Goal: Task Accomplishment & Management: Complete application form

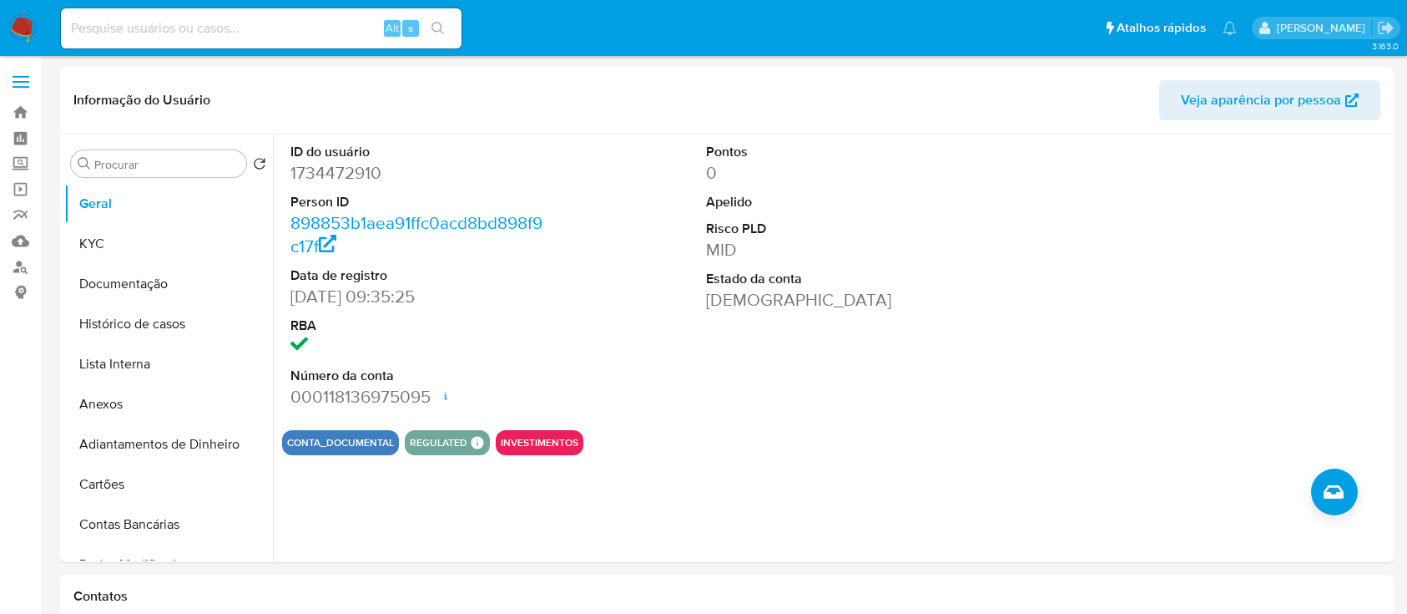
select select "10"
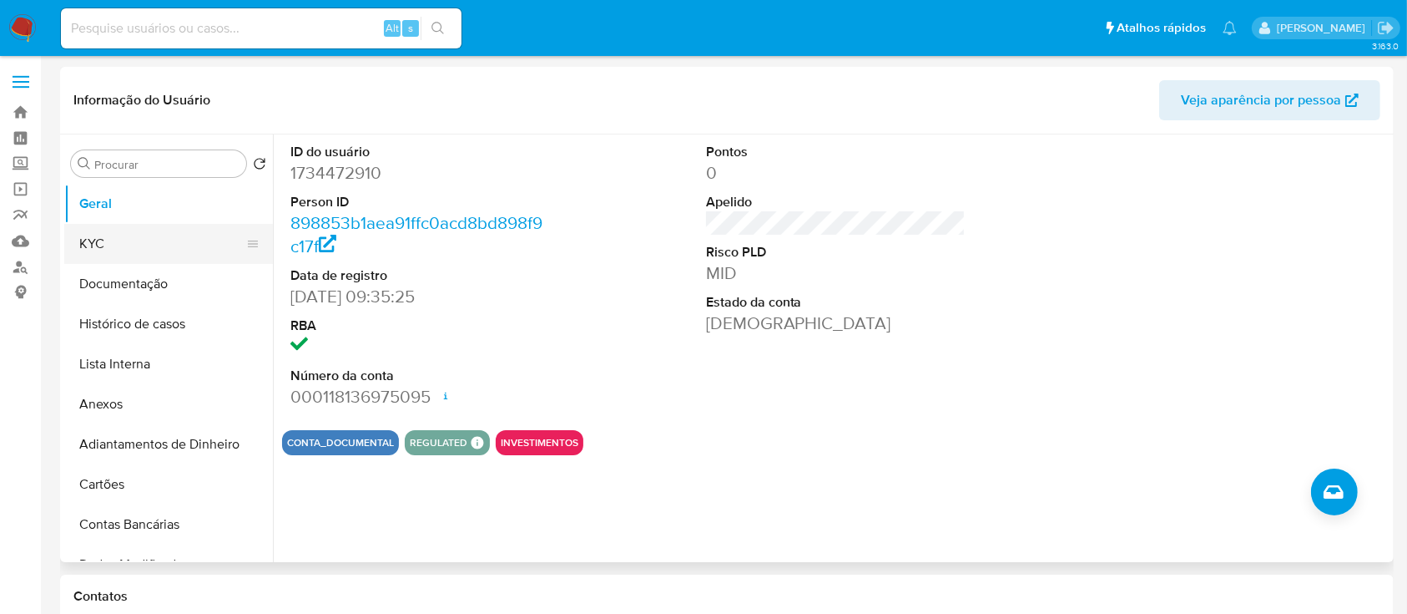
click at [160, 238] on button "KYC" at bounding box center [161, 244] width 195 height 40
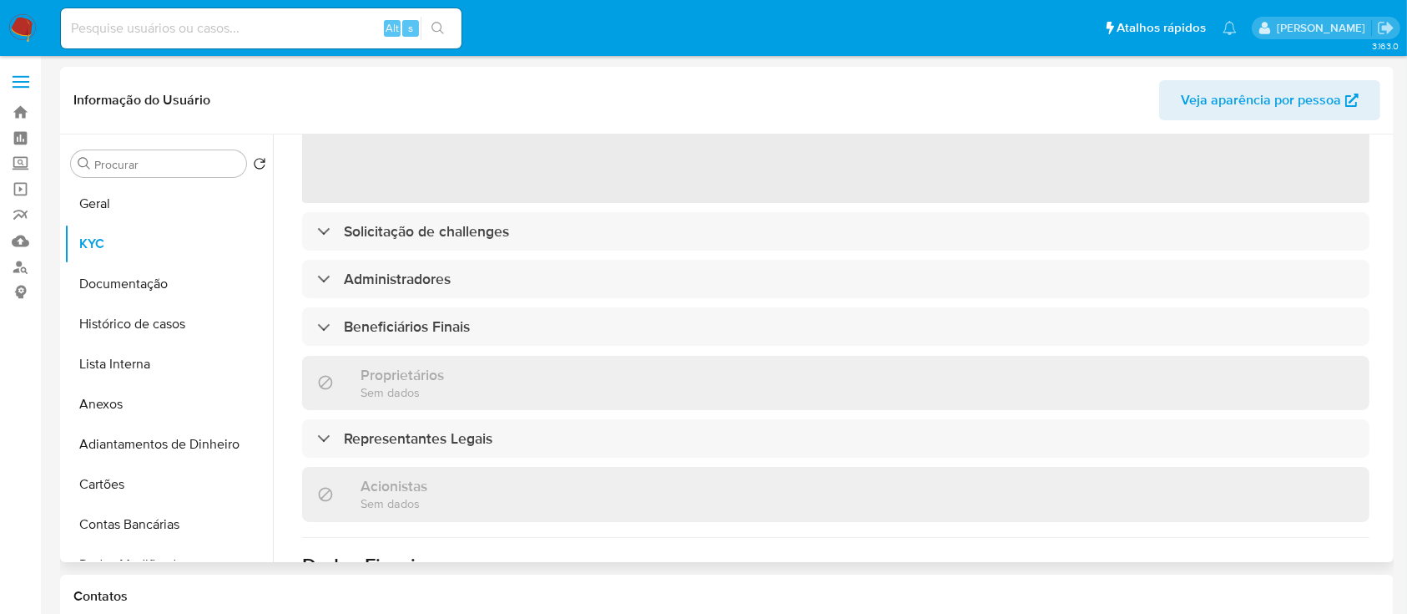
click at [494, 304] on div "‌ Solicitação de challenges Administradores Beneficiários Finais Proprietários …" at bounding box center [836, 462] width 1068 height 940
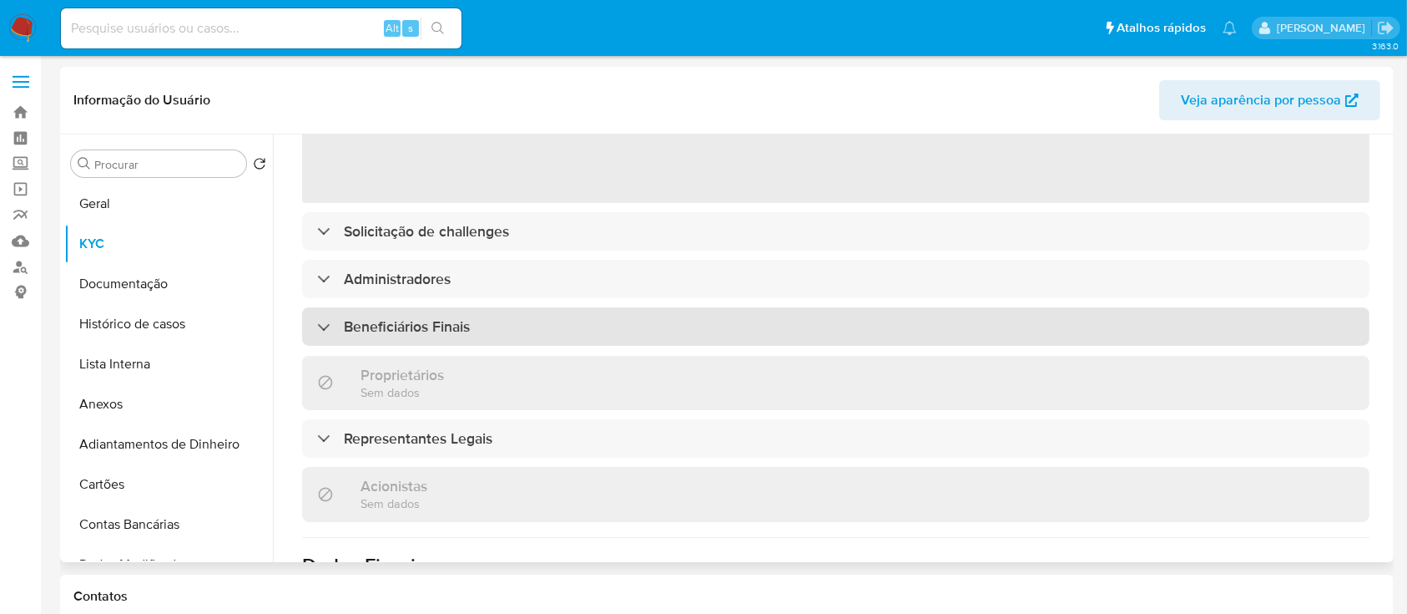
click at [530, 320] on div "‌ Solicitação de challenges Administradores Beneficiários Finais Proprietários …" at bounding box center [836, 462] width 1068 height 940
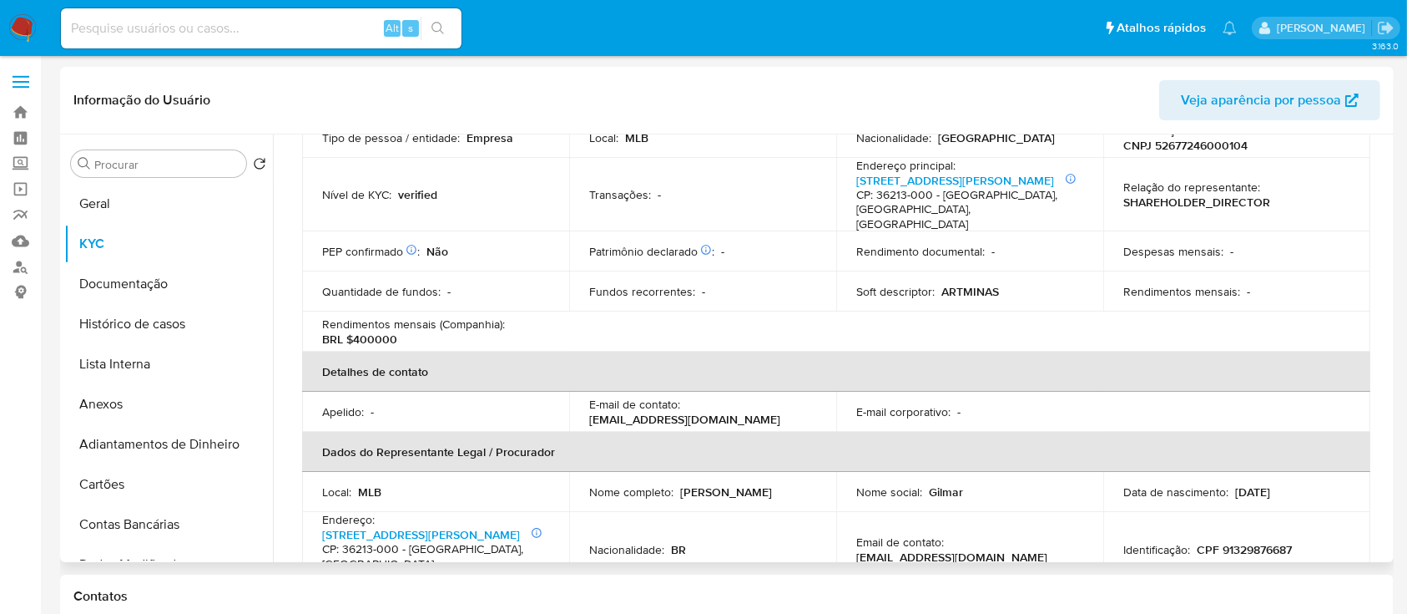
scroll to position [668, 0]
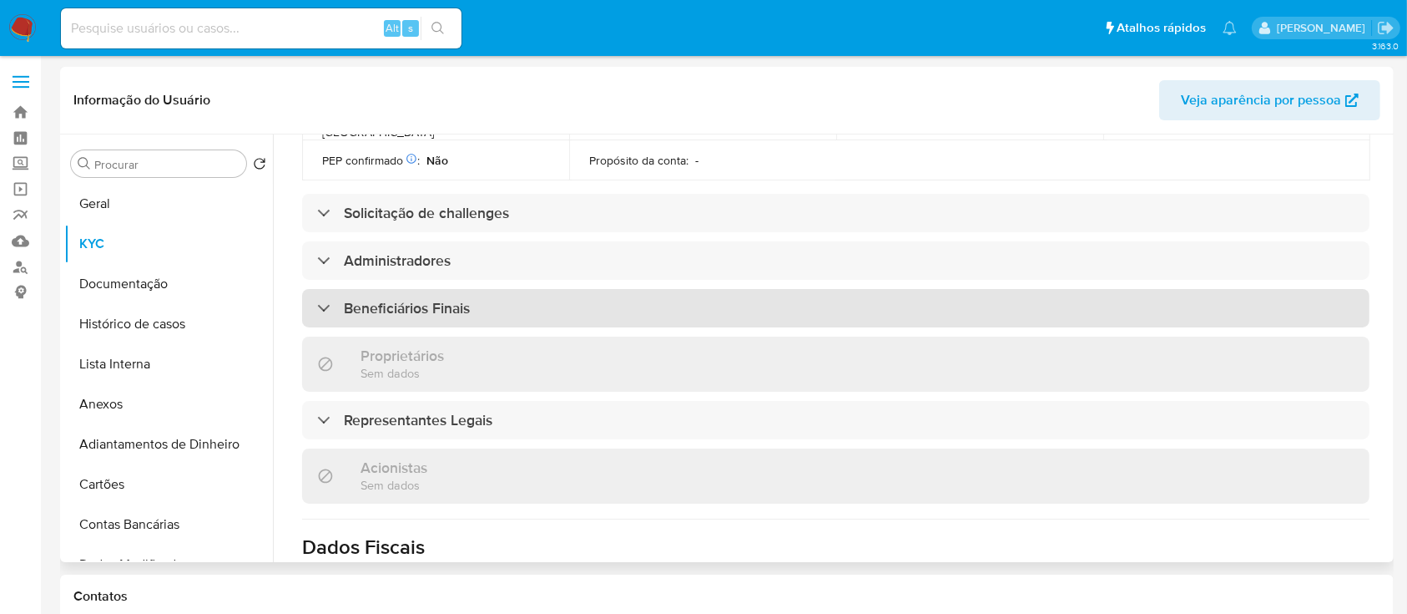
click at [585, 289] on div "Beneficiários Finais" at bounding box center [836, 308] width 1068 height 38
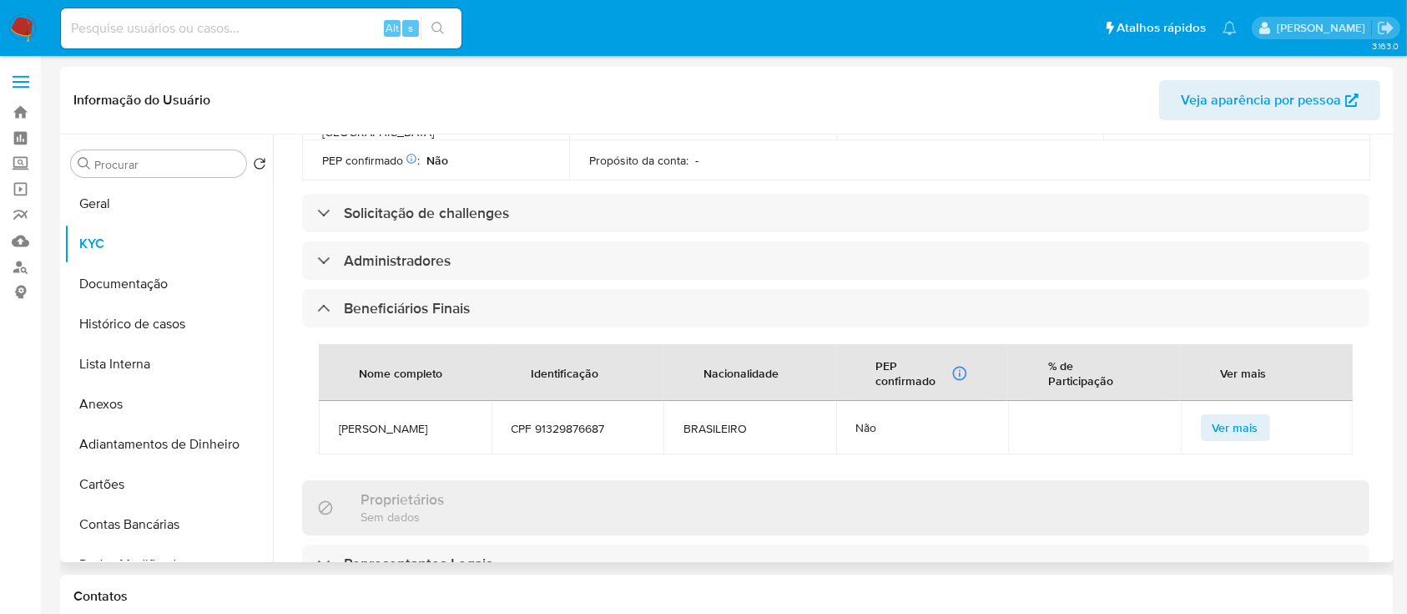
drag, startPoint x: 283, startPoint y: 312, endPoint x: 771, endPoint y: 382, distance: 492.4
click at [771, 382] on div "Procurar Retornar ao pedido padrão Geral KYC Documentação Histórico de casos Li…" at bounding box center [727, 347] width 1326 height 427
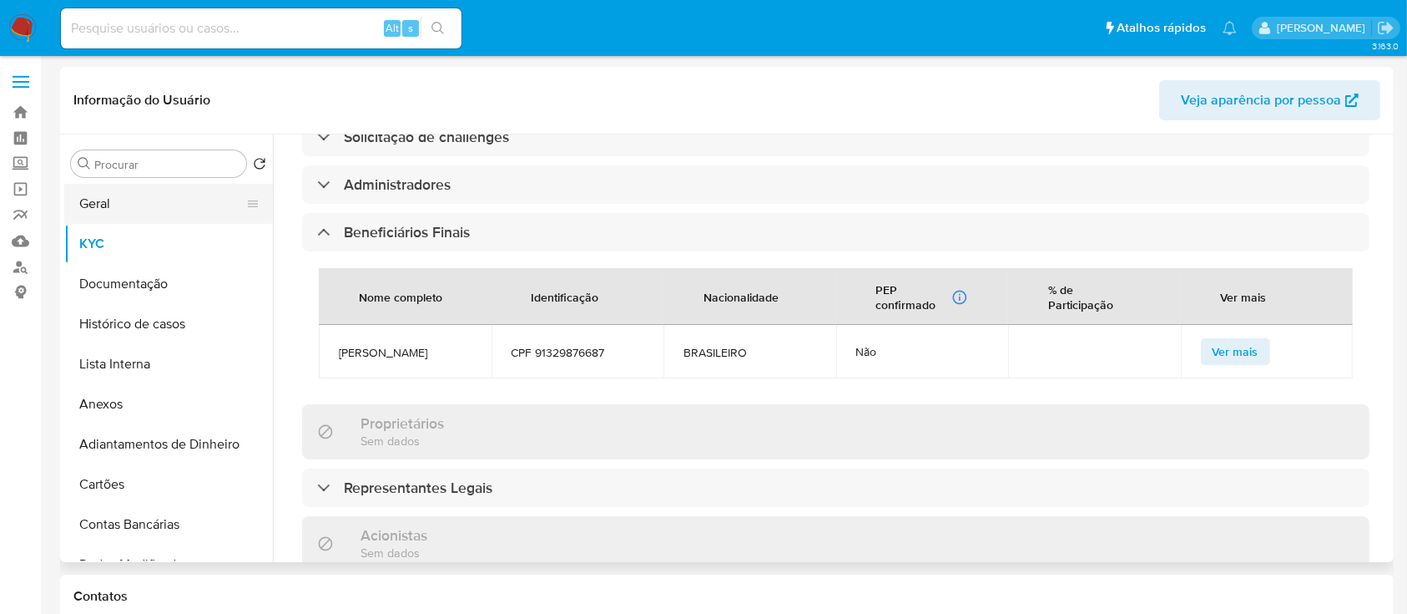
scroll to position [779, 0]
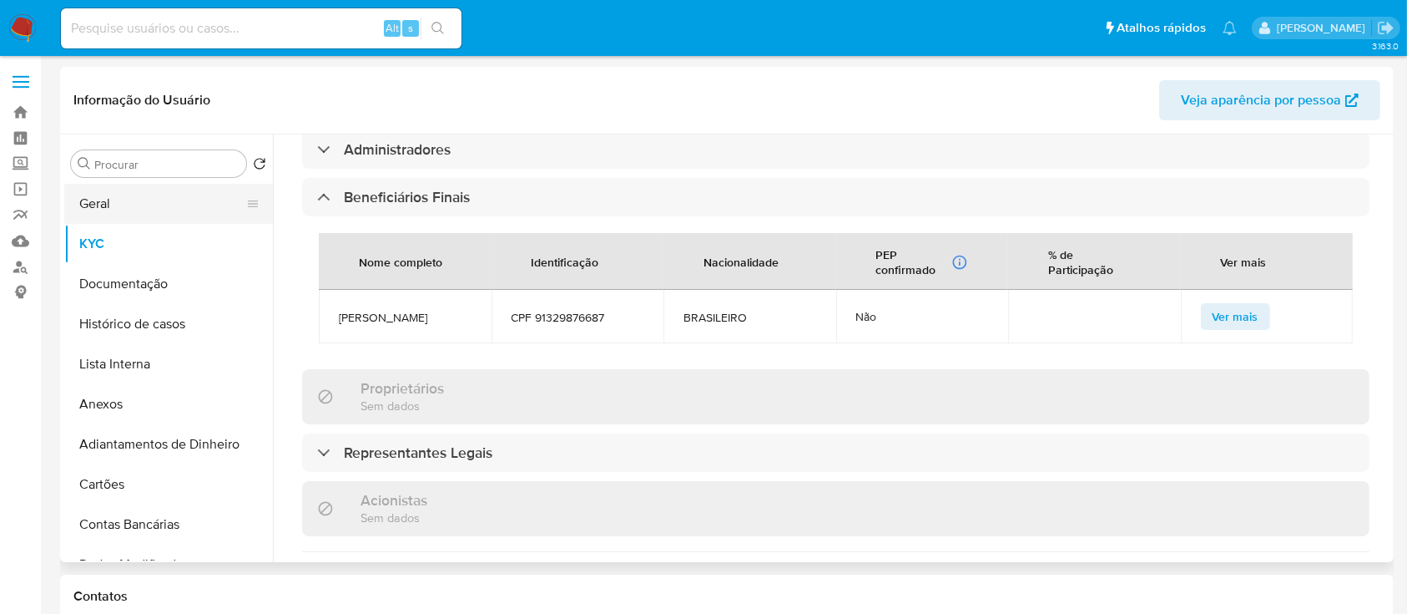
click at [114, 206] on button "Geral" at bounding box center [161, 204] width 195 height 40
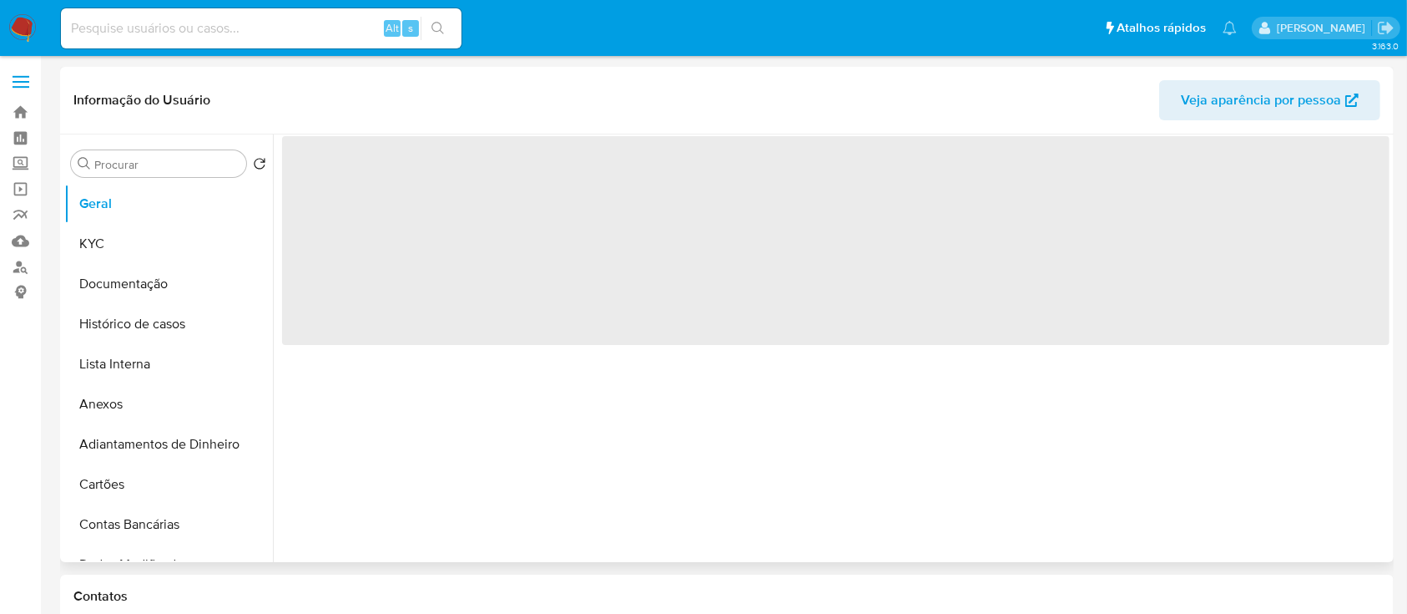
scroll to position [0, 0]
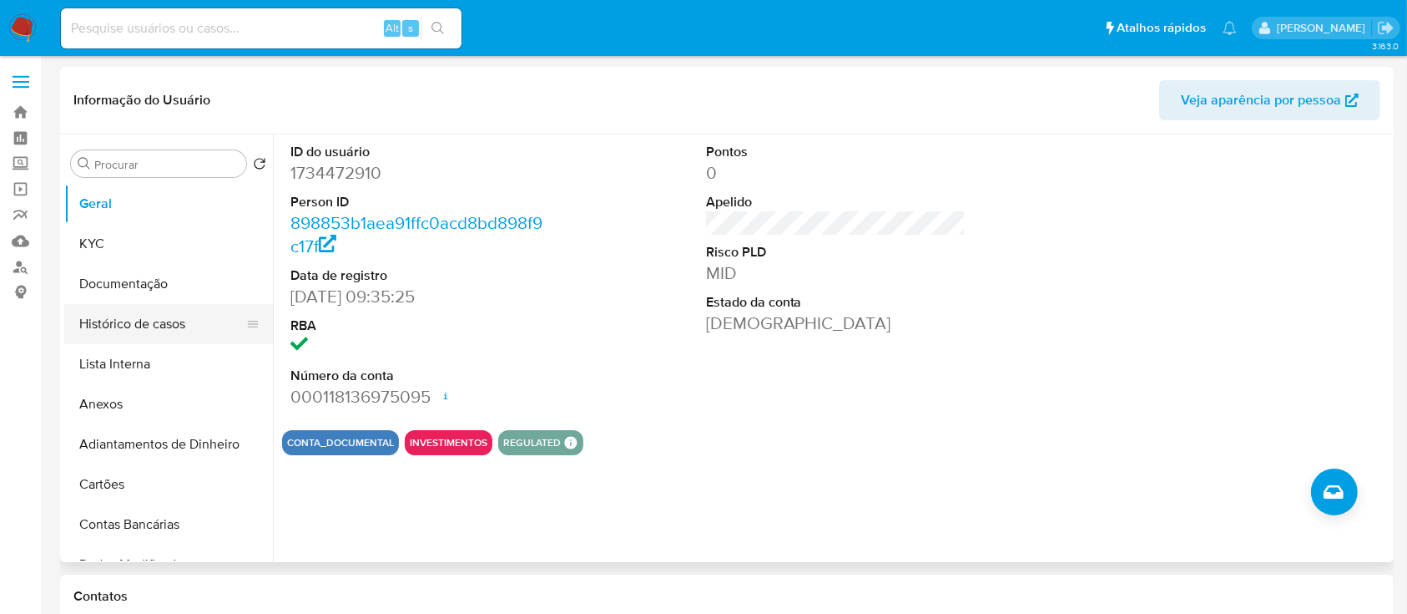
click at [127, 313] on button "Histórico de casos" at bounding box center [161, 324] width 195 height 40
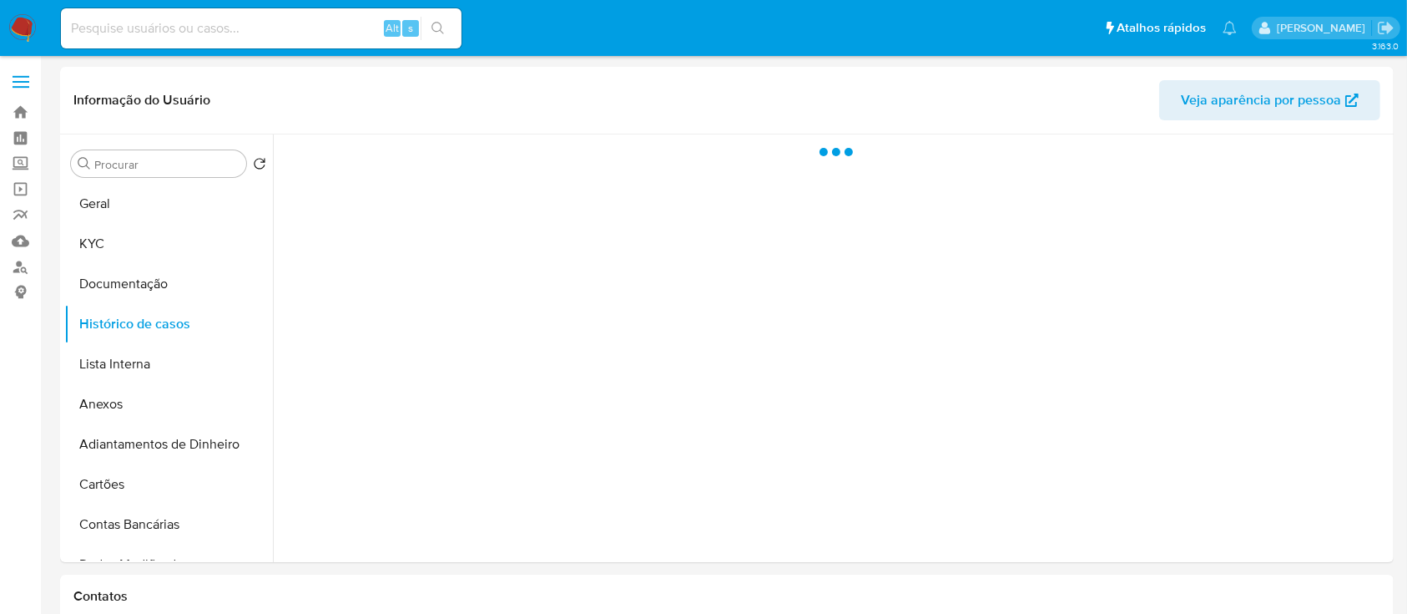
click at [321, 320] on div at bounding box center [831, 347] width 1117 height 427
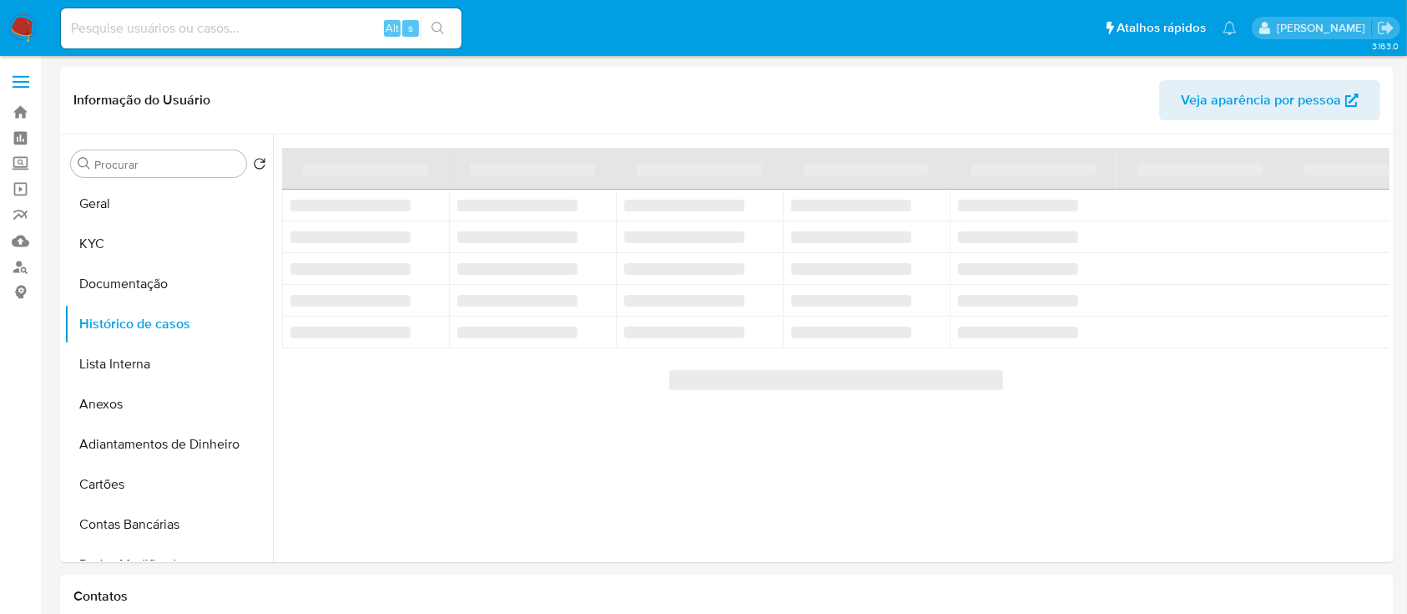
click at [321, 320] on td "‌" at bounding box center [365, 332] width 167 height 32
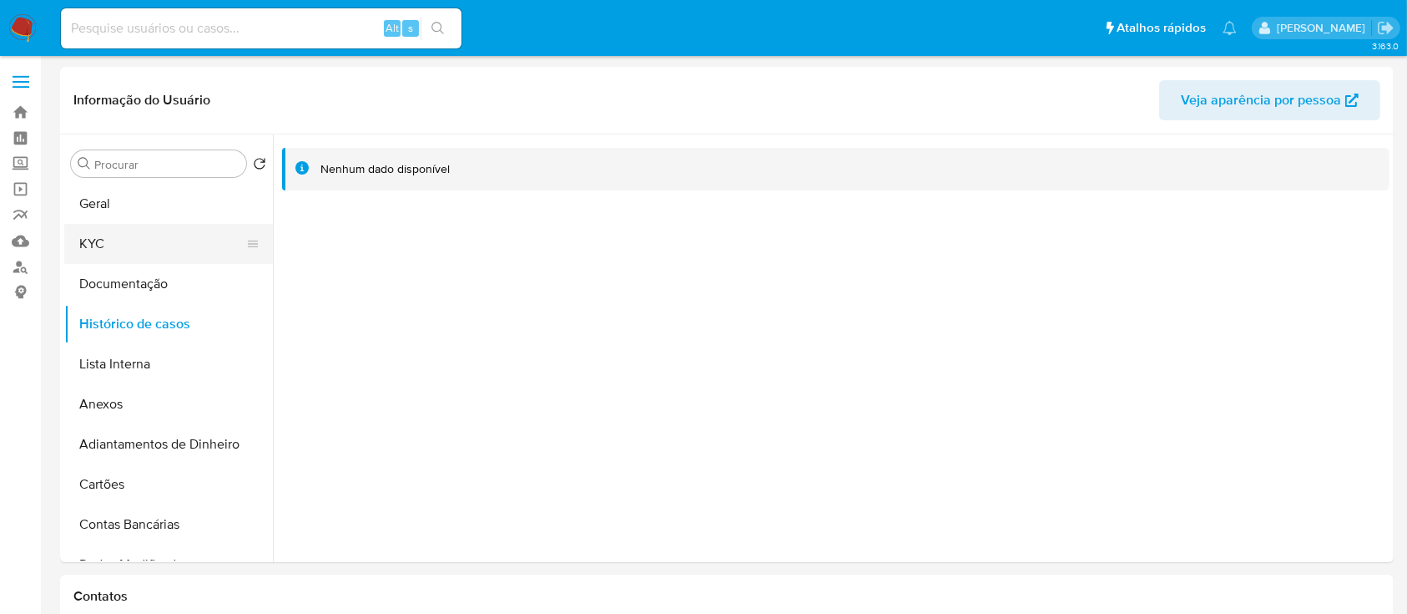
click at [143, 250] on button "KYC" at bounding box center [161, 244] width 195 height 40
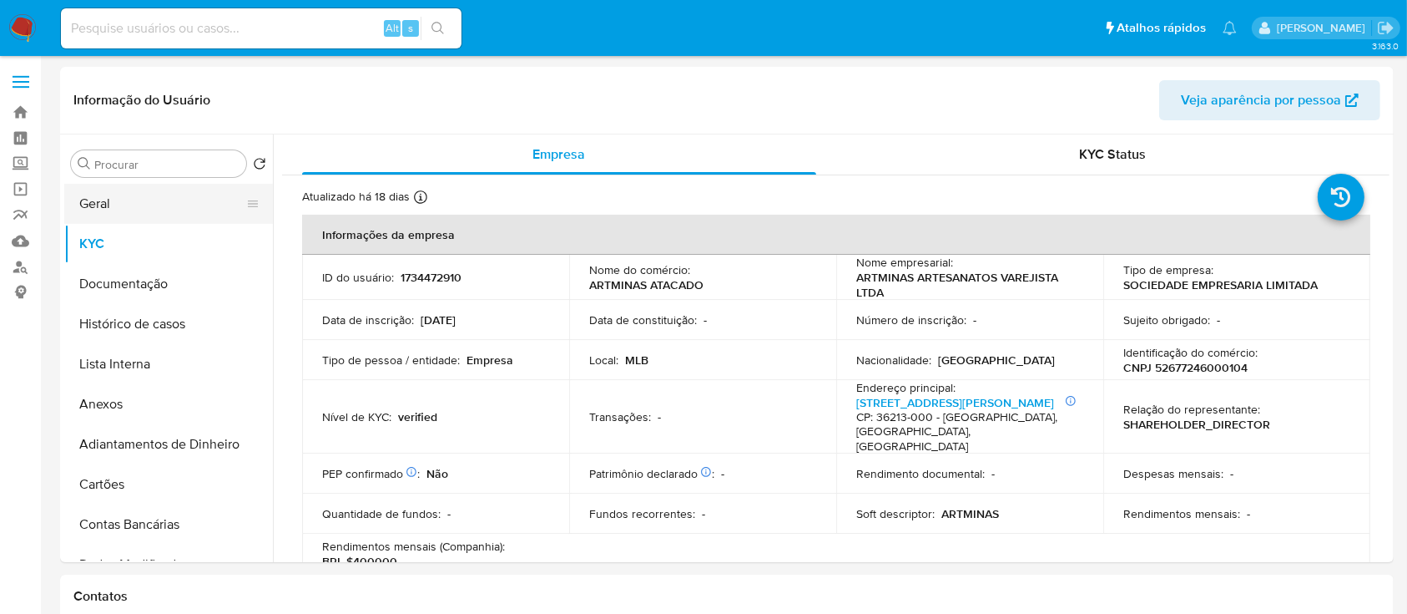
click at [136, 216] on button "Geral" at bounding box center [161, 204] width 195 height 40
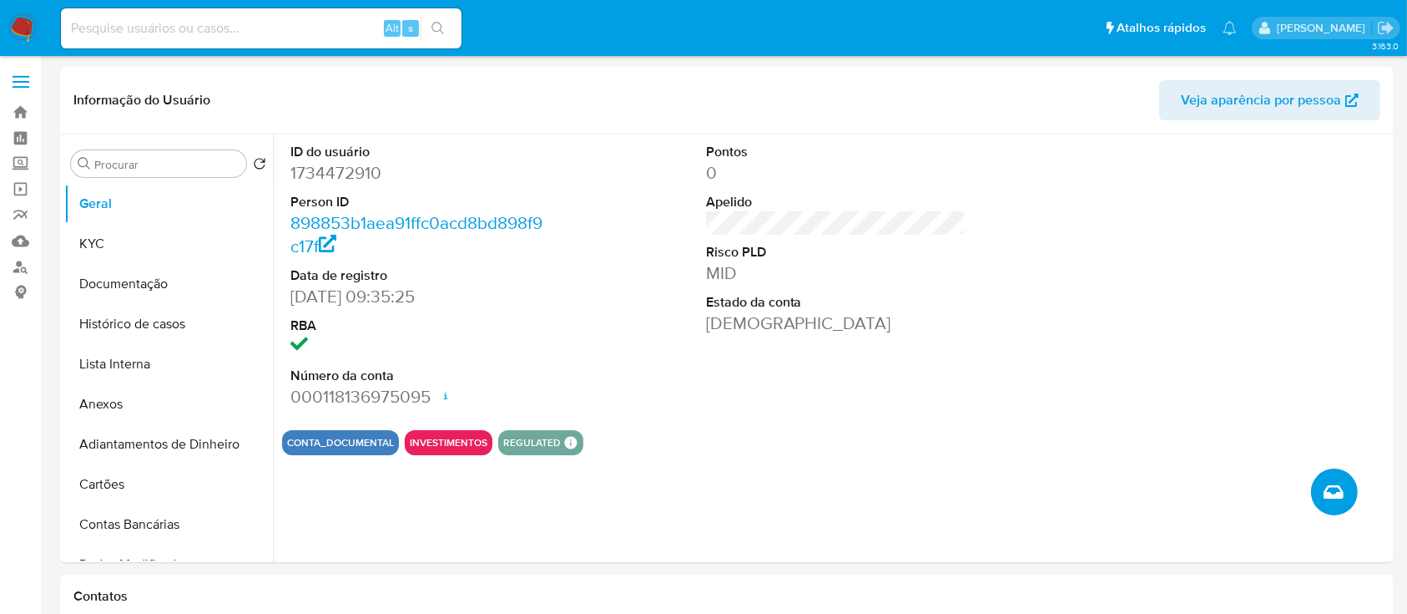
click at [1330, 469] on button "Criar caso manual" at bounding box center [1334, 491] width 47 height 47
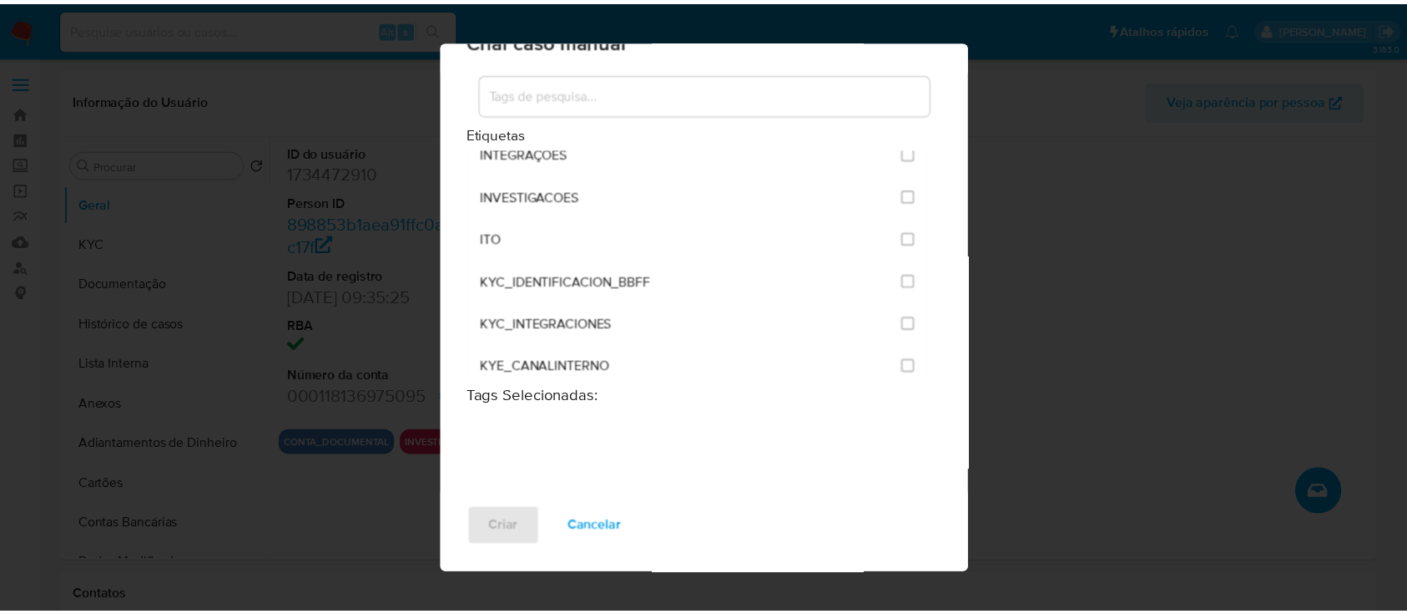
scroll to position [1447, 0]
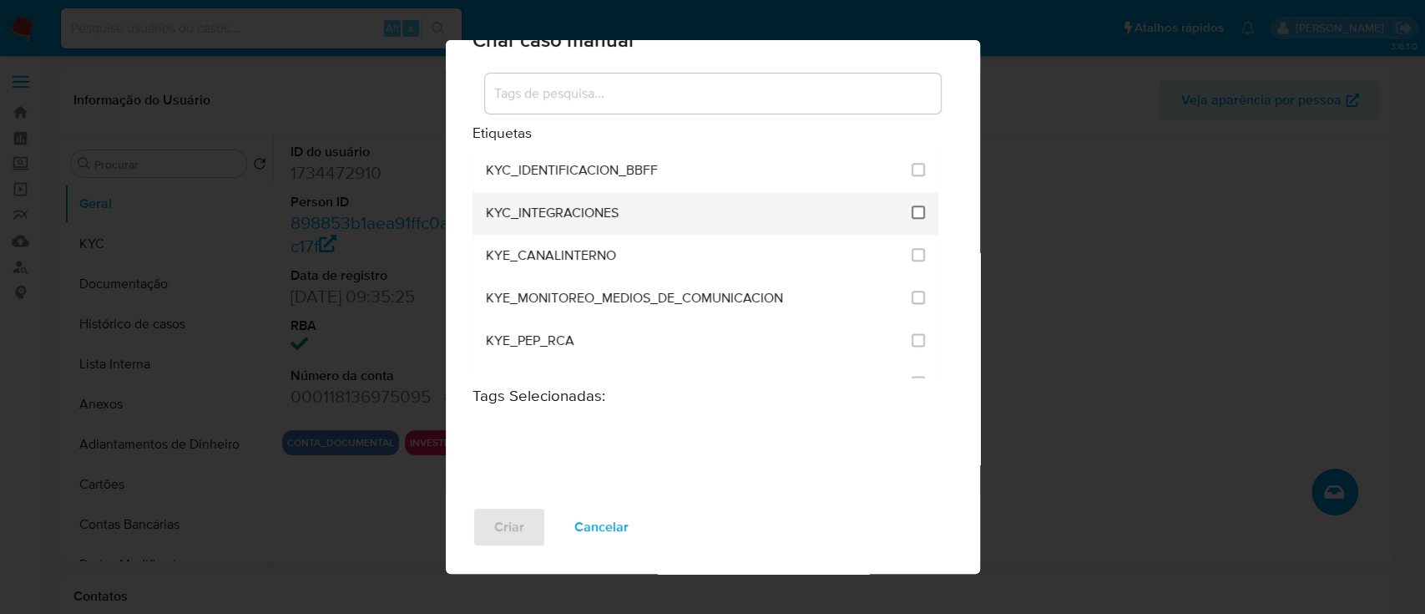
click at [912, 209] on input "2093" at bounding box center [918, 211] width 13 height 13
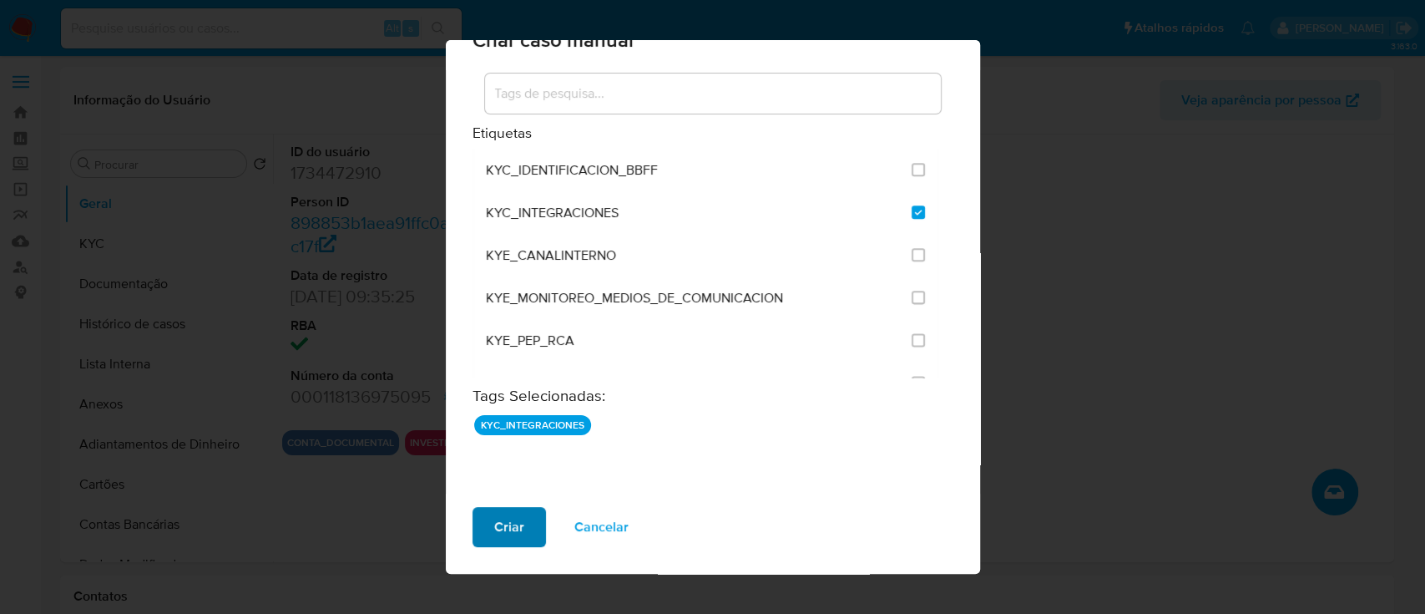
click at [485, 524] on button "Criar" at bounding box center [509, 527] width 73 height 40
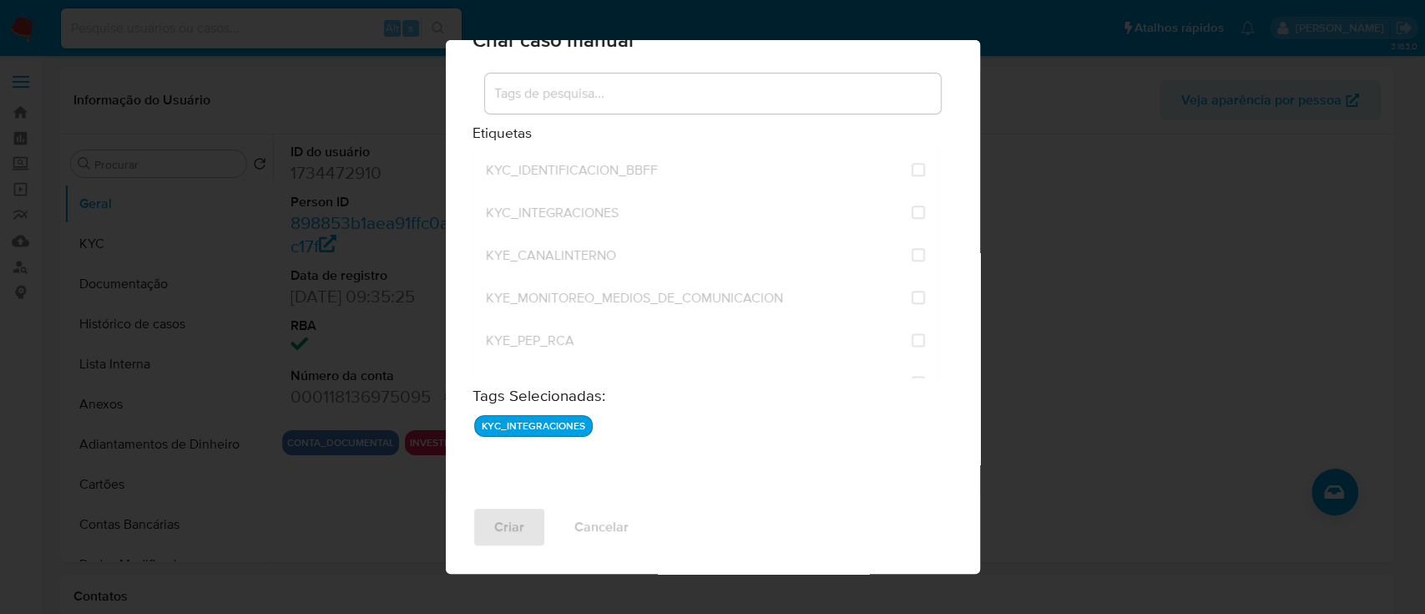
checkbox input "false"
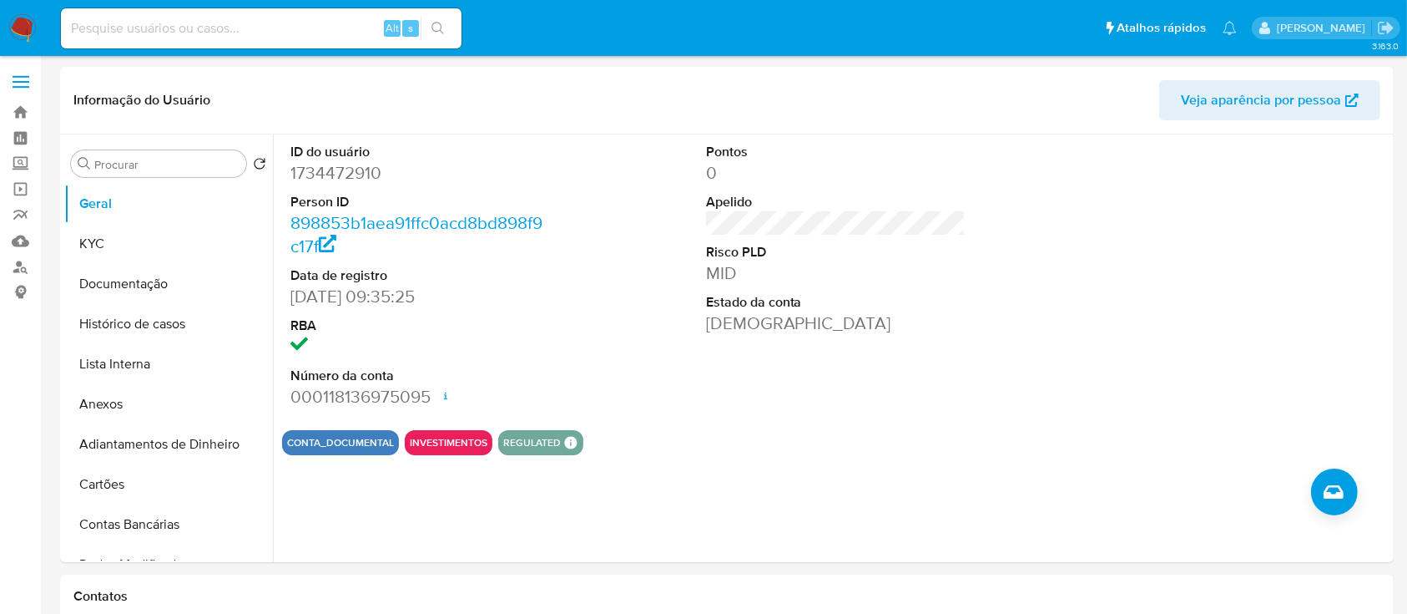
click at [614, 260] on div "ID do usuário 1734472910 Person ID 898853b1aea91ffc0acd8bd898f9c17f Data de reg…" at bounding box center [836, 275] width 1108 height 282
click at [145, 324] on button "Histórico de casos" at bounding box center [161, 324] width 195 height 40
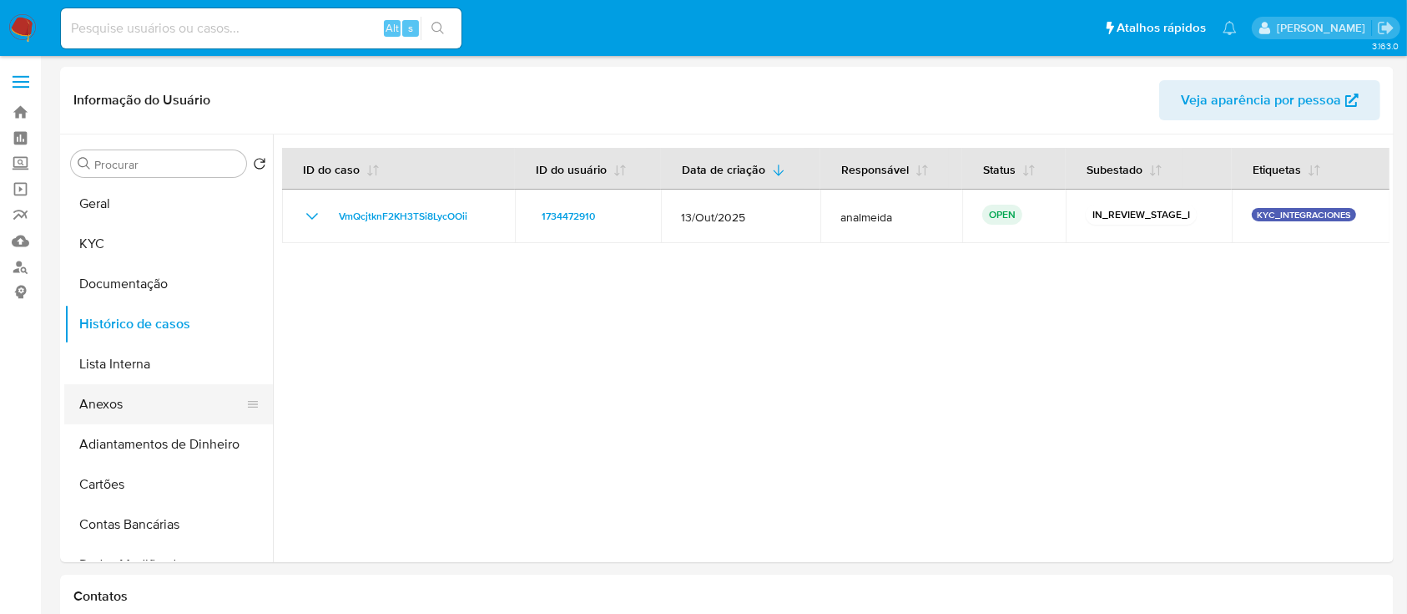
click at [114, 400] on button "Anexos" at bounding box center [161, 404] width 195 height 40
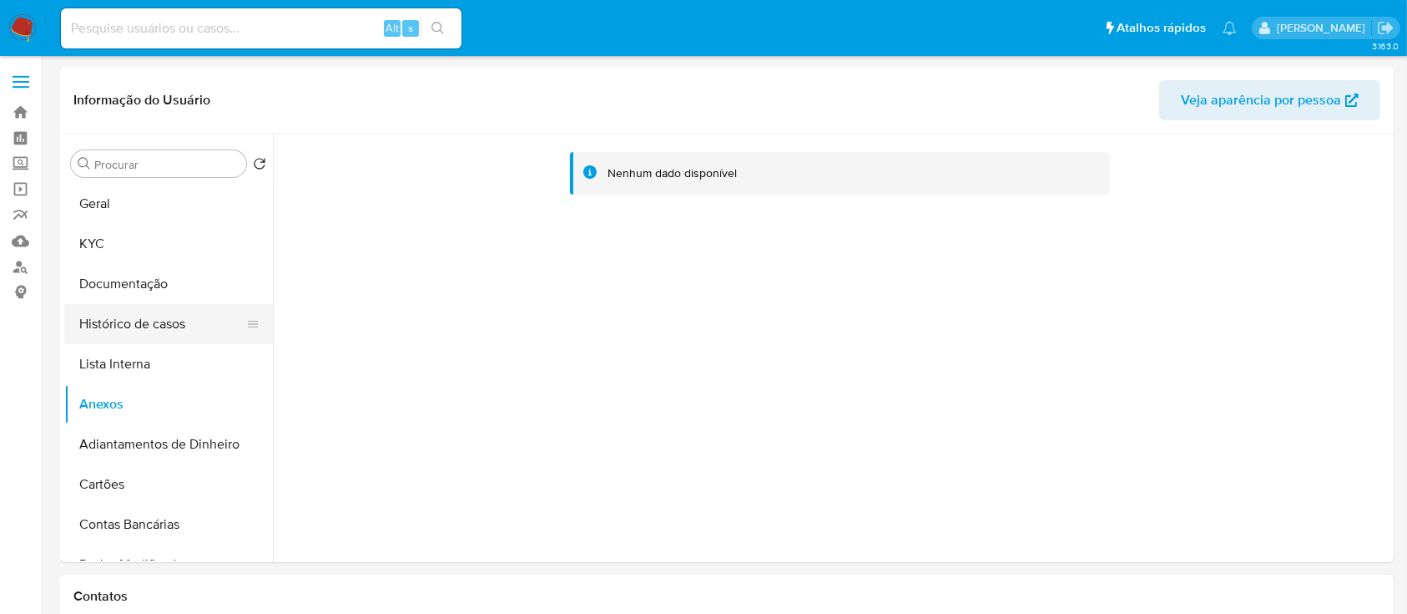
click at [154, 317] on button "Histórico de casos" at bounding box center [161, 324] width 195 height 40
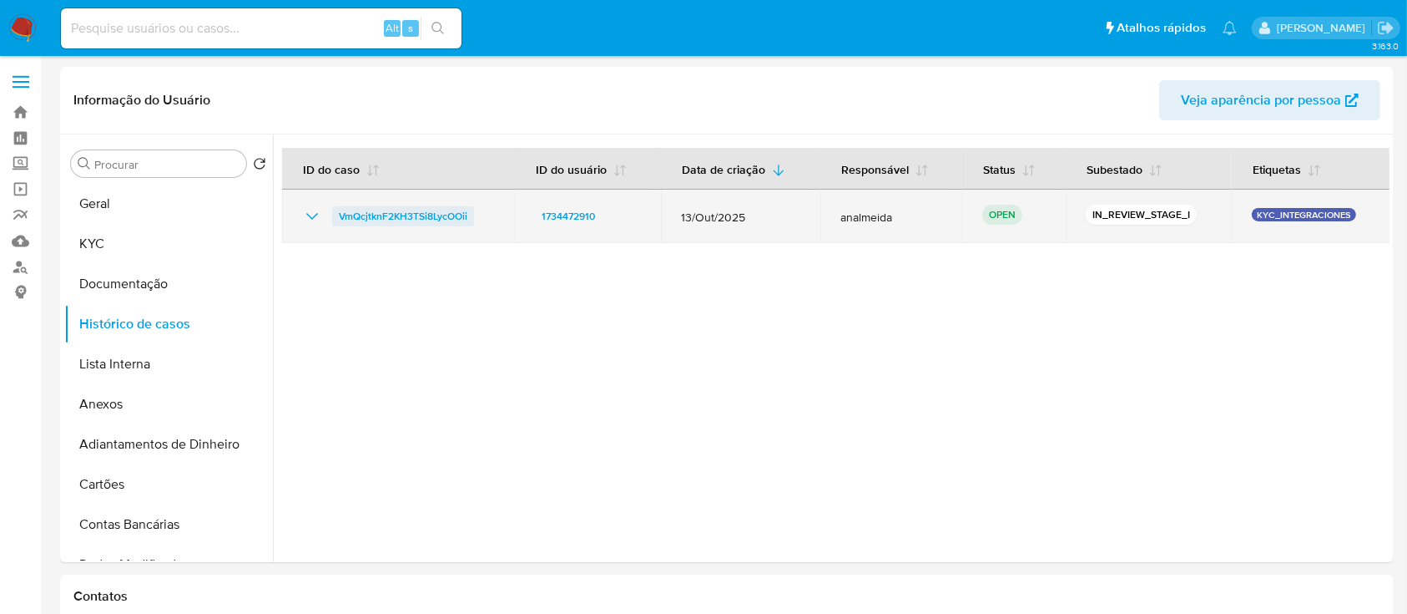
click at [454, 216] on span "VmQcjtknF2KH3TSi8LycOOii" at bounding box center [403, 216] width 129 height 20
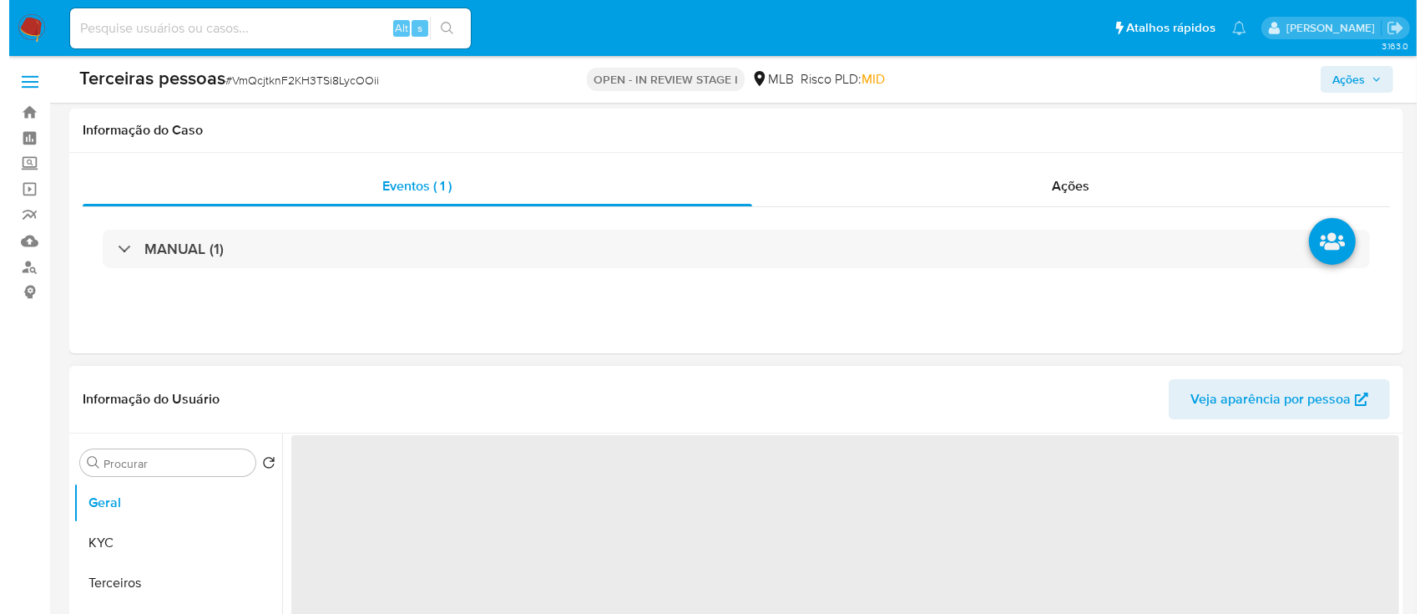
scroll to position [334, 0]
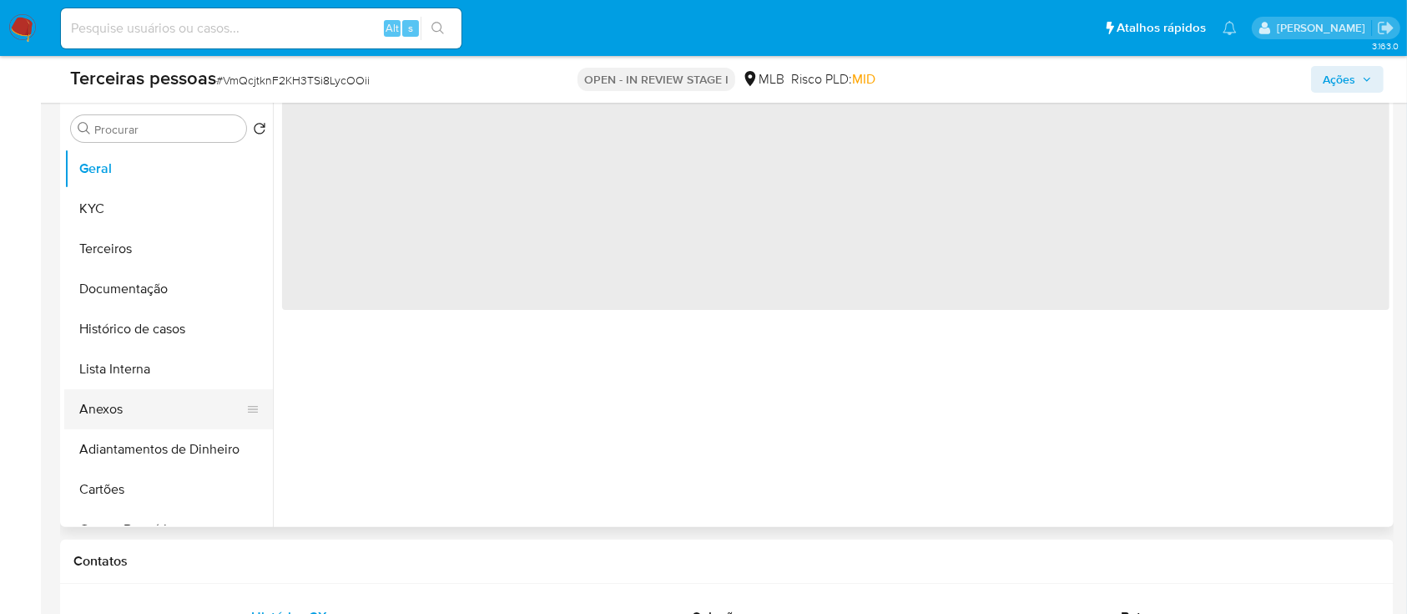
select select "10"
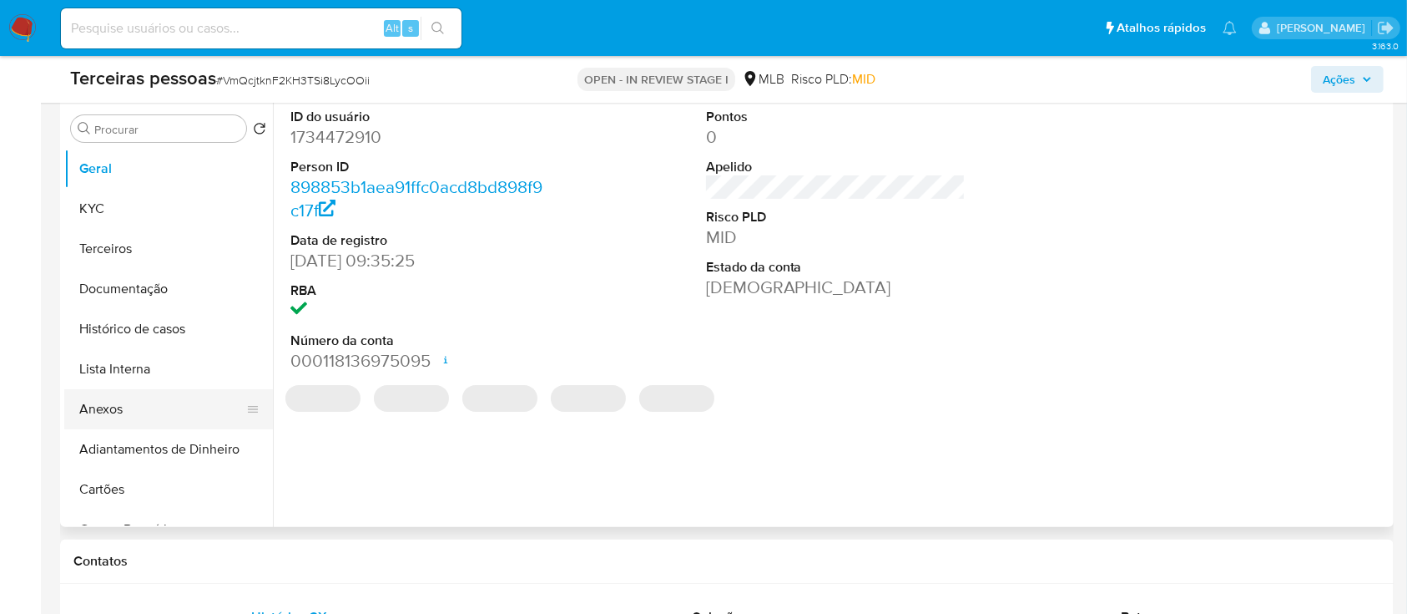
click at [90, 427] on button "Anexos" at bounding box center [161, 409] width 195 height 40
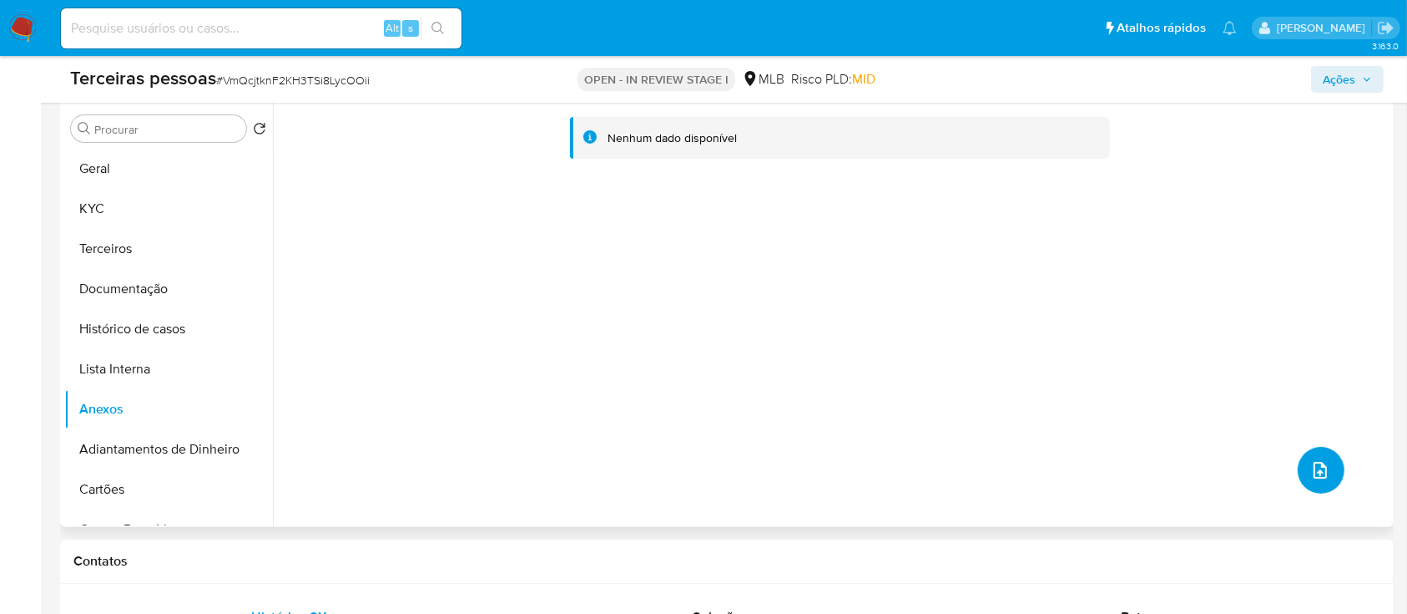
click at [1307, 457] on button "upload-file" at bounding box center [1321, 470] width 47 height 47
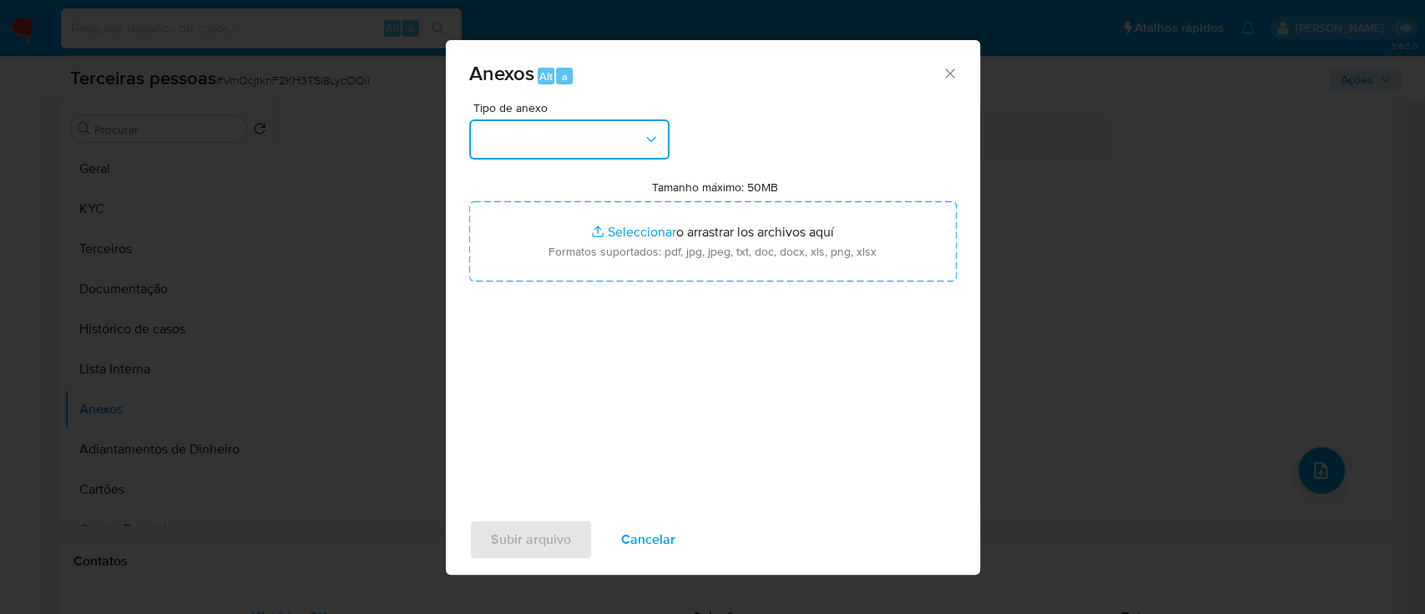
click at [646, 139] on icon "button" at bounding box center [651, 139] width 17 height 17
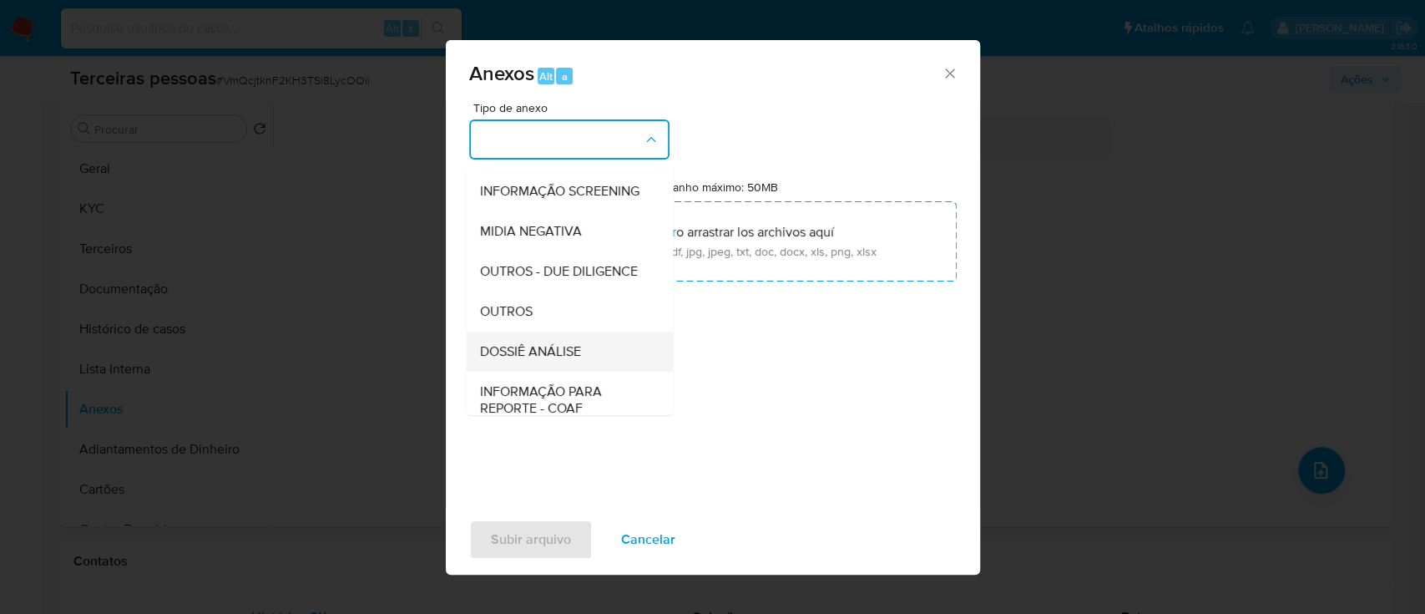
scroll to position [256, 0]
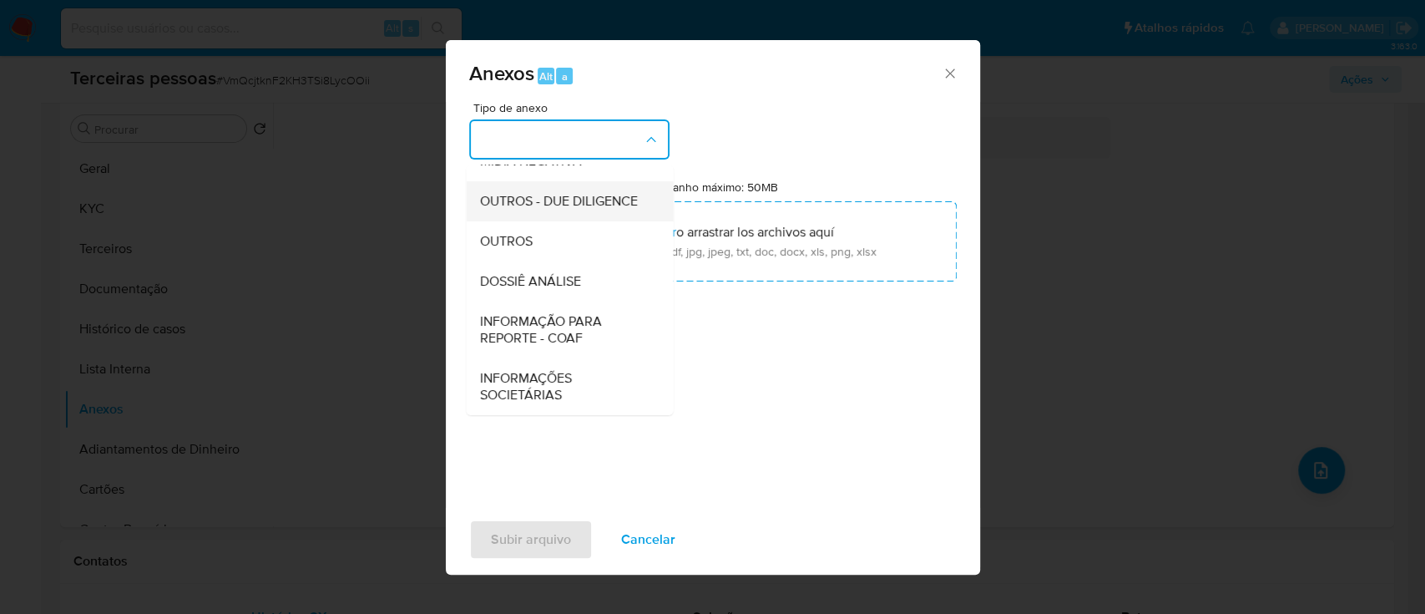
click at [533, 205] on span "OUTROS - DUE DILIGENCE" at bounding box center [558, 201] width 158 height 17
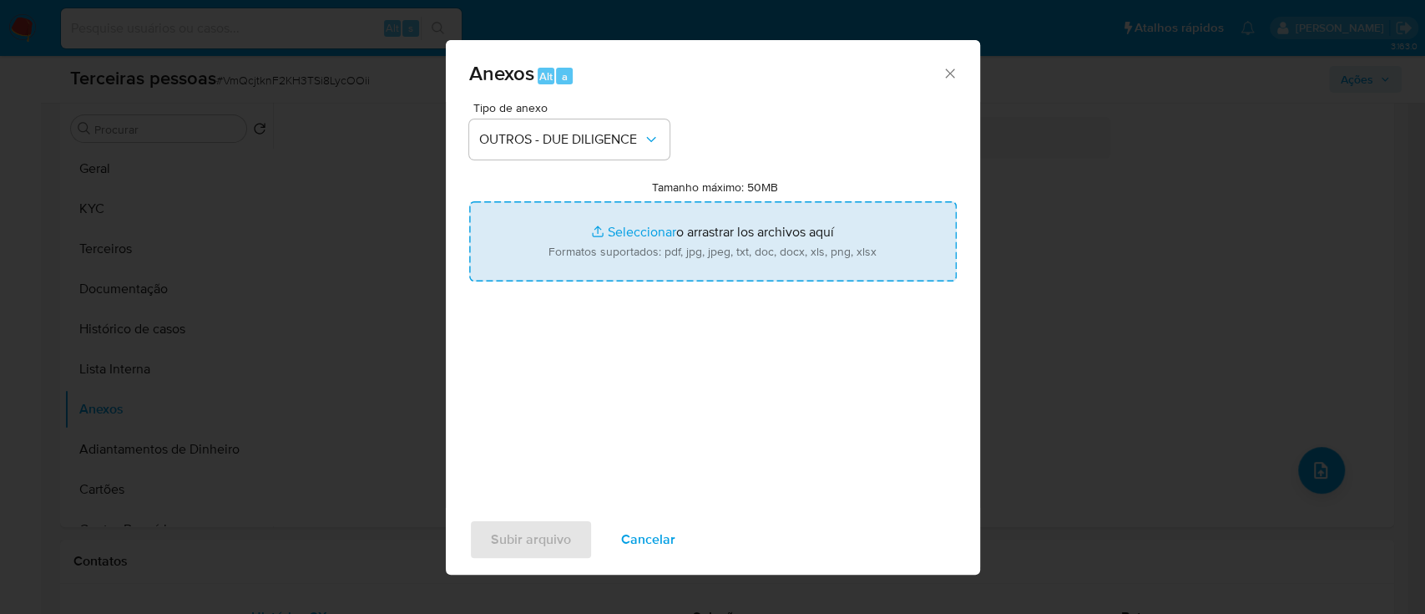
click at [634, 230] on input "Tamanho máximo: 50MB Seleccionar archivos" at bounding box center [713, 241] width 488 height 80
type input "C:\fakepath\Matriz de Risco - ARTMINAS ARTESANATOS VAREJISTA LTDA.pdf"
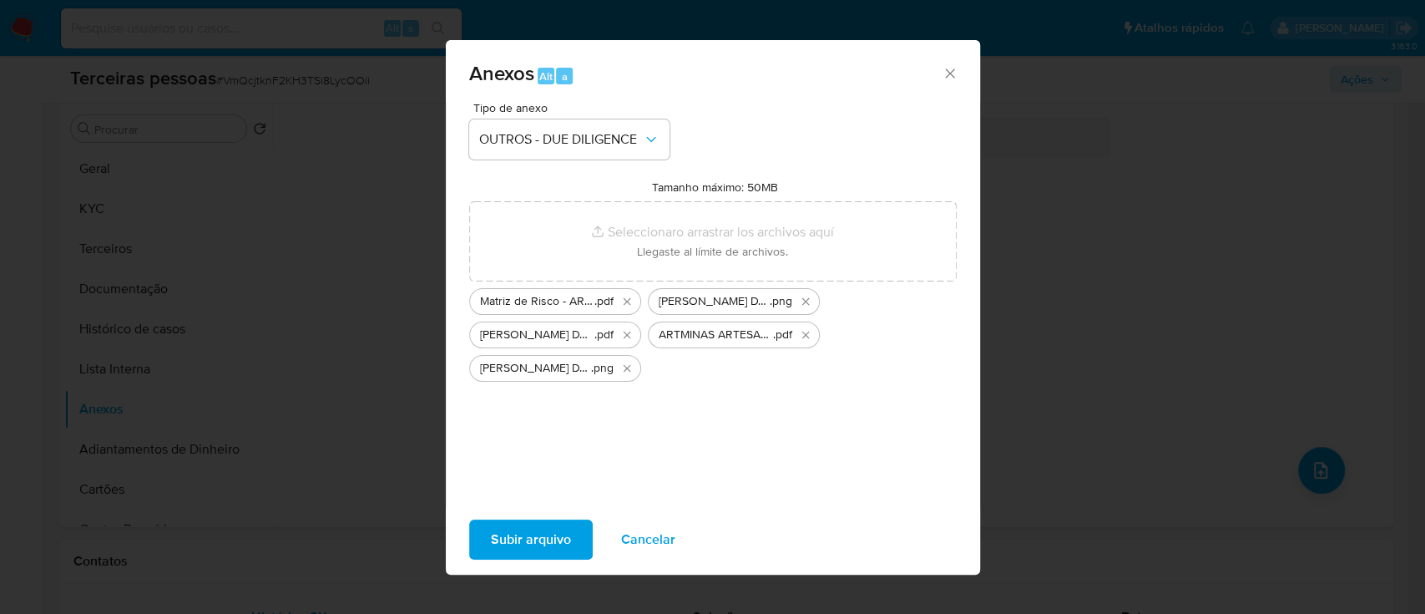
click at [548, 543] on span "Subir arquivo" at bounding box center [531, 539] width 80 height 37
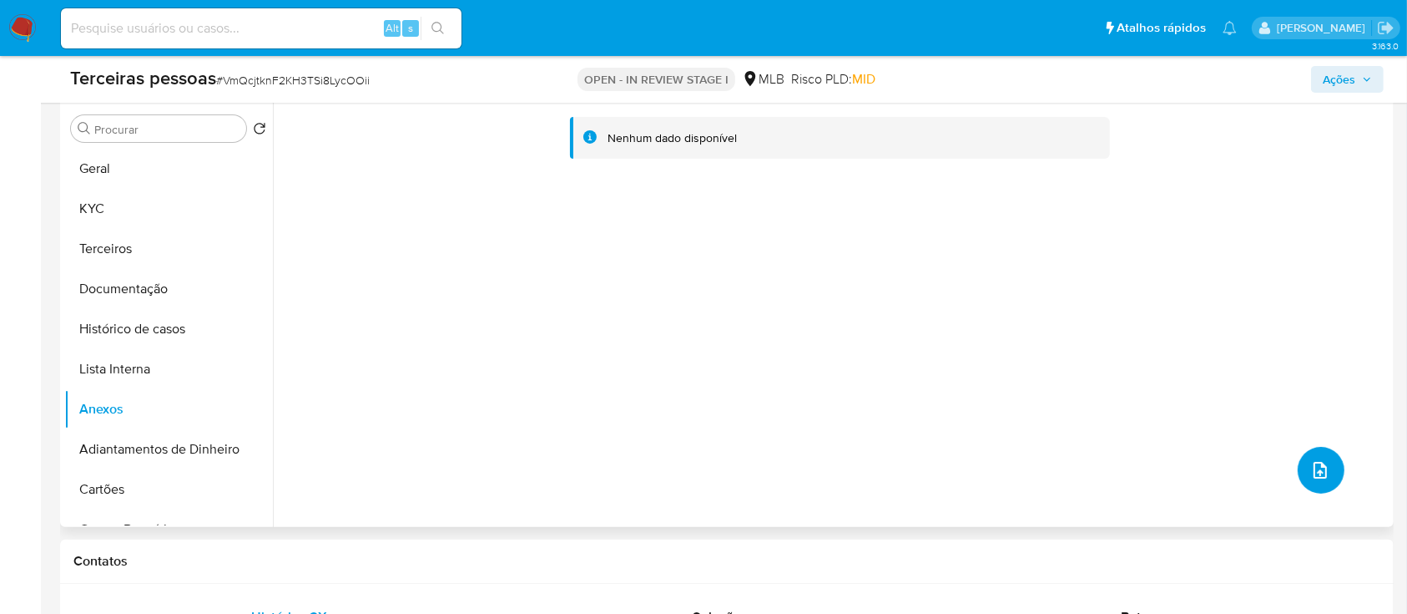
click at [1316, 479] on button "upload-file" at bounding box center [1321, 470] width 47 height 47
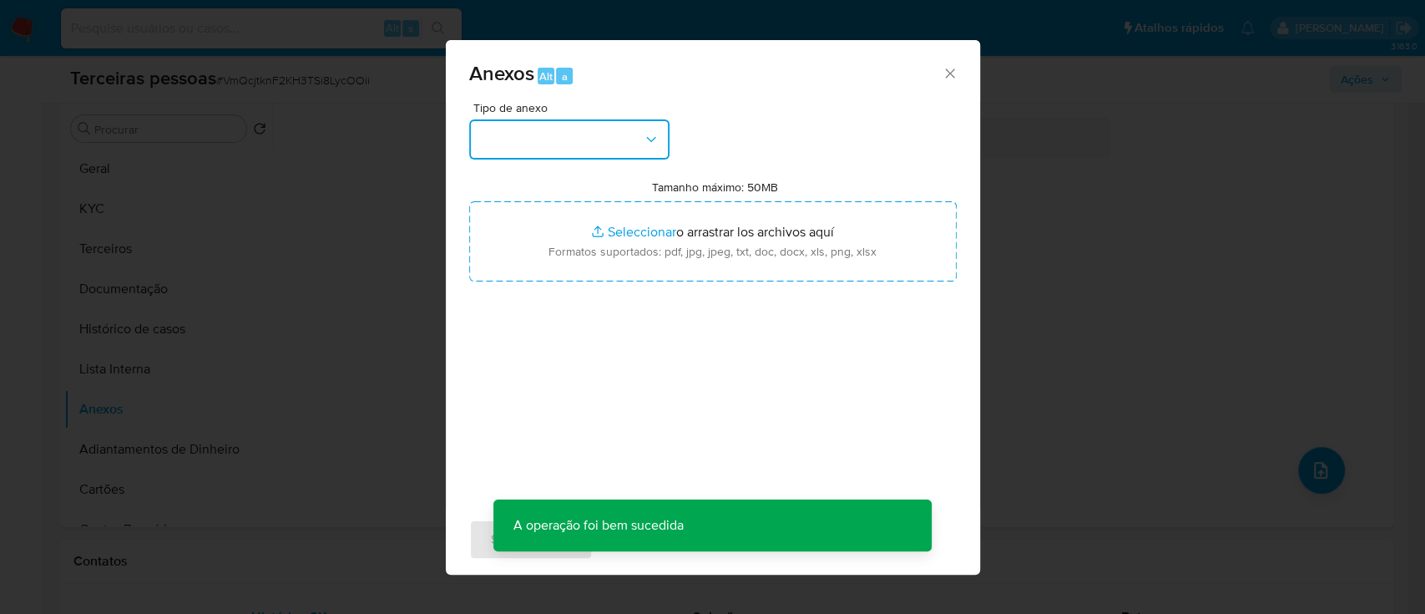
click at [648, 136] on icon "button" at bounding box center [651, 139] width 17 height 17
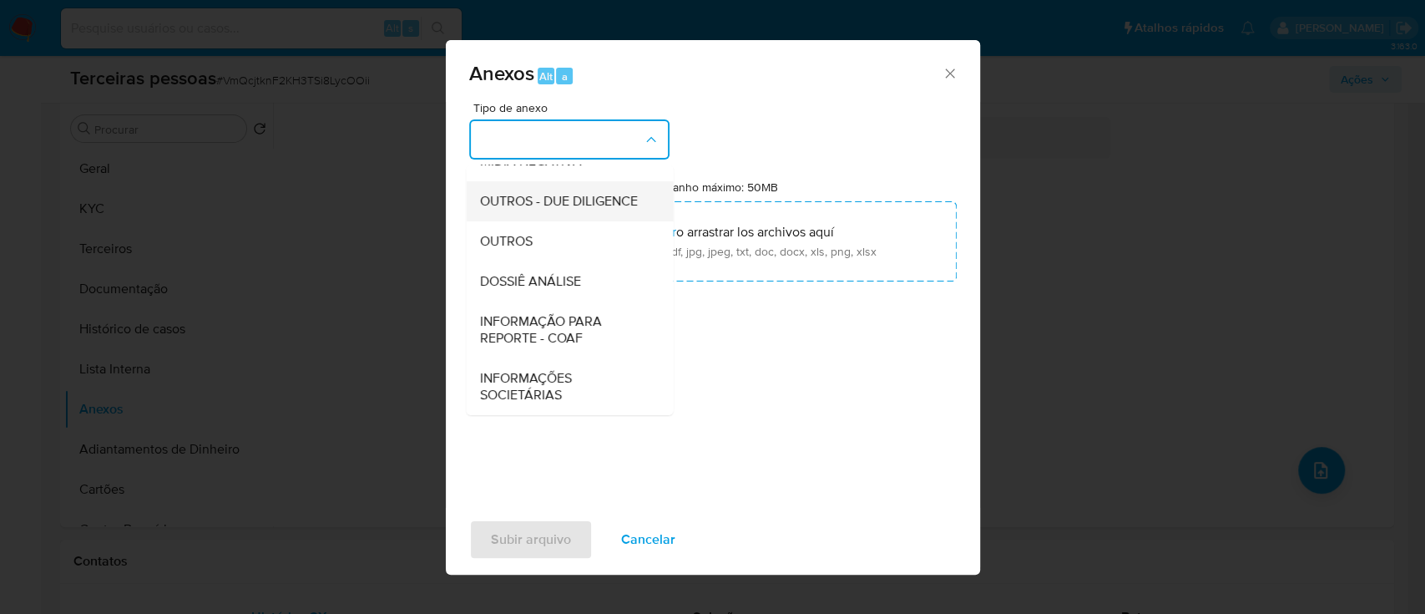
click at [558, 193] on span "OUTROS - DUE DILIGENCE" at bounding box center [558, 201] width 158 height 17
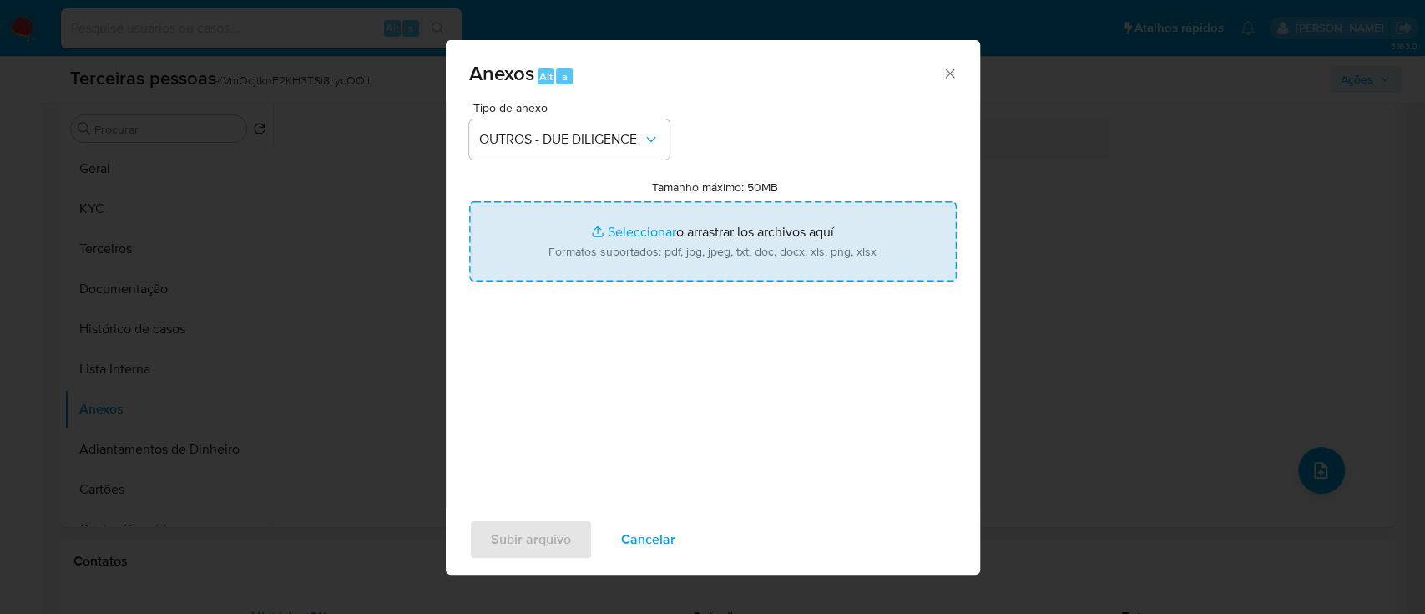
click at [558, 232] on input "Tamanho máximo: 50MB Seleccionar archivos" at bounding box center [713, 241] width 488 height 80
type input "C:\fakepath\ARTMINAS ARTESANATOS VAREJISTA LTDA maps.png"
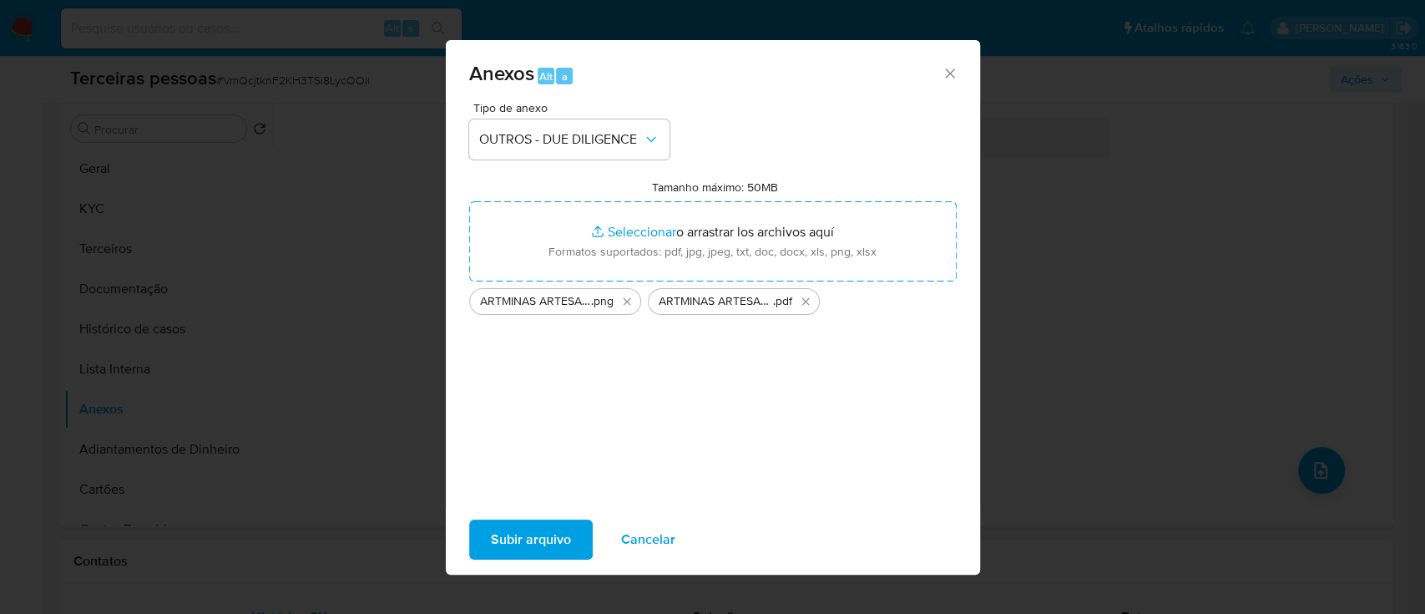
click at [516, 548] on span "Subir arquivo" at bounding box center [531, 539] width 80 height 37
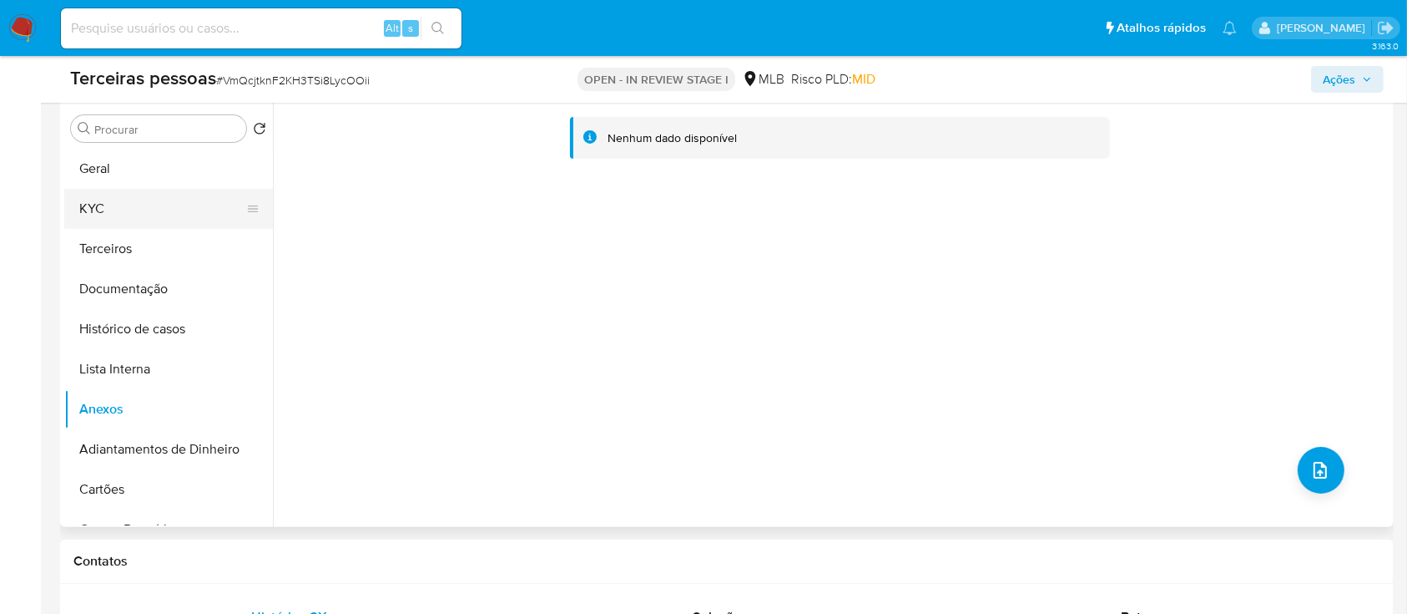
click at [138, 210] on button "KYC" at bounding box center [161, 209] width 195 height 40
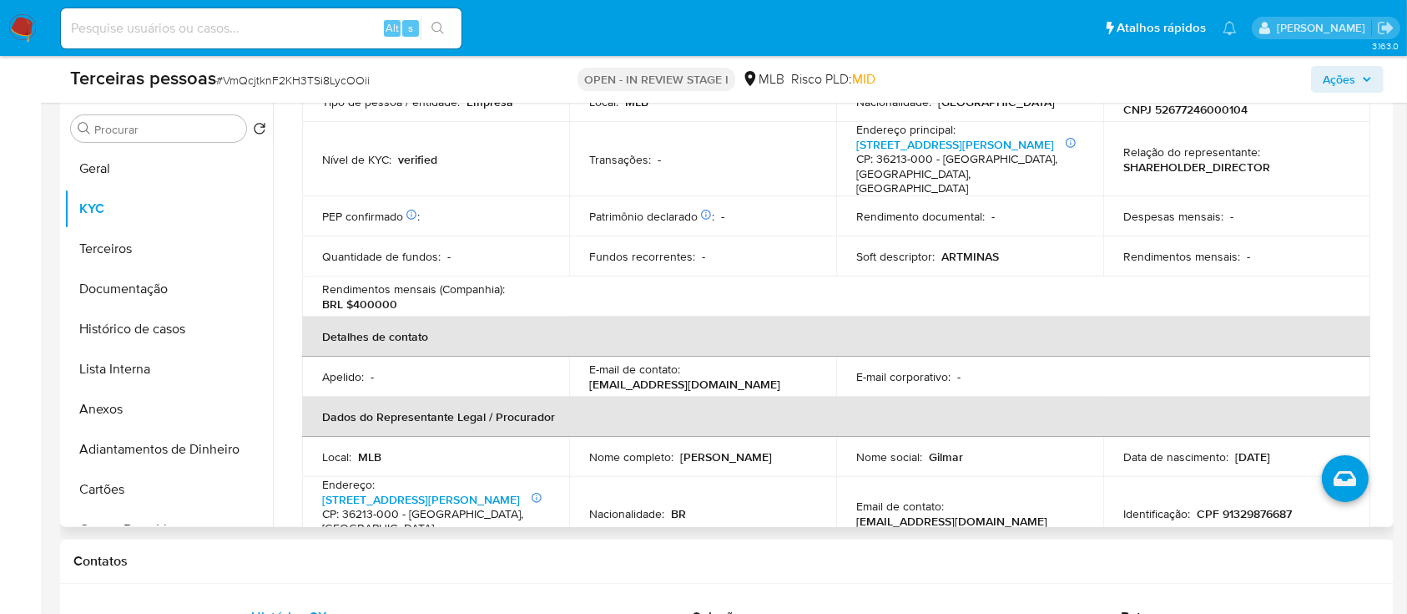
click at [483, 300] on td "Rendimentos mensais (Companhia) : BRL $400000" at bounding box center [435, 296] width 267 height 40
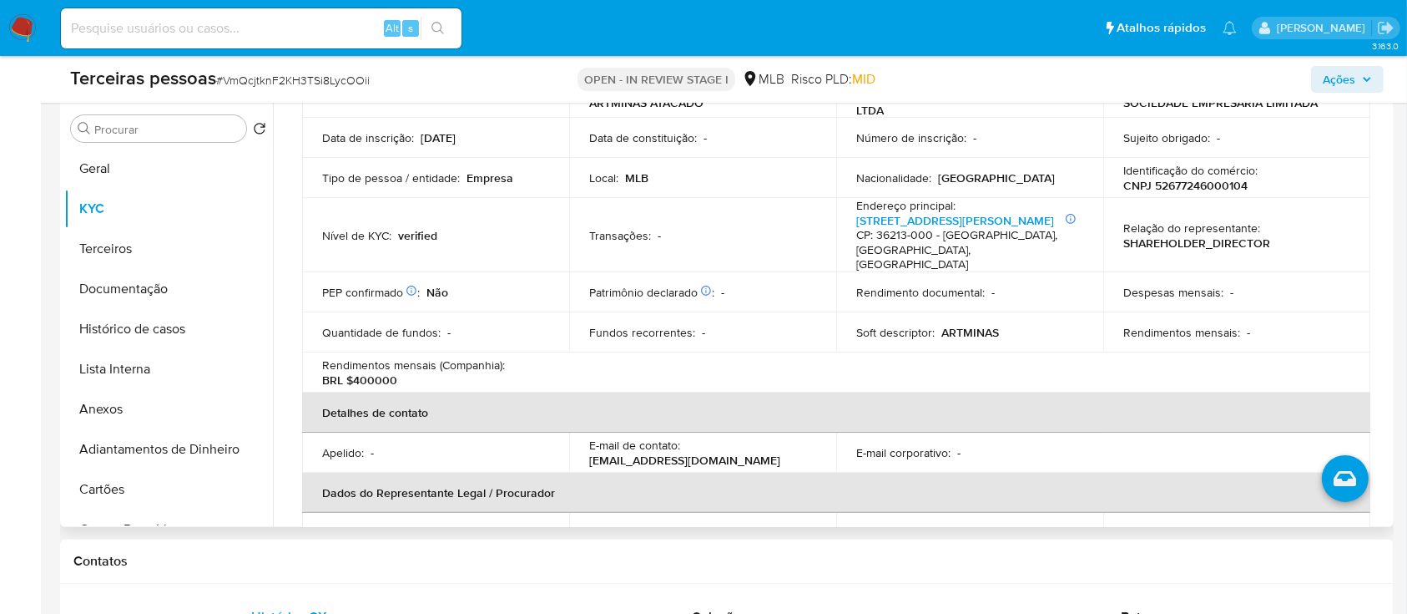
scroll to position [111, 0]
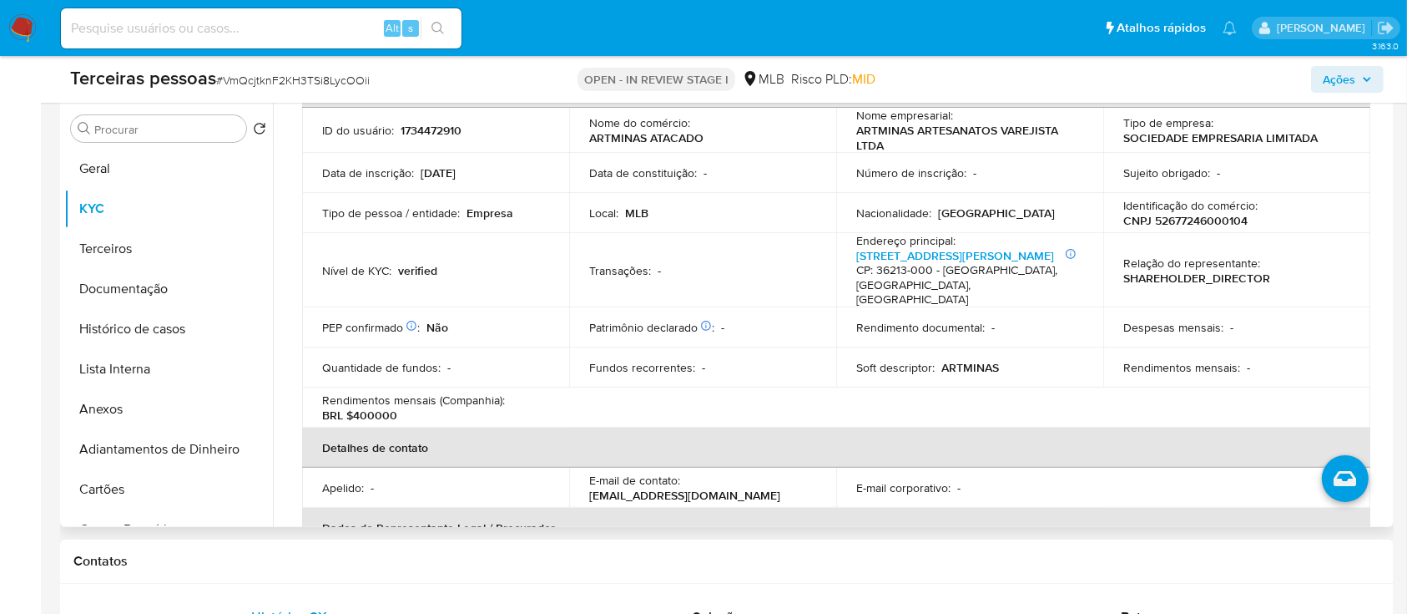
click at [1208, 227] on p "CNPJ 52677246000104" at bounding box center [1186, 220] width 124 height 15
copy p "52677246000104"
click at [94, 240] on button "Terceiros" at bounding box center [161, 249] width 195 height 40
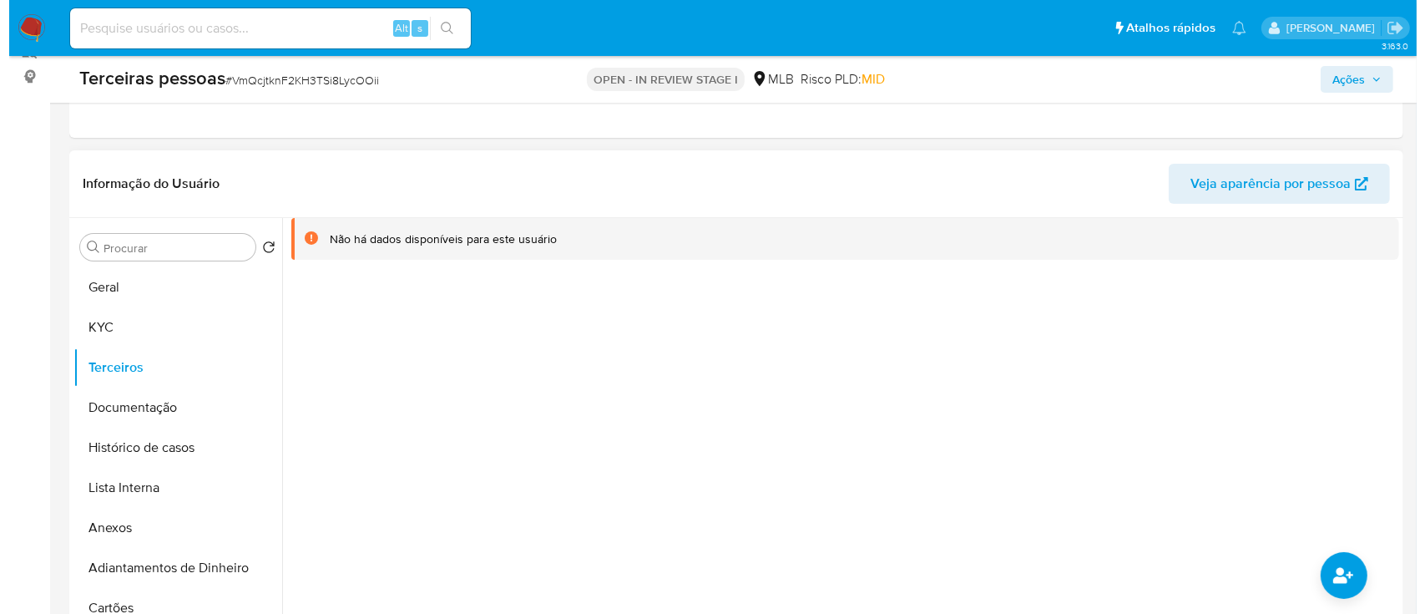
scroll to position [334, 0]
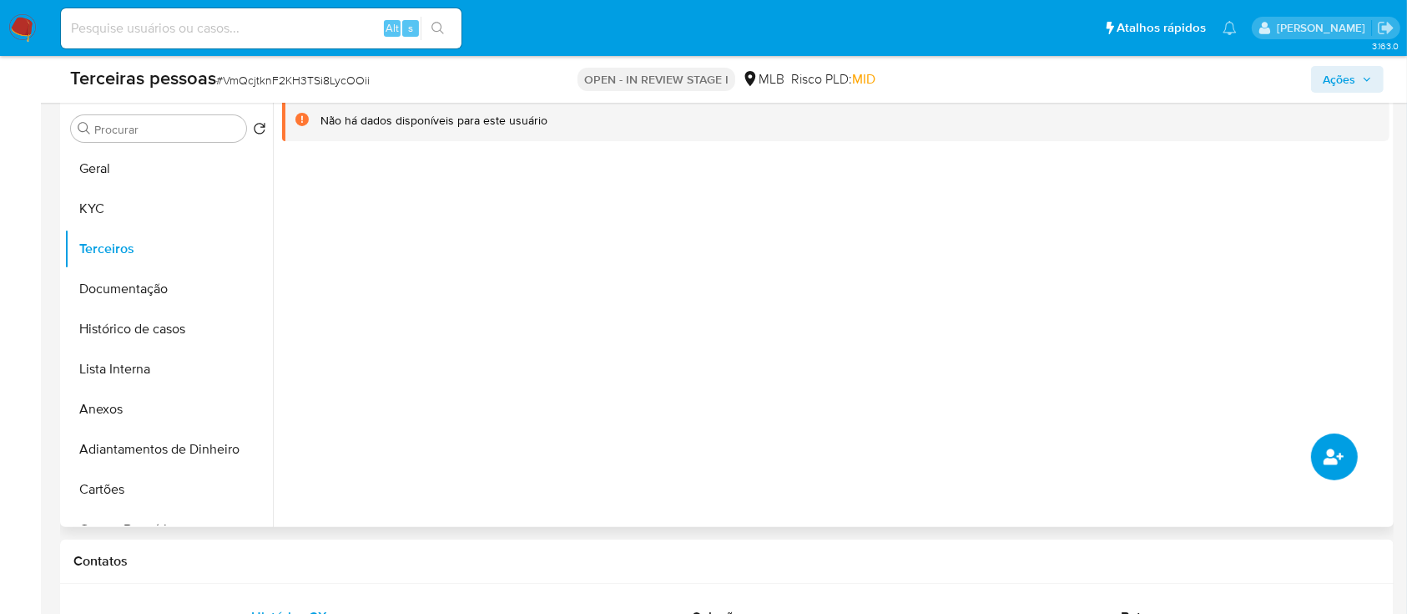
click at [1322, 452] on button "common.add_complementary_information" at bounding box center [1334, 456] width 47 height 47
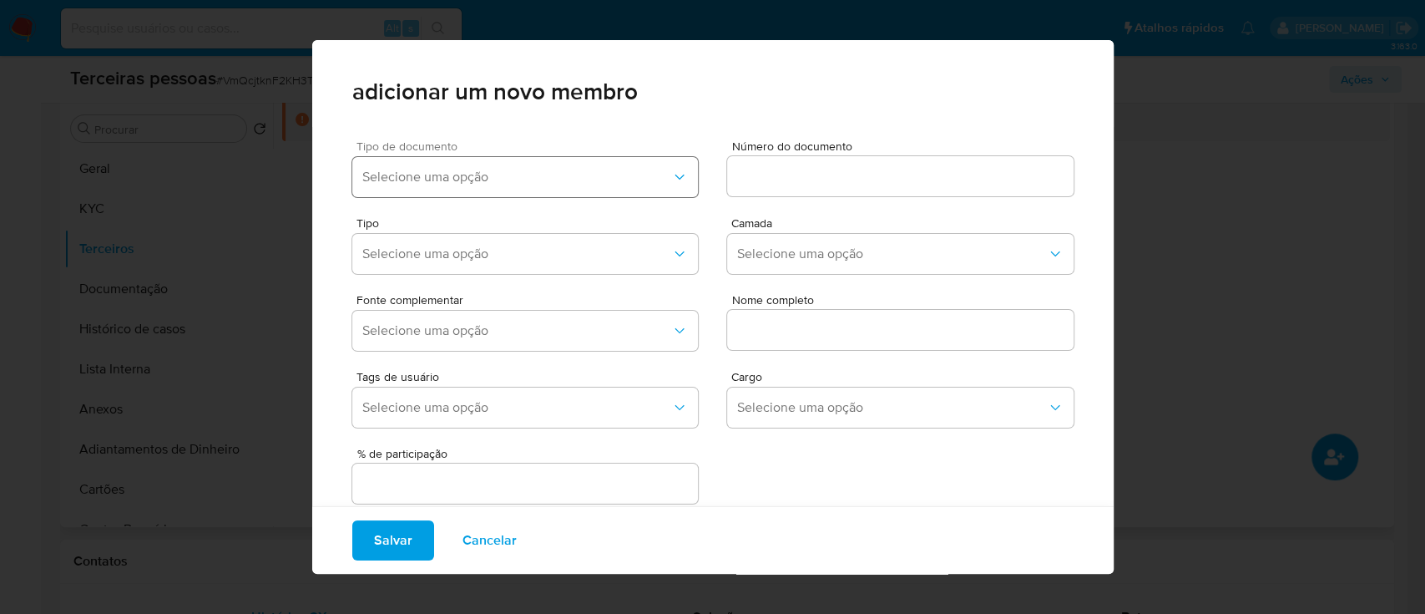
click at [489, 193] on button "Selecione uma opção" at bounding box center [525, 177] width 346 height 40
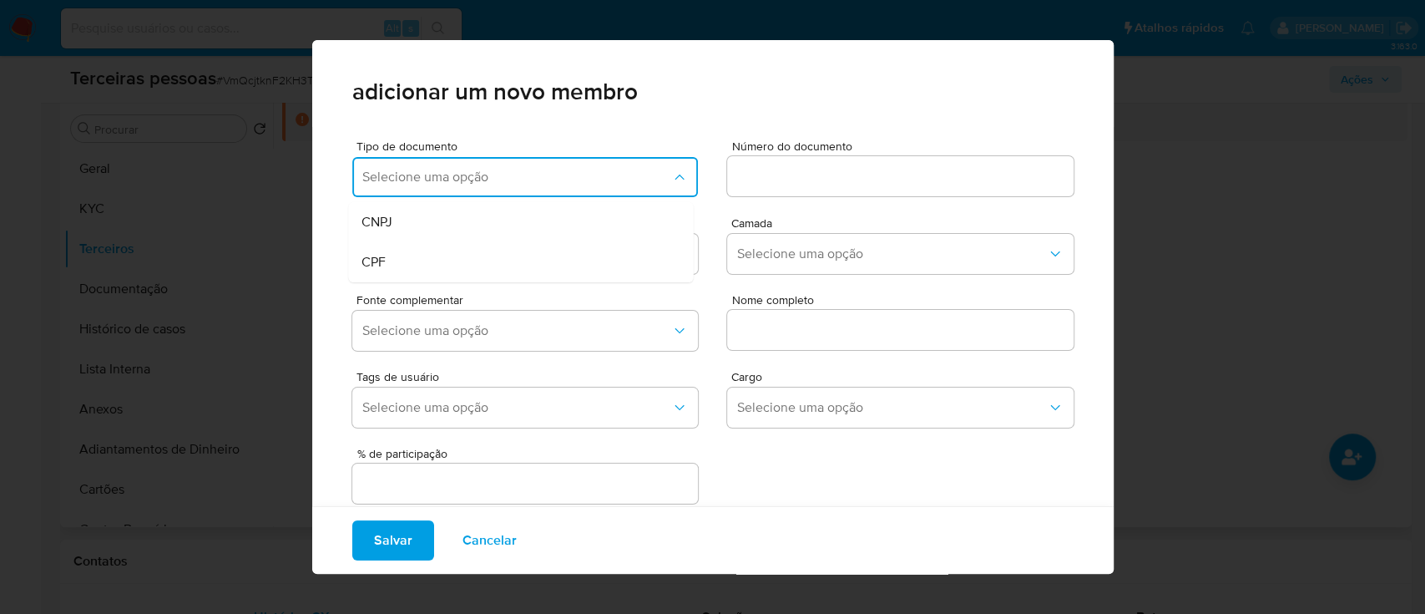
click at [476, 282] on div "Fonte complementar Selecione uma opção Nome completo" at bounding box center [712, 318] width 721 height 77
click at [528, 187] on button "Selecione uma opção" at bounding box center [525, 177] width 346 height 40
click at [503, 250] on div "CPF" at bounding box center [488, 262] width 255 height 40
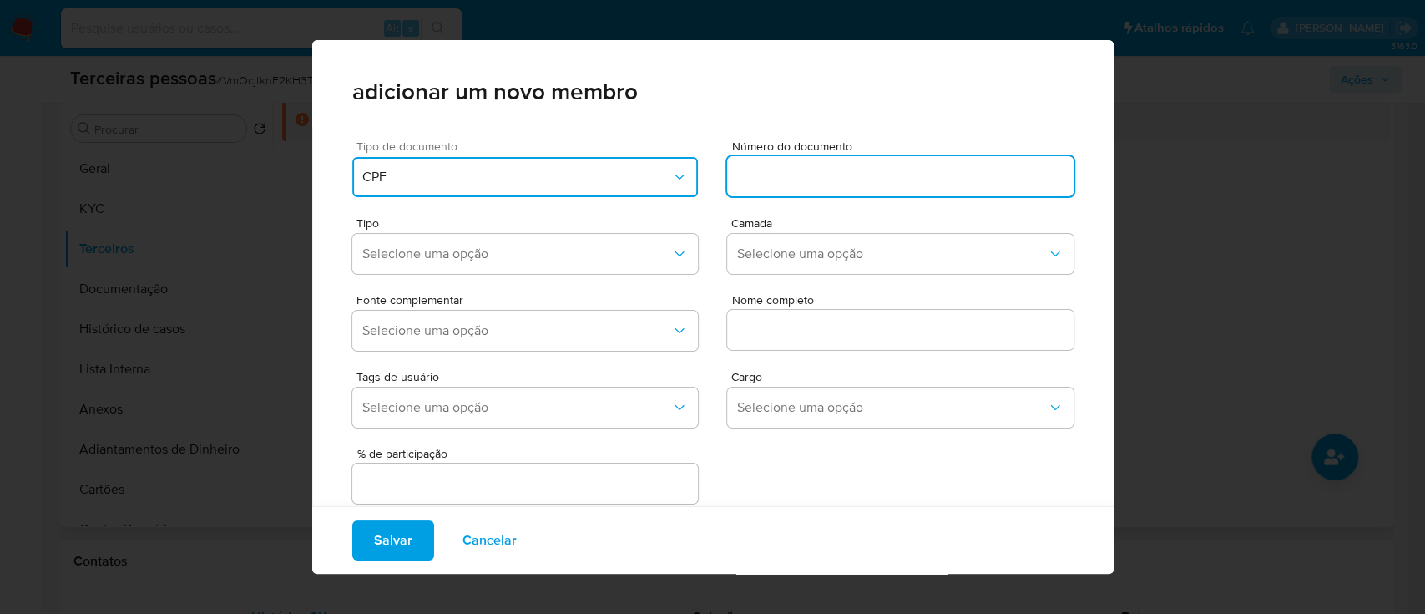
click at [761, 167] on input at bounding box center [900, 176] width 346 height 22
type input "52677246000104"
click at [589, 281] on div "Fonte complementar Selecione uma opção Nome completo" at bounding box center [712, 318] width 721 height 77
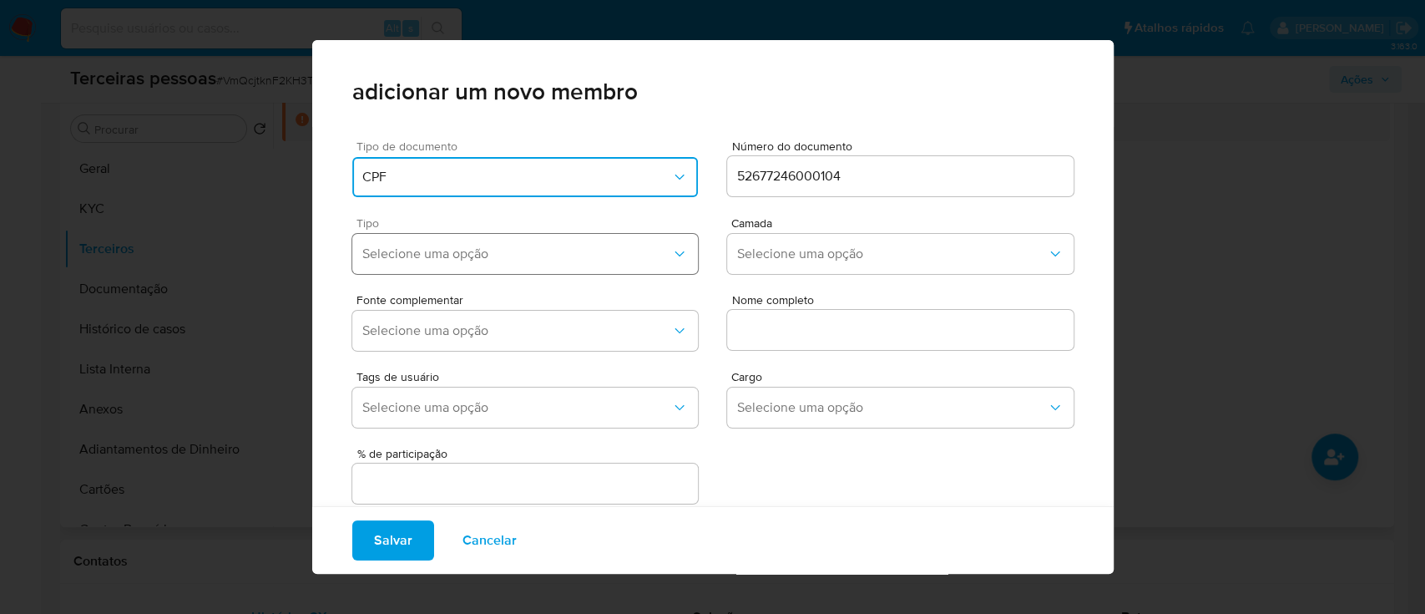
click at [589, 250] on span "Selecione uma opção" at bounding box center [517, 253] width 310 height 17
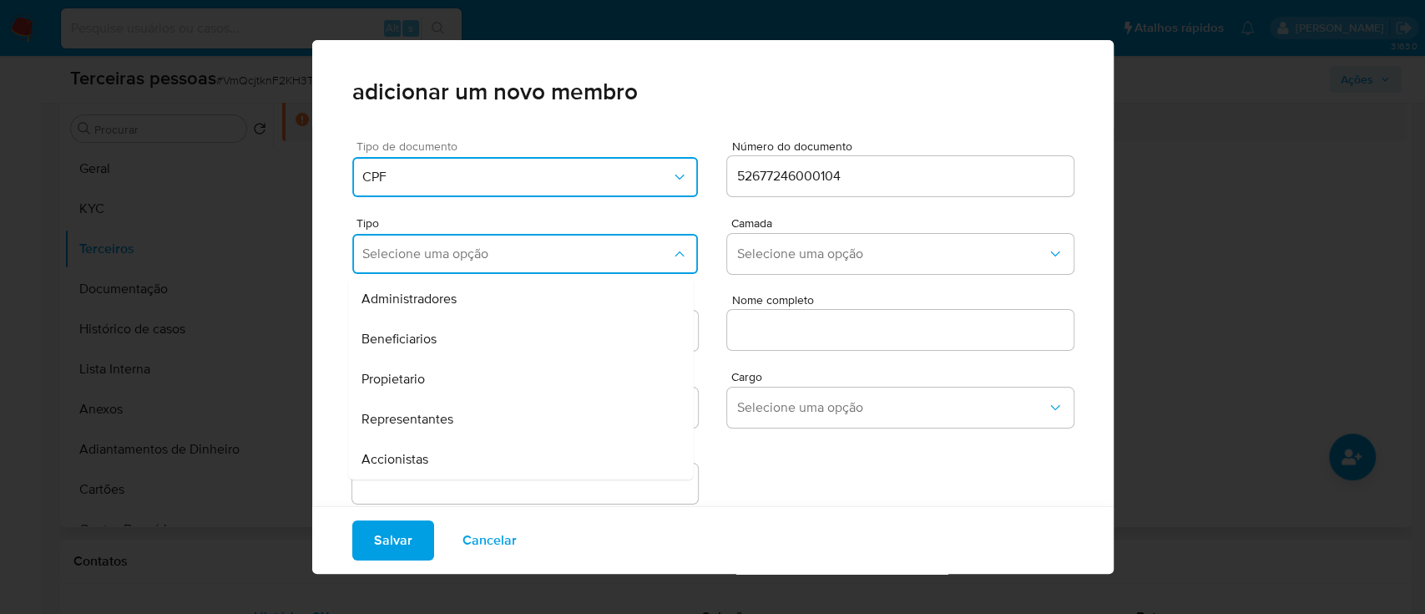
click at [550, 464] on div "Accionistas" at bounding box center [488, 459] width 255 height 40
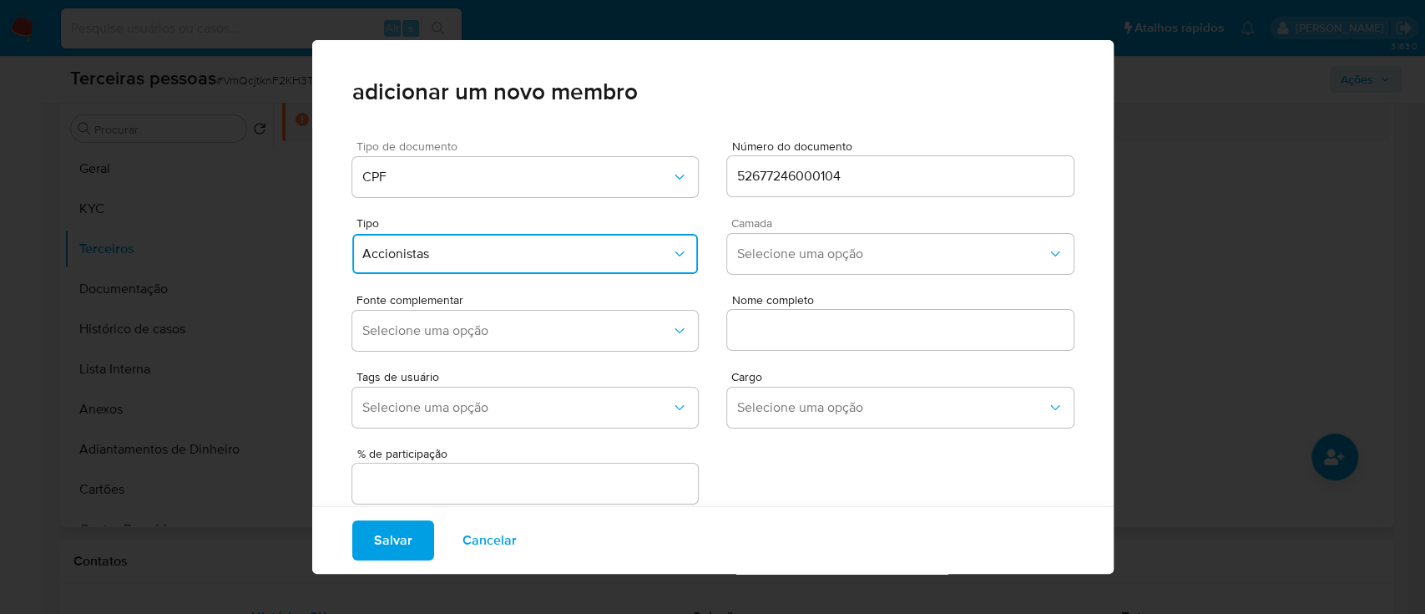
click at [844, 277] on div "Camada Selecione uma opção" at bounding box center [900, 248] width 346 height 63
click at [846, 252] on span "Selecione uma opção" at bounding box center [892, 253] width 310 height 17
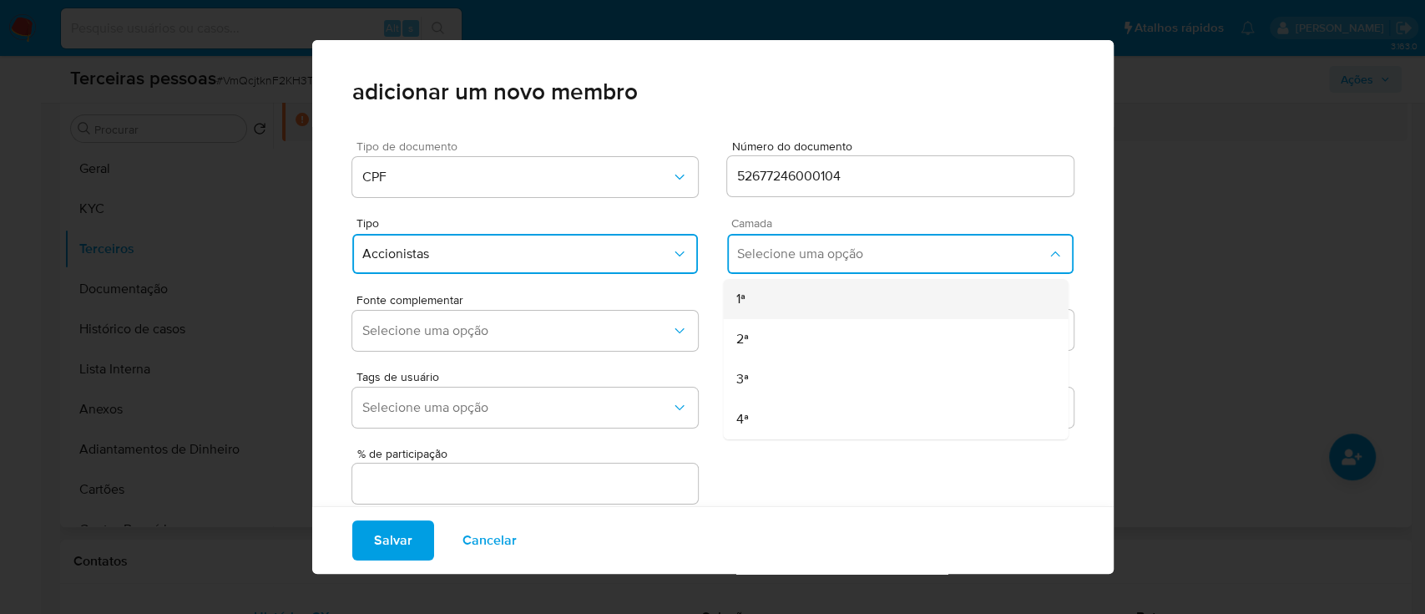
click at [805, 301] on div "1ª" at bounding box center [863, 299] width 255 height 40
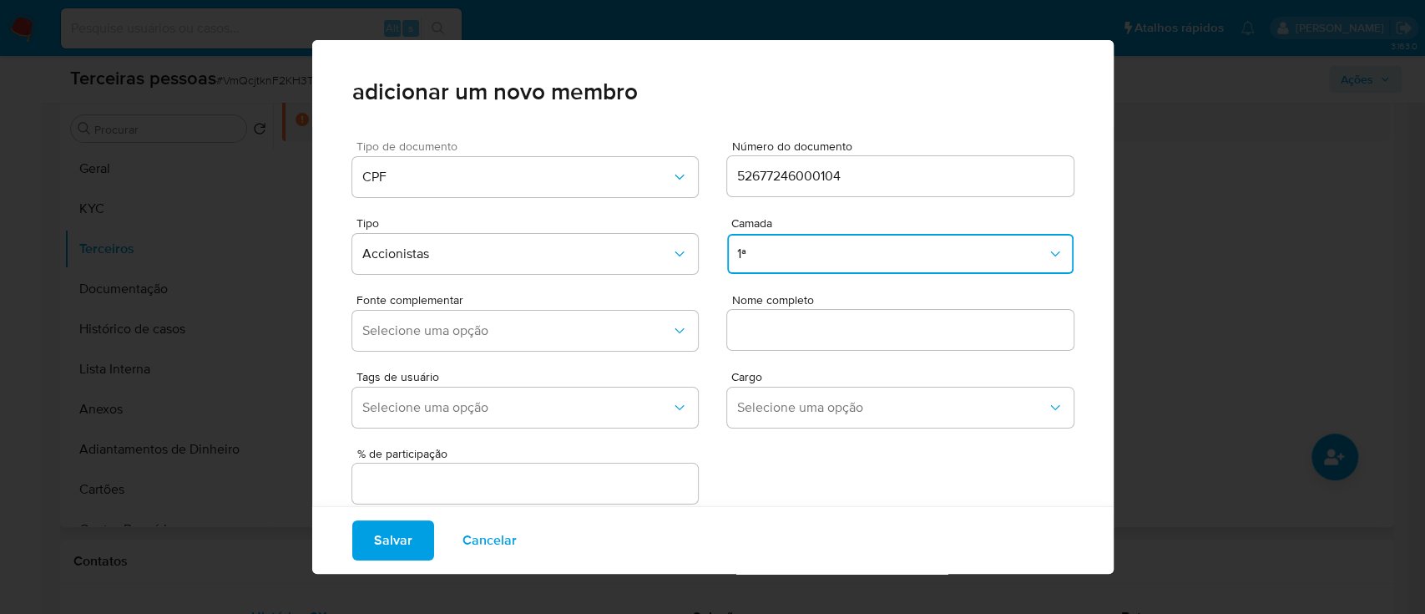
click at [431, 366] on div "Tags de usuário Selecione uma opção Cargo Selecione uma opção" at bounding box center [712, 395] width 721 height 77
click at [447, 334] on span "Selecione uma opção" at bounding box center [517, 330] width 310 height 17
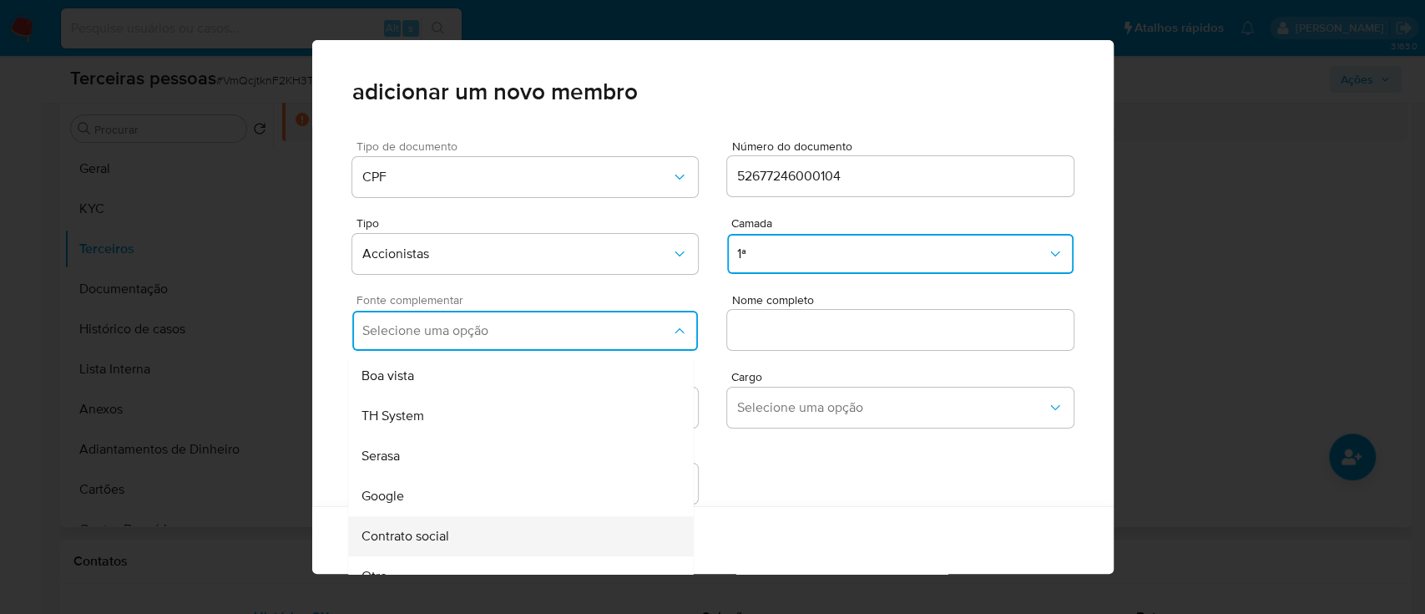
click at [468, 529] on div "Contrato social" at bounding box center [488, 536] width 255 height 40
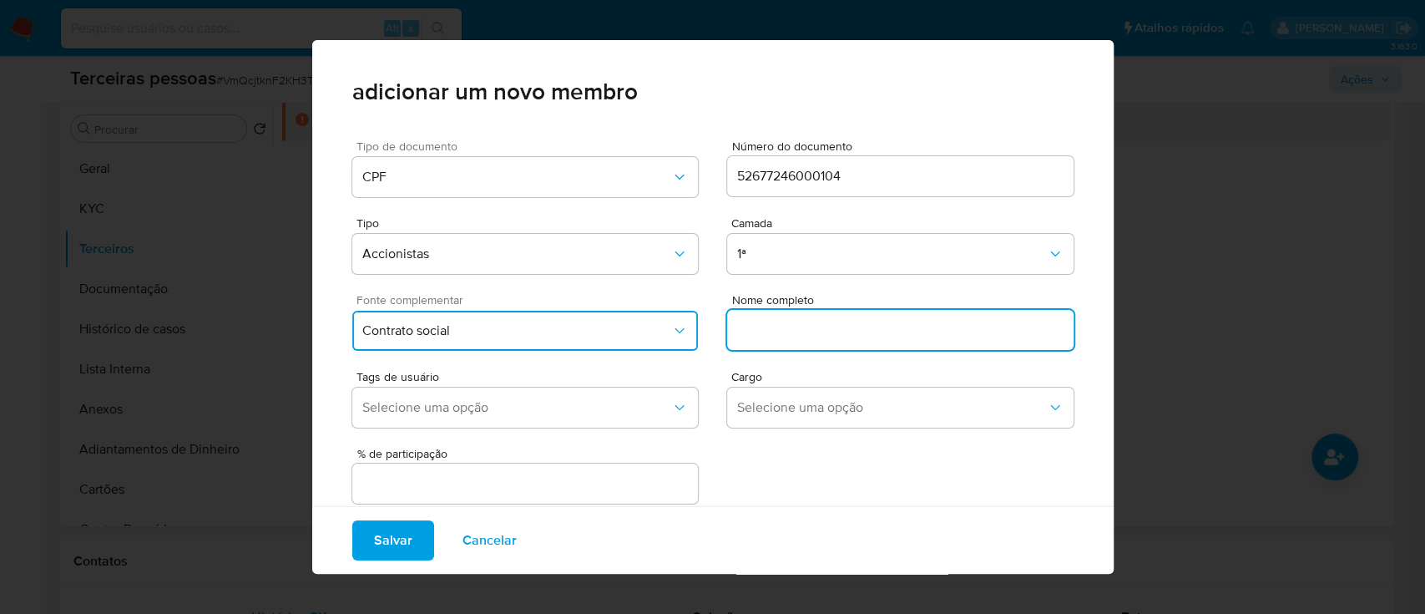
click at [790, 340] on input "text" at bounding box center [900, 330] width 346 height 22
paste input "GILMAR TRINDADE DA SILVA"
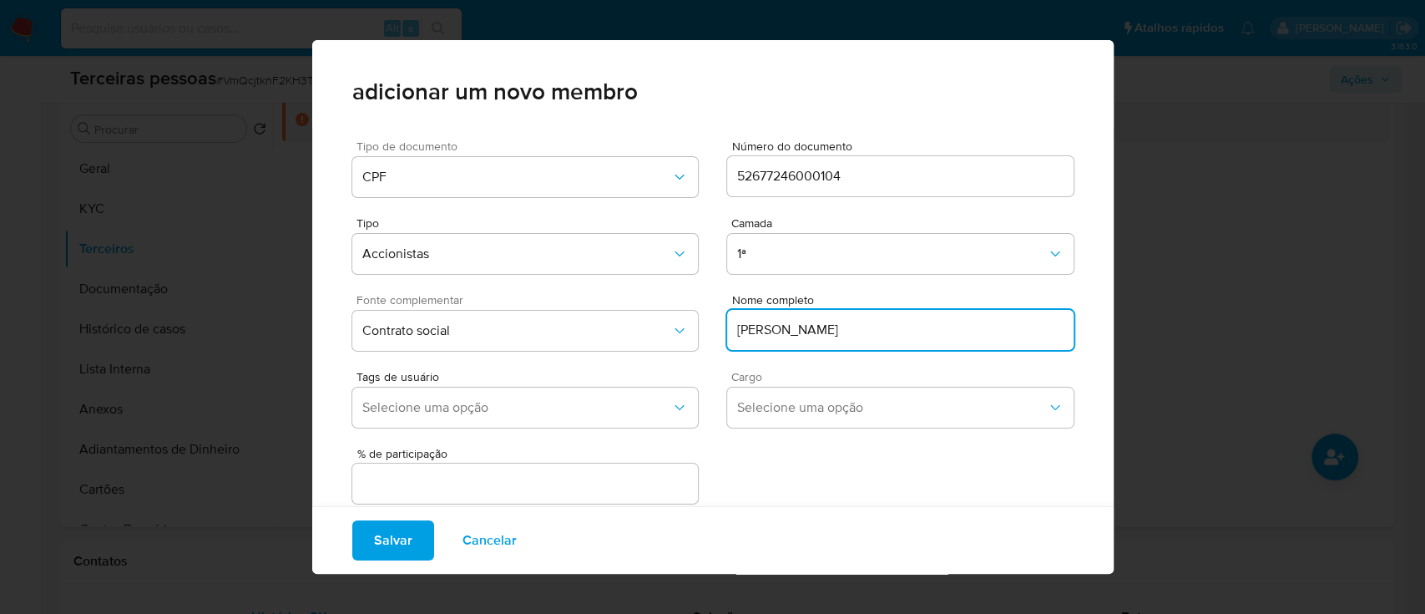
scroll to position [30, 0]
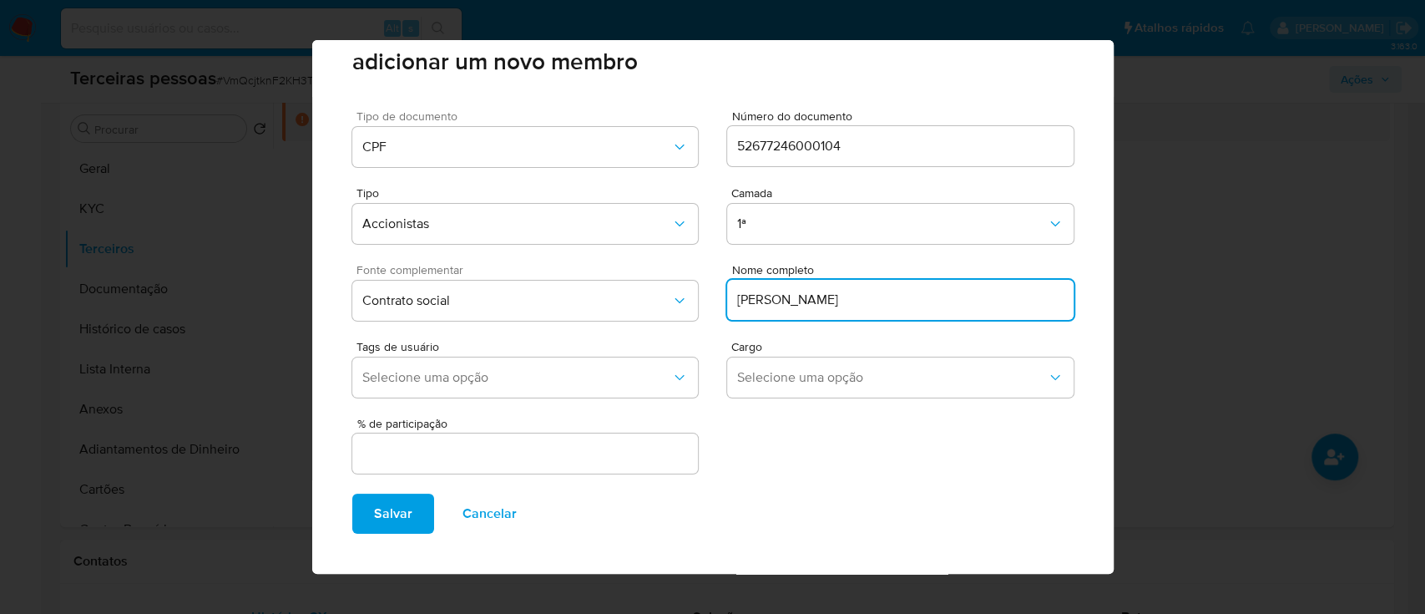
type input "GILMAR TRINDADE DA SILVA"
click at [615, 457] on input "text" at bounding box center [525, 453] width 346 height 22
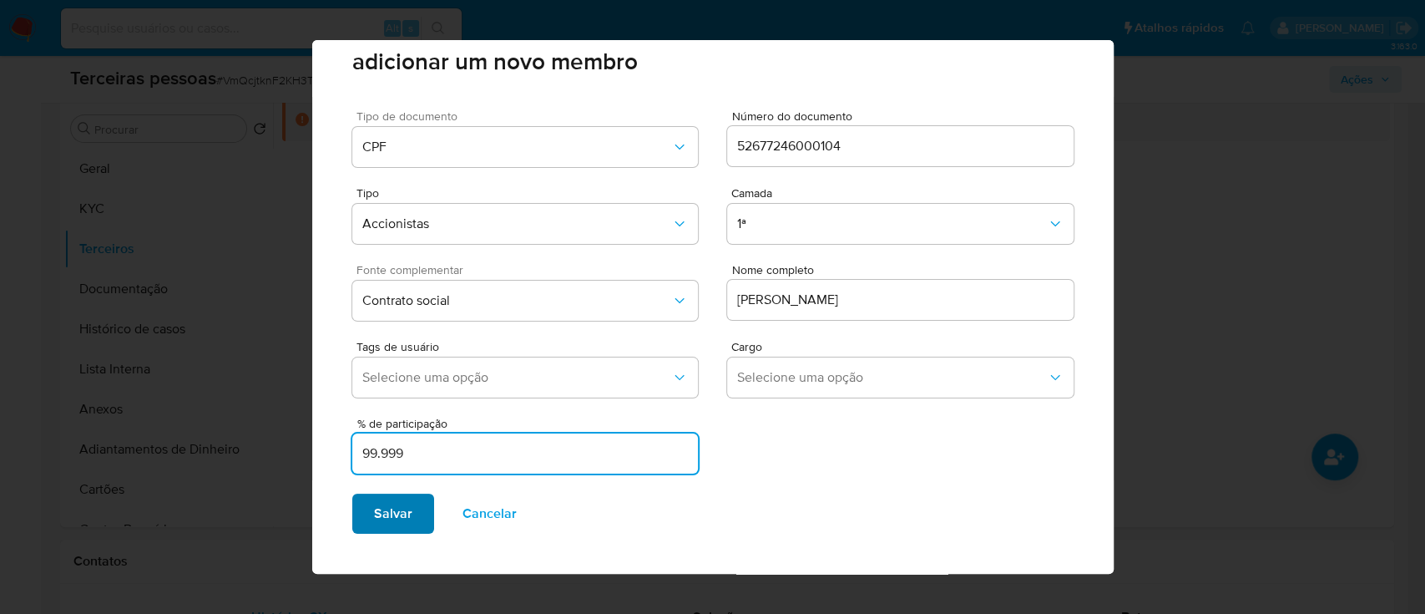
type input "99.999"
click at [385, 525] on span "Salvar" at bounding box center [393, 513] width 38 height 37
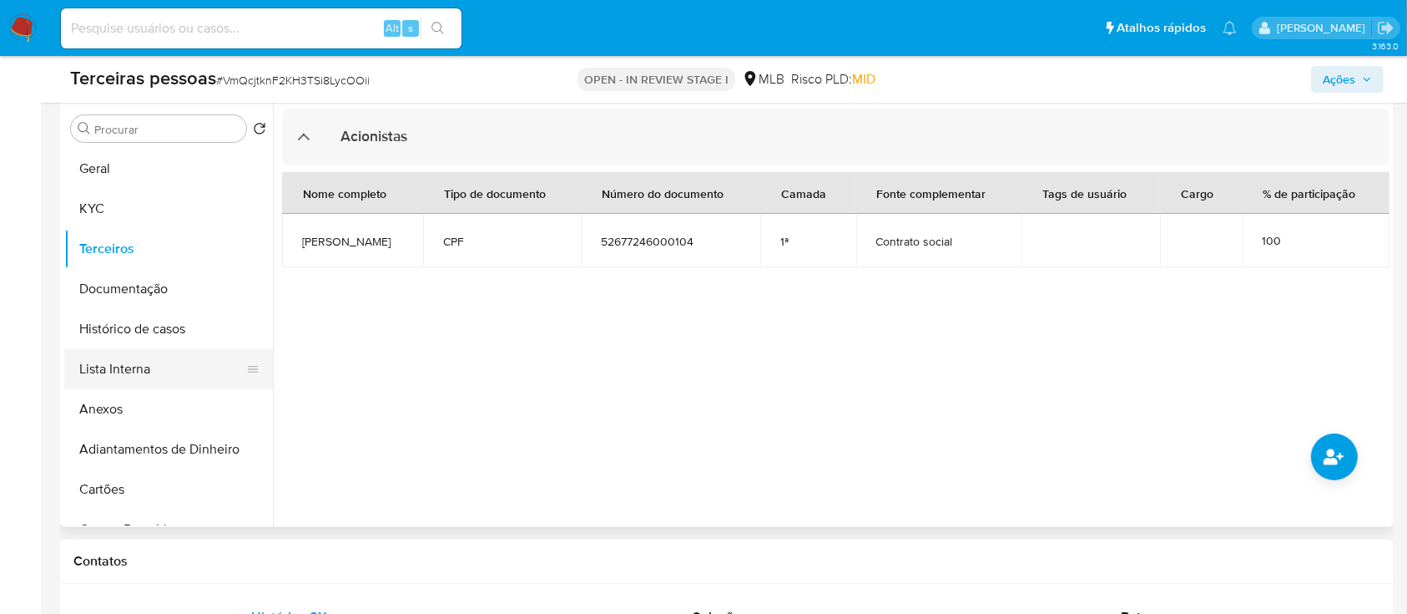
click at [138, 370] on button "Lista Interna" at bounding box center [161, 369] width 195 height 40
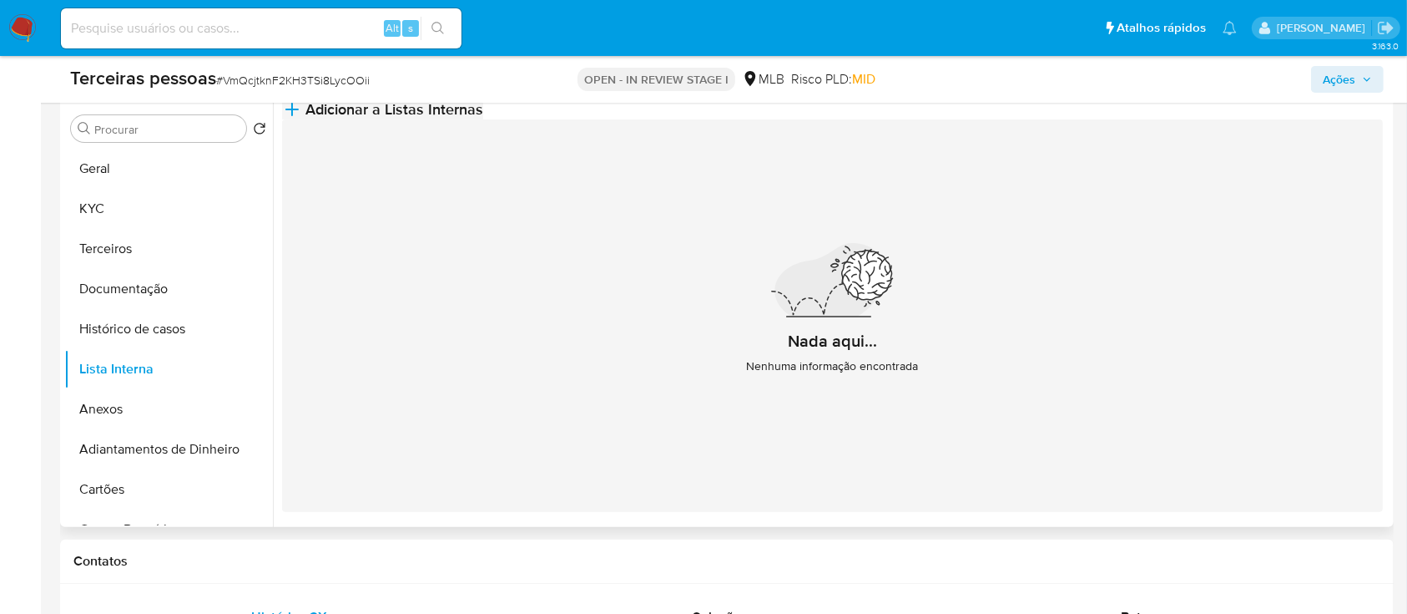
click at [483, 119] on span "Adicionar a Listas Internas" at bounding box center [395, 109] width 178 height 18
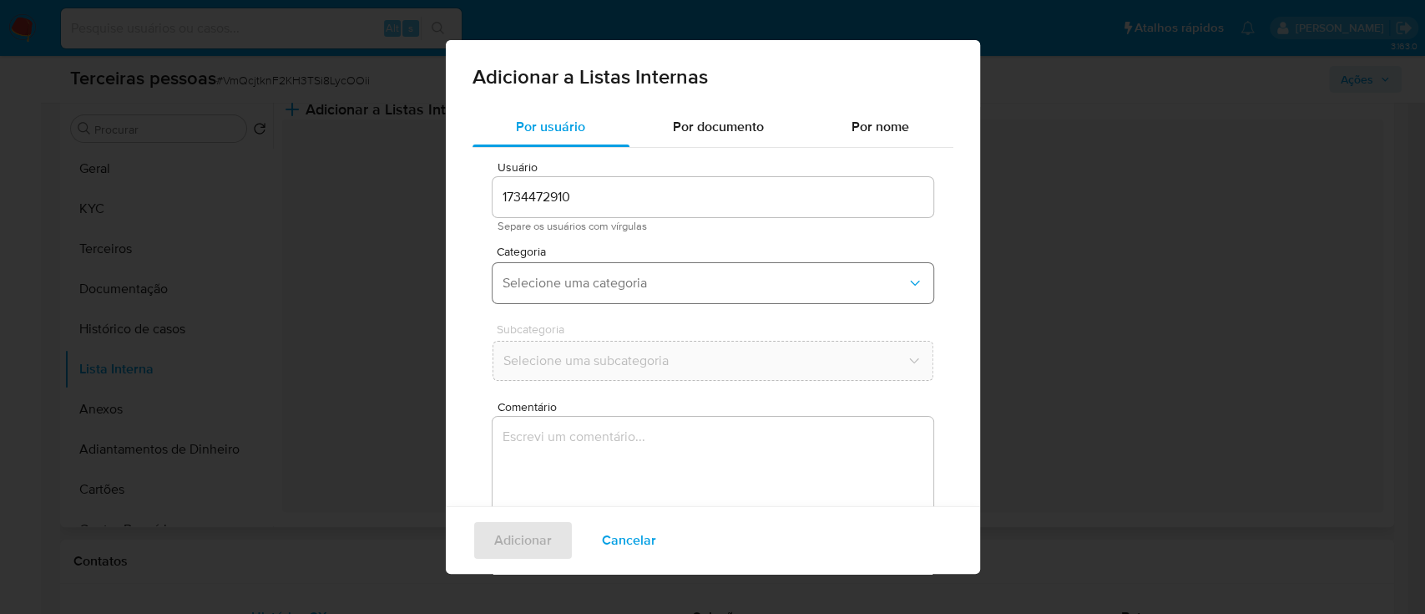
click at [665, 279] on span "Selecione uma categoria" at bounding box center [705, 283] width 404 height 17
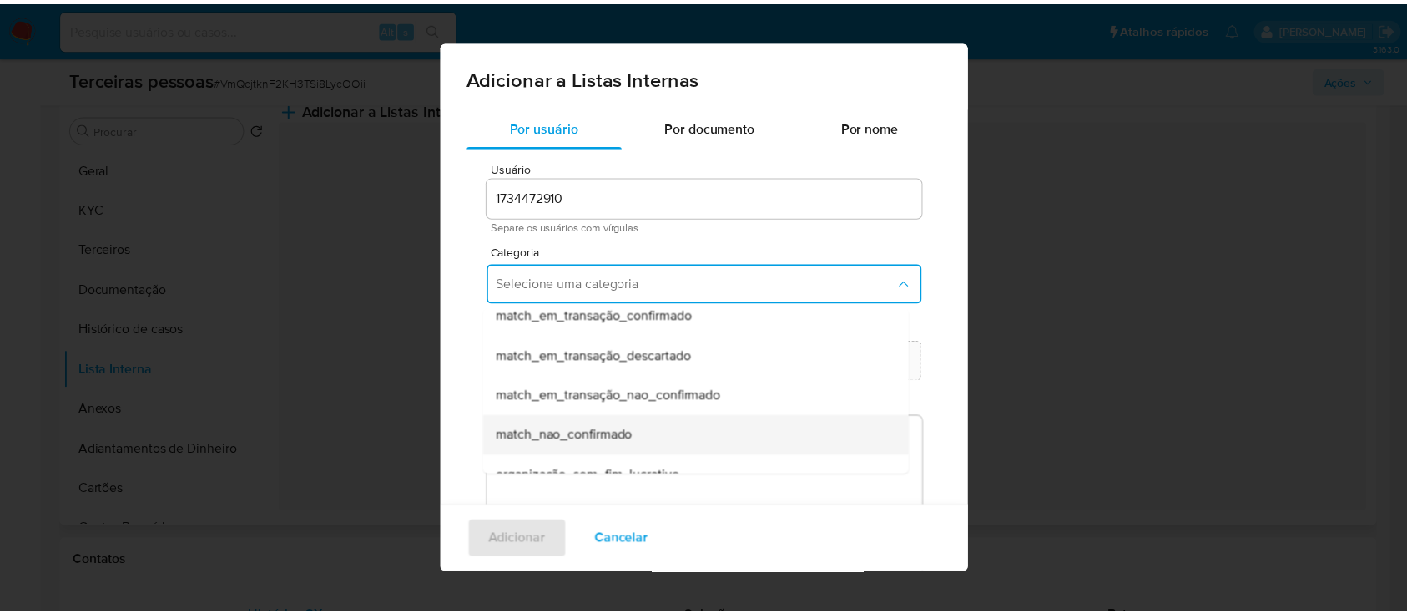
scroll to position [394, 0]
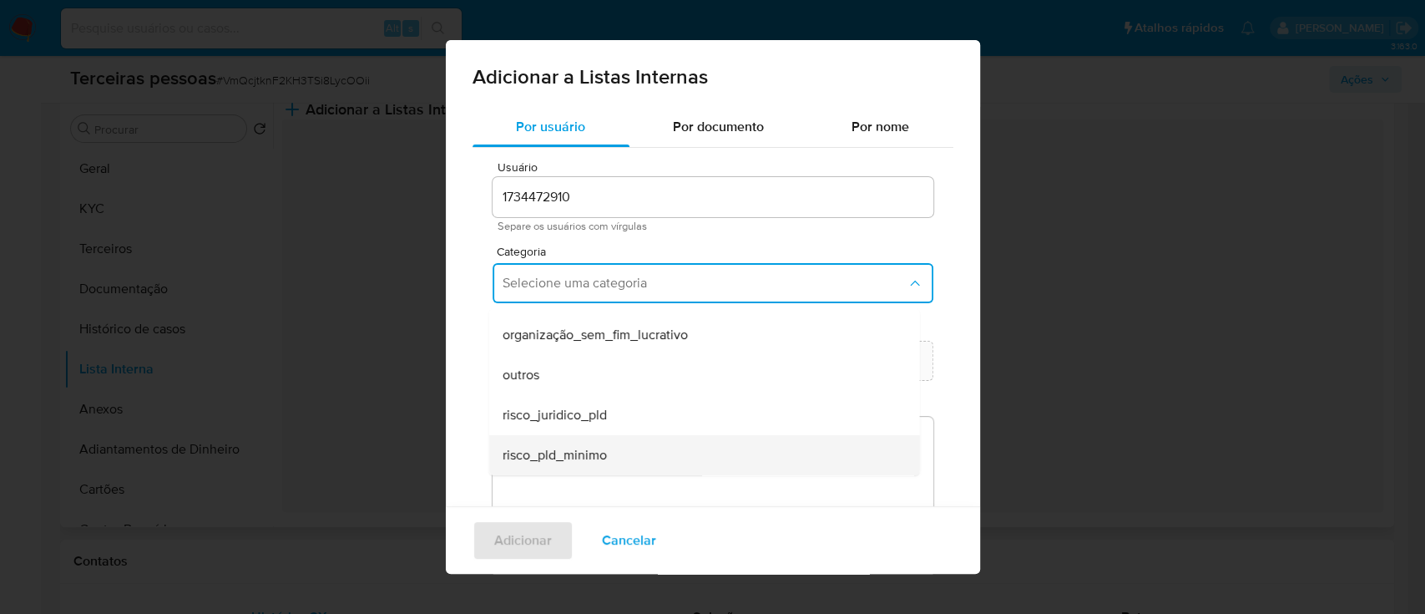
click at [611, 470] on div "risco_pld_minimo" at bounding box center [699, 455] width 394 height 40
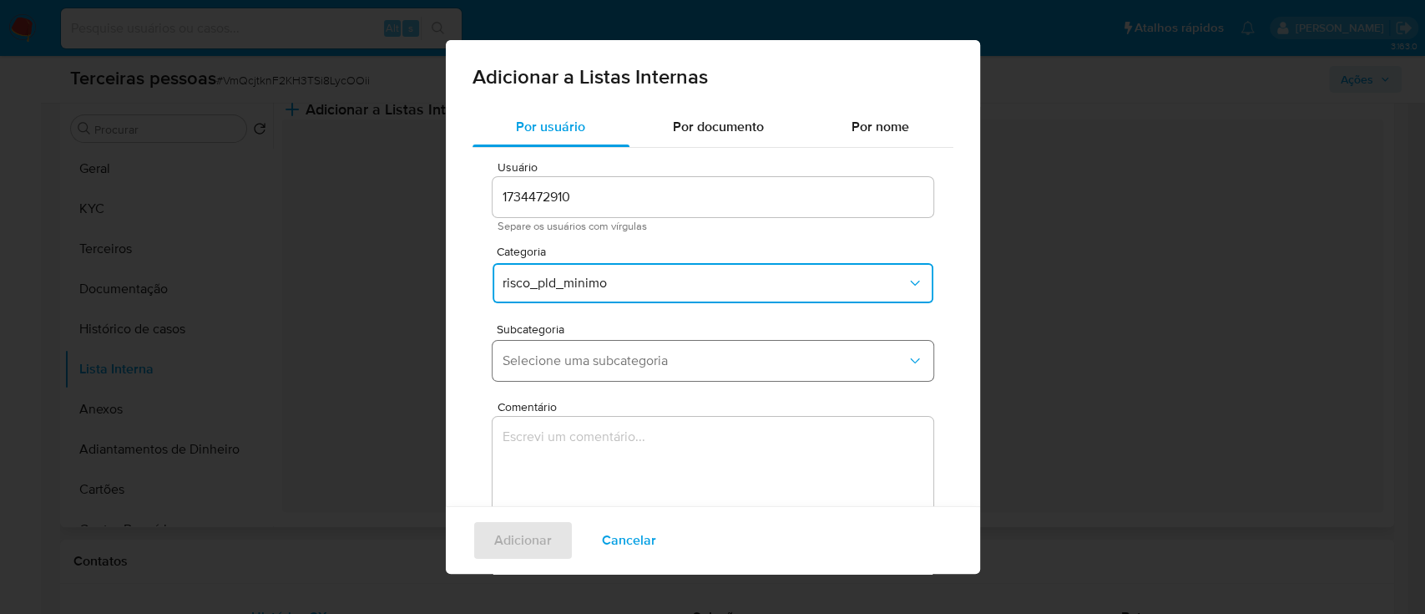
click at [646, 347] on button "Selecione uma subcategoria" at bounding box center [713, 361] width 441 height 40
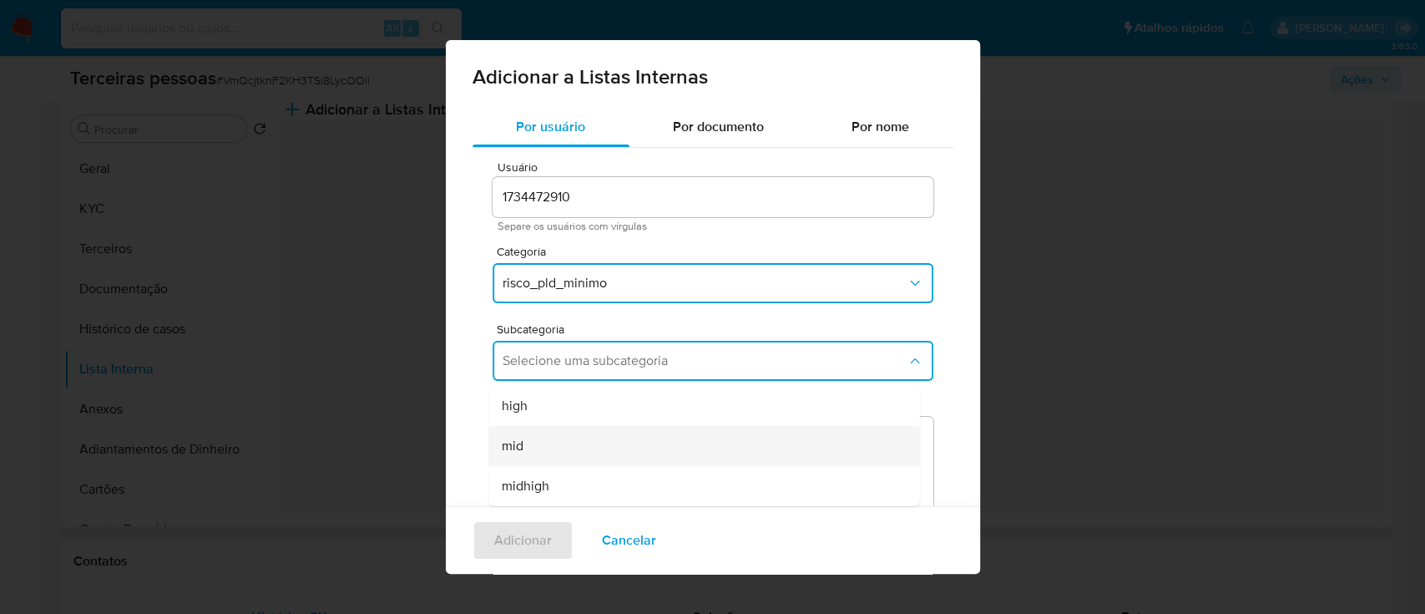
click at [643, 436] on div "mid" at bounding box center [699, 446] width 394 height 40
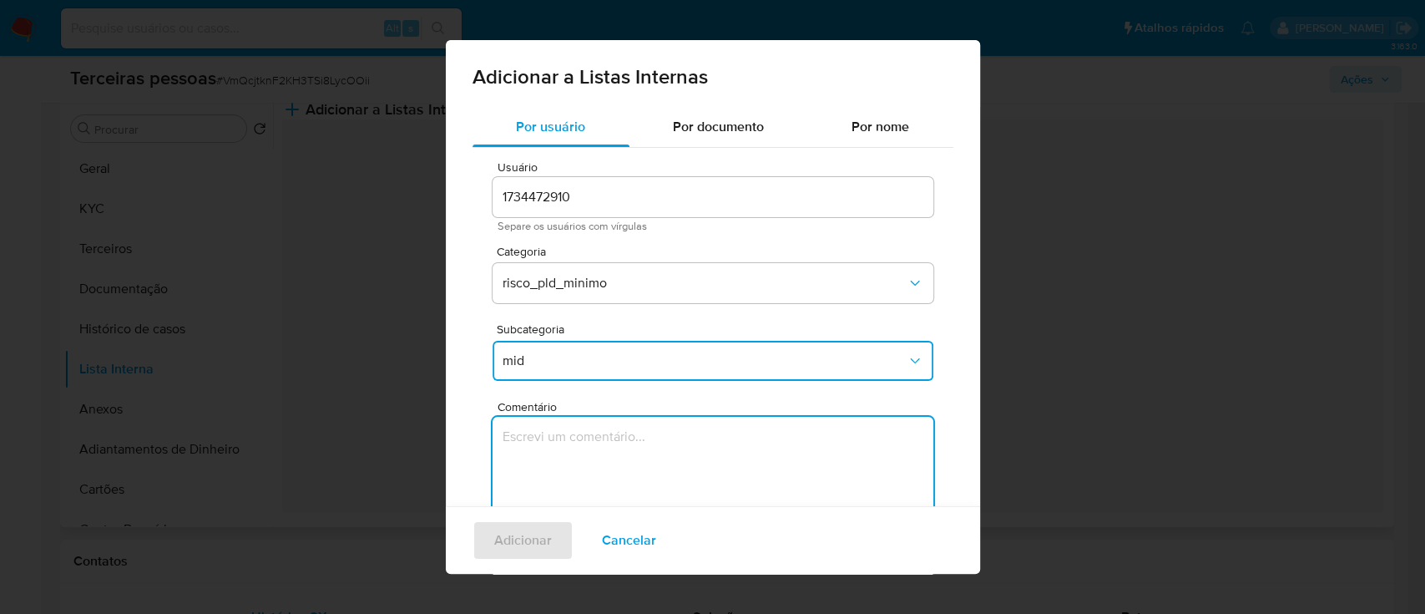
click at [628, 475] on textarea "Comentário" at bounding box center [713, 497] width 441 height 160
type textarea "Conforme Risco PLD"
click at [531, 542] on span "Adicionar" at bounding box center [523, 540] width 58 height 37
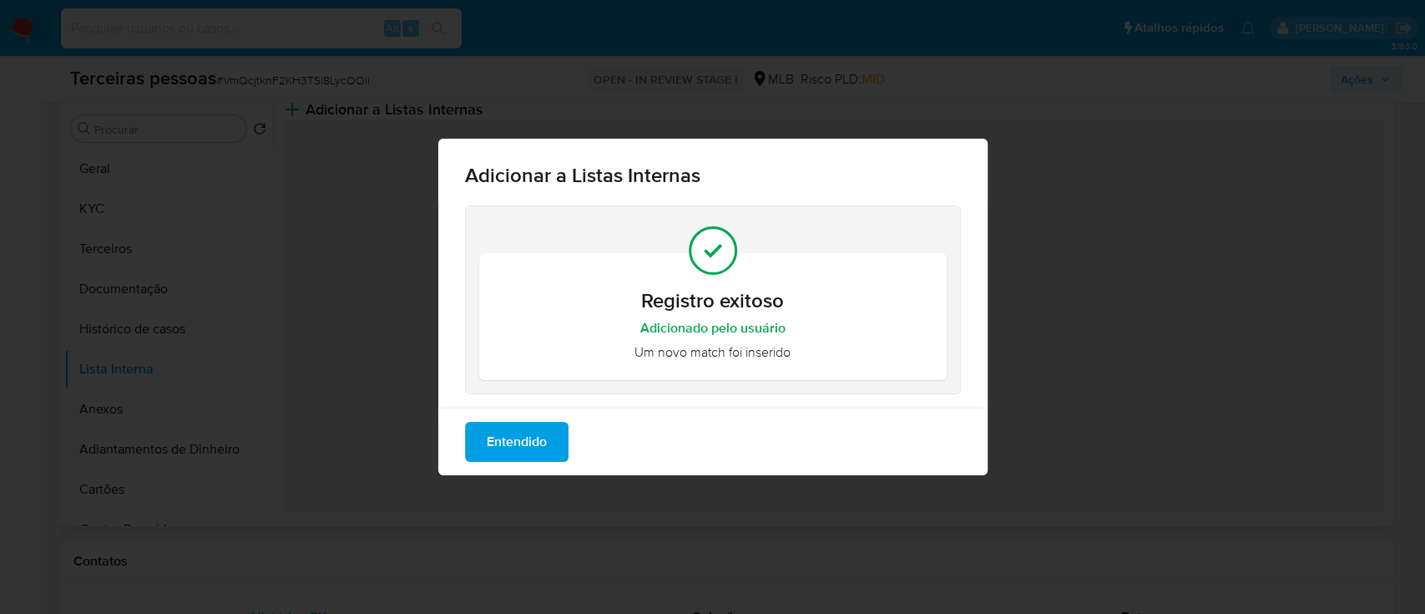
click at [542, 451] on span "Entendido" at bounding box center [517, 441] width 60 height 37
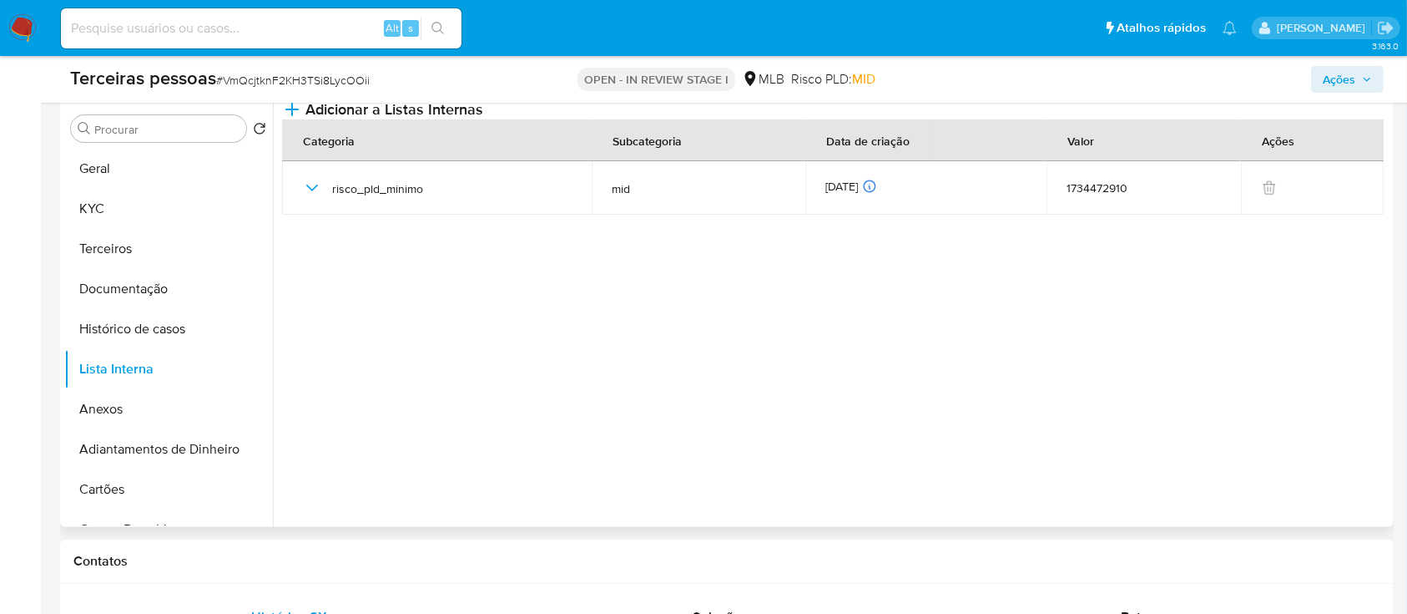
click at [1337, 82] on span "Ações" at bounding box center [1339, 79] width 33 height 27
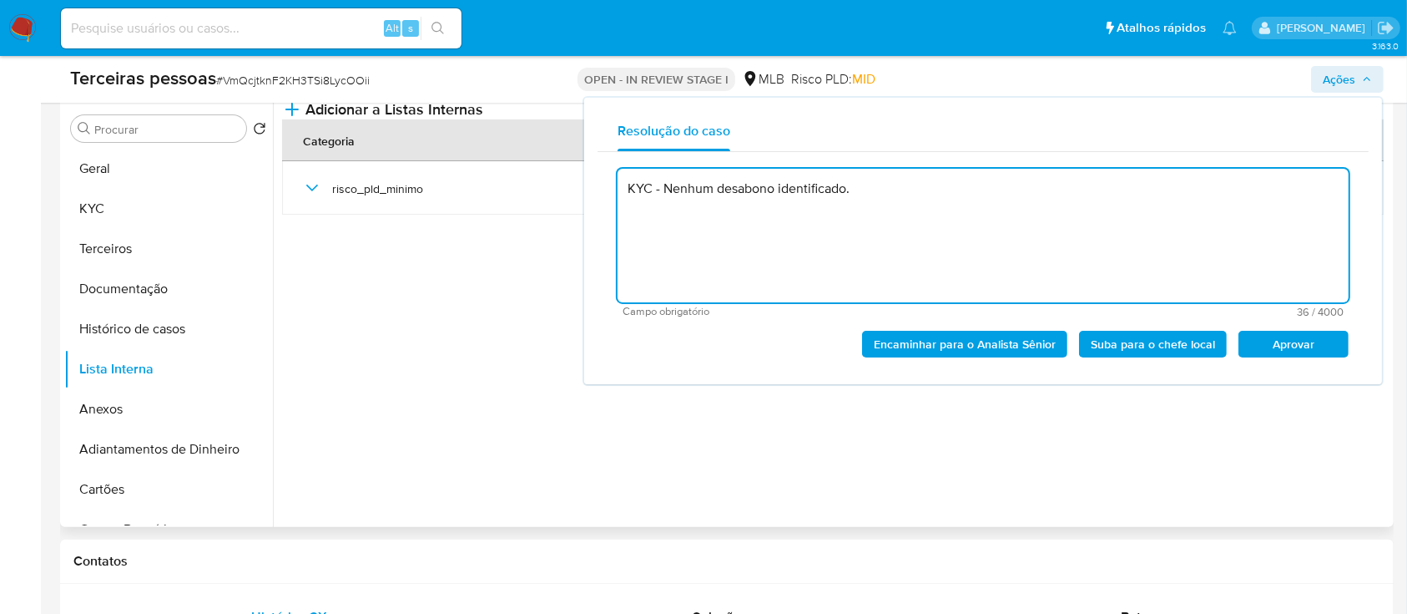
click at [1311, 336] on span "Aprovar" at bounding box center [1294, 343] width 87 height 23
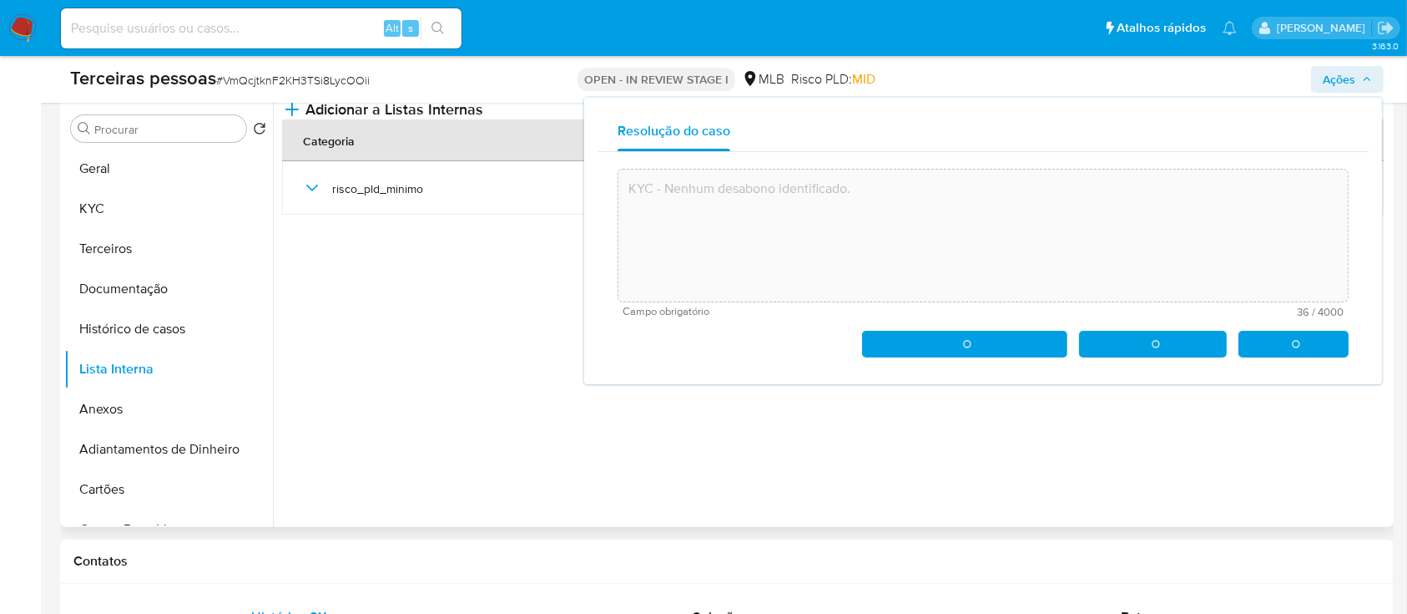
type textarea "KYC - Nenhum desabono identificado."
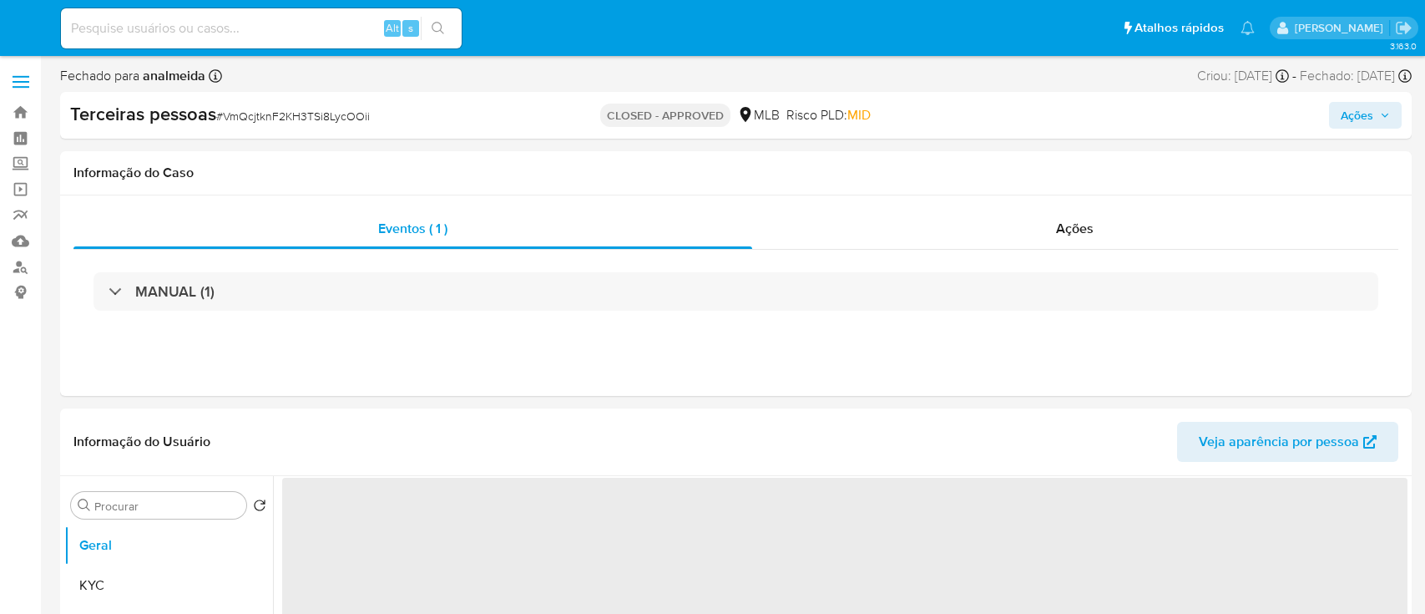
select select "10"
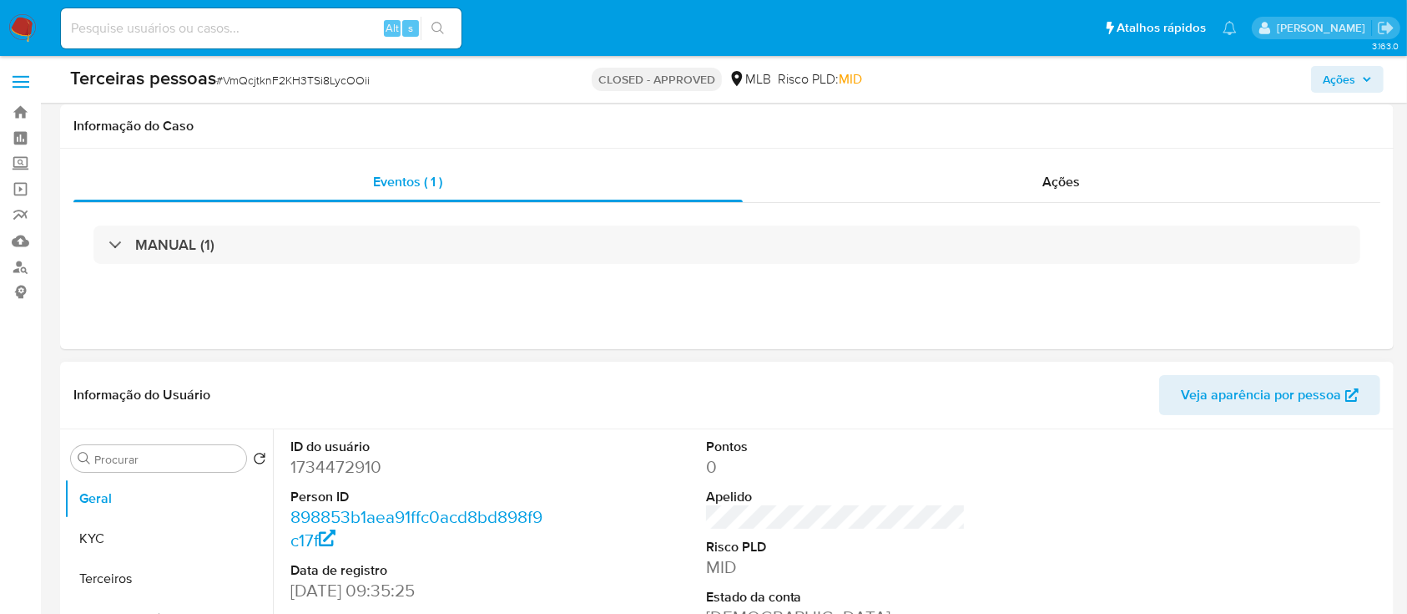
scroll to position [222, 0]
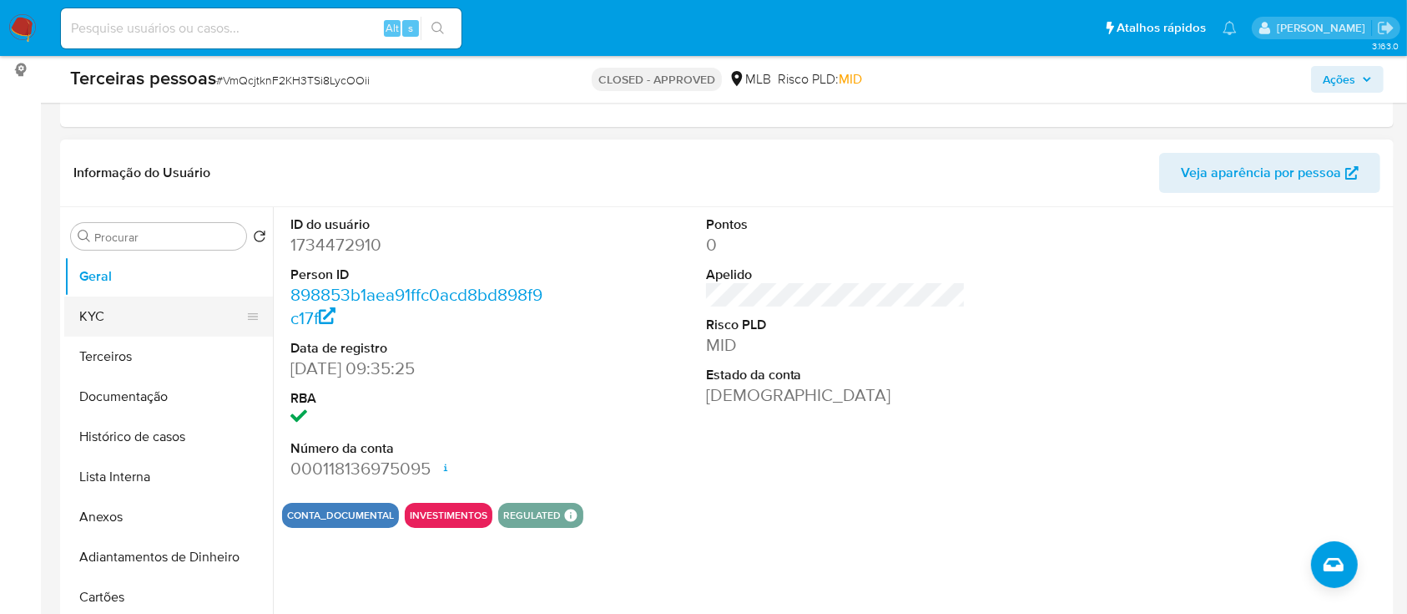
click at [118, 304] on button "KYC" at bounding box center [161, 316] width 195 height 40
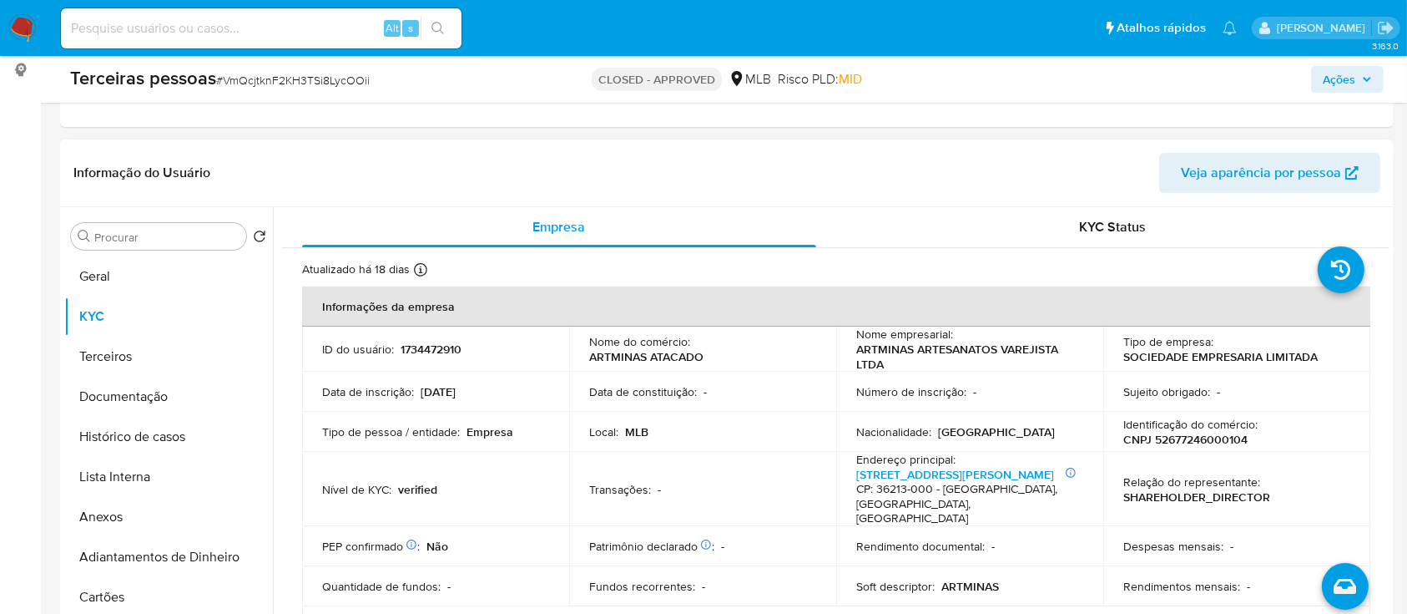
click at [1161, 433] on p "CNPJ 52677246000104" at bounding box center [1186, 439] width 124 height 15
copy p "52677246000104"
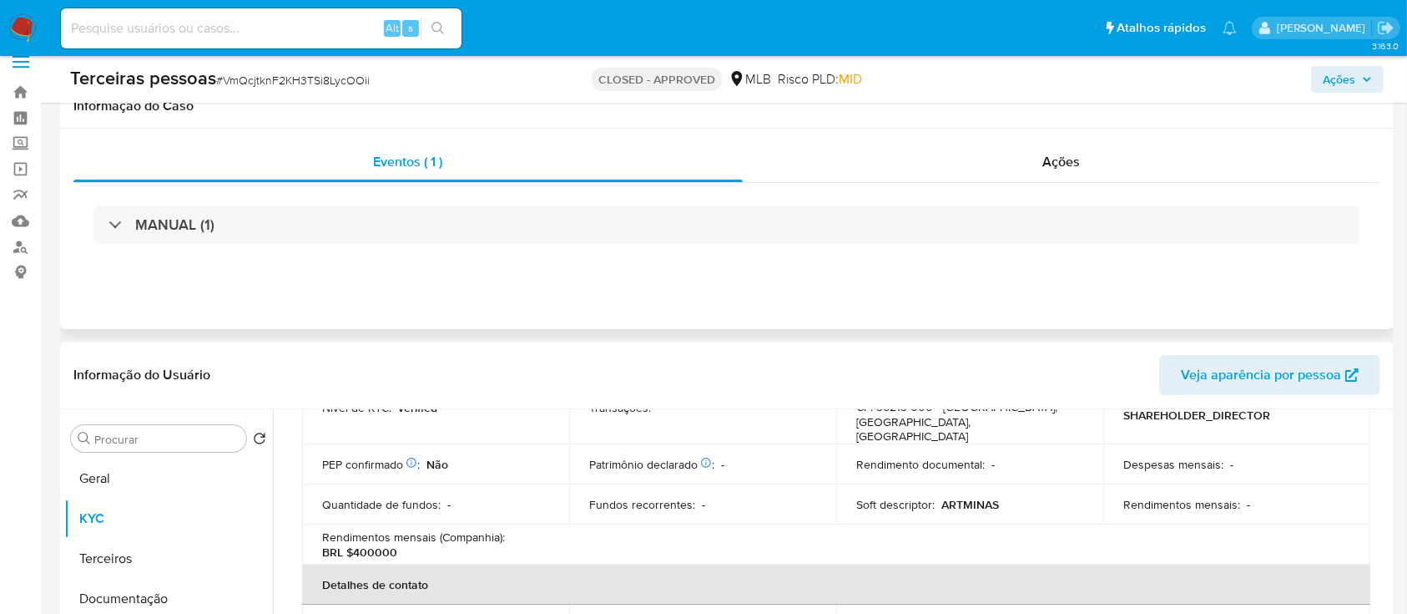
scroll to position [0, 0]
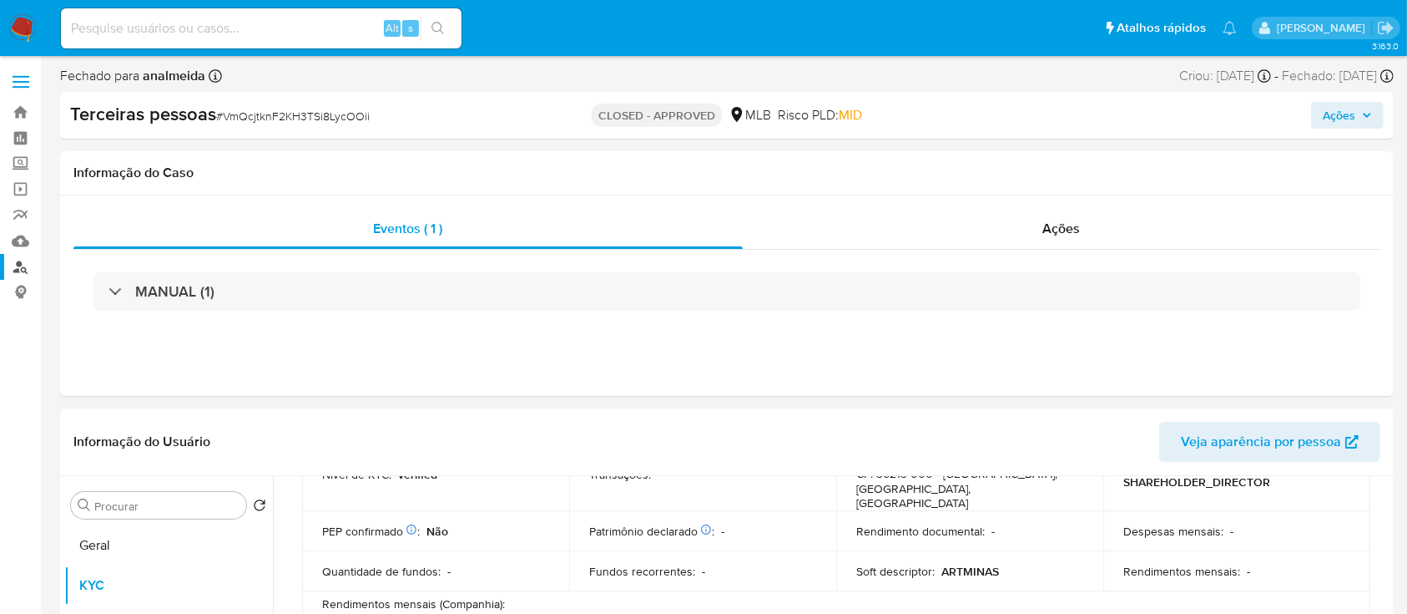
click at [18, 271] on link "Localizador de pessoas" at bounding box center [99, 267] width 199 height 26
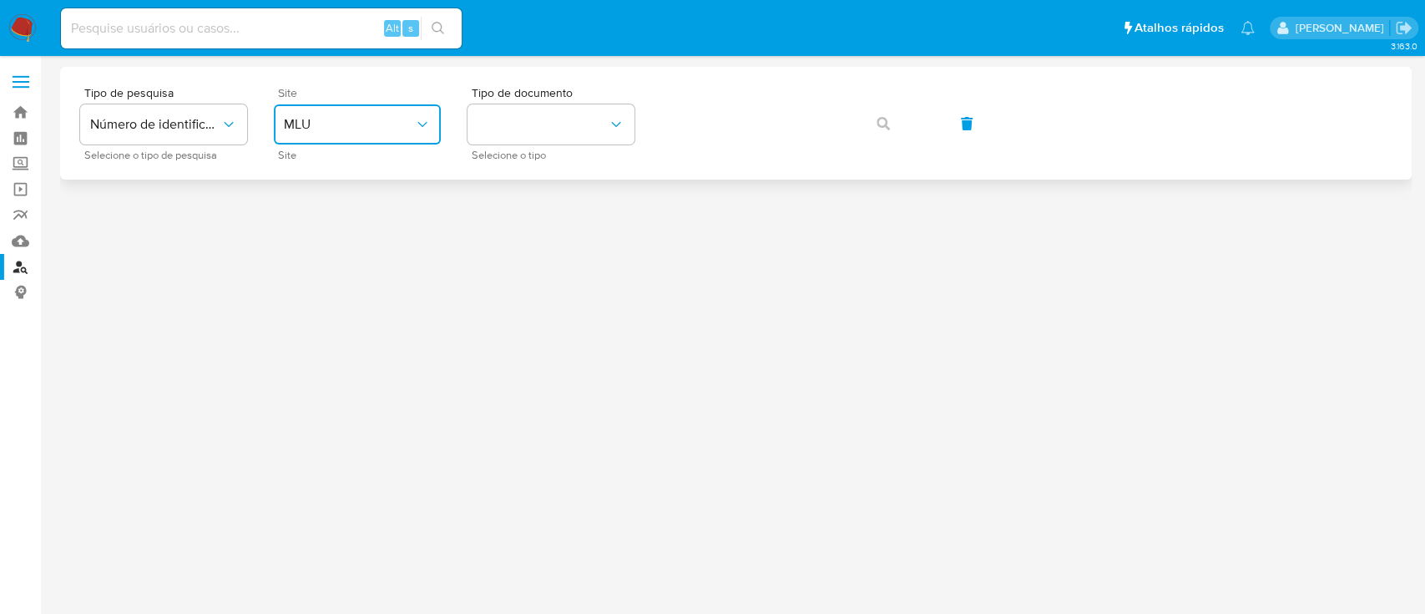
click at [325, 137] on button "MLU" at bounding box center [357, 124] width 167 height 40
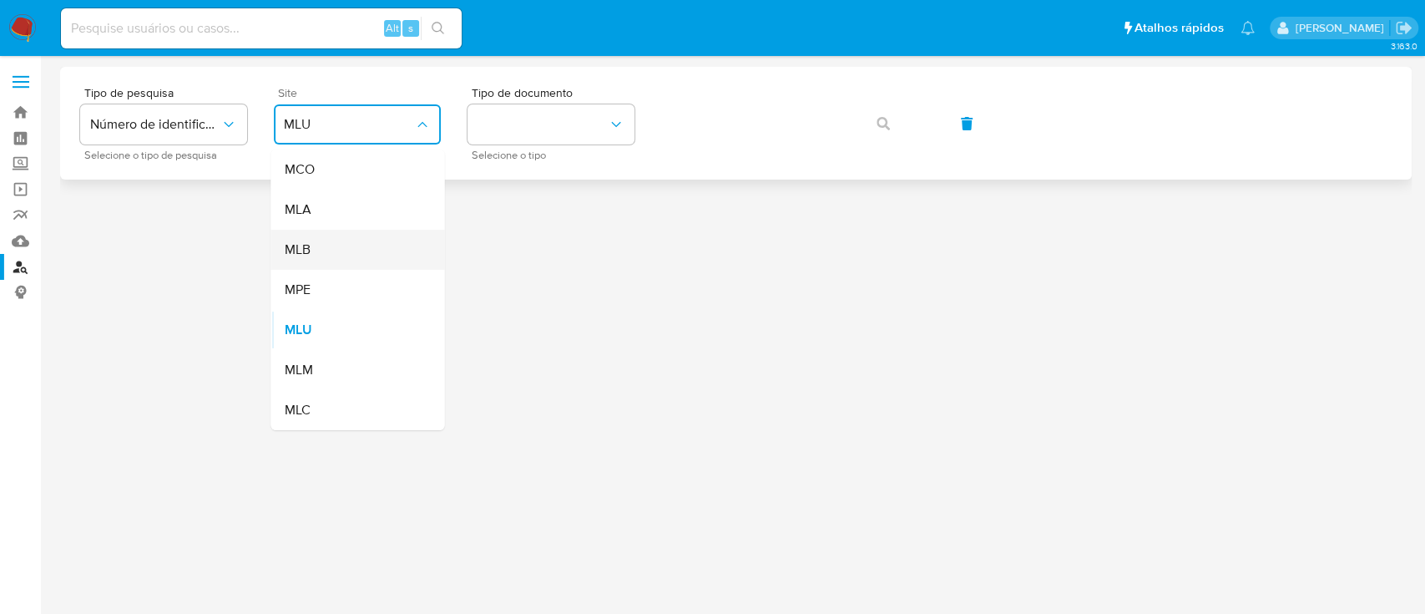
click at [326, 247] on div "MLB" at bounding box center [352, 250] width 137 height 40
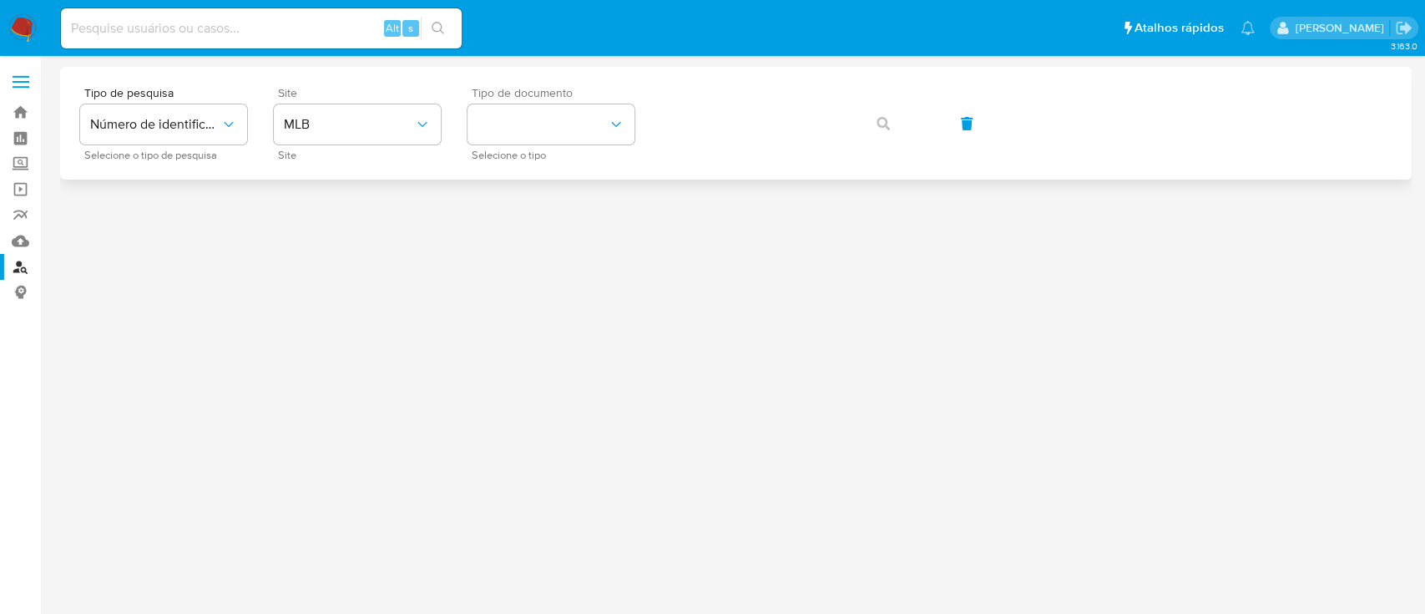
click at [474, 159] on span "Selecione o tipo" at bounding box center [555, 155] width 167 height 8
click at [517, 140] on button "identificationType" at bounding box center [550, 124] width 167 height 40
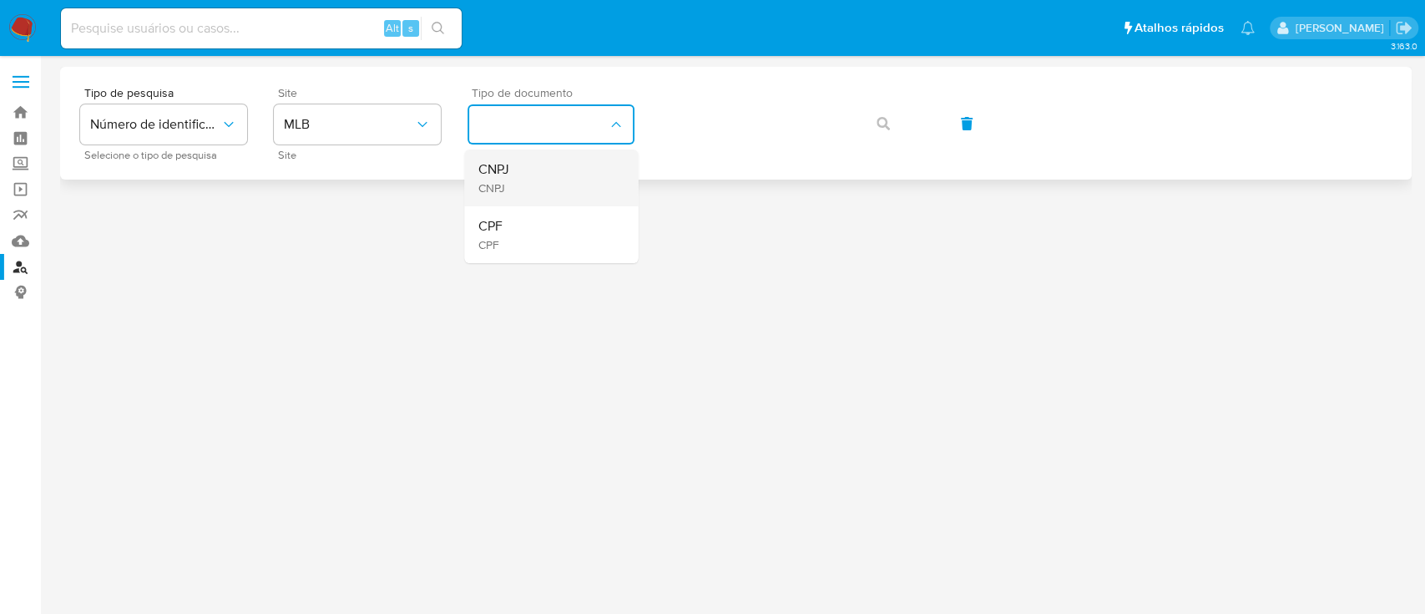
click at [540, 187] on div "CNPJ CNPJ" at bounding box center [546, 177] width 137 height 57
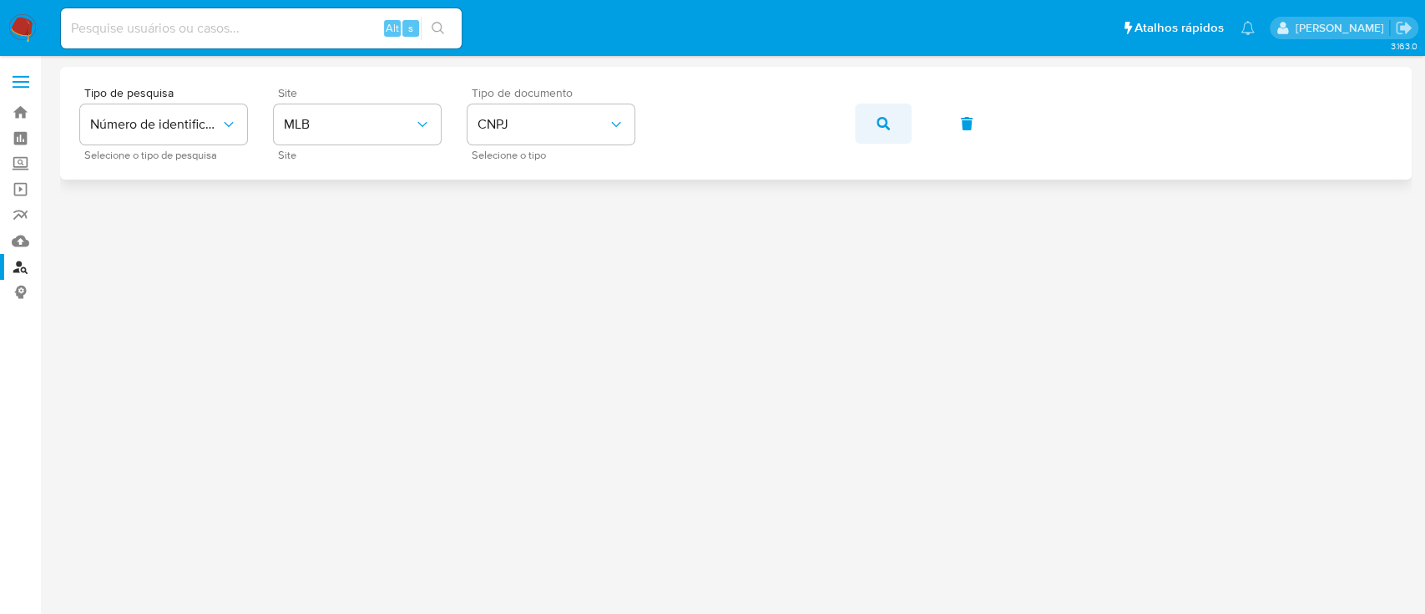
click at [880, 124] on icon "button" at bounding box center [883, 123] width 13 height 13
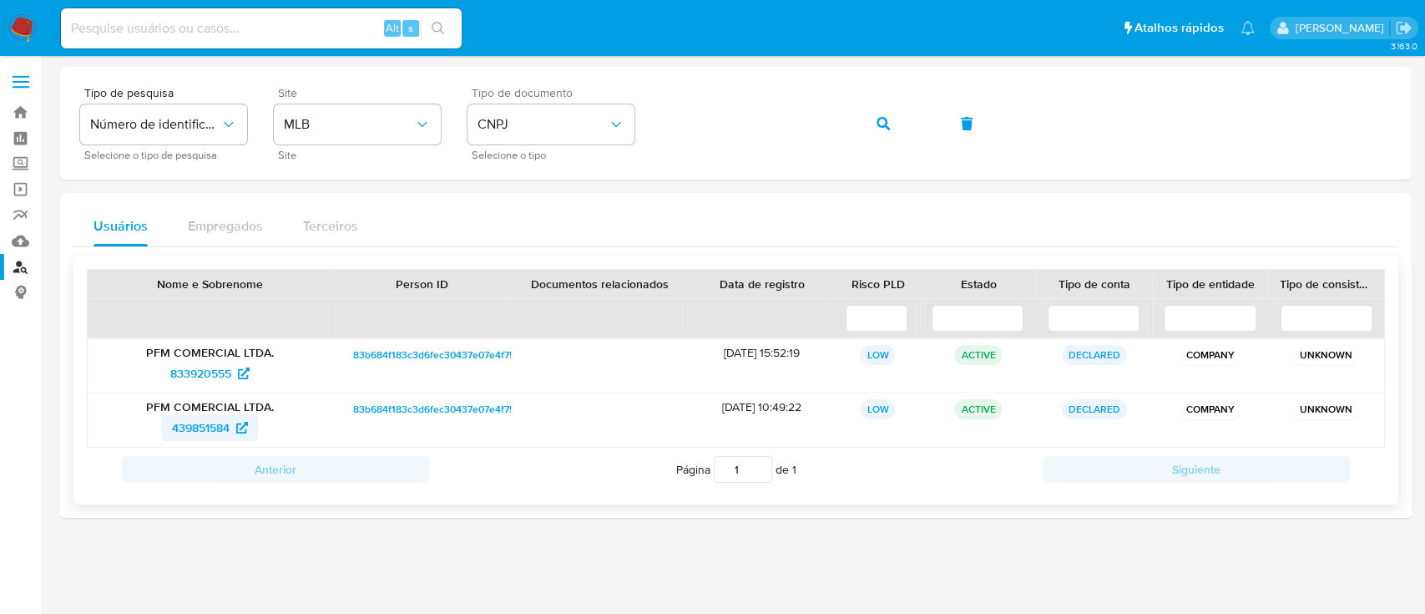
drag, startPoint x: 202, startPoint y: 412, endPoint x: 189, endPoint y: 435, distance: 26.2
click at [189, 435] on span "439851584" at bounding box center [201, 427] width 58 height 27
click at [200, 377] on span "833920555" at bounding box center [200, 373] width 61 height 27
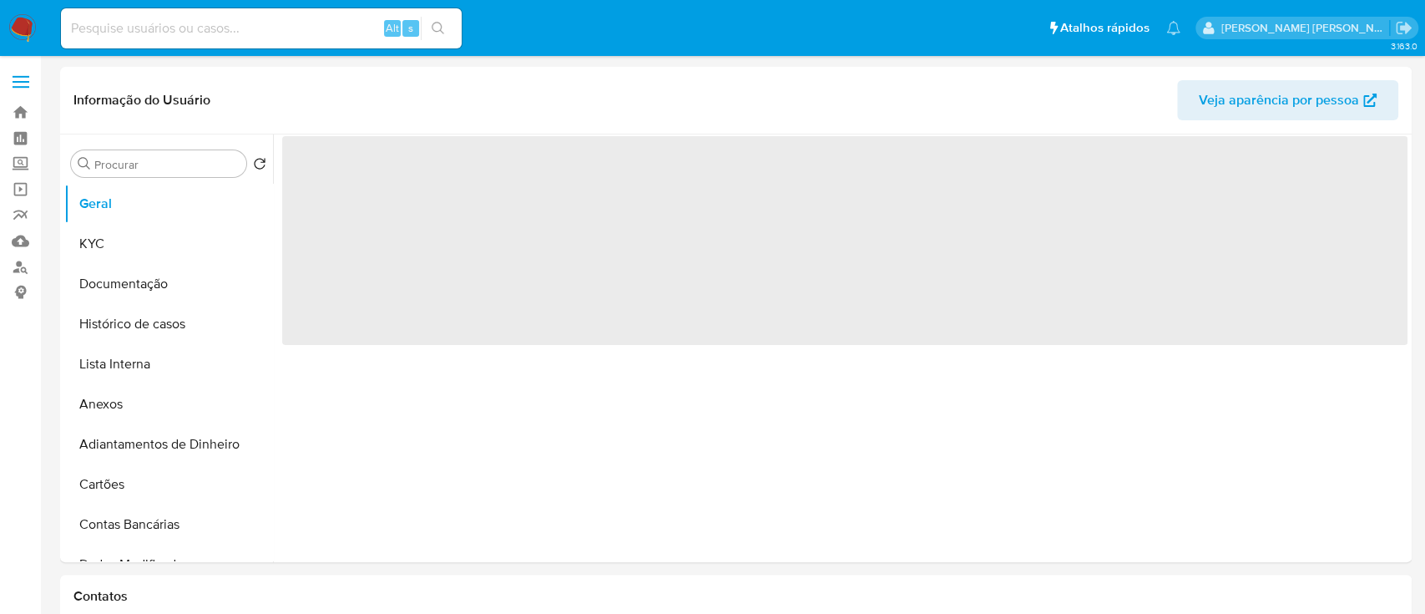
select select "10"
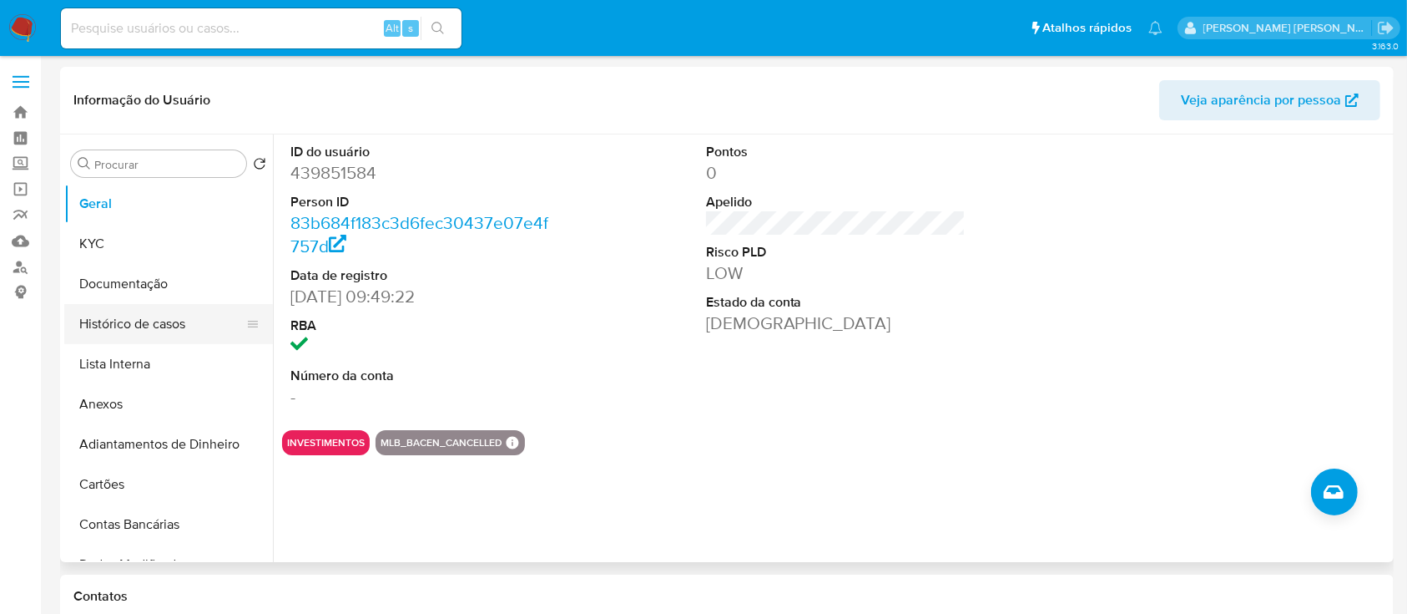
click at [125, 306] on button "Histórico de casos" at bounding box center [161, 324] width 195 height 40
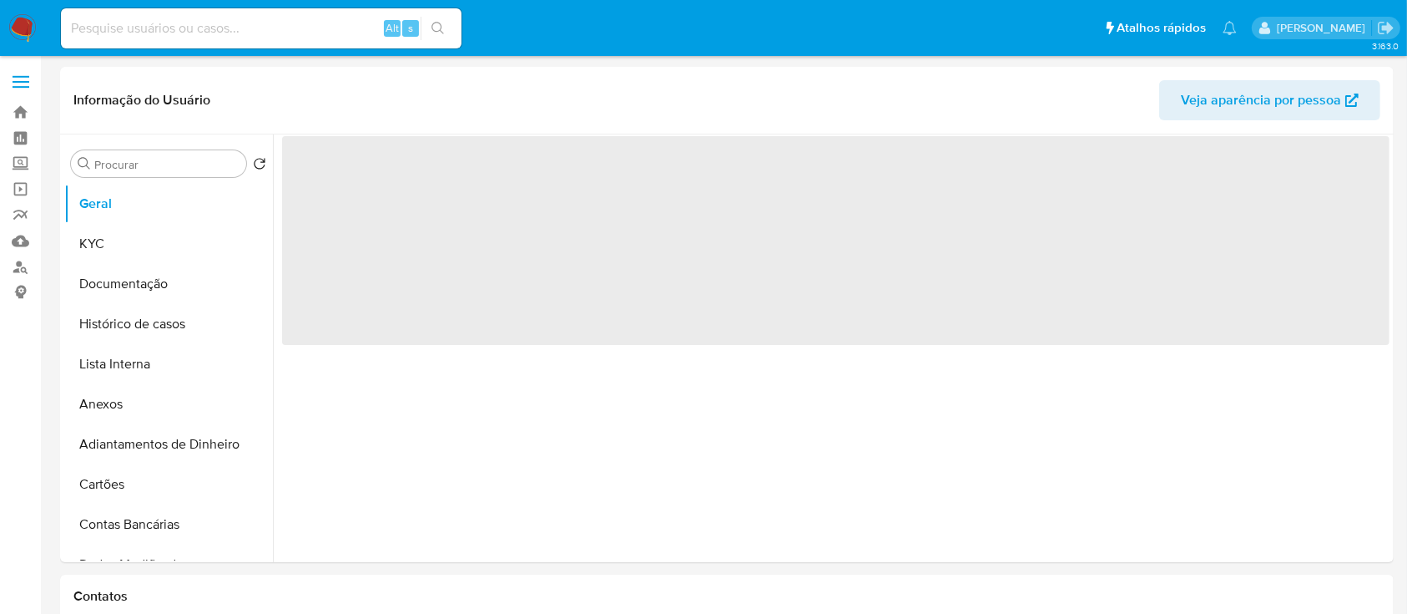
select select "10"
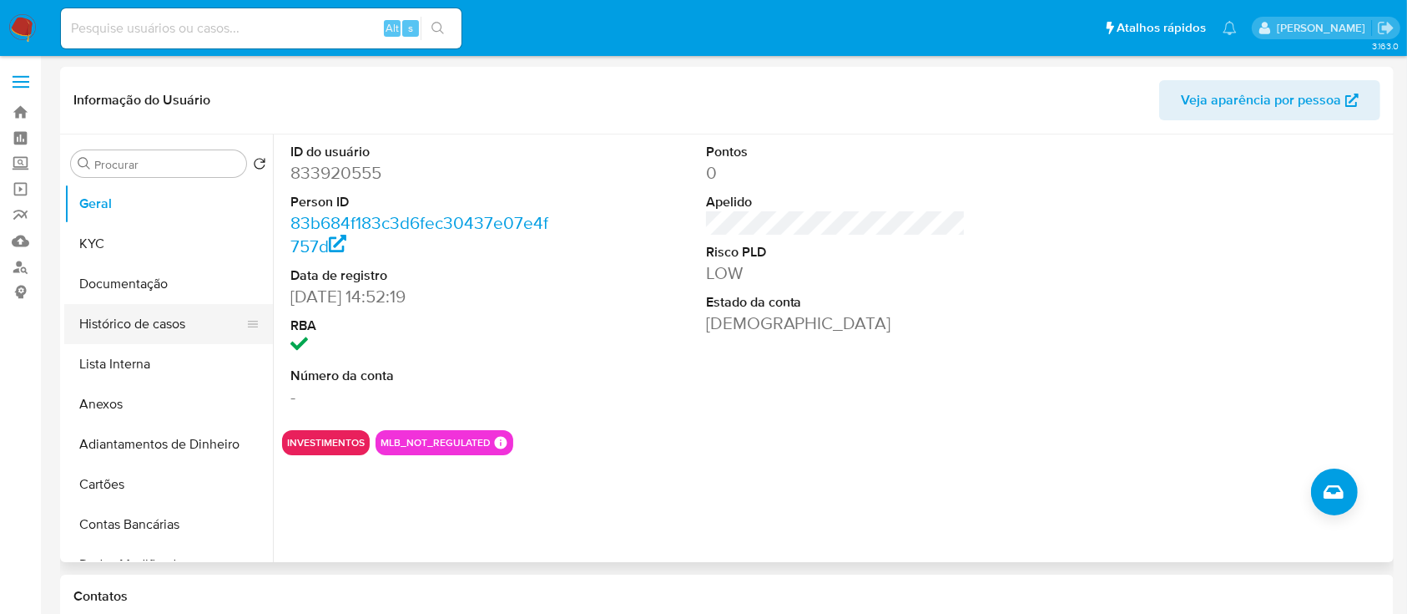
click at [176, 318] on button "Histórico de casos" at bounding box center [161, 324] width 195 height 40
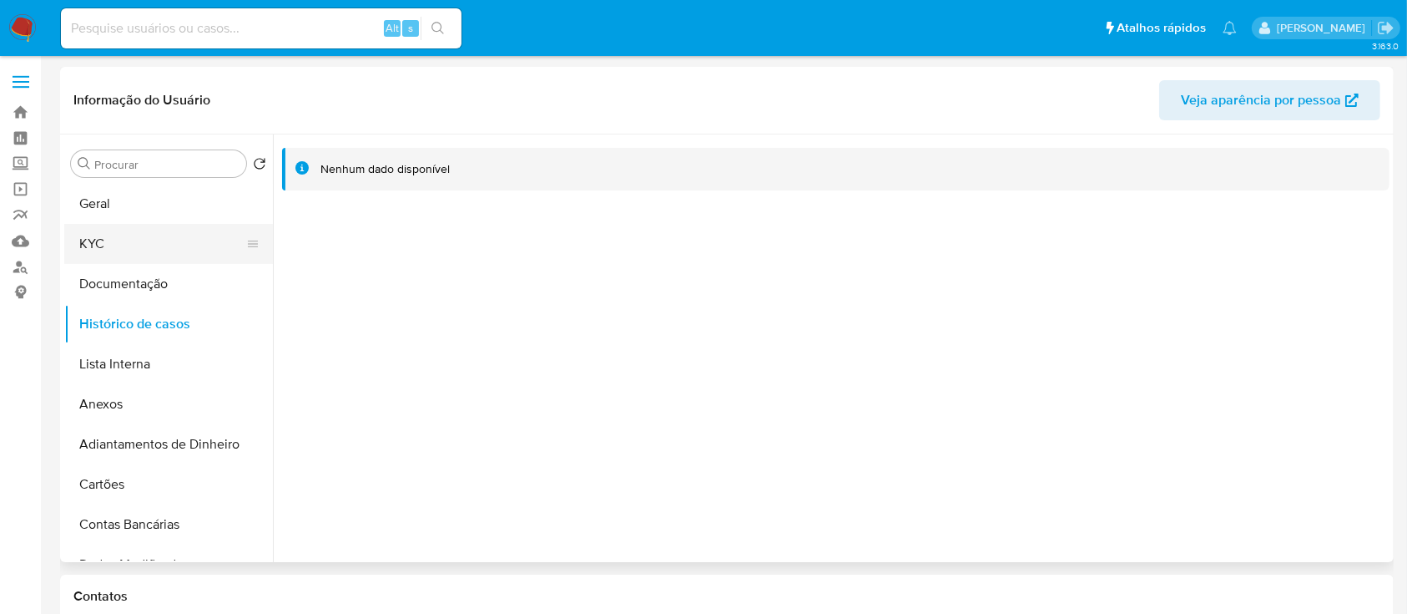
click at [195, 246] on button "KYC" at bounding box center [161, 244] width 195 height 40
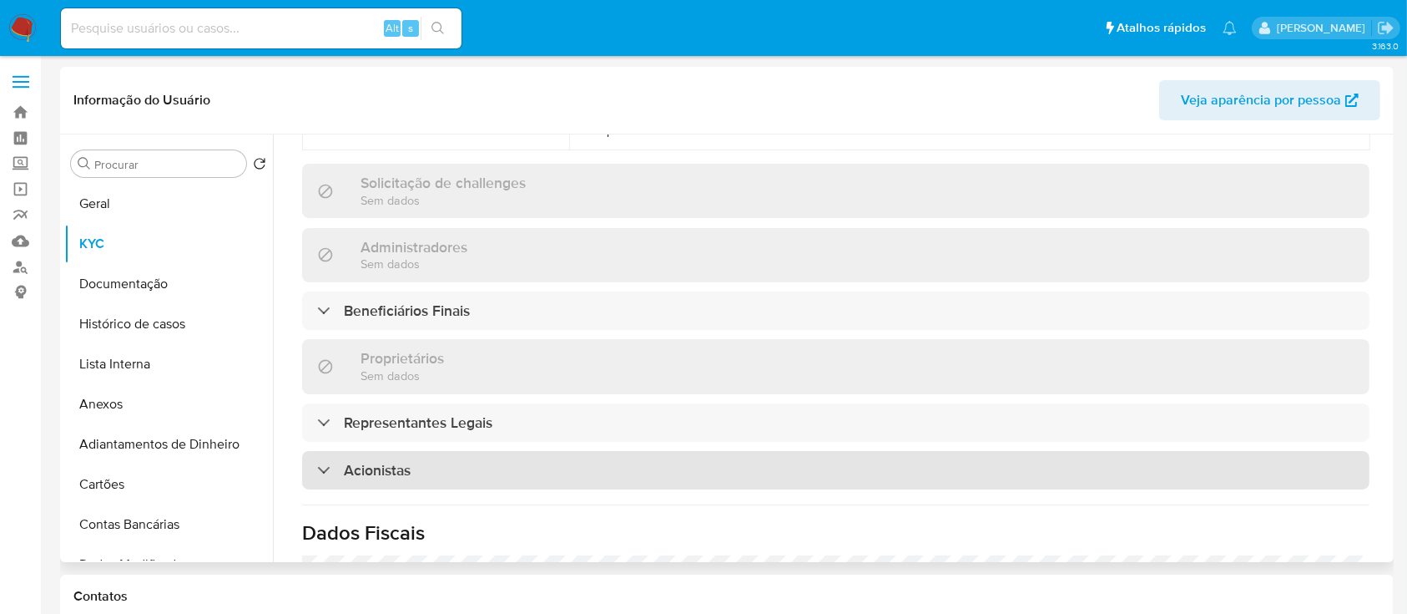
click at [491, 451] on div "Acionistas" at bounding box center [836, 470] width 1068 height 38
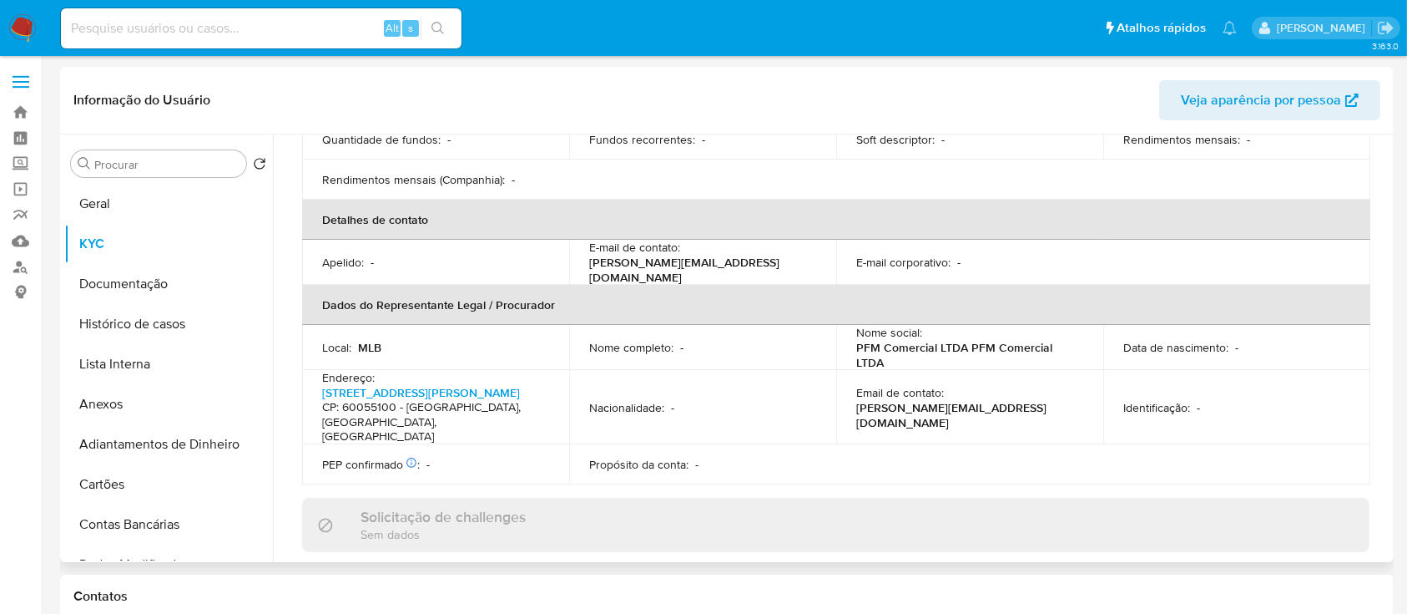
scroll to position [35, 0]
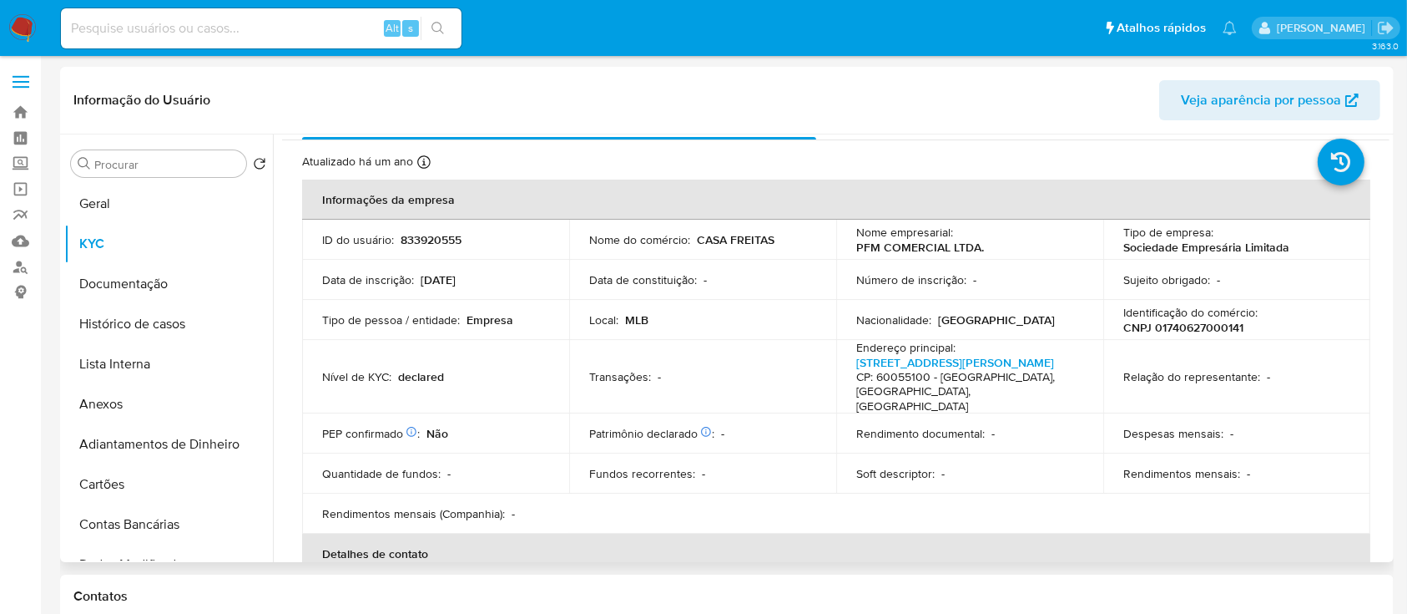
click at [1196, 331] on p "CNPJ 01740627000141" at bounding box center [1184, 327] width 120 height 15
copy p "01740627000141"
click at [967, 370] on h4 "CP: 60055100 - Fortaleza, Ceará, Brasil" at bounding box center [967, 392] width 220 height 44
click at [963, 356] on link "Rua Doutor Pedro Borges 135, Centro" at bounding box center [956, 362] width 198 height 17
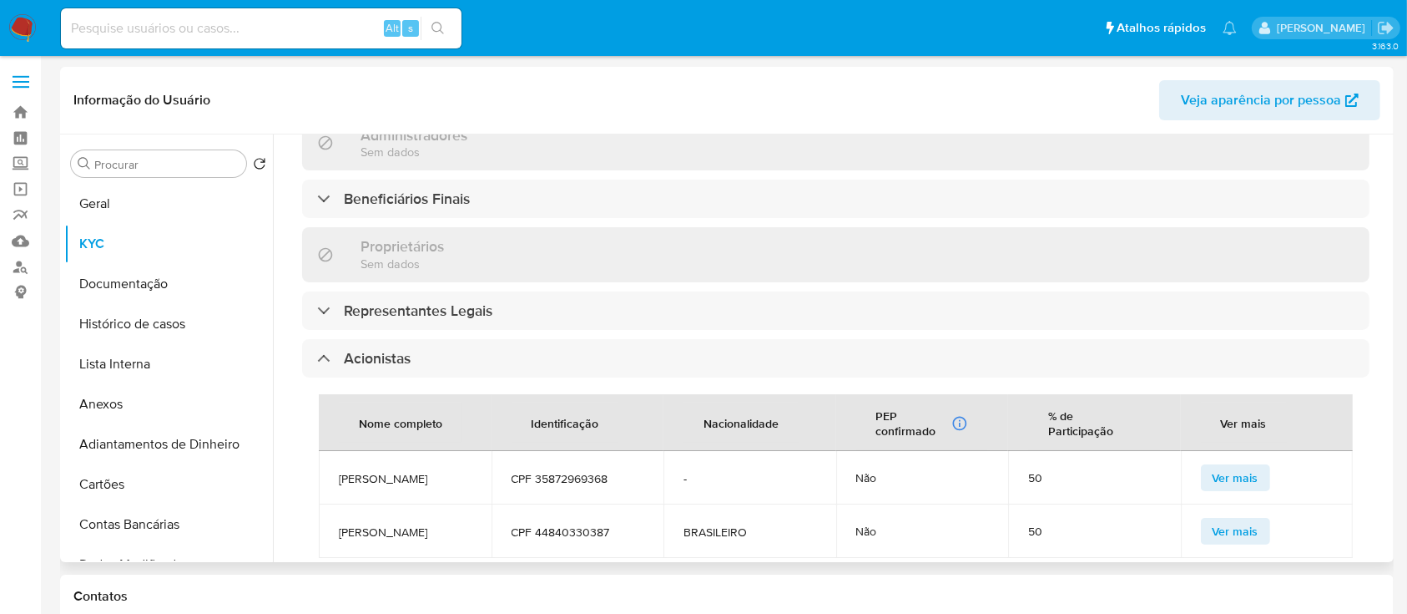
scroll to position [926, 0]
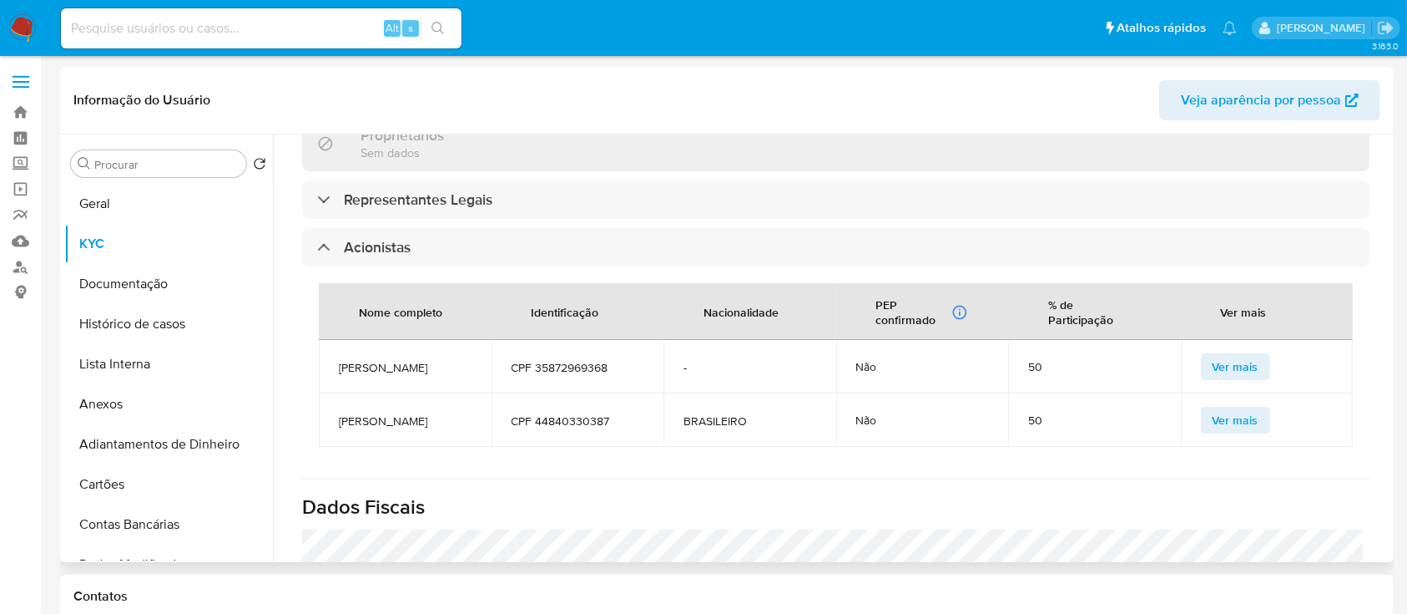
click at [361, 360] on span "FERNANDA PINHEIRO DE FREITAS" at bounding box center [405, 367] width 133 height 15
copy span "FERNANDA PINHEIRO DE FREITAS"
click at [574, 340] on td "CPF 35872969368" at bounding box center [578, 366] width 173 height 53
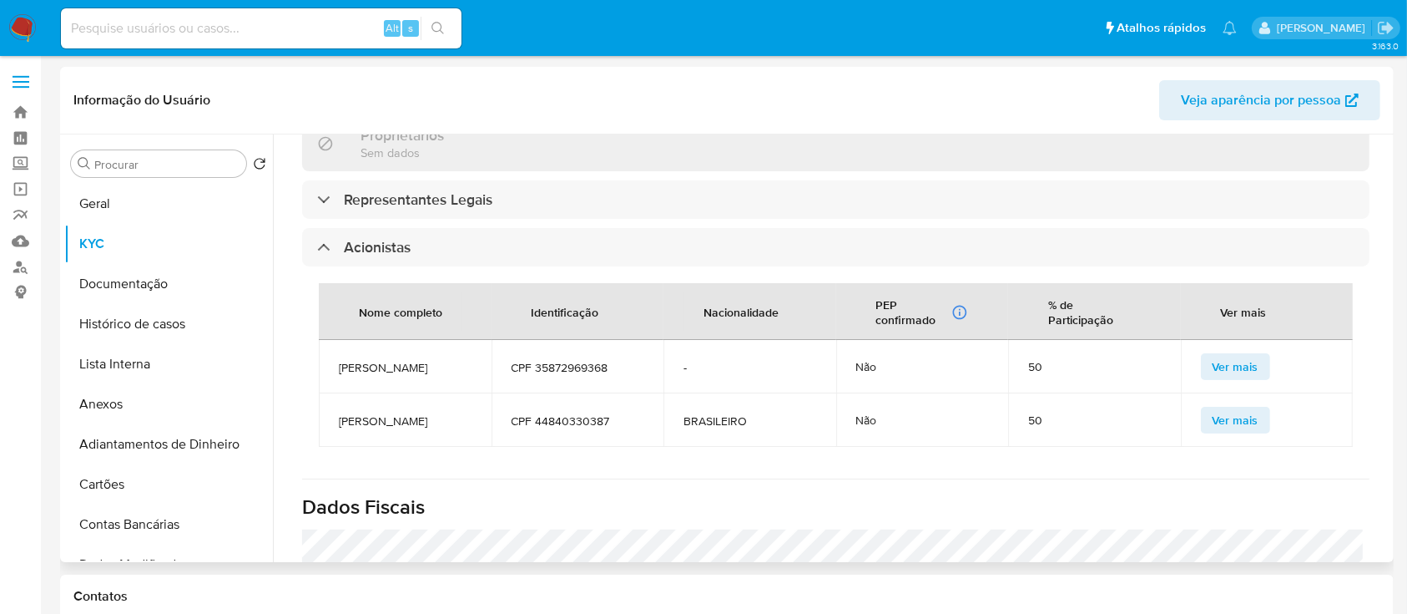
click at [556, 340] on td "CPF 35872969368" at bounding box center [578, 366] width 173 height 53
click at [572, 360] on span "CPF 35872969368" at bounding box center [578, 367] width 133 height 15
copy span "35872969368"
click at [418, 360] on span "FERNANDA PINHEIRO DE FREITAS" at bounding box center [405, 367] width 133 height 15
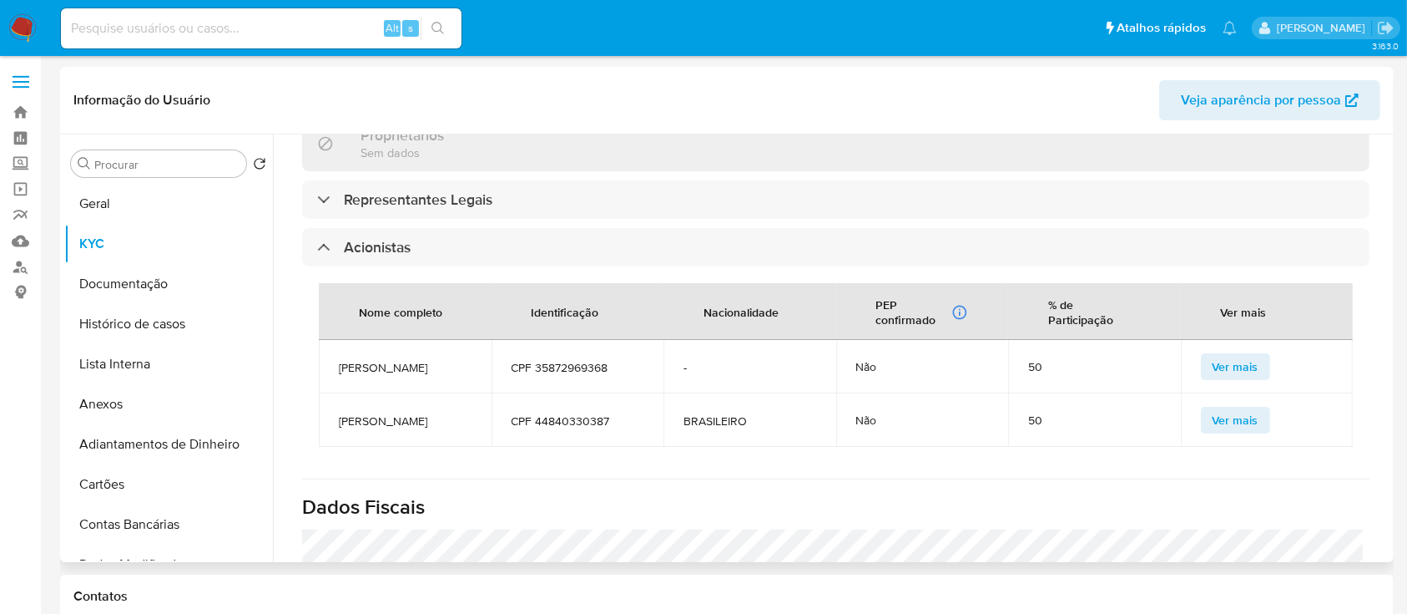
click at [418, 360] on span "FERNANDA PINHEIRO DE FREITAS" at bounding box center [405, 367] width 133 height 15
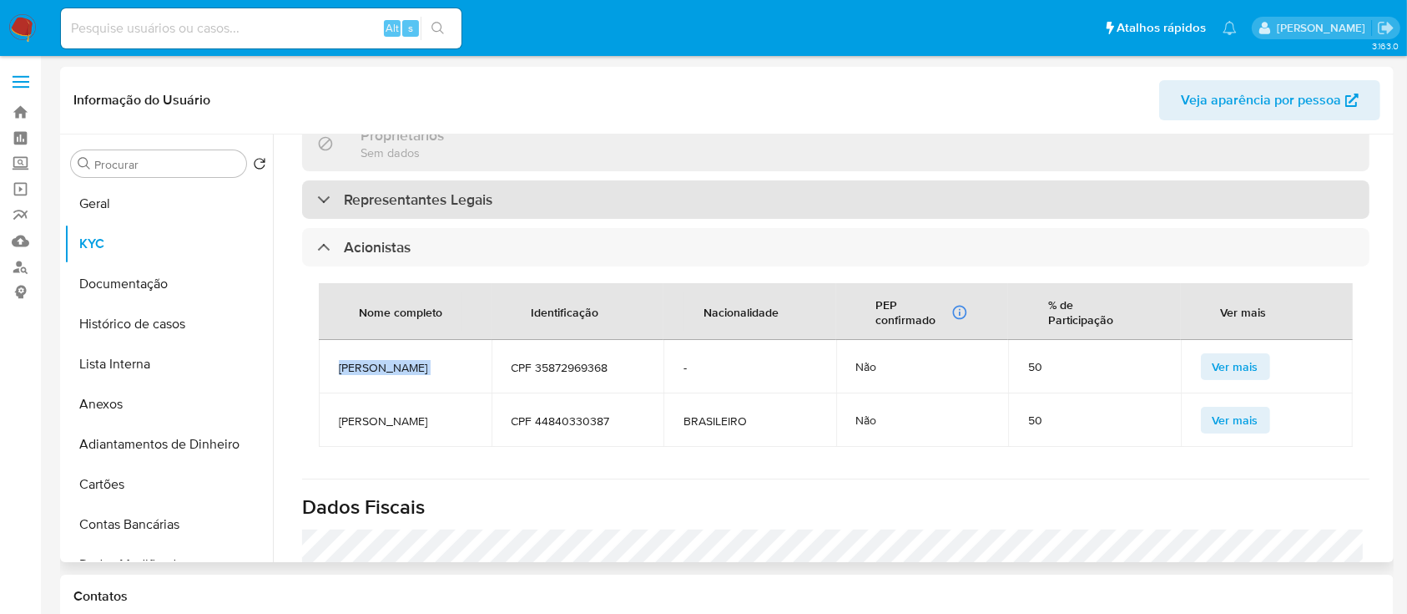
copy span "FERNANDA PINHEIRO DE FREITAS"
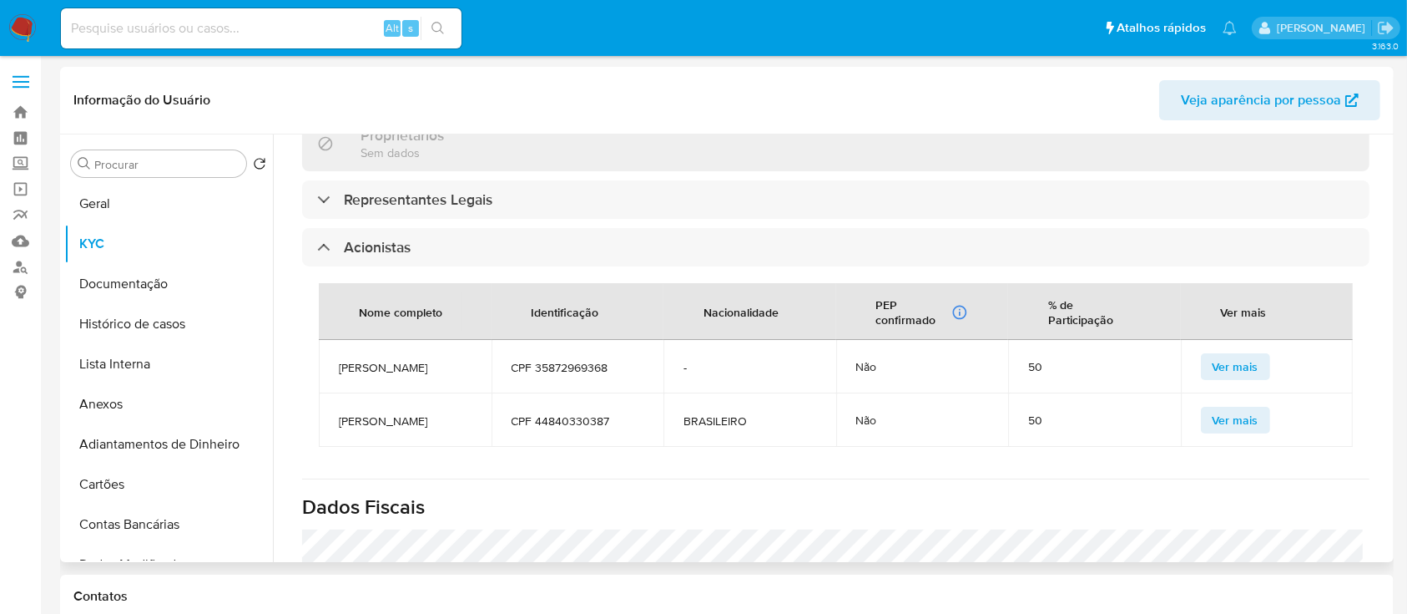
click at [435, 413] on span "MARCELO PINHEIRO DE FREITAS" at bounding box center [405, 420] width 133 height 15
copy span "MARCELO PINHEIRO DE FREITAS"
click at [614, 413] on span "CPF 44840330387" at bounding box center [578, 420] width 133 height 15
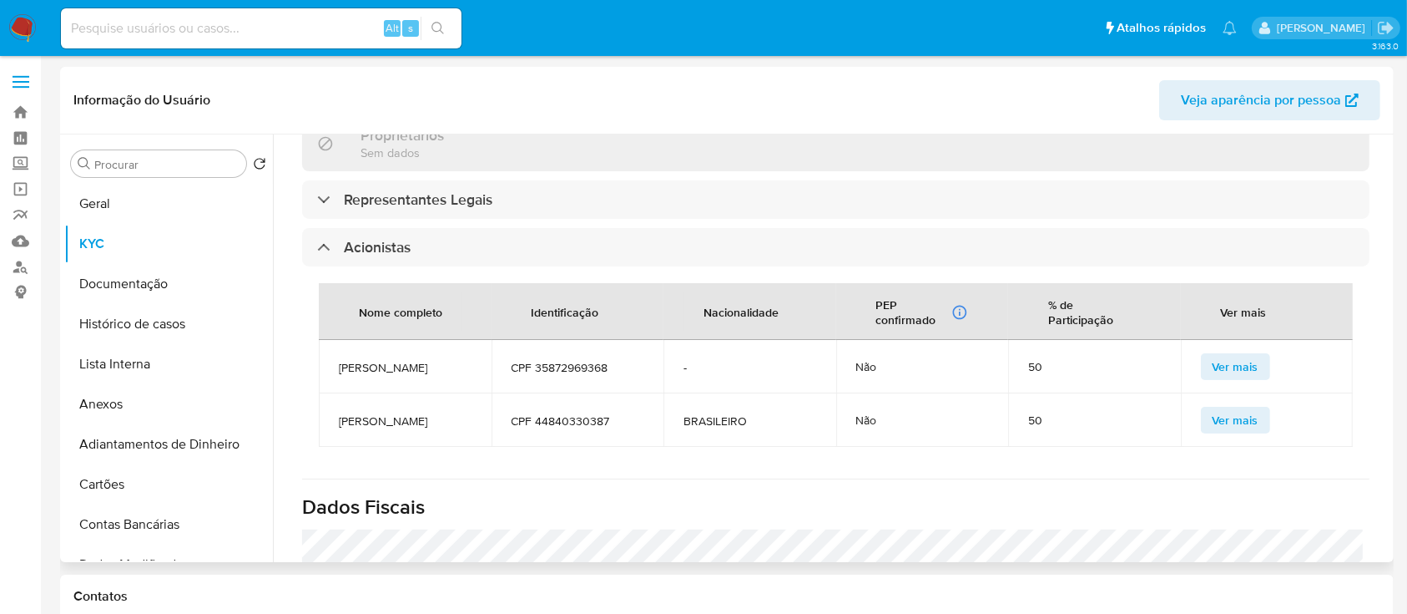
click at [586, 413] on span "CPF 44840330387" at bounding box center [578, 420] width 133 height 15
copy span "44840330387"
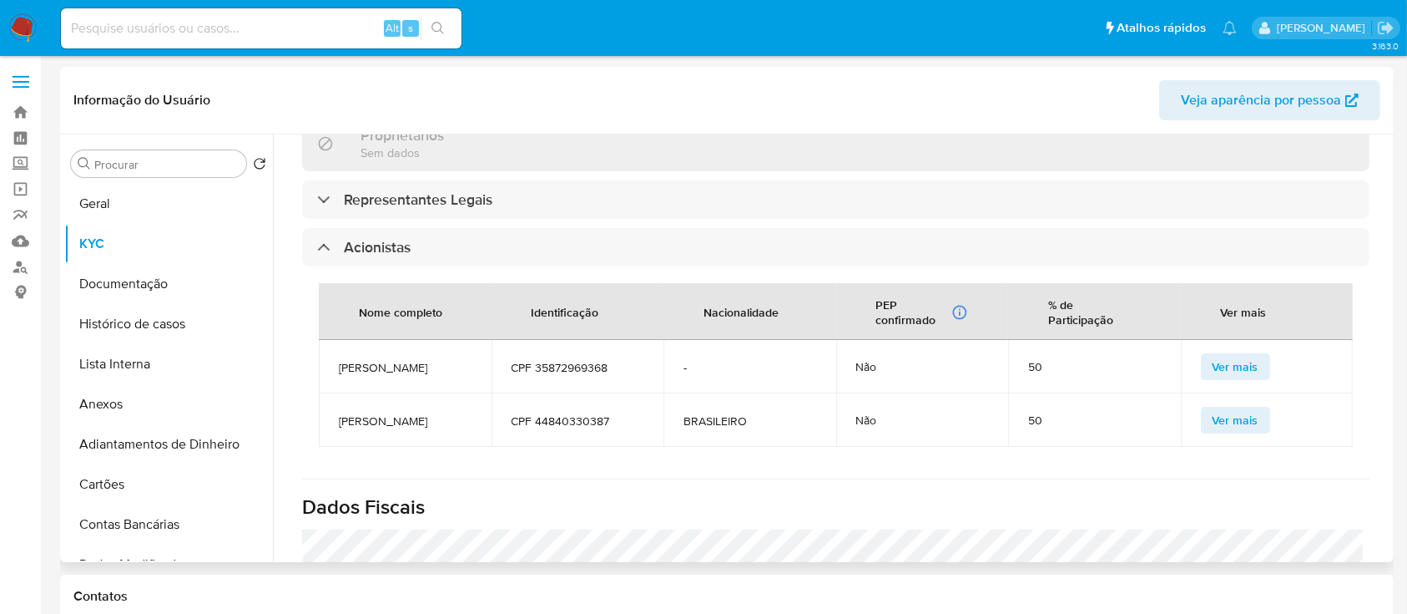
drag, startPoint x: 538, startPoint y: 373, endPoint x: 598, endPoint y: 117, distance: 263.1
click at [598, 117] on header "Informação do Usuário Veja aparência por pessoa" at bounding box center [726, 100] width 1307 height 40
click at [594, 413] on span "CPF 44840330387" at bounding box center [578, 420] width 133 height 15
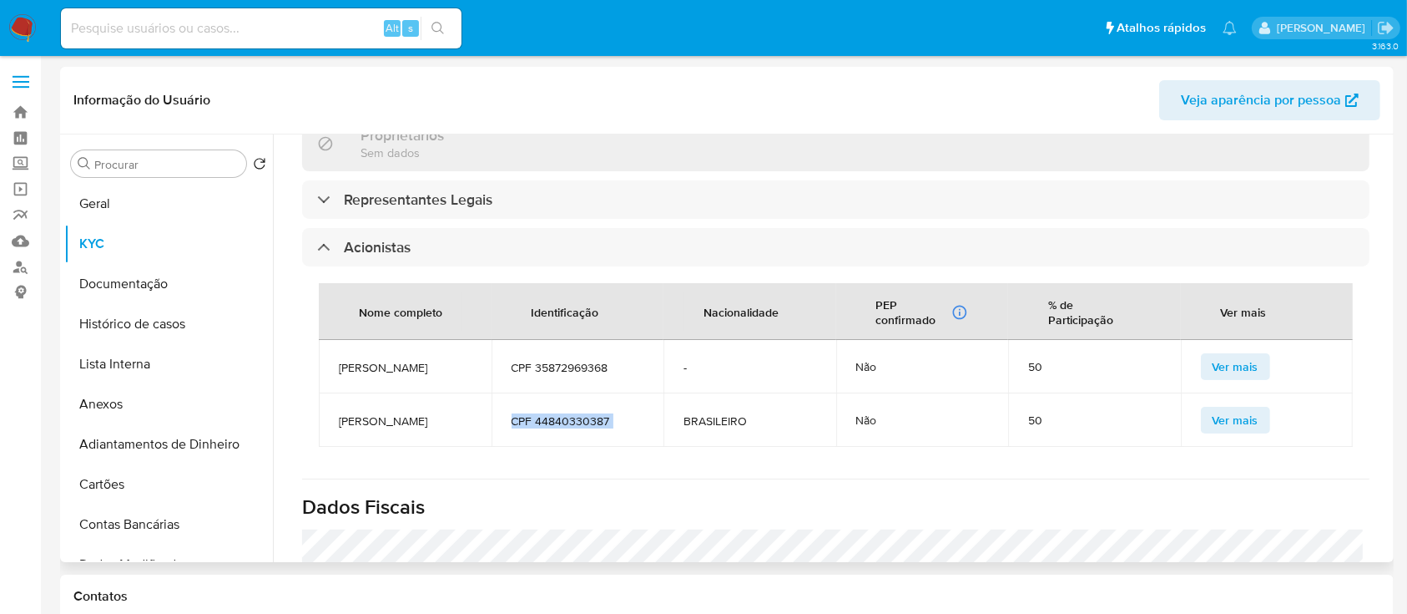
click at [512, 413] on span "CPF 44840330387" at bounding box center [578, 420] width 133 height 15
click at [546, 413] on span "CPF 44840330387" at bounding box center [578, 420] width 133 height 15
copy span "44840330387"
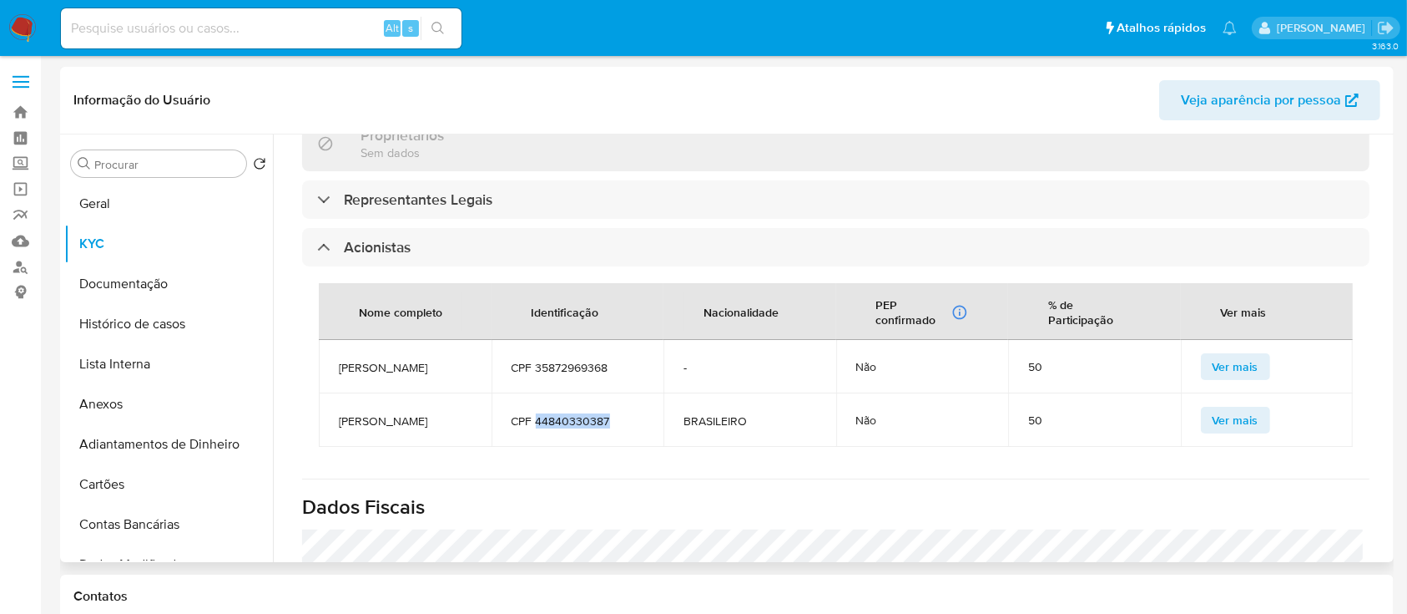
drag, startPoint x: 408, startPoint y: 390, endPoint x: 332, endPoint y: 373, distance: 77.8
click at [332, 393] on td "MARCELO PINHEIRO DE FREITAS" at bounding box center [405, 419] width 173 height 53
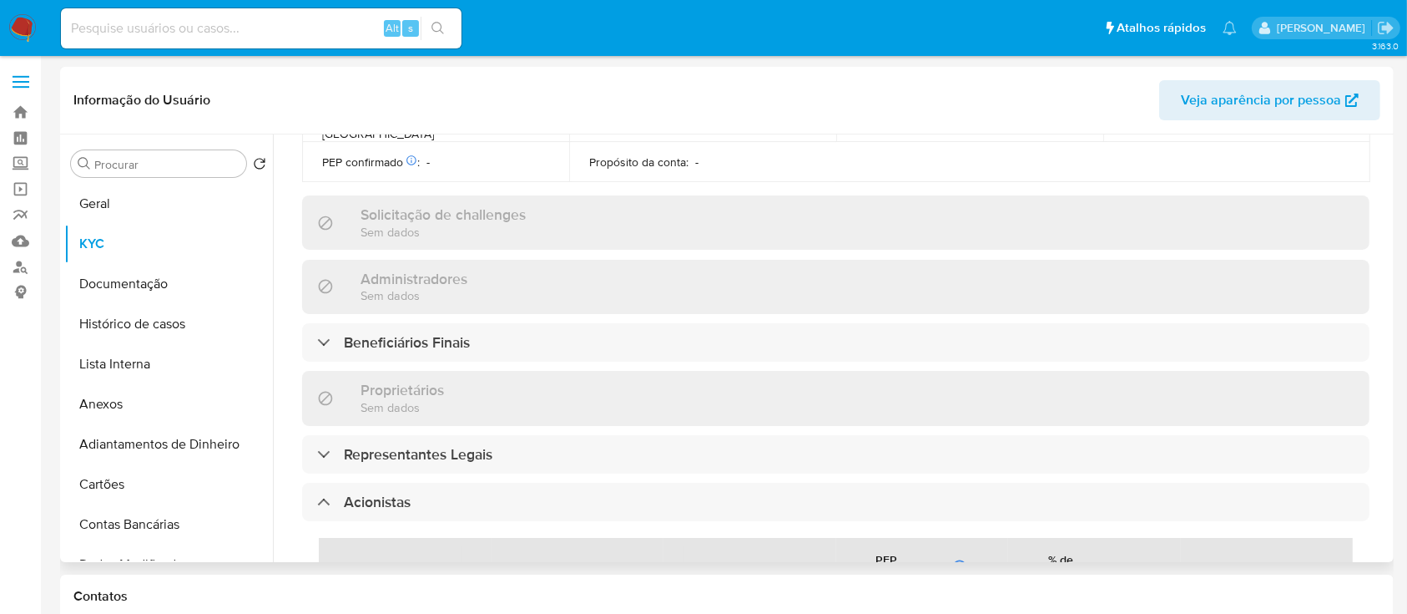
scroll to position [815, 0]
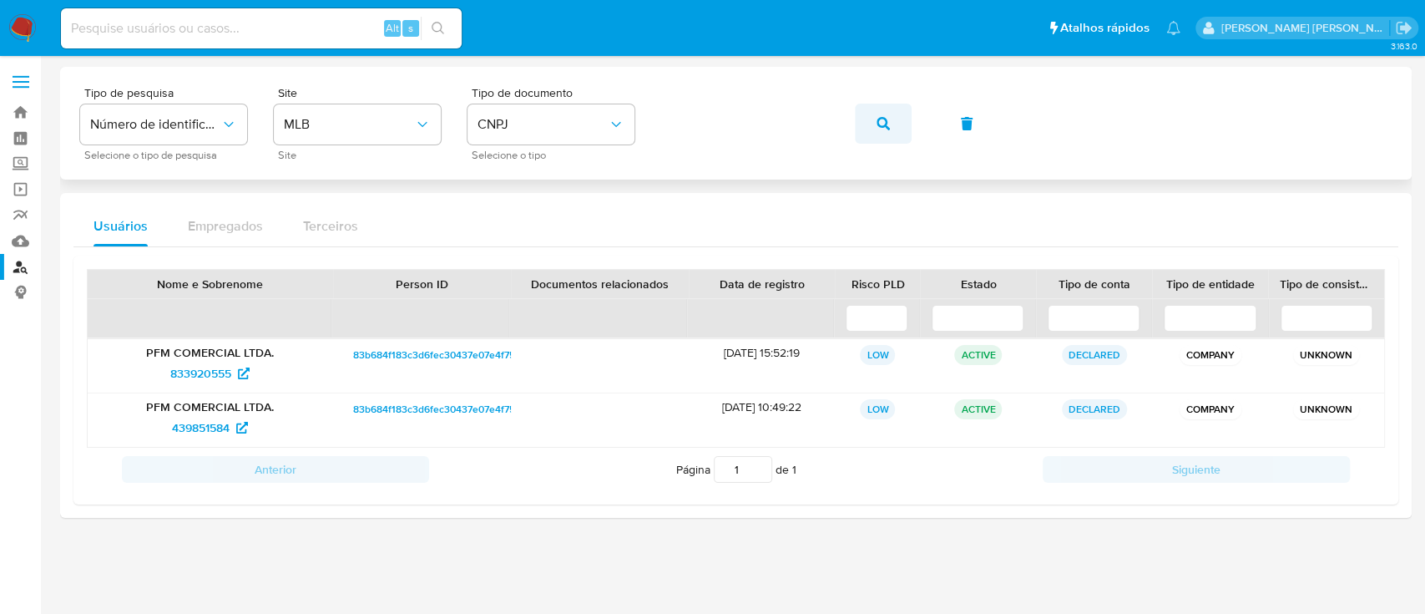
click at [883, 127] on icon "button" at bounding box center [883, 123] width 13 height 13
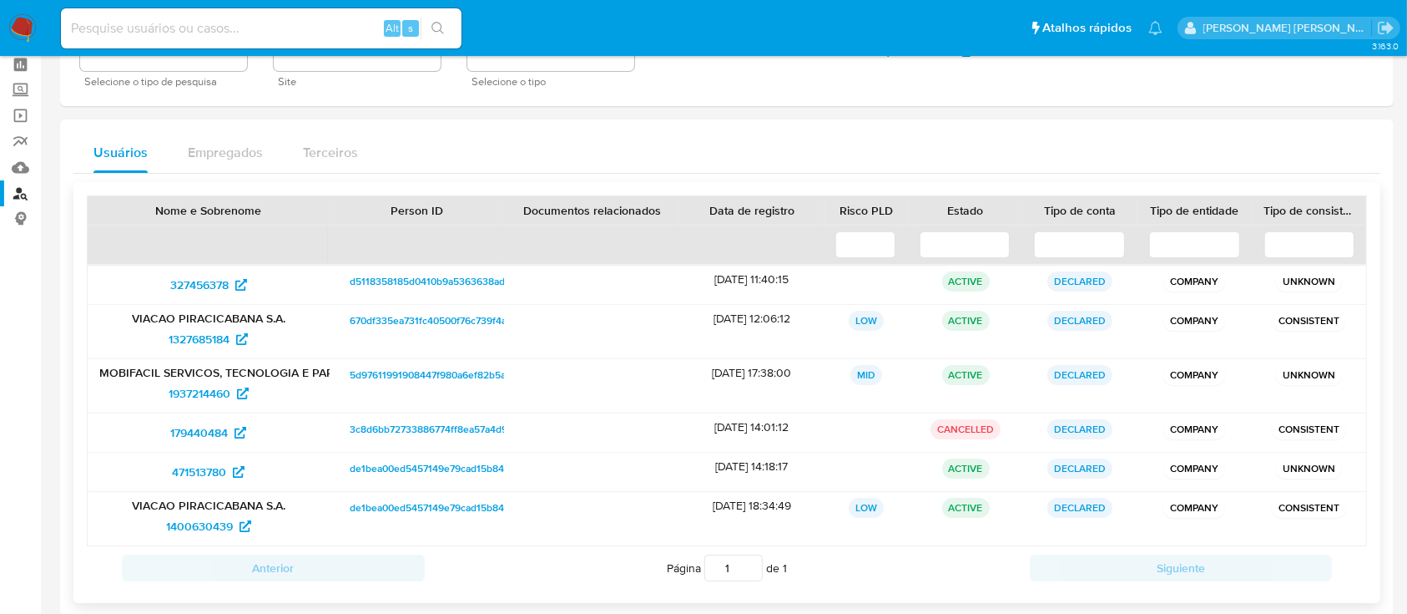
scroll to position [111, 0]
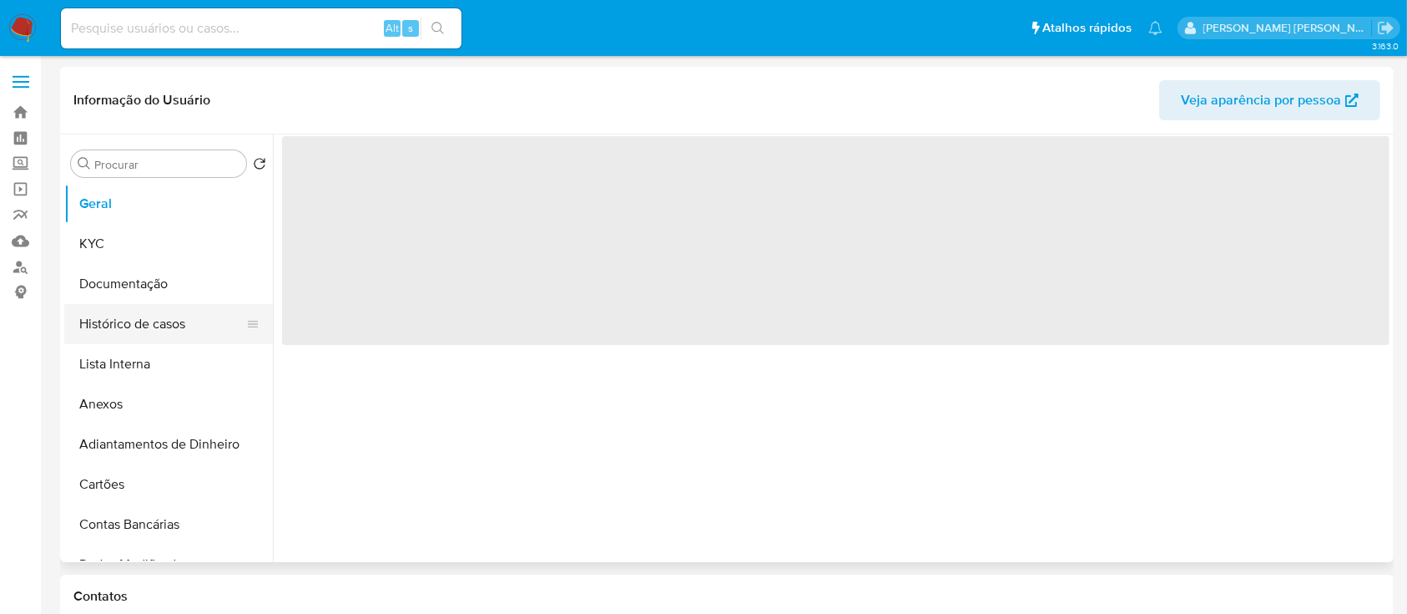
click at [94, 321] on button "Histórico de casos" at bounding box center [161, 324] width 195 height 40
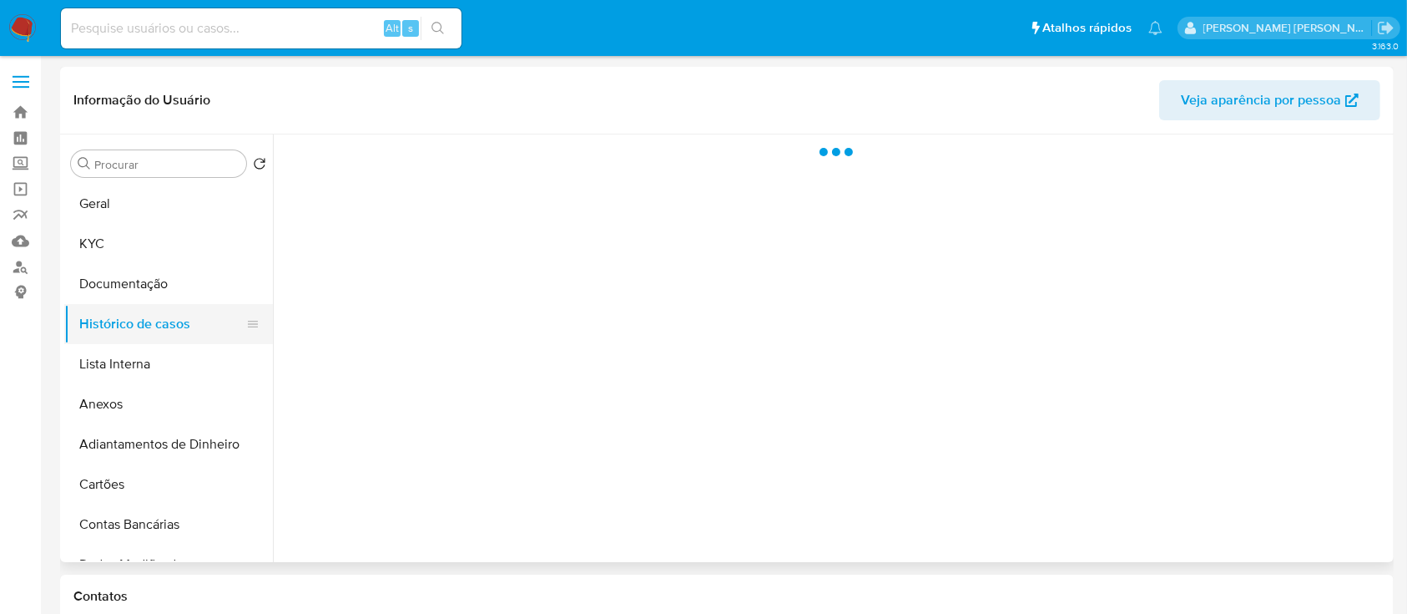
select select "10"
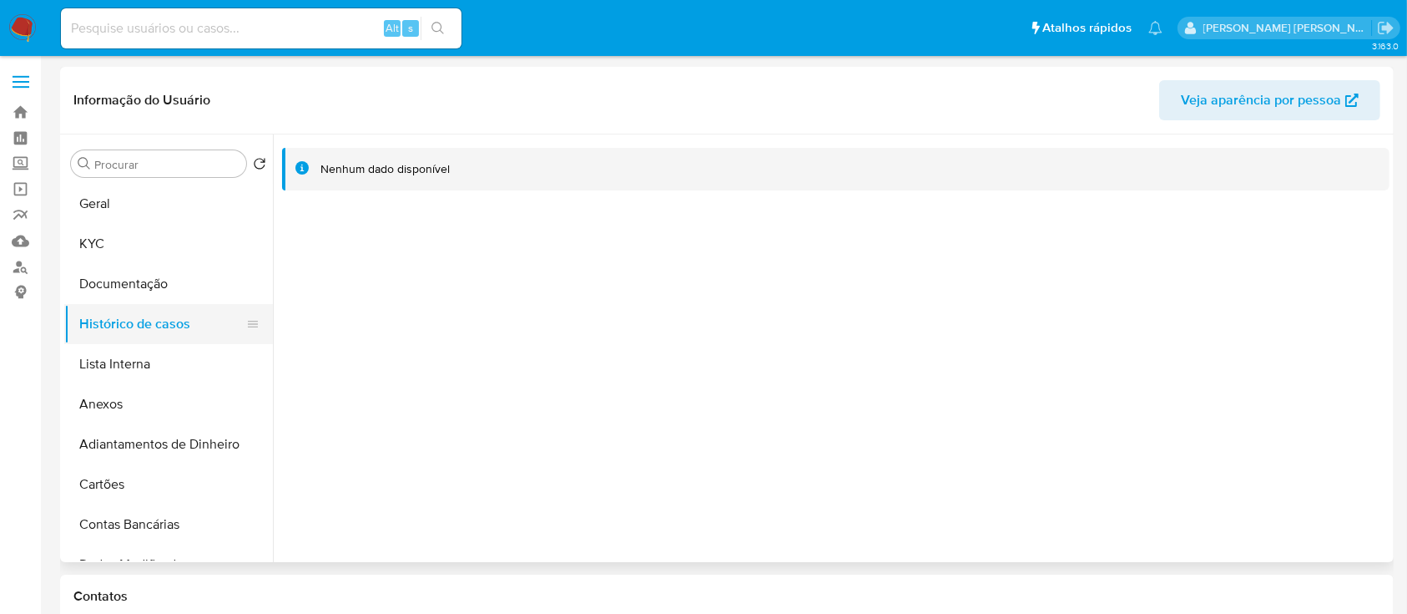
click at [152, 324] on button "Histórico de casos" at bounding box center [161, 324] width 195 height 40
click at [788, 266] on div at bounding box center [831, 347] width 1117 height 427
click at [125, 232] on button "KYC" at bounding box center [161, 244] width 195 height 40
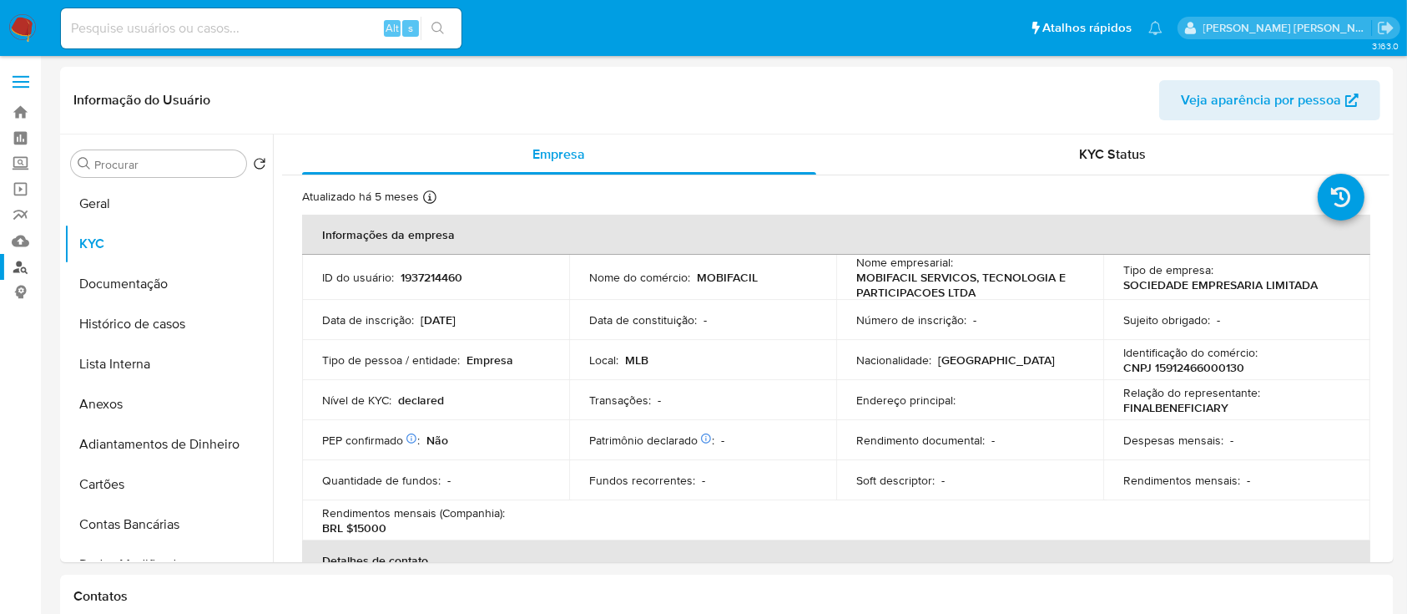
click at [16, 265] on link "Localizador de pessoas" at bounding box center [99, 267] width 199 height 26
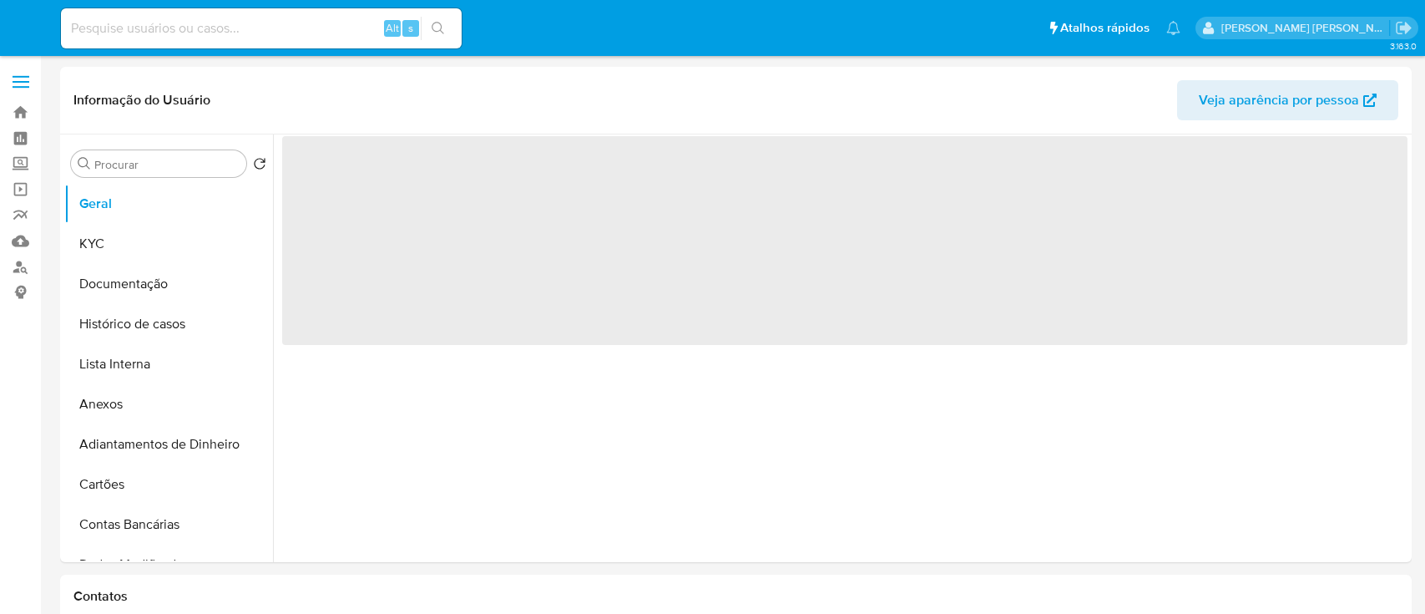
select select "10"
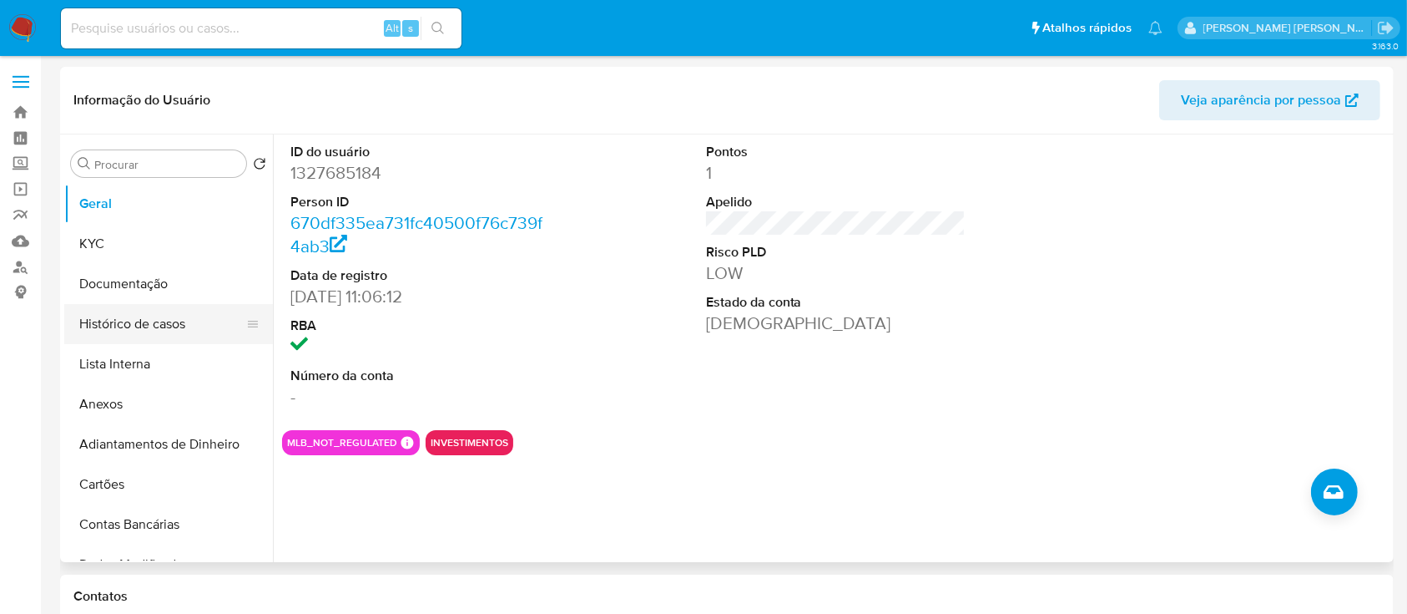
click at [193, 316] on button "Histórico de casos" at bounding box center [161, 324] width 195 height 40
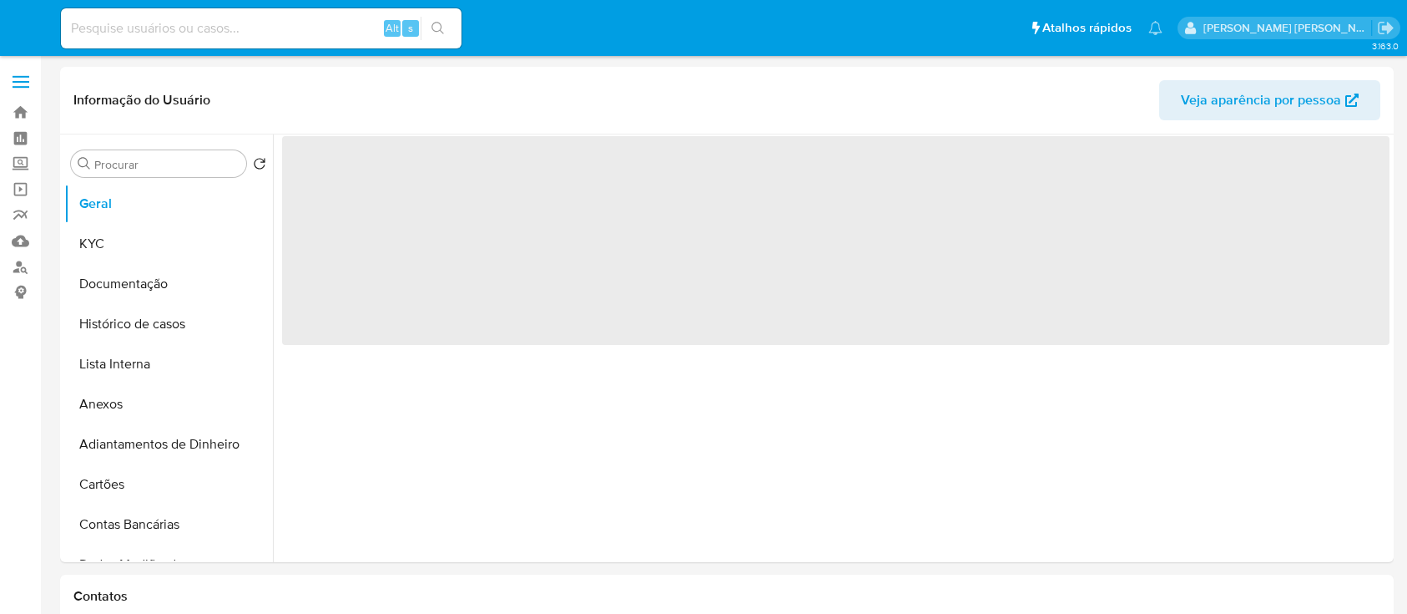
select select "10"
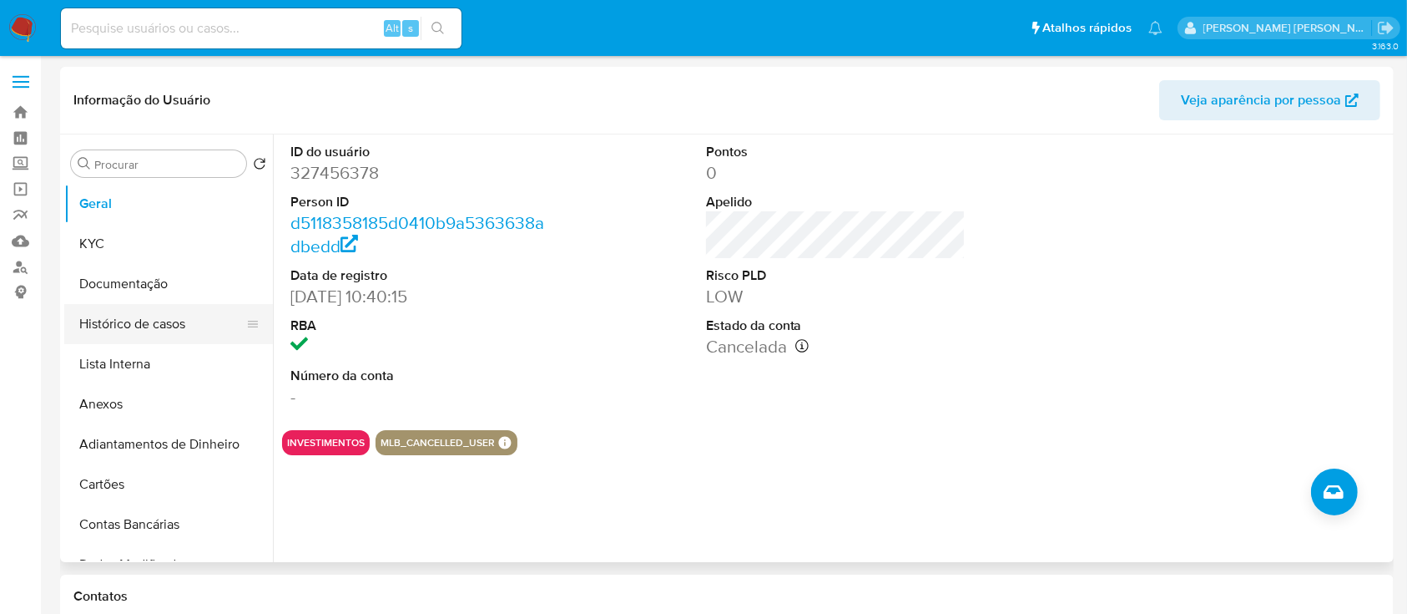
click at [170, 320] on button "Histórico de casos" at bounding box center [161, 324] width 195 height 40
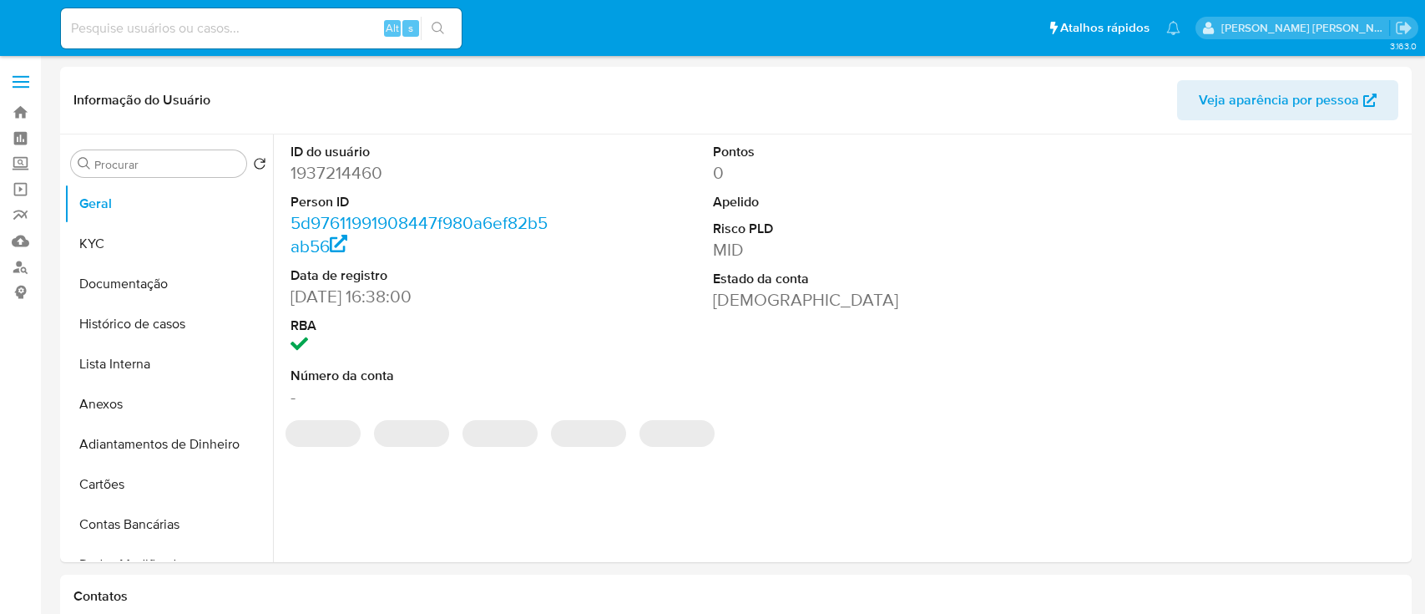
select select "10"
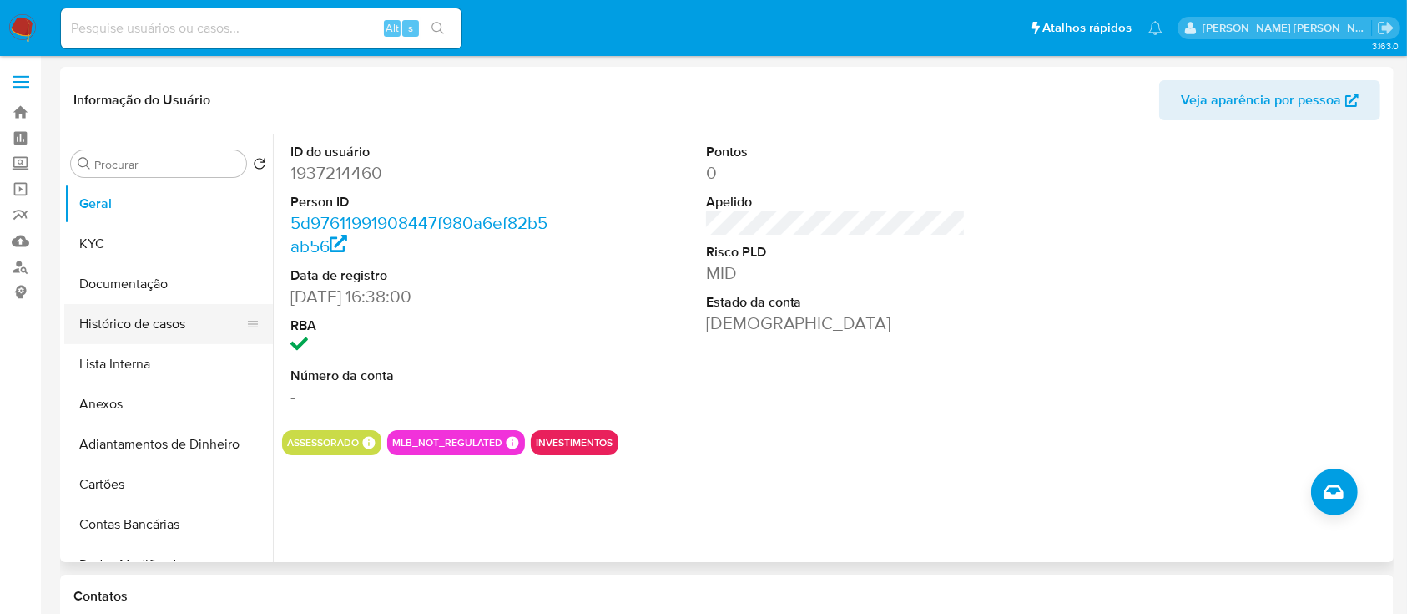
click at [149, 319] on button "Histórico de casos" at bounding box center [161, 324] width 195 height 40
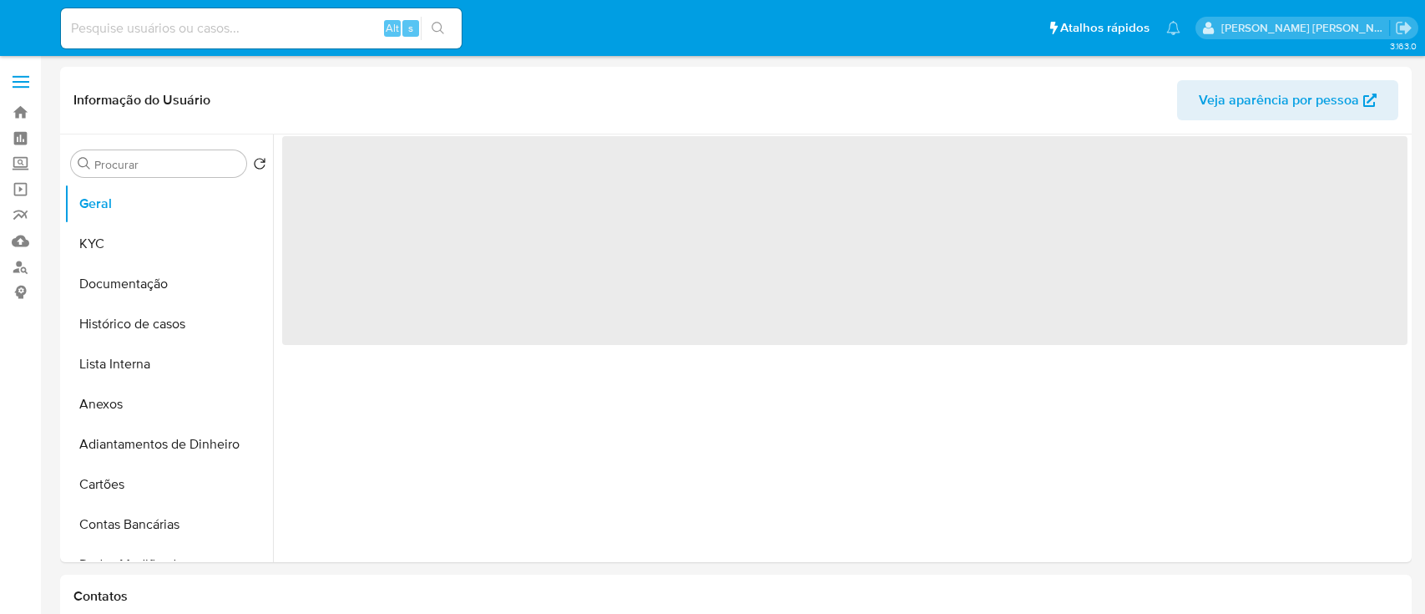
select select "10"
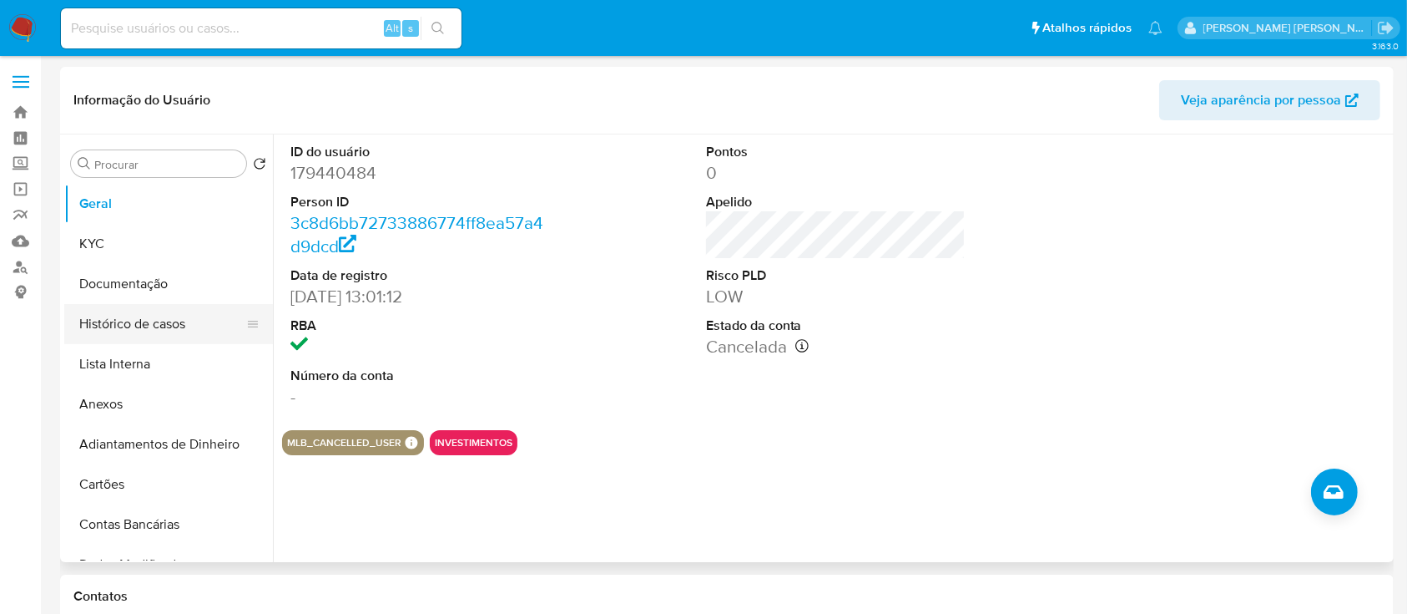
click at [160, 331] on button "Histórico de casos" at bounding box center [161, 324] width 195 height 40
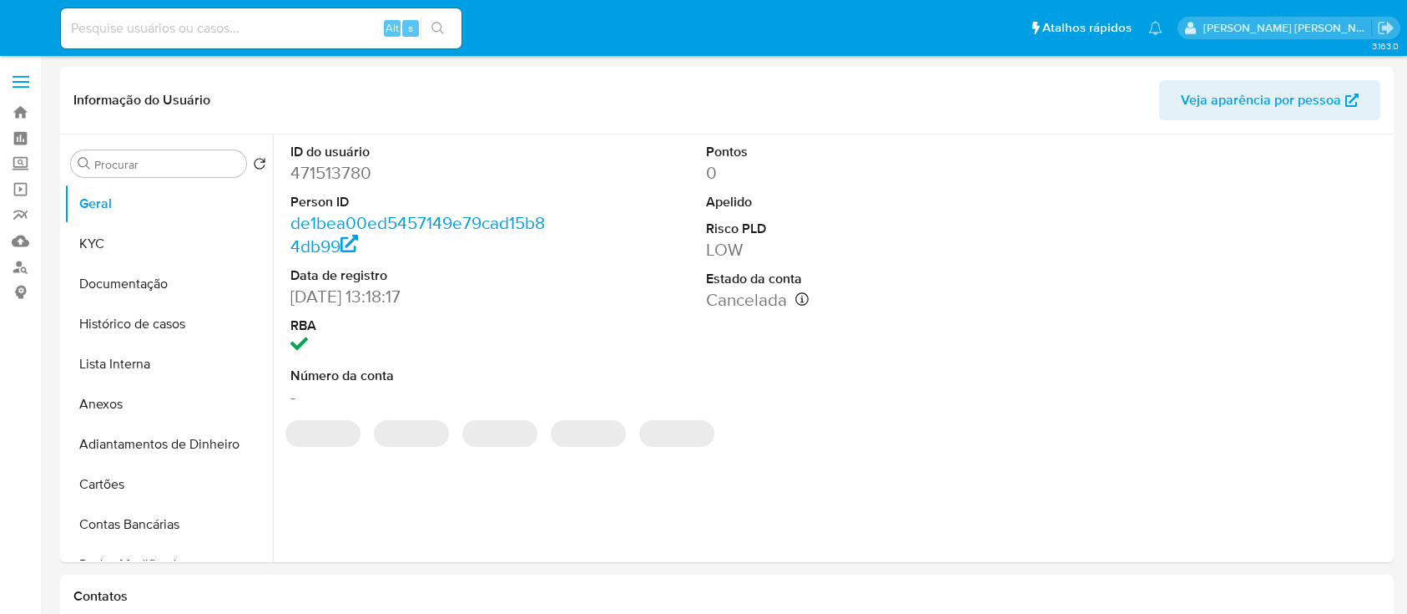
select select "10"
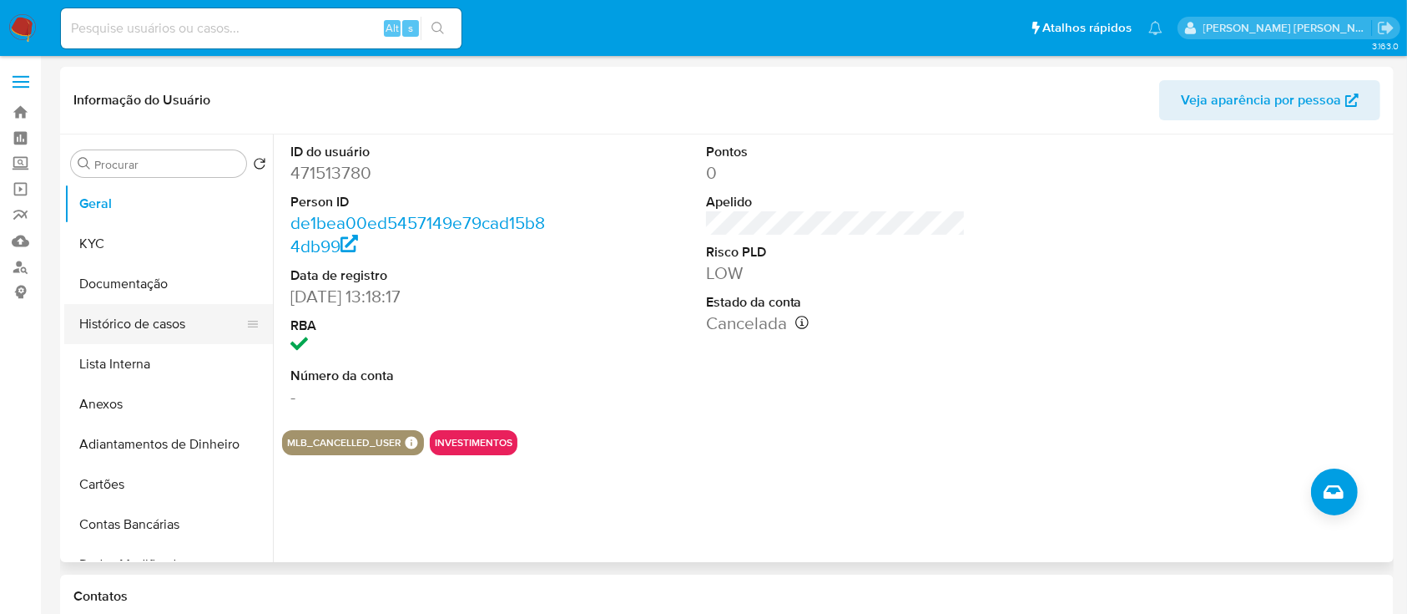
click at [185, 304] on button "Histórico de casos" at bounding box center [161, 324] width 195 height 40
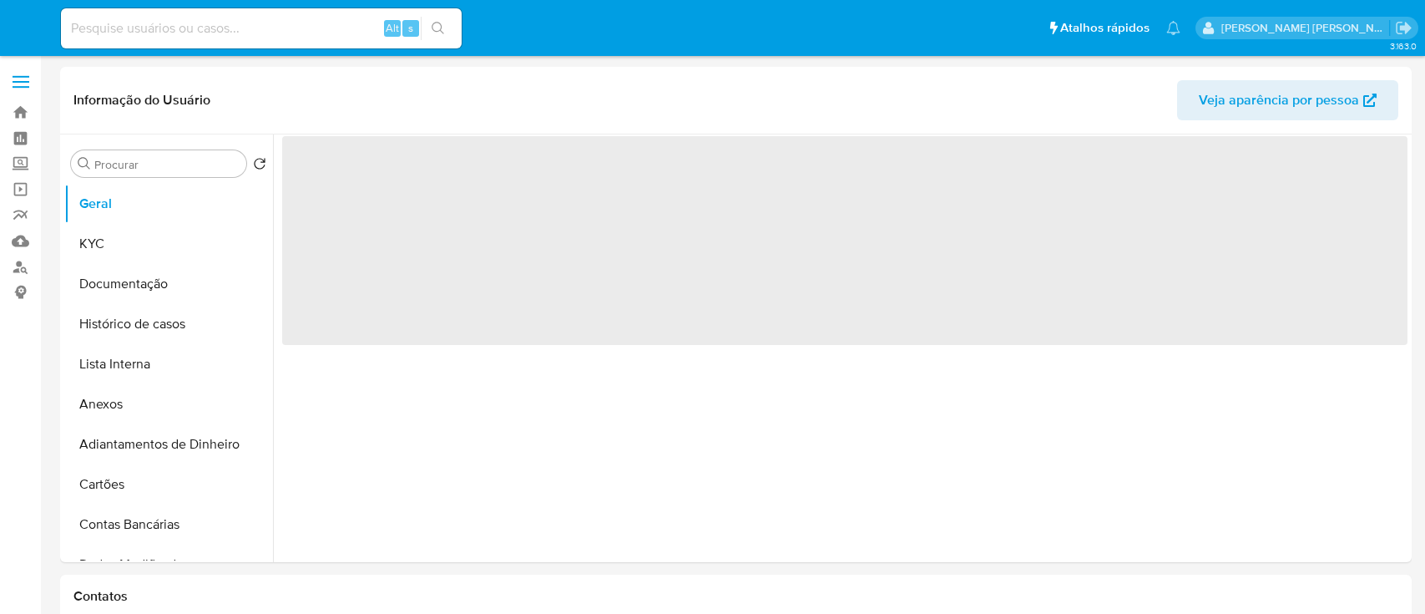
select select "10"
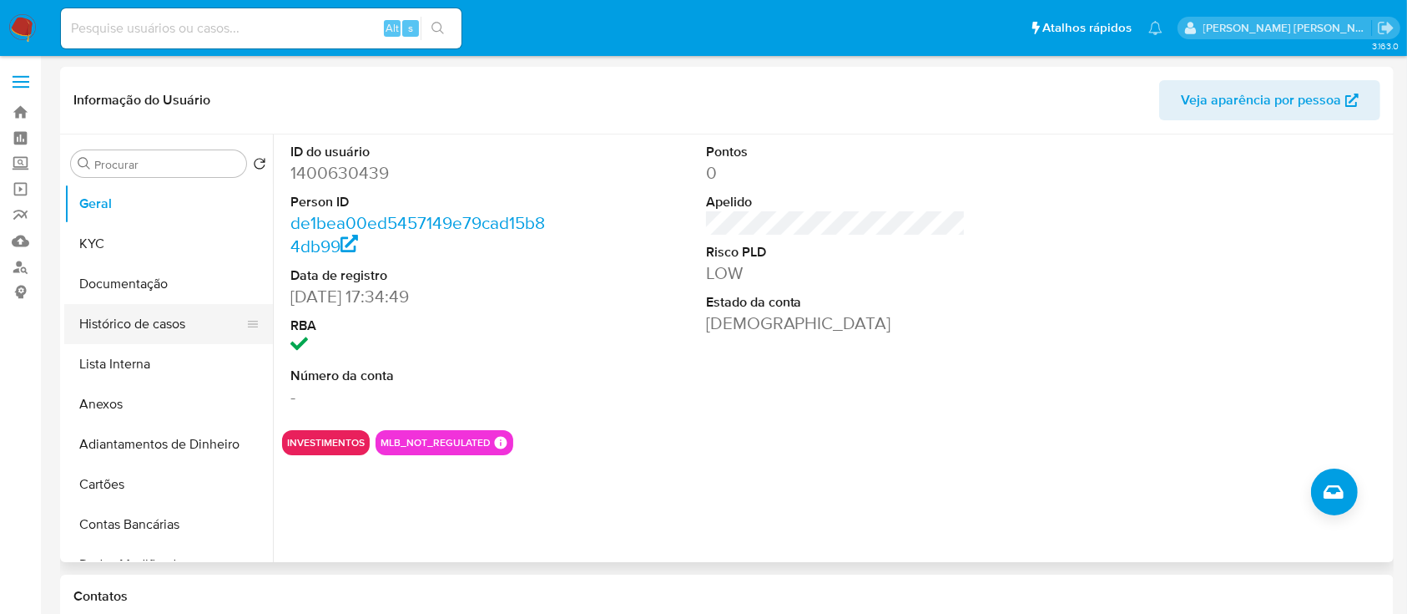
click at [175, 341] on button "Histórico de casos" at bounding box center [161, 324] width 195 height 40
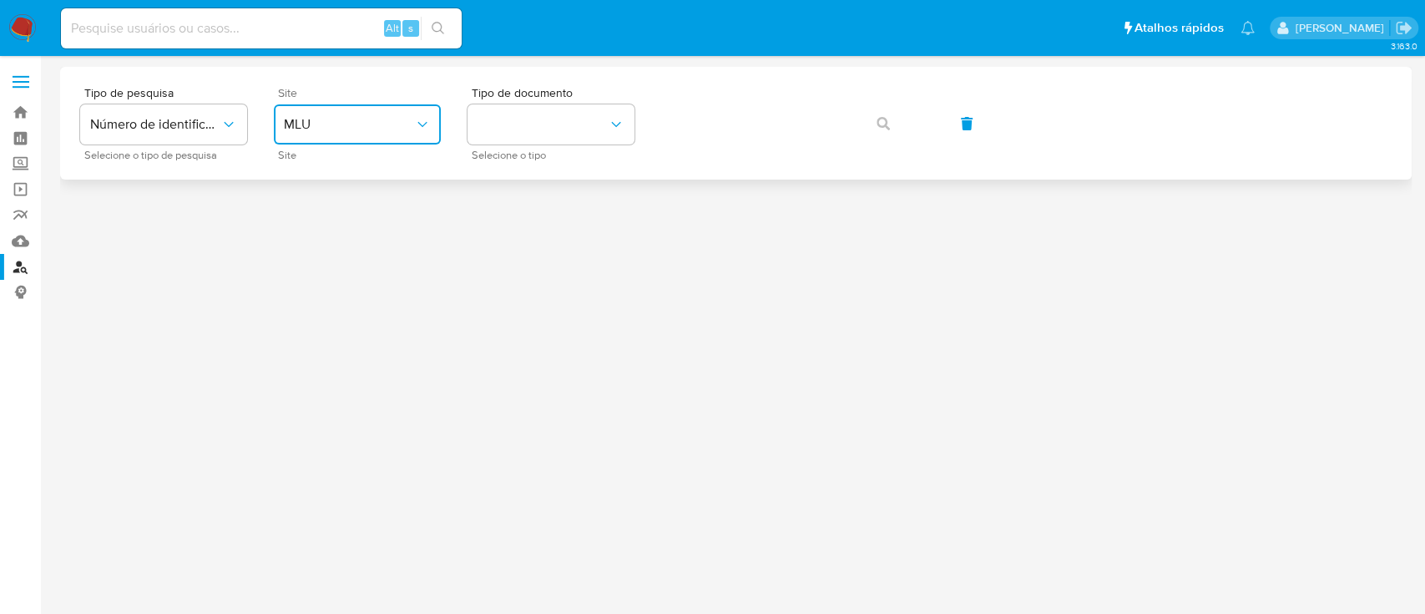
click at [396, 131] on span "MLU" at bounding box center [349, 124] width 130 height 17
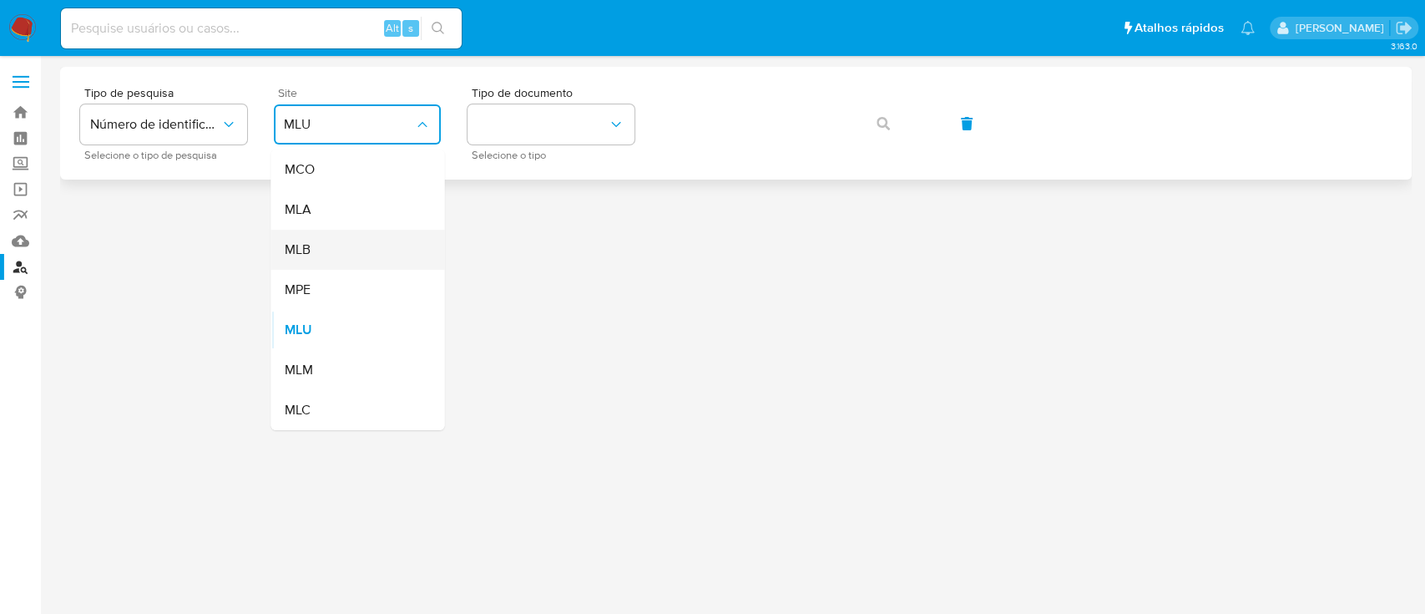
click at [367, 240] on div "MLB" at bounding box center [352, 250] width 137 height 40
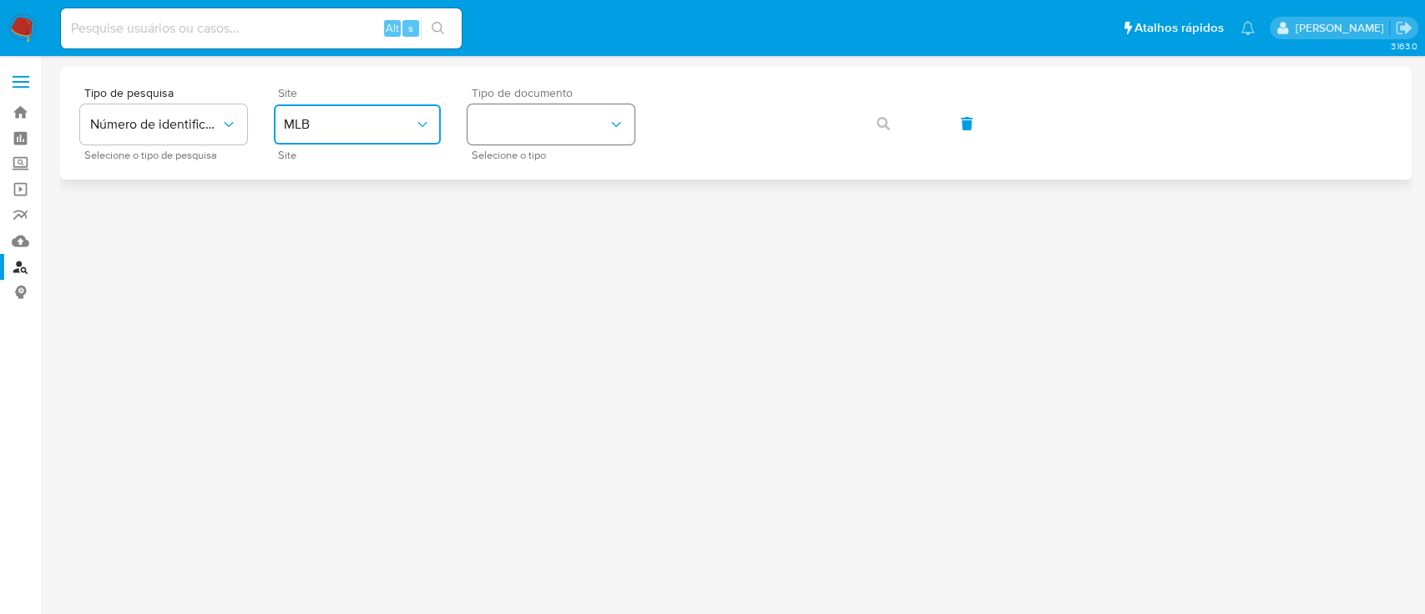
click at [560, 117] on button "identificationType" at bounding box center [550, 124] width 167 height 40
click at [546, 224] on div "CPF CPF" at bounding box center [546, 234] width 137 height 57
click at [561, 145] on div "Tipo de documento CPF Selecione o tipo" at bounding box center [550, 123] width 167 height 73
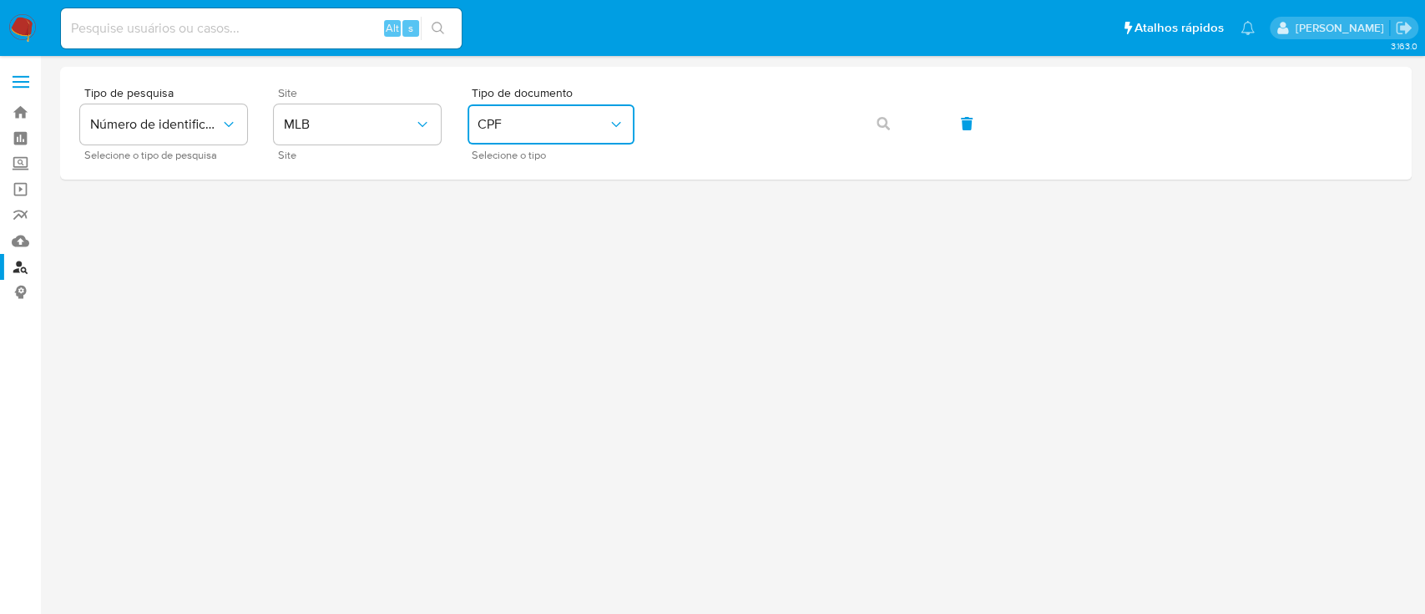
click at [564, 134] on button "CPF" at bounding box center [550, 124] width 167 height 40
click at [562, 193] on div "CNPJ CNPJ" at bounding box center [546, 177] width 137 height 57
click at [881, 127] on icon "button" at bounding box center [883, 123] width 13 height 13
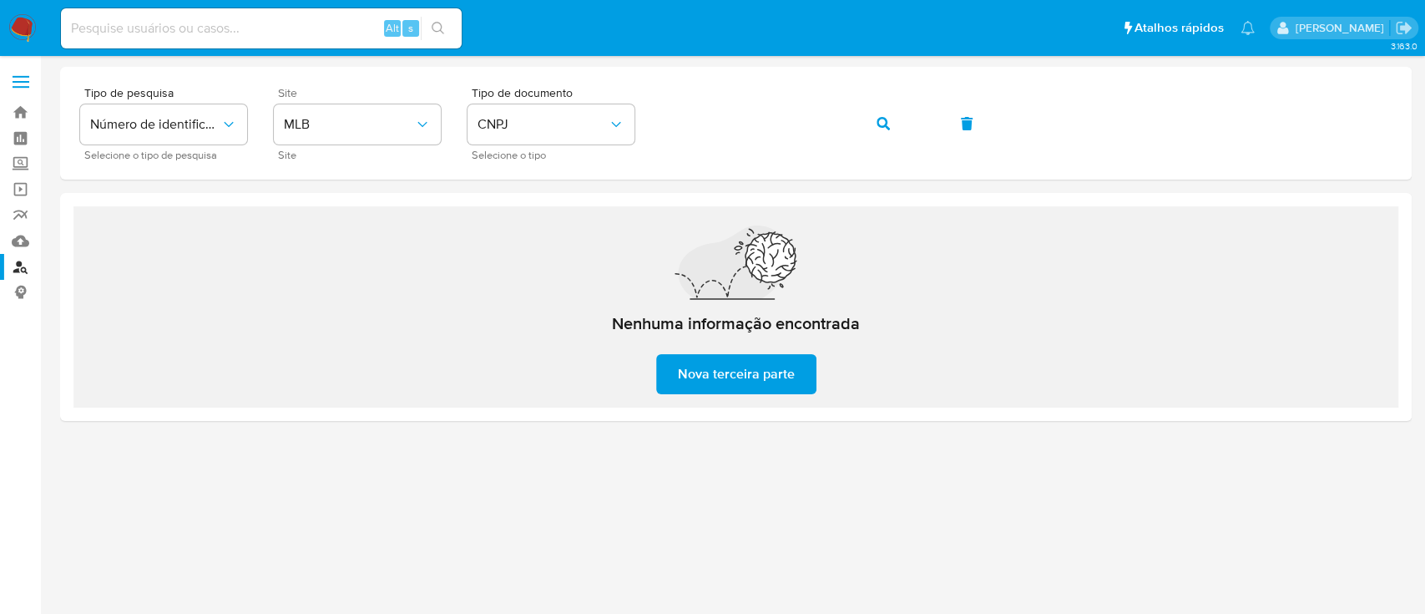
click at [465, 293] on div "Nenhuma informação encontrada [GEOGRAPHIC_DATA] parte" at bounding box center [735, 306] width 1325 height 201
click at [553, 139] on button "CNPJ" at bounding box center [550, 124] width 167 height 40
click at [522, 218] on div "CPF CPF" at bounding box center [546, 234] width 137 height 57
click at [907, 130] on button "button" at bounding box center [883, 124] width 57 height 40
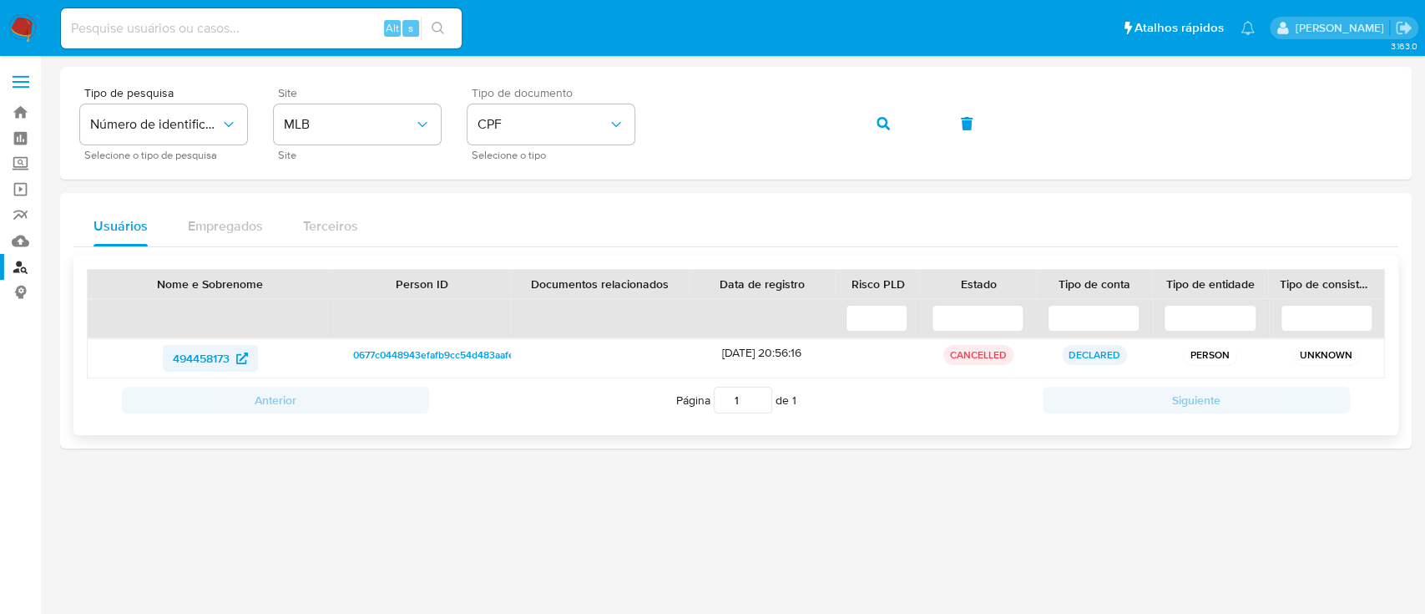
click at [239, 350] on span "494458173" at bounding box center [210, 358] width 75 height 27
drag, startPoint x: 654, startPoint y: 90, endPoint x: 481, endPoint y: 110, distance: 174.8
click at [473, 107] on button "CPF" at bounding box center [550, 124] width 167 height 40
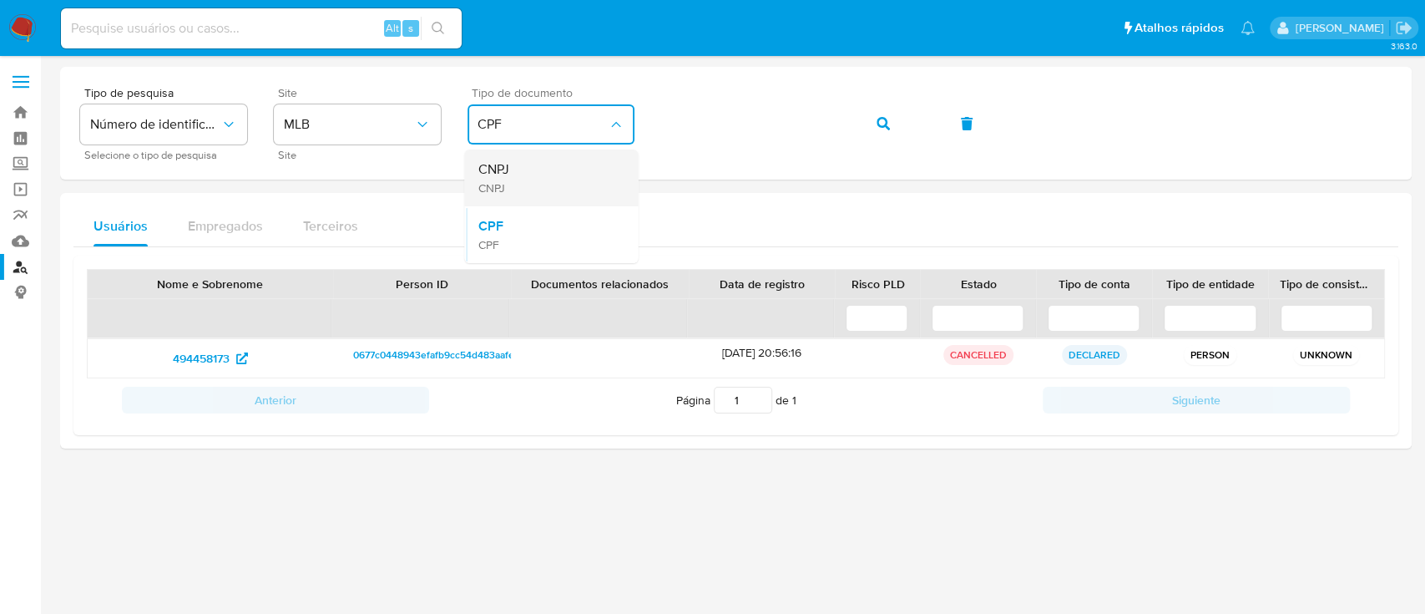
click at [528, 179] on div "CNPJ CNPJ" at bounding box center [546, 177] width 137 height 57
click at [868, 139] on button "button" at bounding box center [883, 124] width 57 height 40
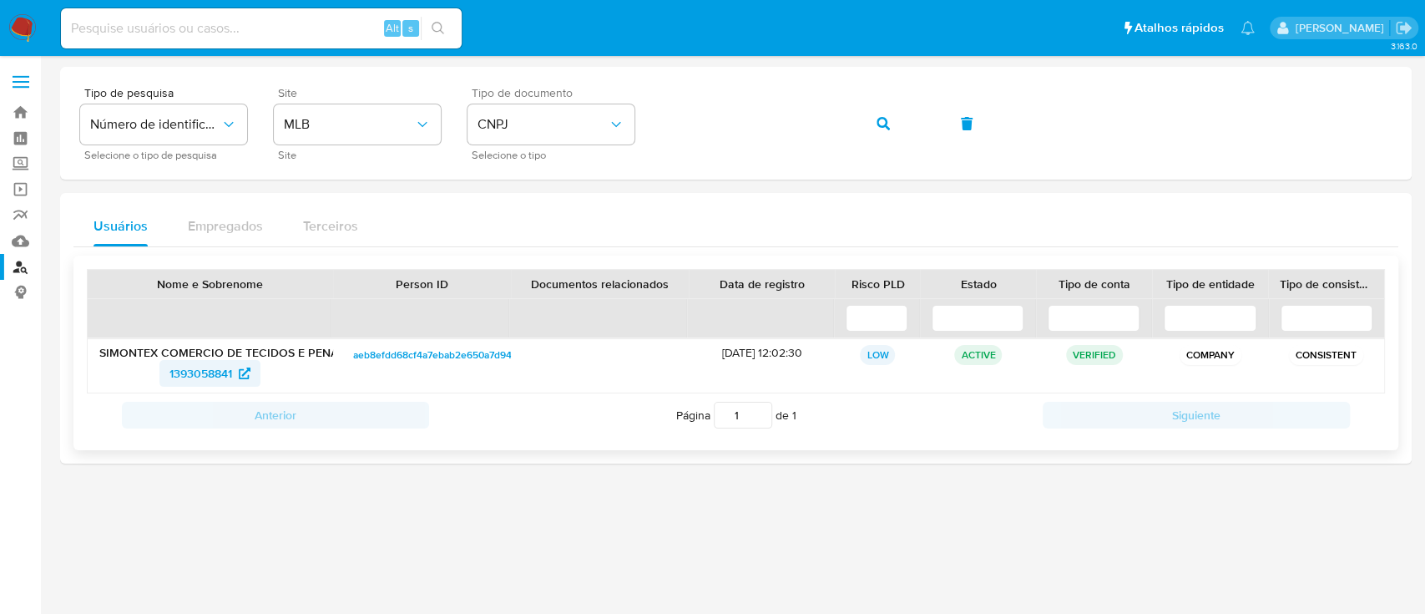
click at [230, 371] on span "1393058841" at bounding box center [200, 373] width 63 height 27
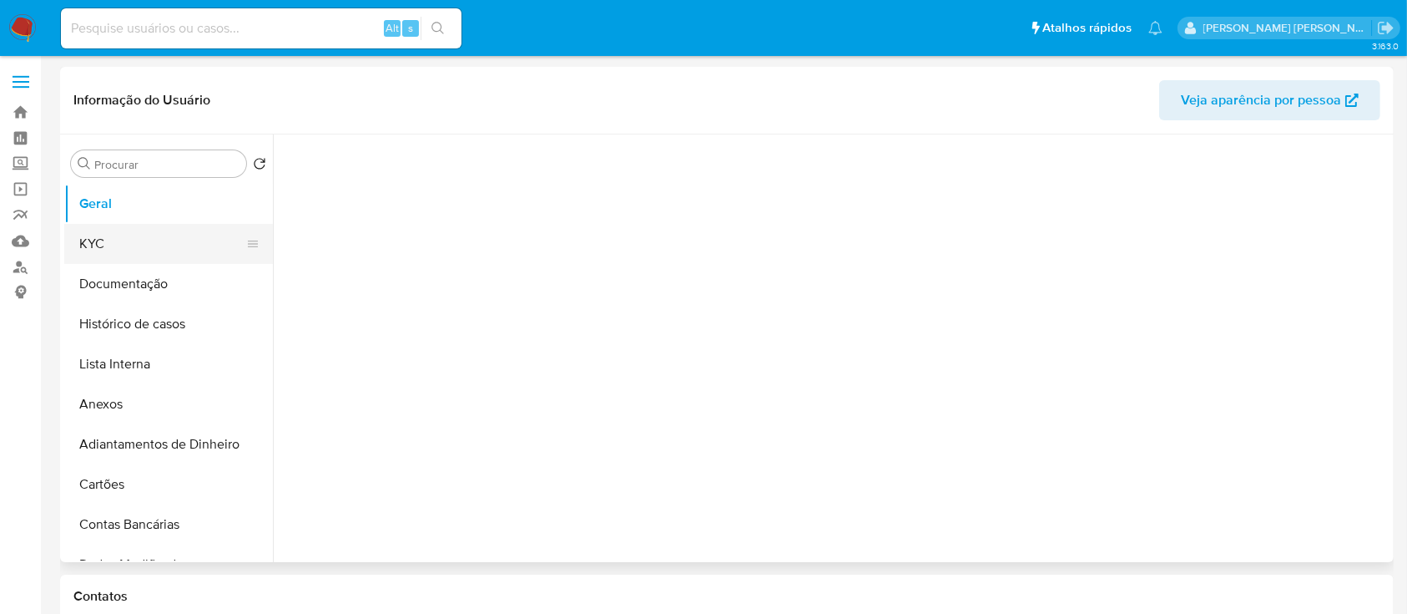
select select "10"
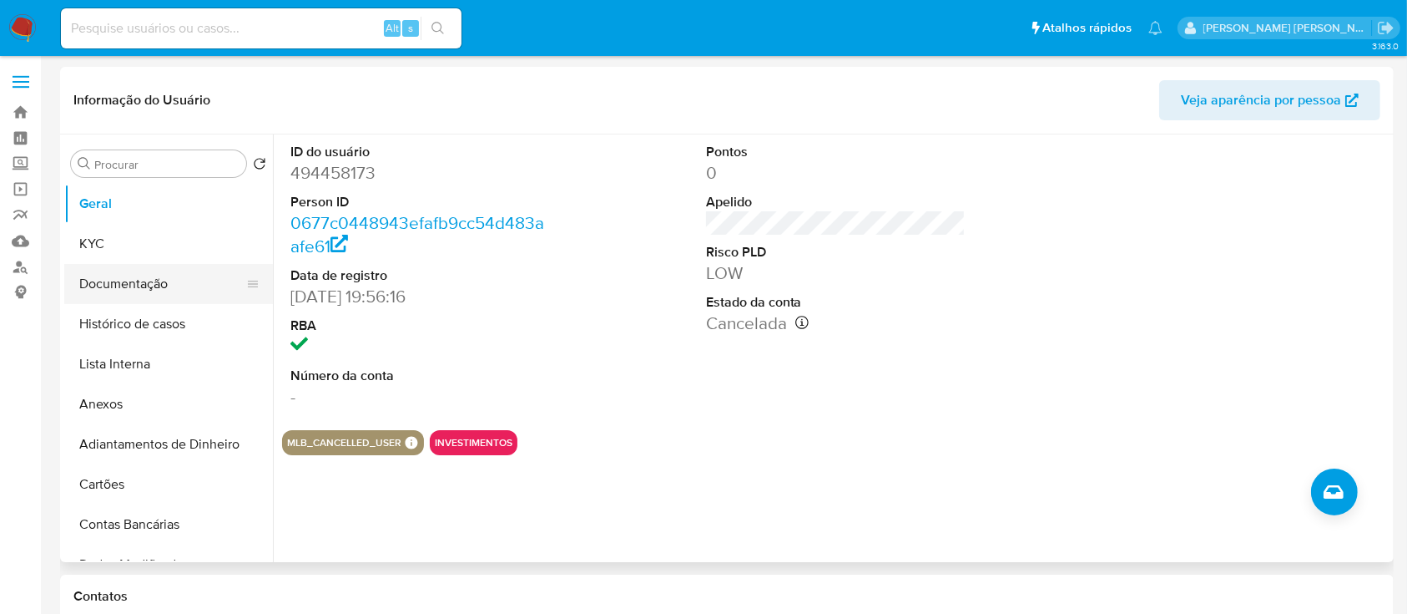
click at [161, 287] on button "Documentação" at bounding box center [161, 284] width 195 height 40
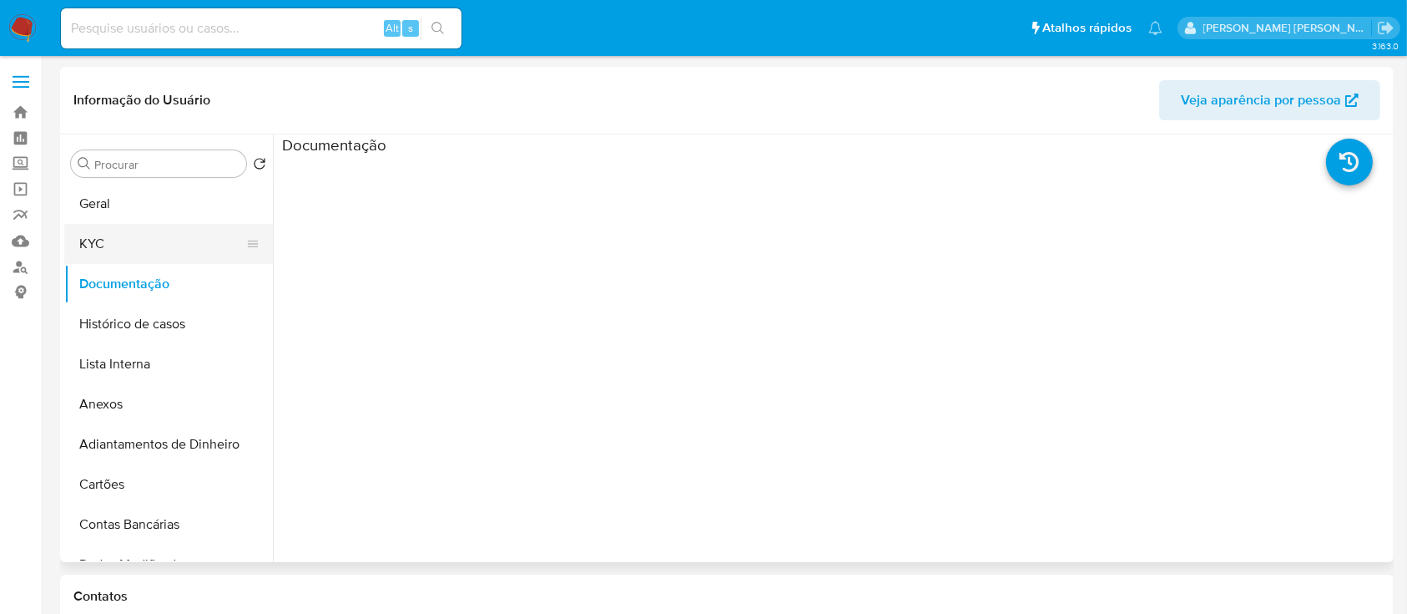
click at [121, 240] on button "KYC" at bounding box center [161, 244] width 195 height 40
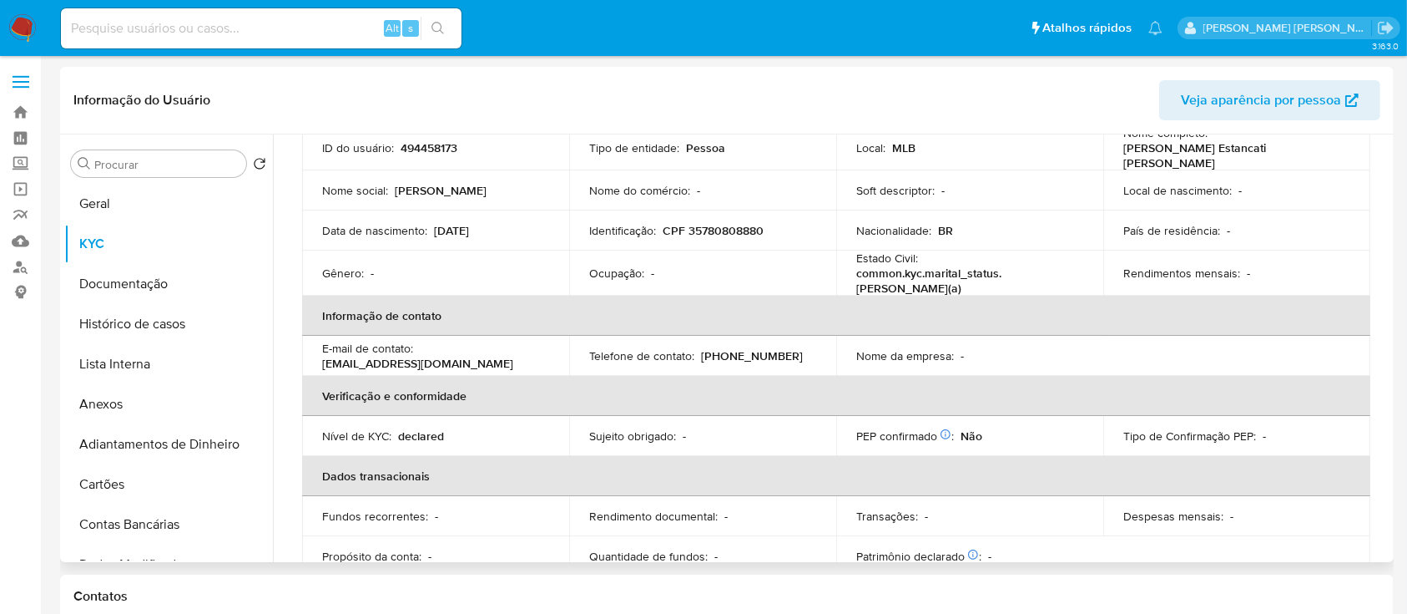
scroll to position [18, 0]
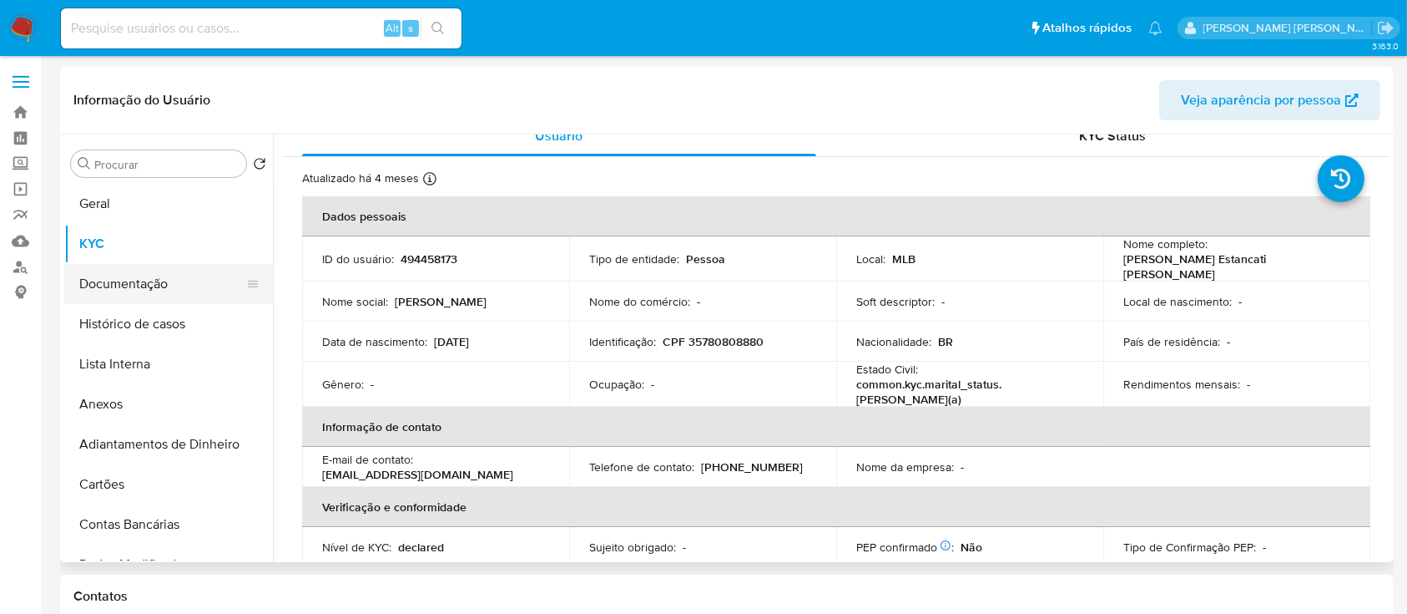
click at [200, 280] on button "Documentação" at bounding box center [161, 284] width 195 height 40
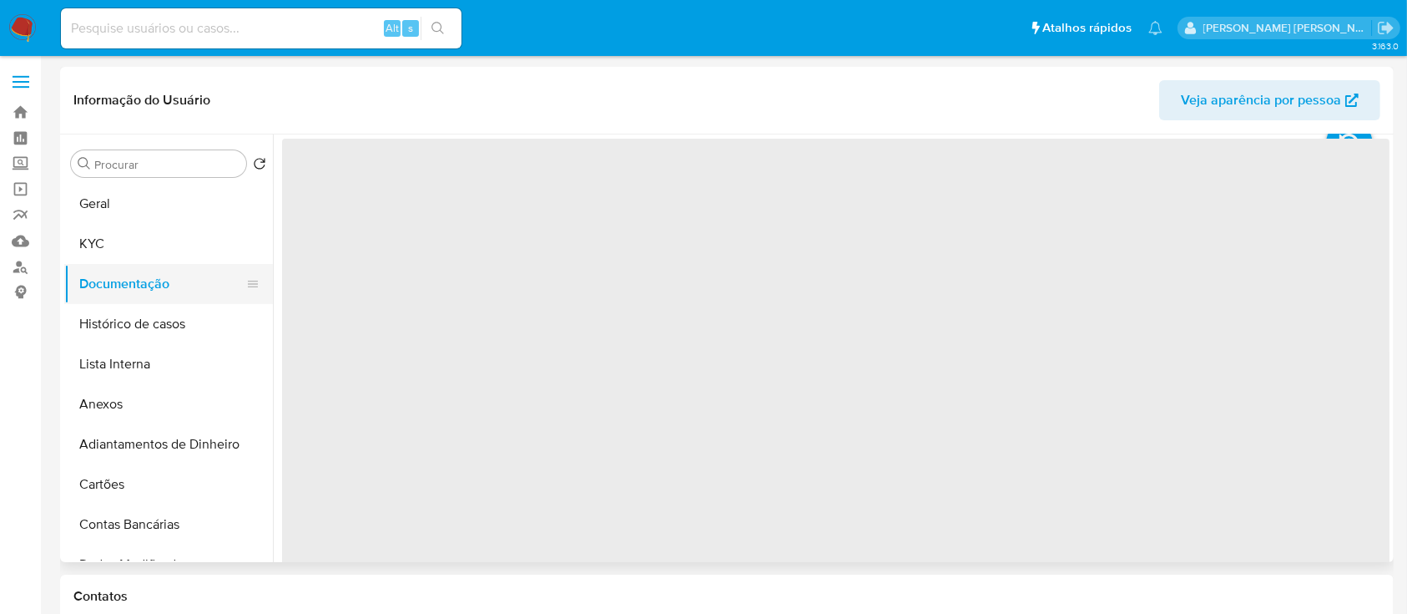
scroll to position [0, 0]
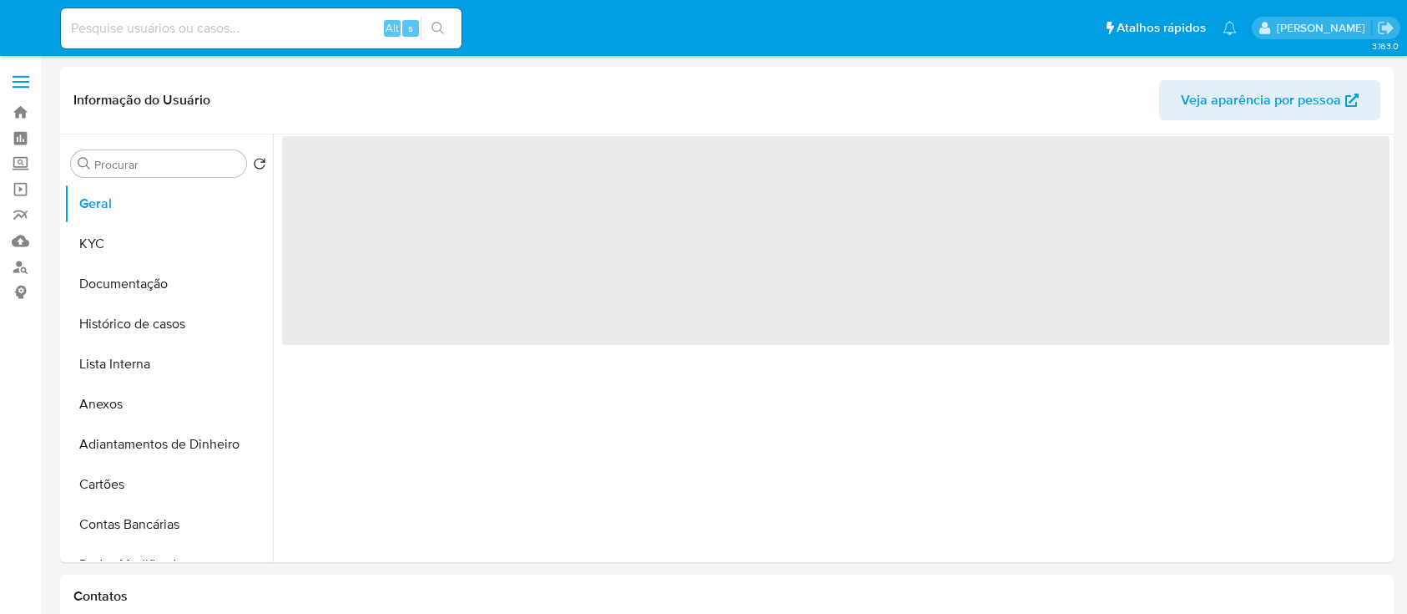
select select "10"
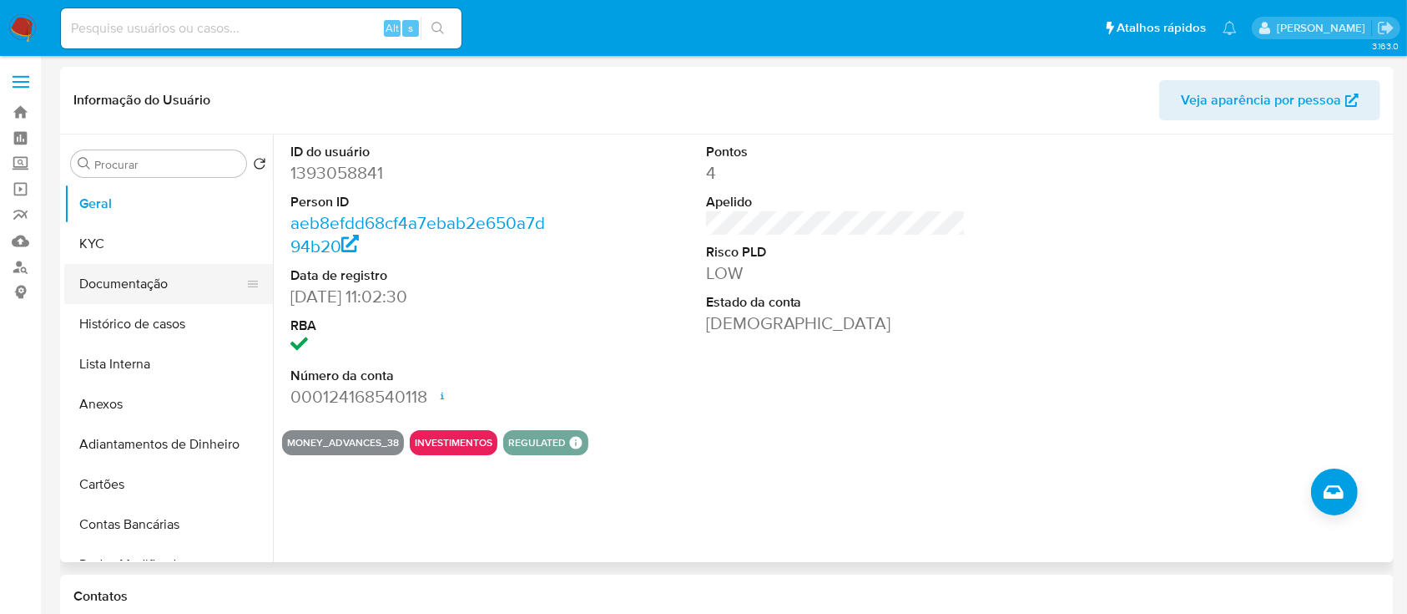
click at [87, 286] on button "Documentação" at bounding box center [161, 284] width 195 height 40
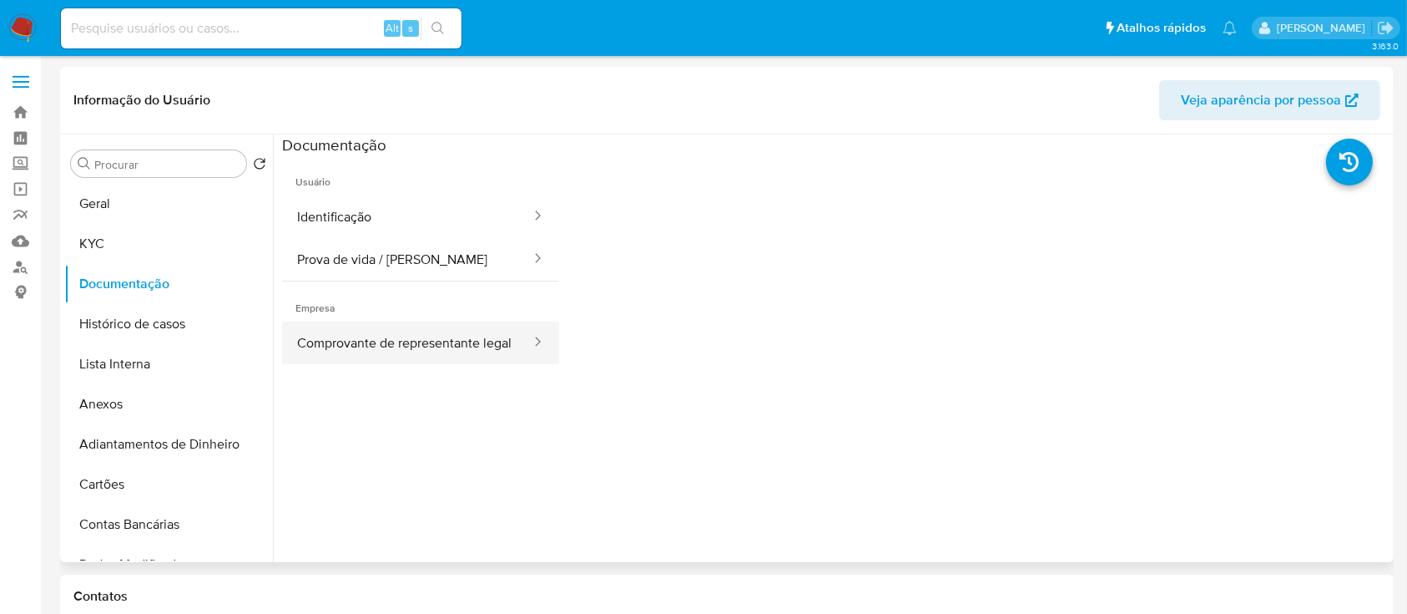
click at [394, 342] on button "Comprovante de representante legal" at bounding box center [407, 342] width 250 height 43
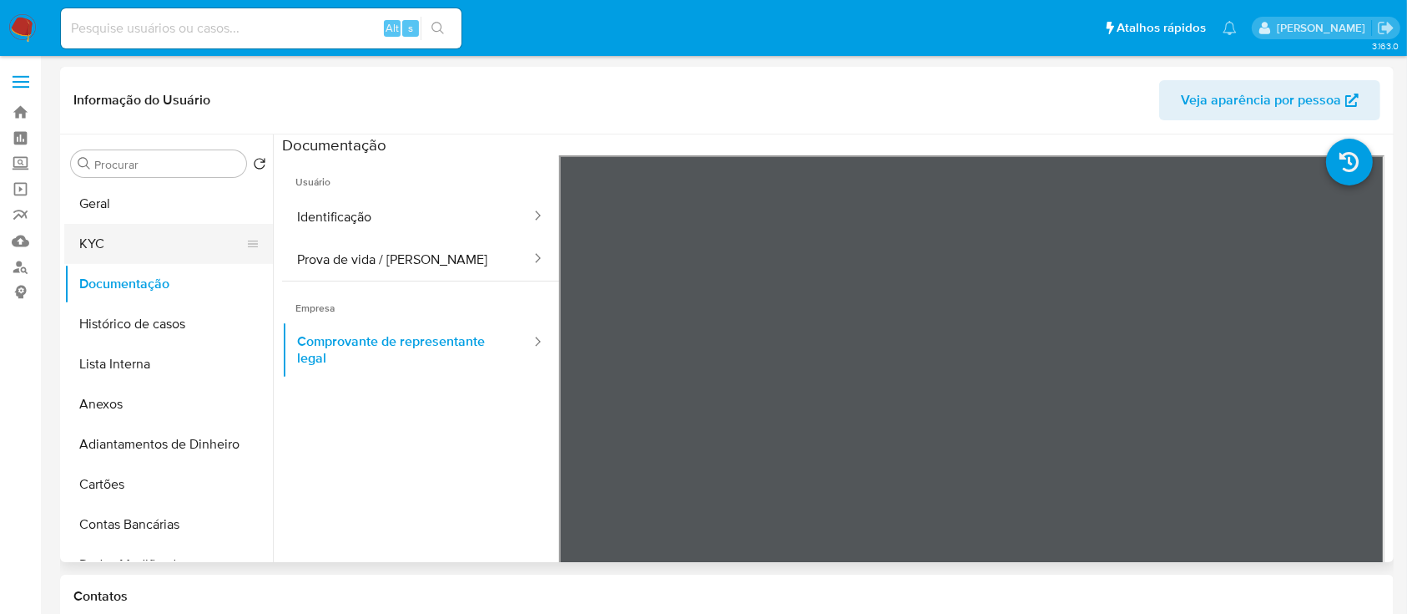
click at [105, 240] on button "KYC" at bounding box center [161, 244] width 195 height 40
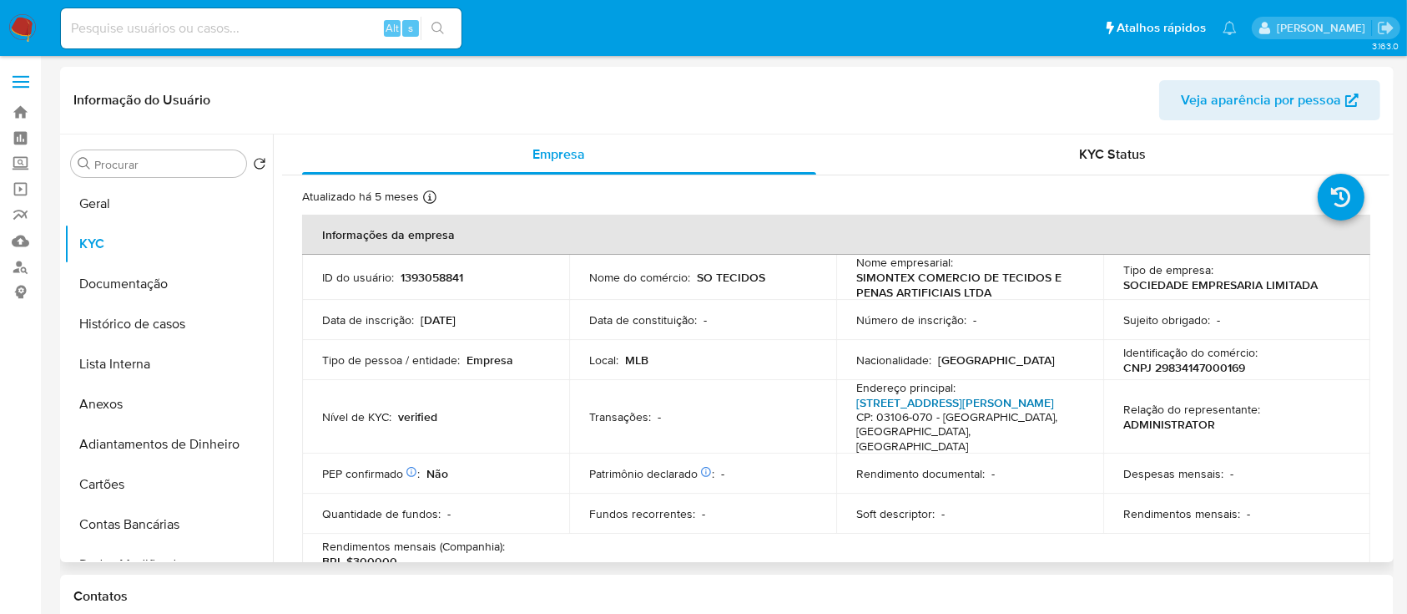
click at [951, 399] on link "Rua Coronel Joao Dente 322, Mooca" at bounding box center [956, 402] width 198 height 17
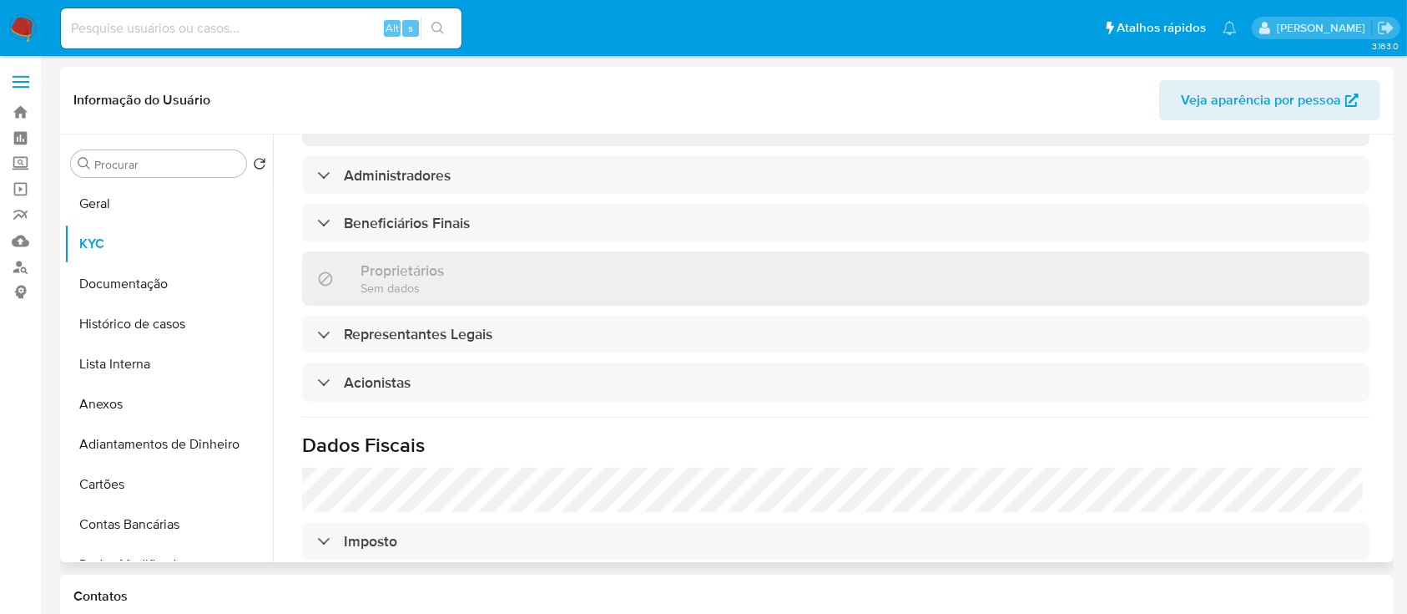
scroll to position [779, 0]
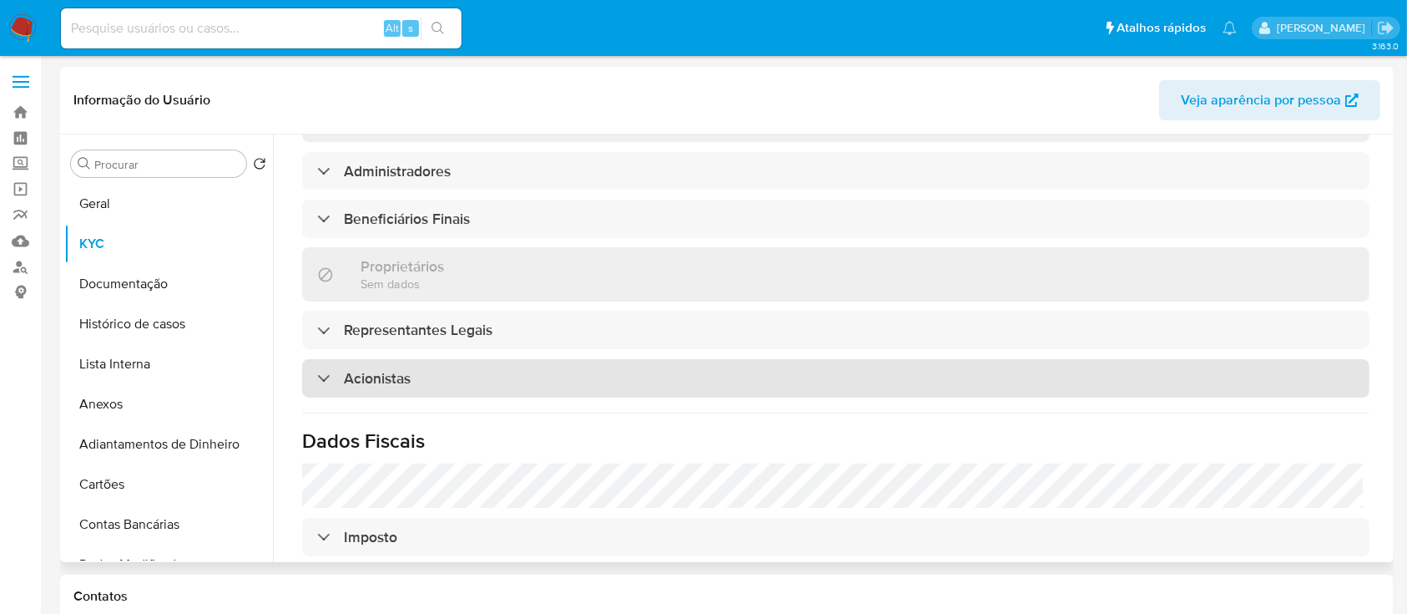
click at [441, 359] on div "Acionistas" at bounding box center [836, 378] width 1068 height 38
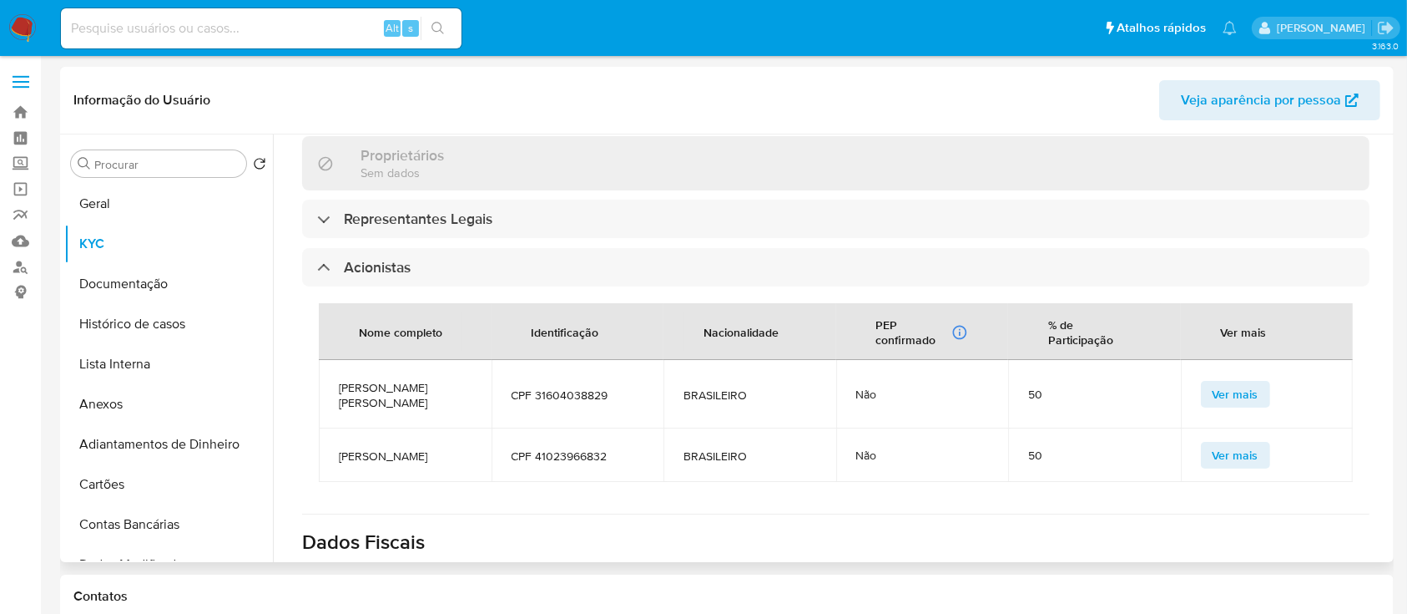
scroll to position [1002, 0]
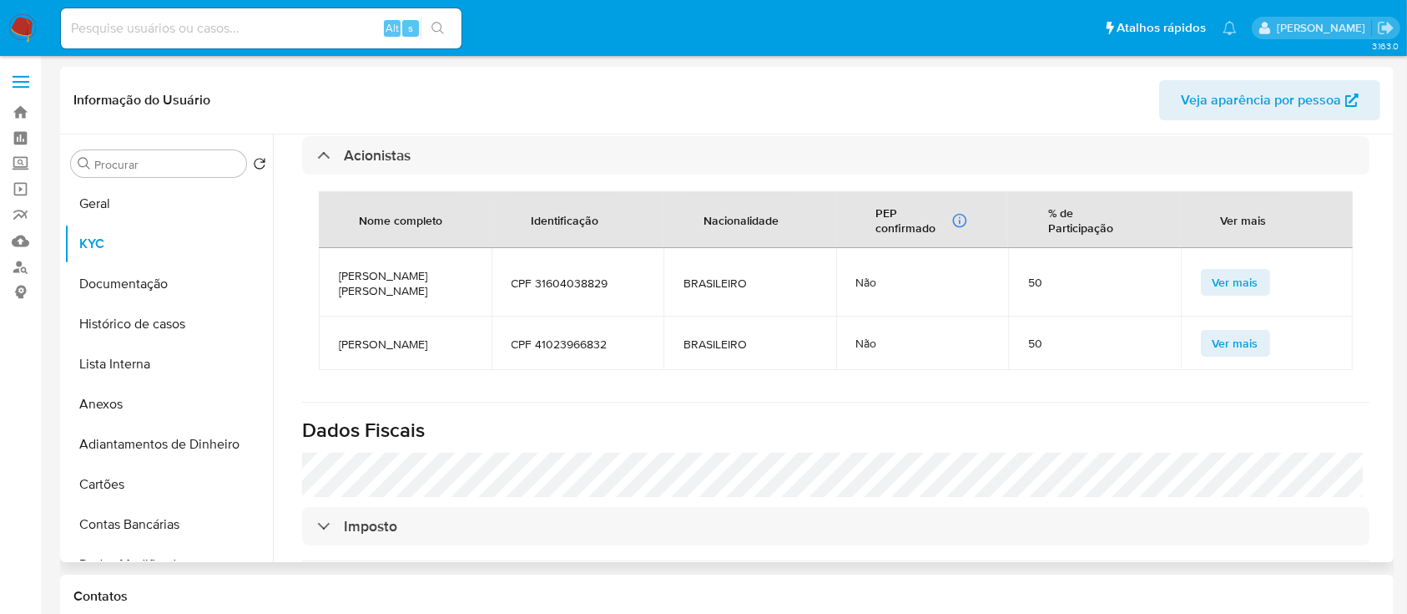
click at [388, 268] on span "SELMA REGINA MARTINS SIMONATO ALTOMARE" at bounding box center [405, 283] width 133 height 30
copy span "SELMA REGINA MARTINS SIMONATO ALTOMARE"
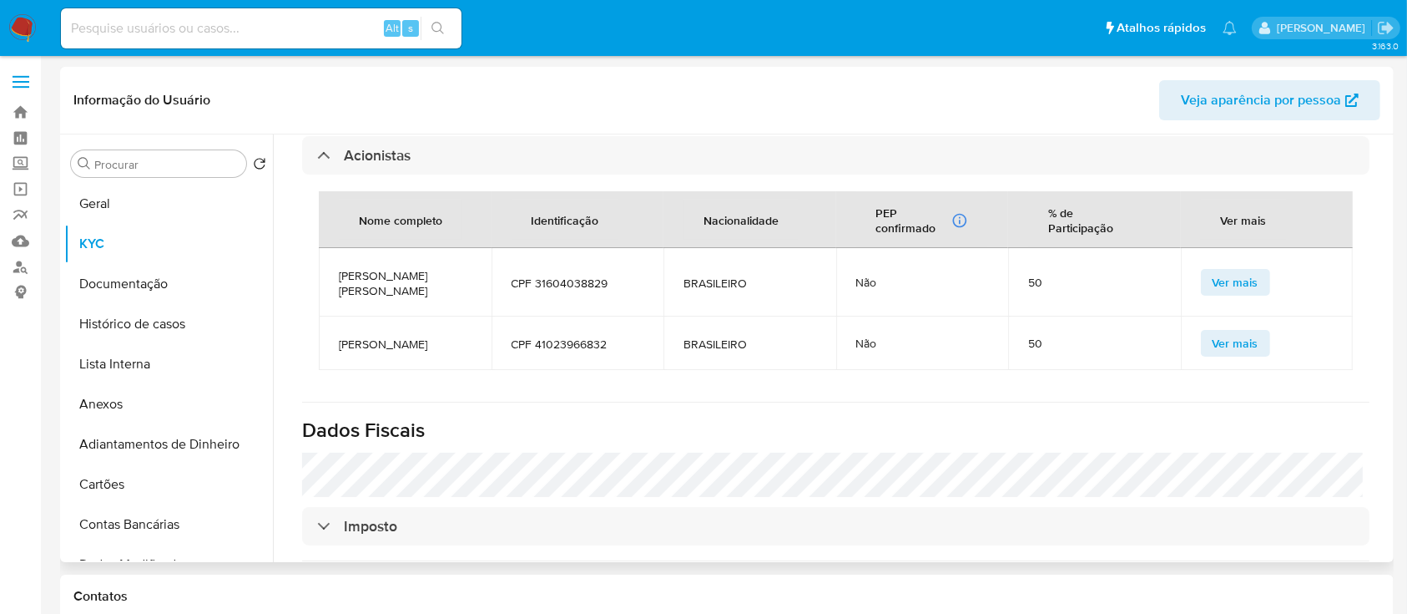
click at [600, 275] on span "CPF 31604038829" at bounding box center [578, 282] width 133 height 15
copy span "31604038829"
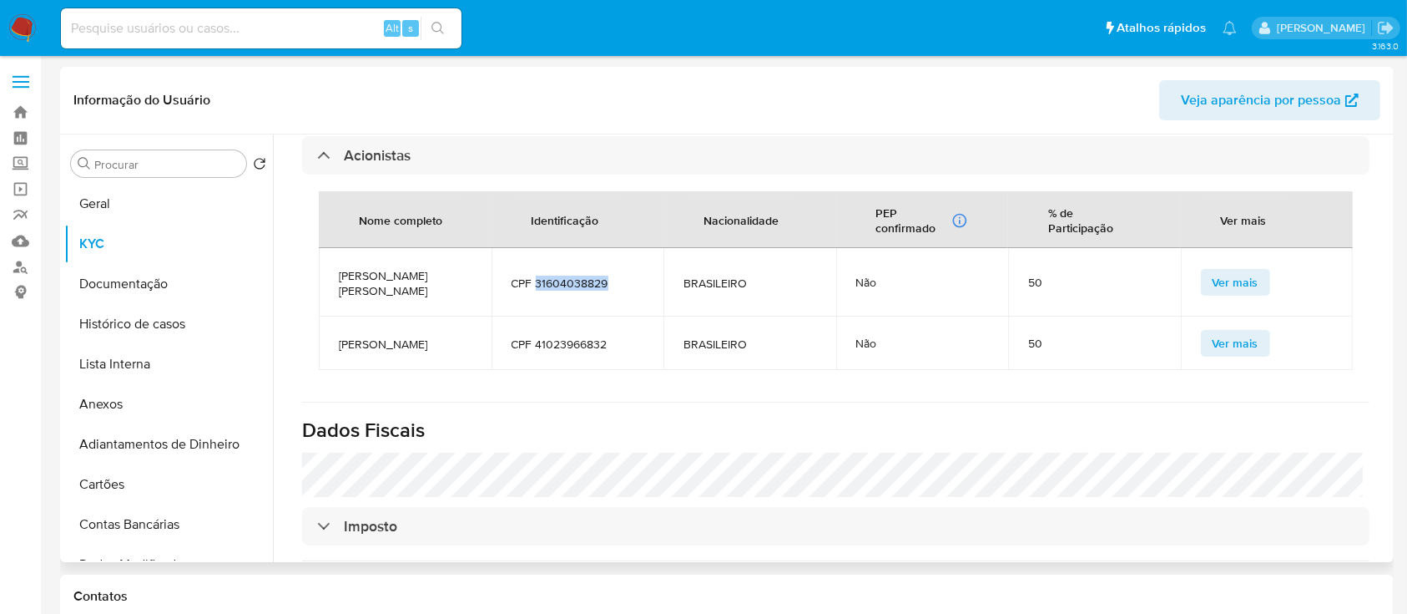
copy span "31604038829"
click at [382, 337] on span "LARISSA RIBEIRO RUSSO" at bounding box center [405, 343] width 133 height 15
copy span "LARISSA RIBEIRO RUSSO"
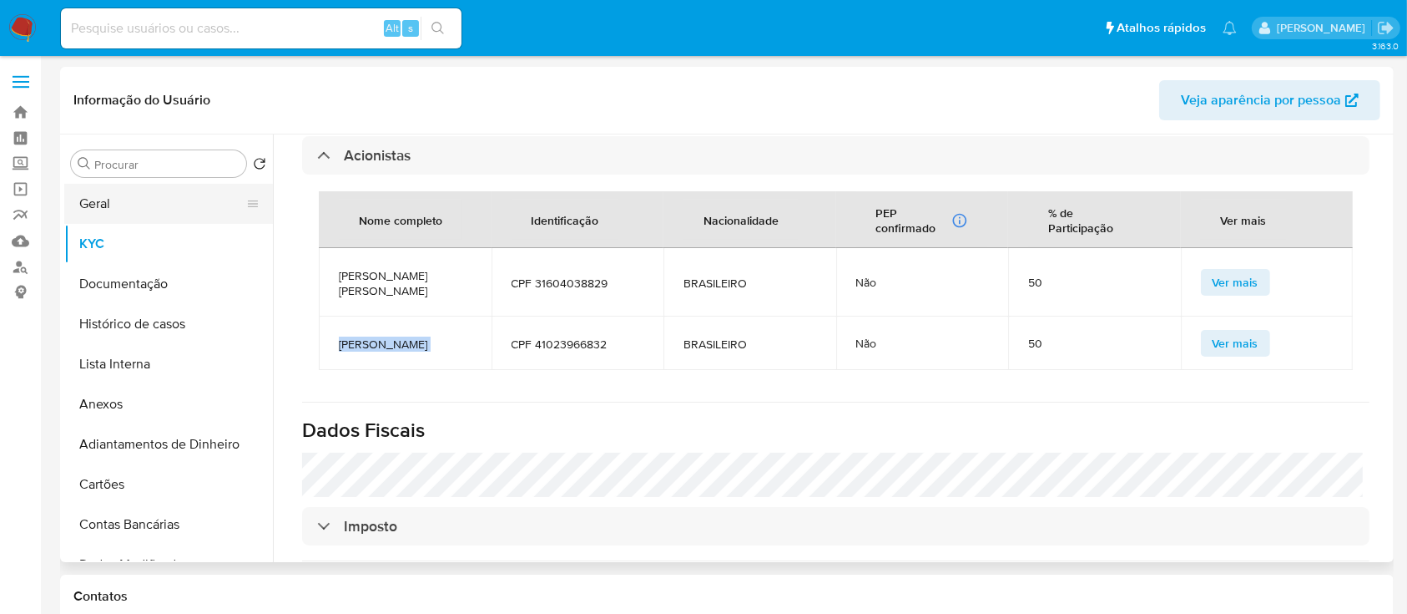
click at [147, 204] on button "Geral" at bounding box center [161, 204] width 195 height 40
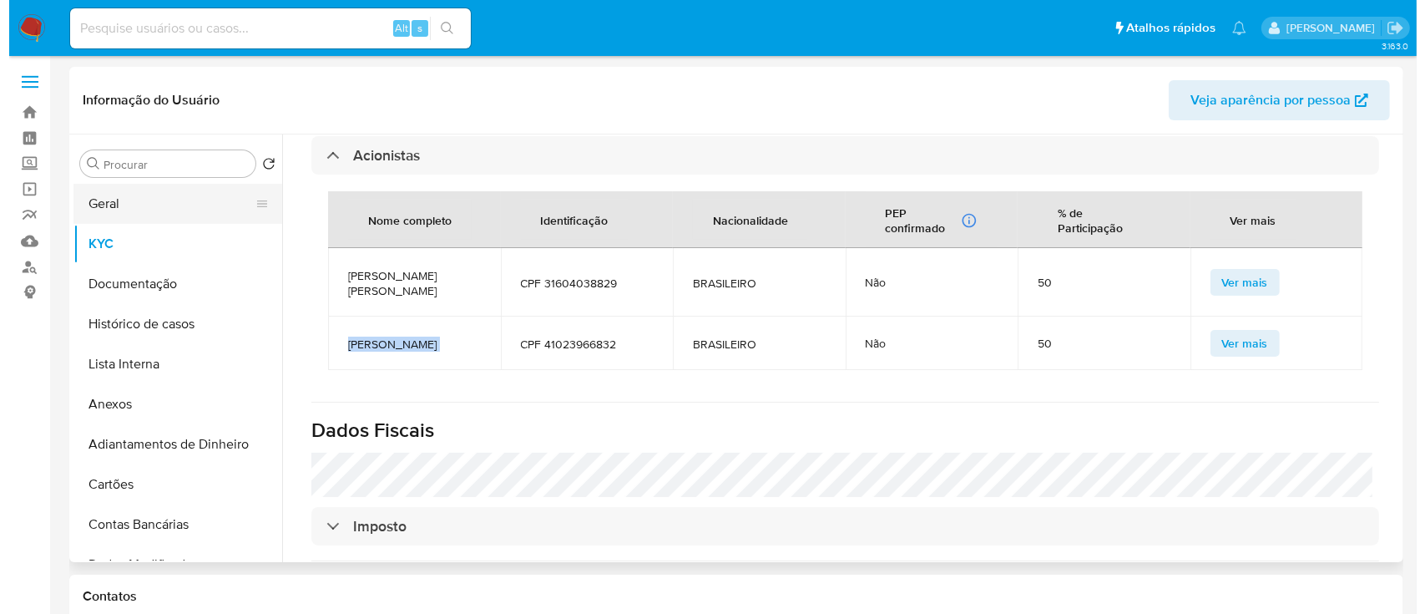
scroll to position [0, 0]
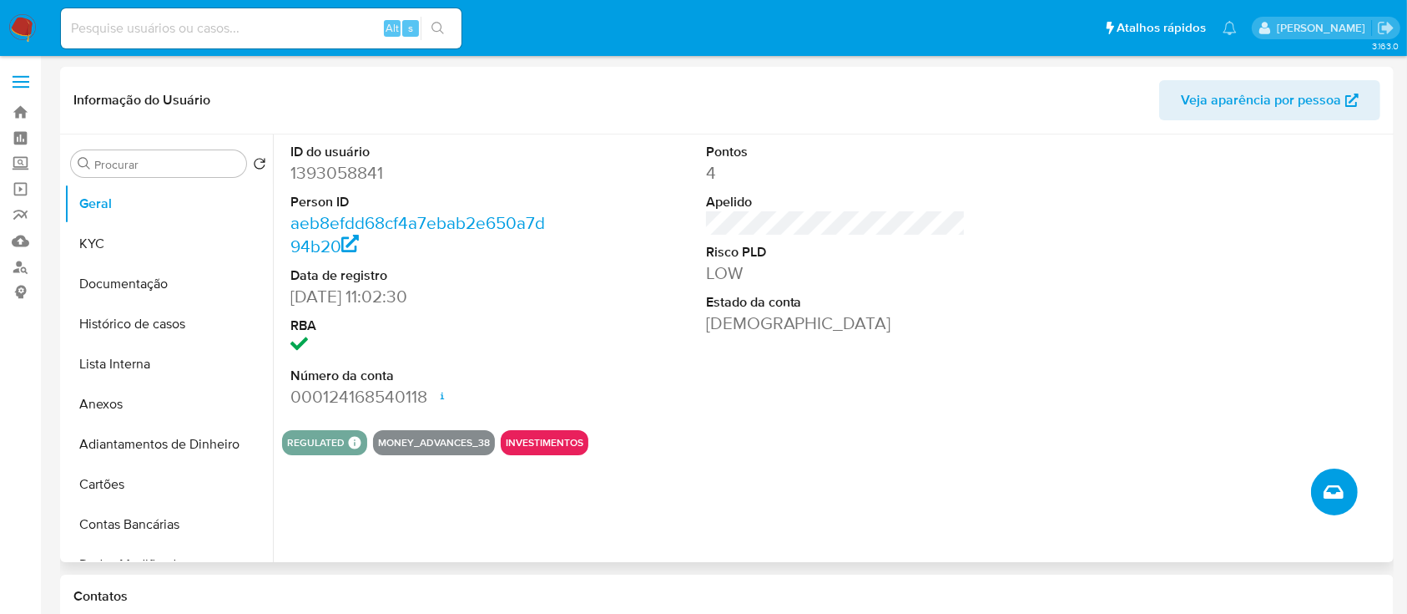
click at [1318, 503] on button "Criar caso manual" at bounding box center [1334, 491] width 47 height 47
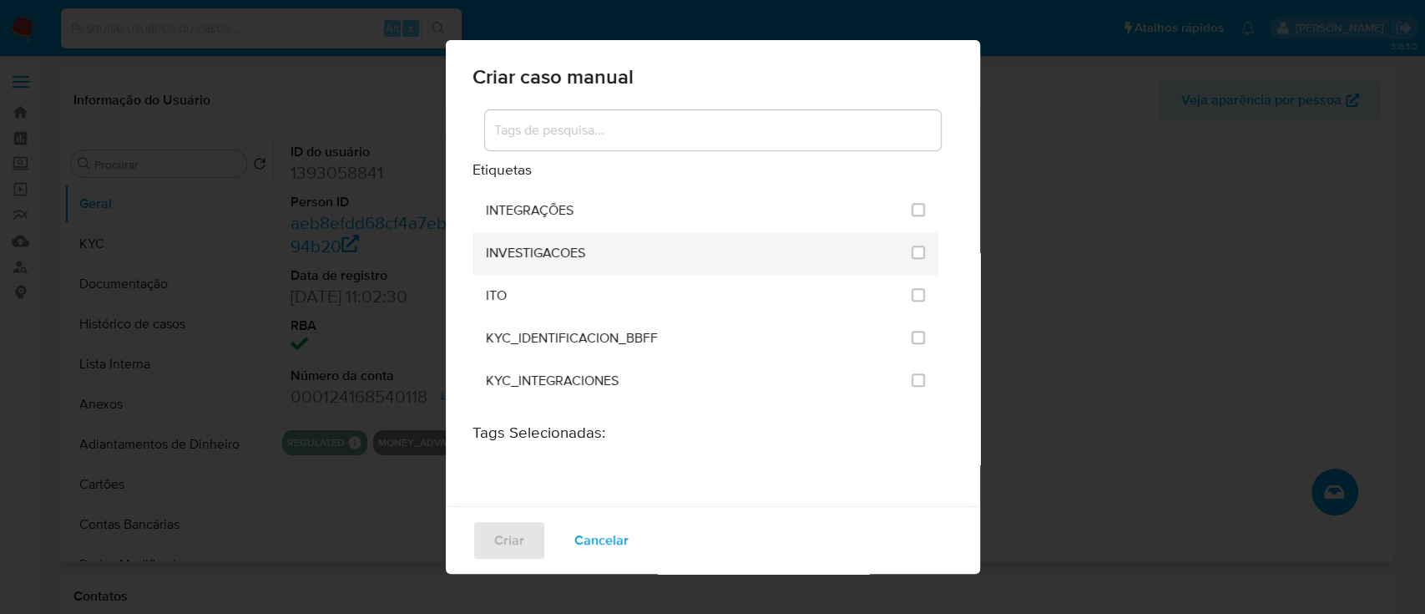
scroll to position [1447, 0]
click at [912, 245] on input "2093" at bounding box center [918, 248] width 13 height 13
checkbox input "true"
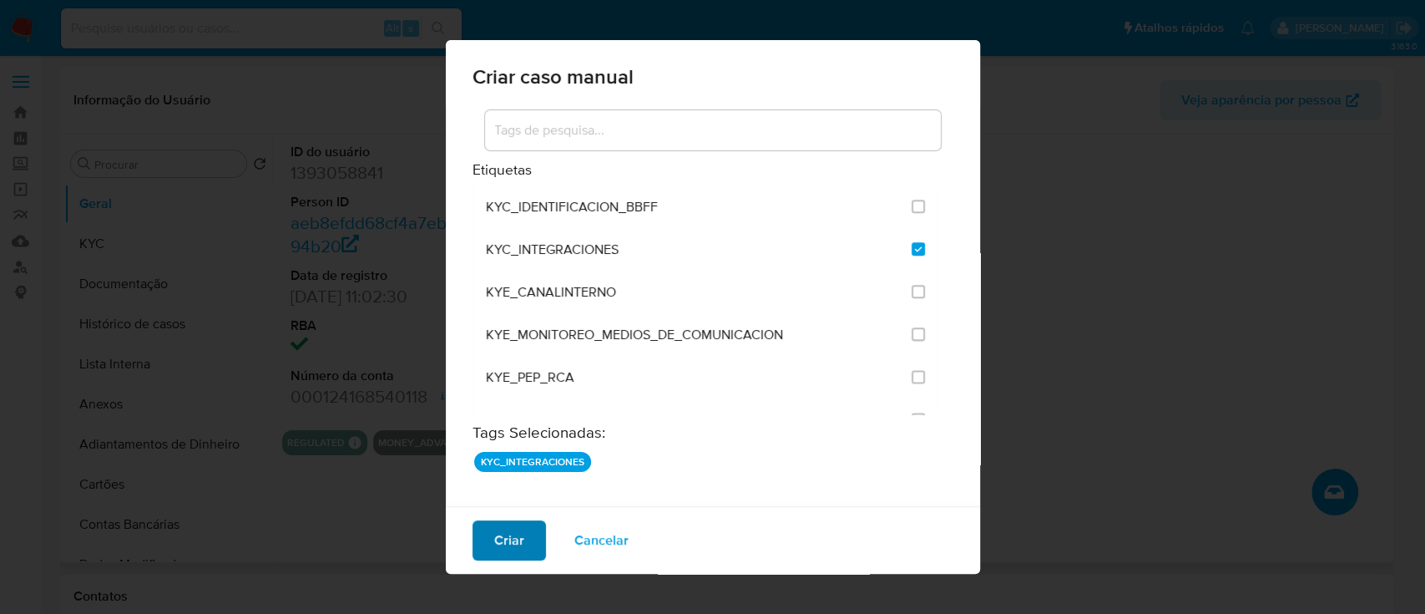
click at [509, 541] on span "Criar" at bounding box center [509, 540] width 30 height 37
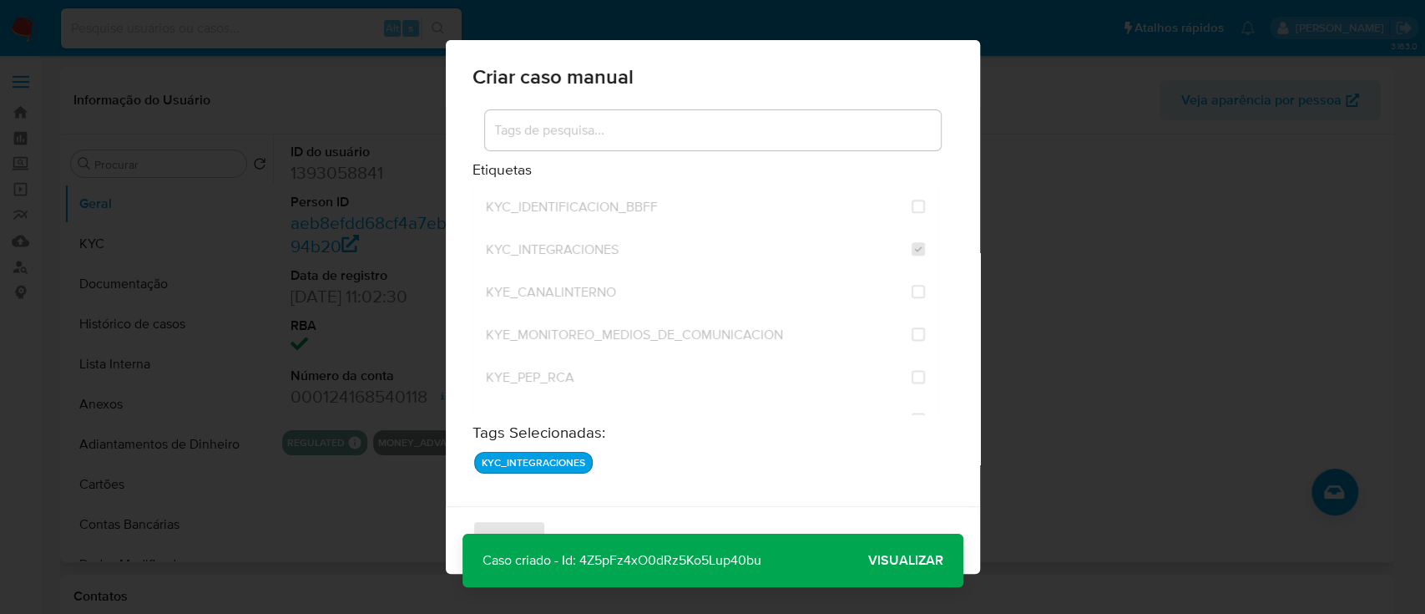
click at [887, 560] on span "Visualizar" at bounding box center [905, 560] width 75 height 0
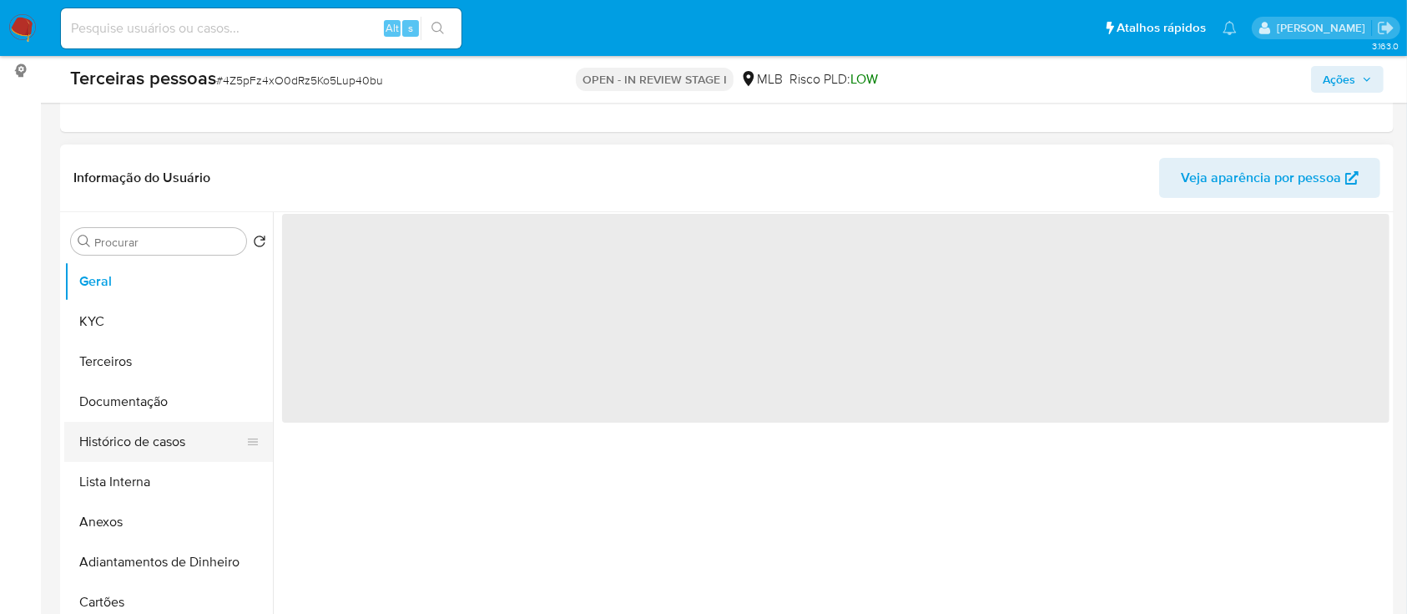
scroll to position [222, 0]
select select "10"
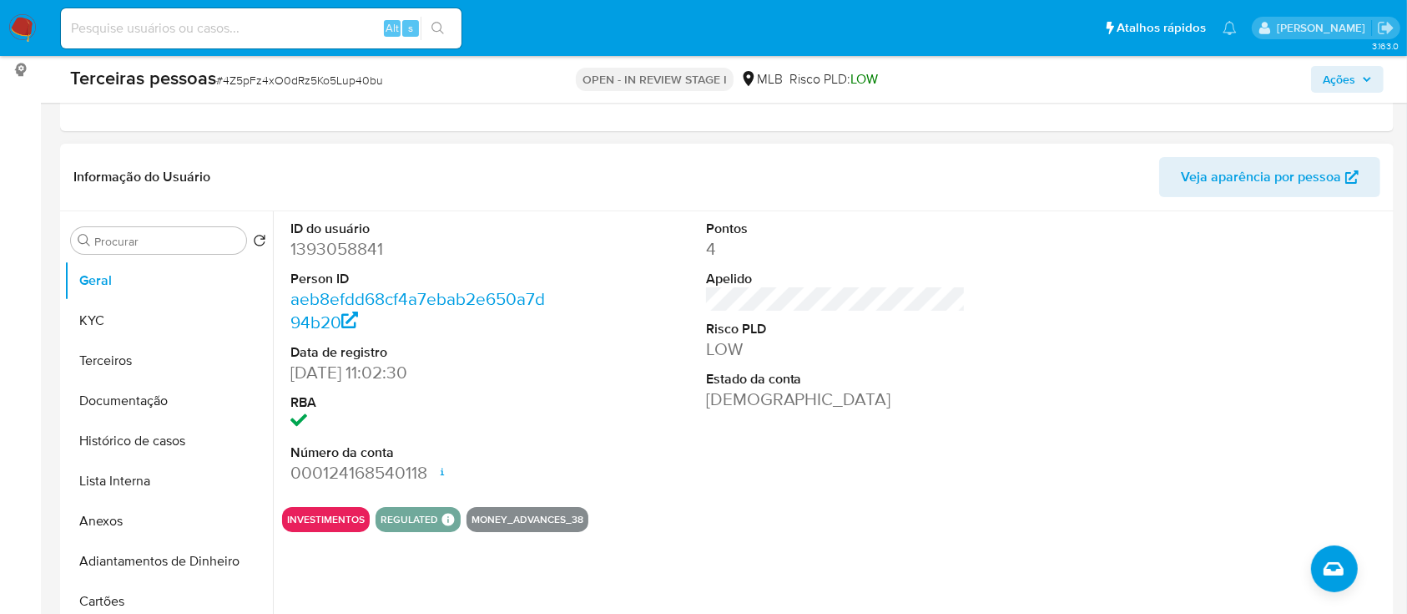
click at [1043, 437] on div "ID do usuário 1393058841 Person ID aeb8efdd68cf4a7ebab2e650a7d94b20 Data de reg…" at bounding box center [836, 352] width 1108 height 282
click at [123, 524] on button "Anexos" at bounding box center [161, 521] width 195 height 40
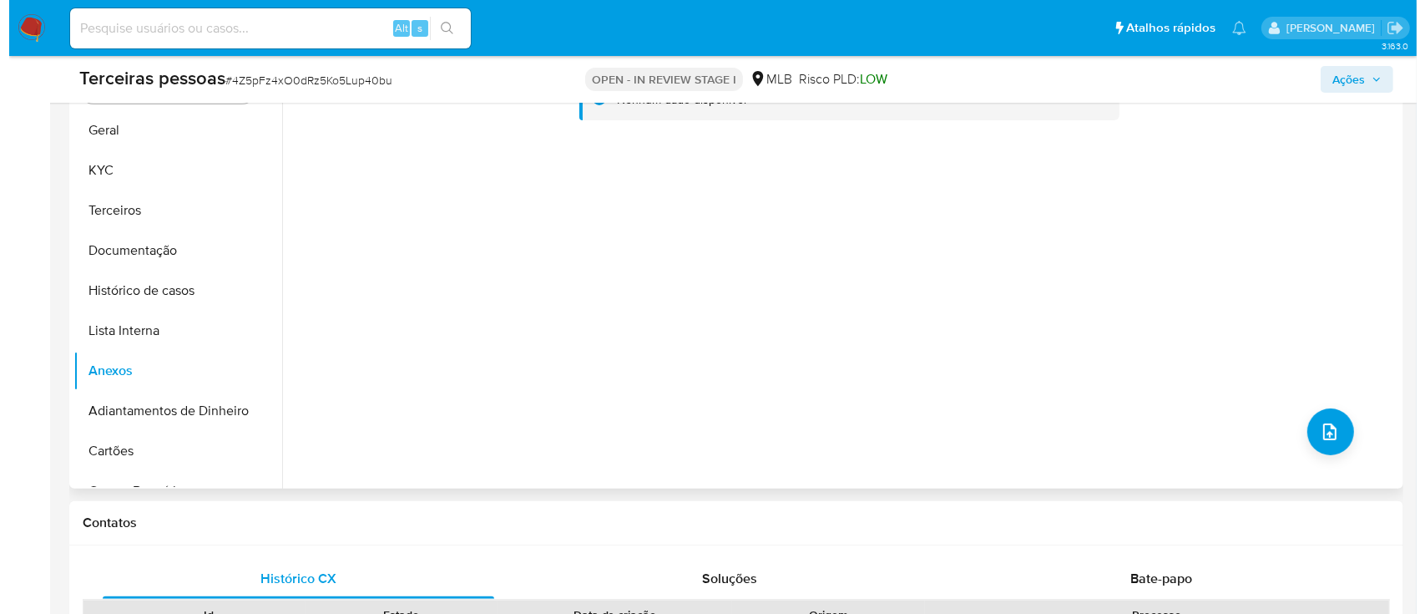
scroll to position [445, 0]
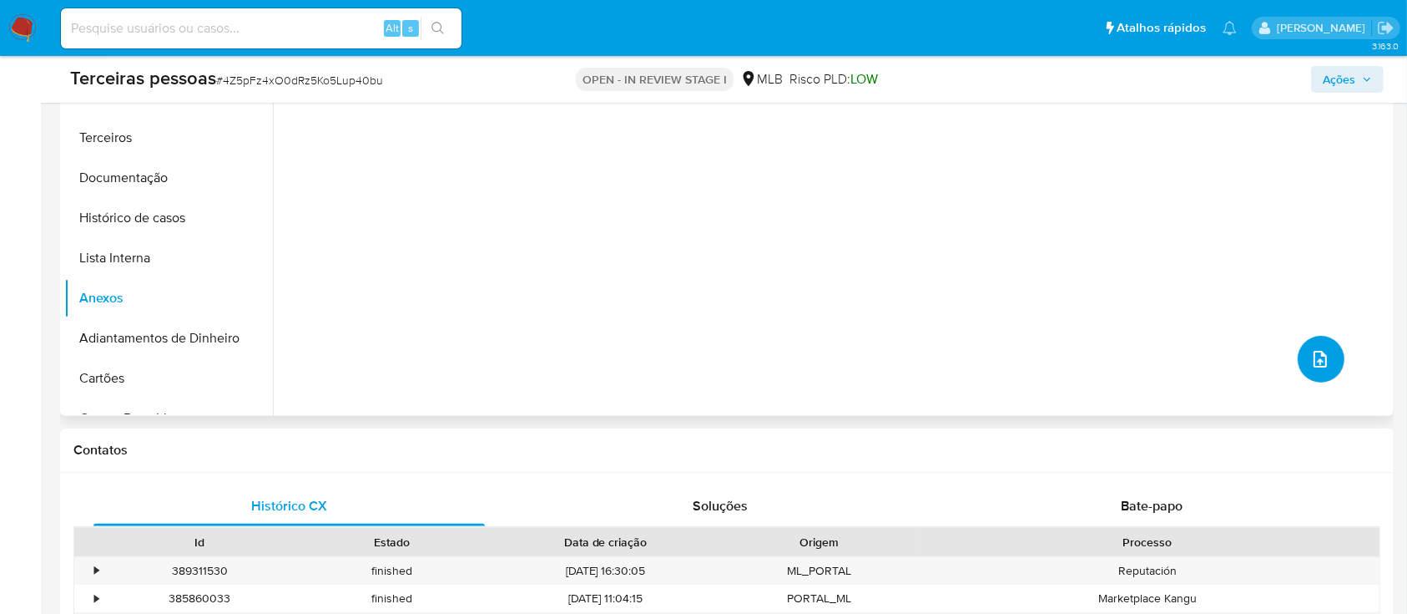
click at [1311, 351] on icon "upload-file" at bounding box center [1321, 359] width 20 height 20
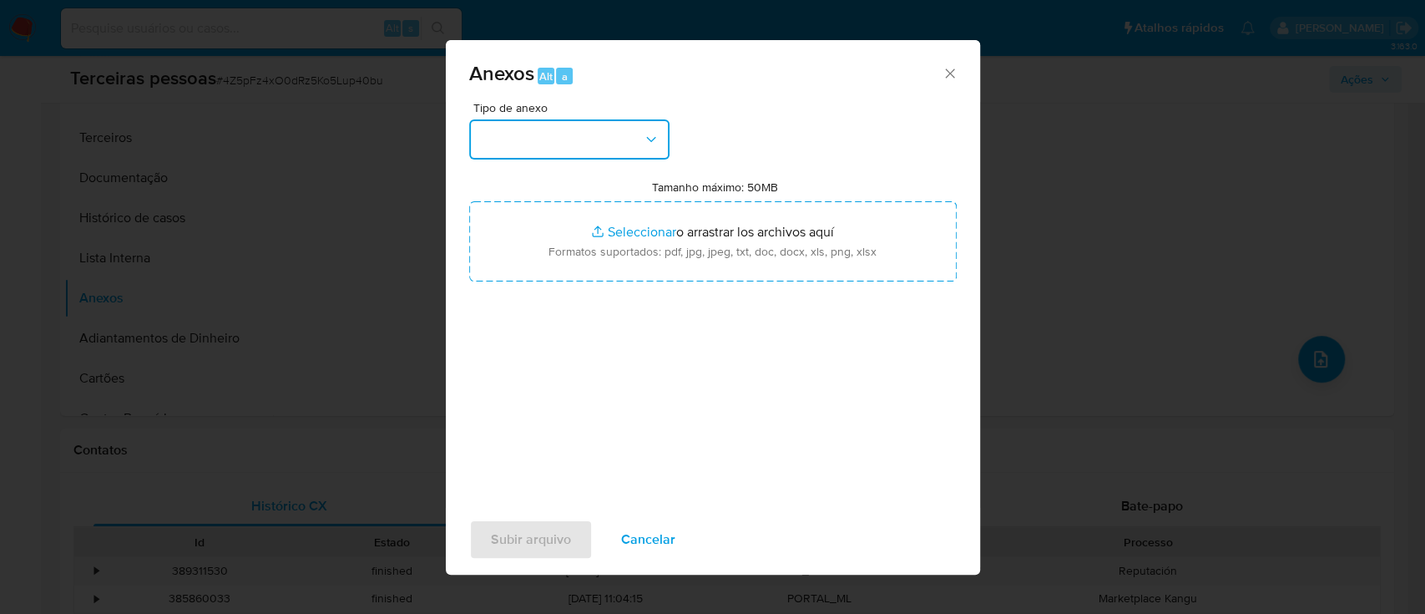
click at [606, 151] on button "button" at bounding box center [569, 139] width 200 height 40
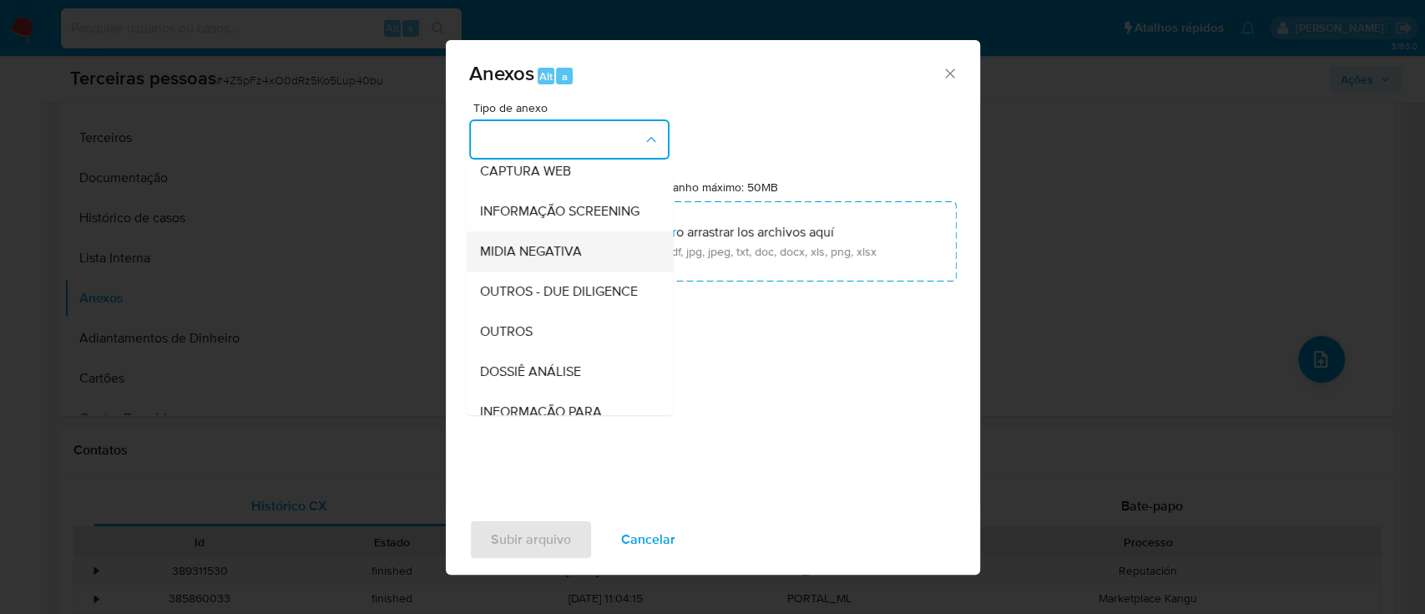
scroll to position [256, 0]
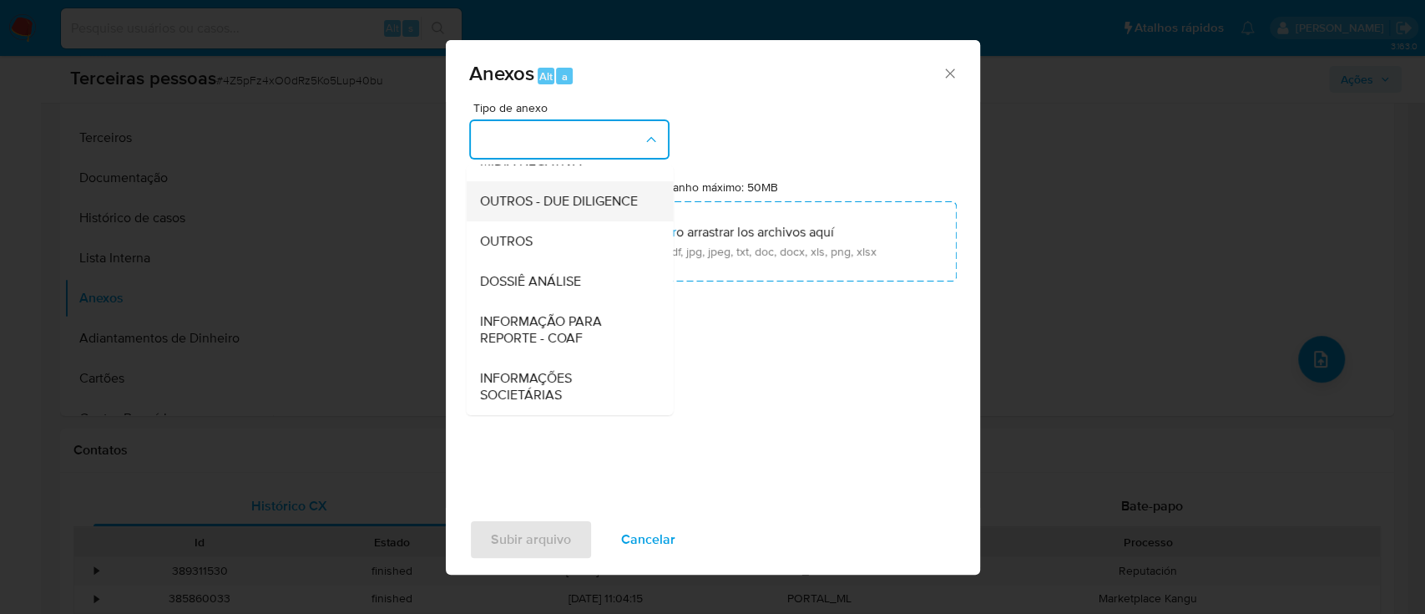
click at [568, 205] on span "OUTROS - DUE DILIGENCE" at bounding box center [558, 201] width 158 height 17
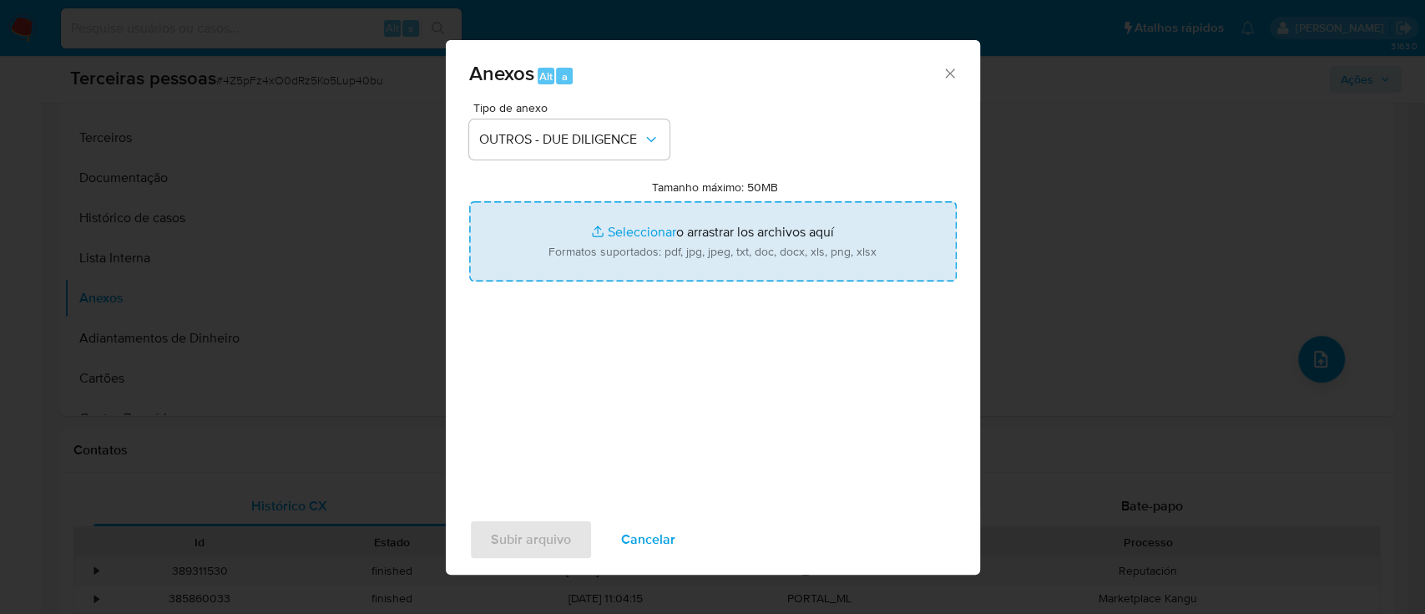
click at [666, 270] on input "Tamanho máximo: 50MB Seleccionar archivos" at bounding box center [713, 241] width 488 height 80
type input "C:\fakepath\Matriz de Risco - SIMONTEX COMERCIO DE TECIDOS E PENAS ARTIFICIAIS …"
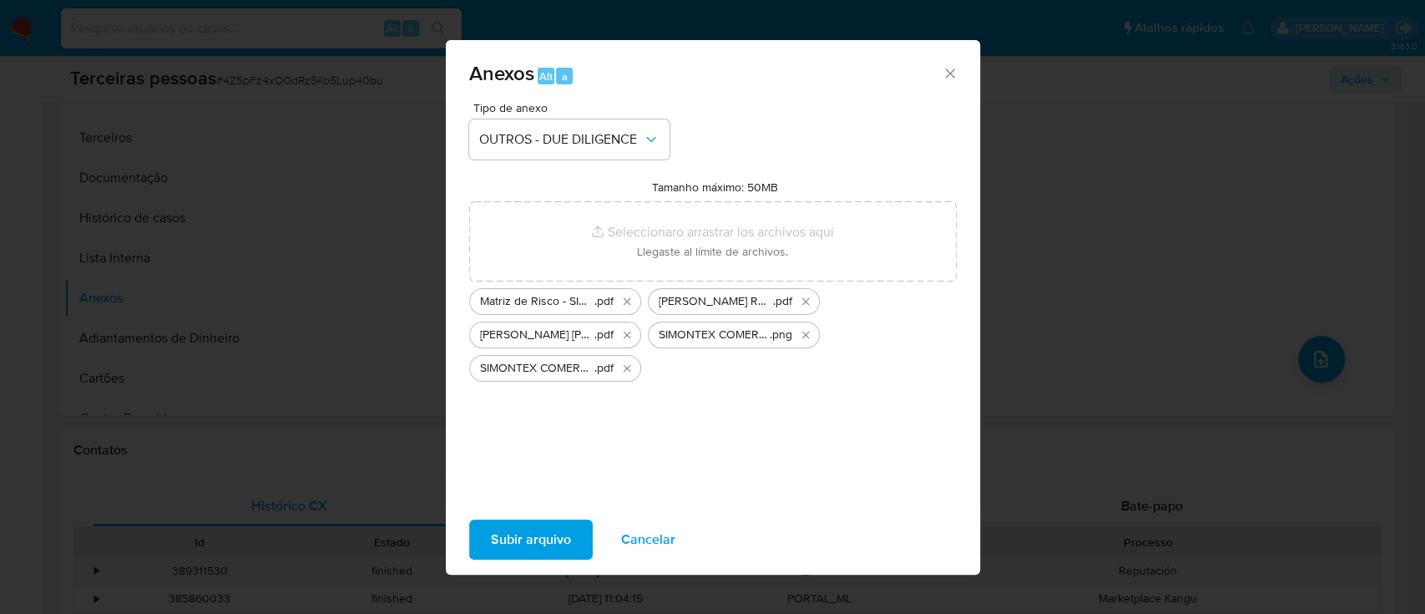
click at [569, 531] on button "Subir arquivo" at bounding box center [531, 539] width 124 height 40
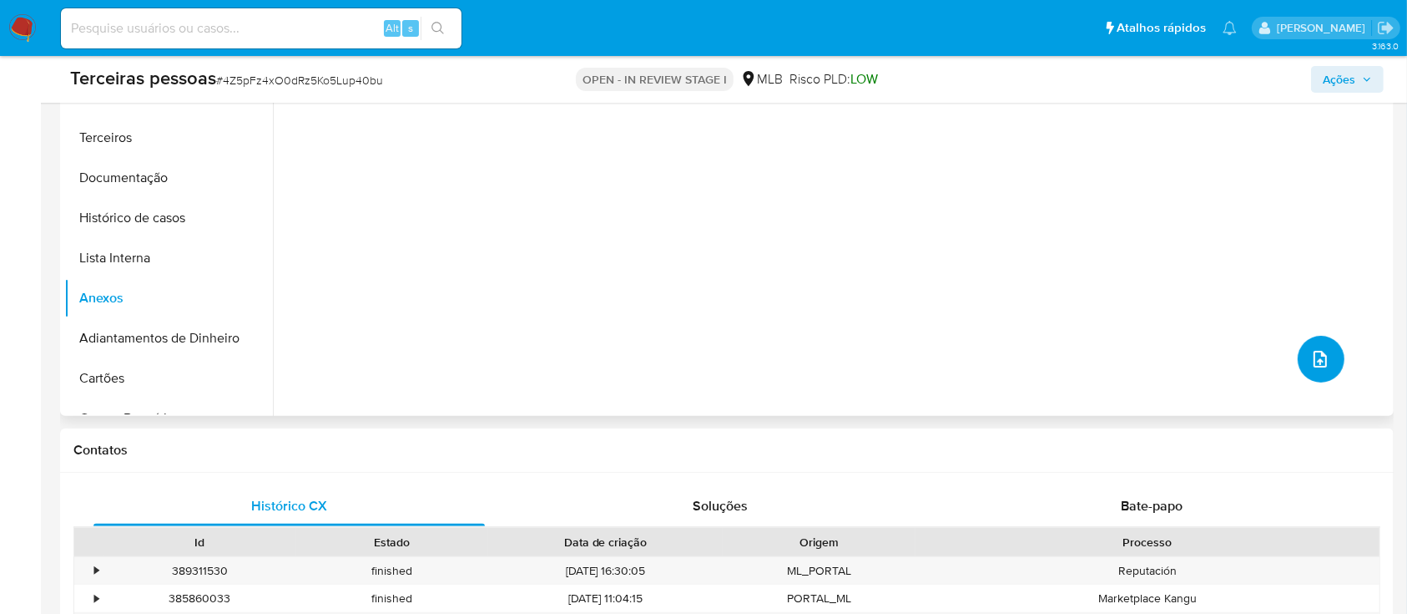
click at [1329, 361] on button "upload-file" at bounding box center [1321, 359] width 47 height 47
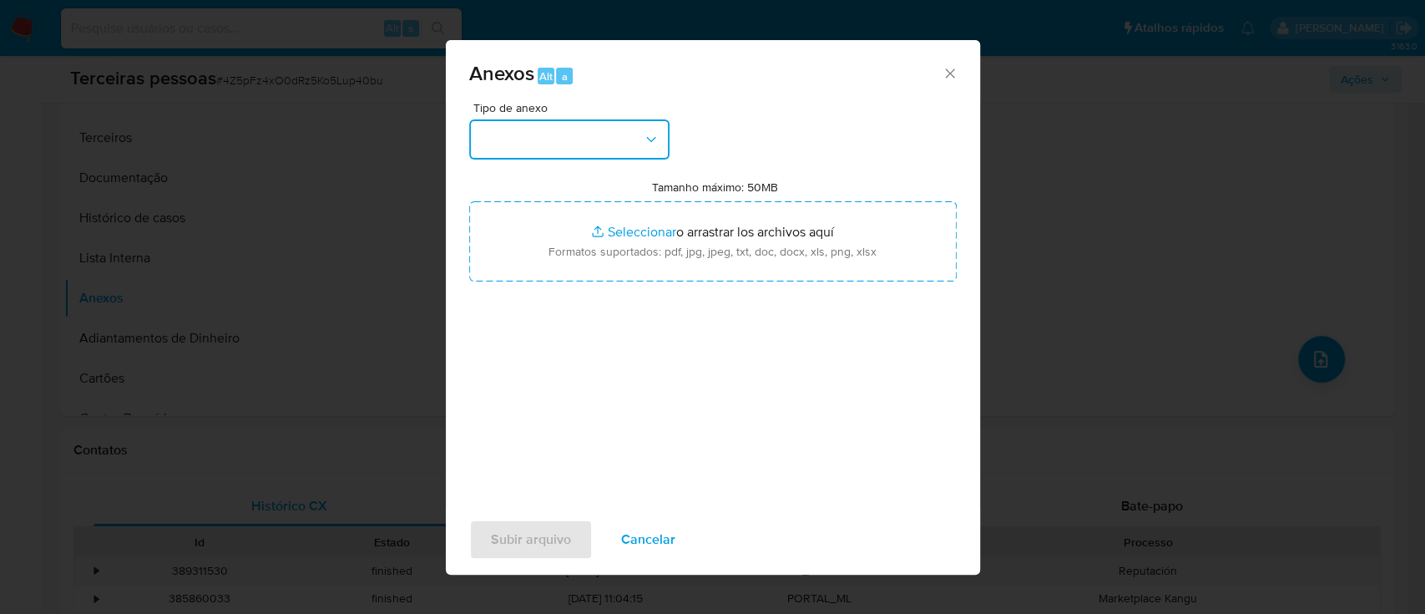
click at [589, 149] on button "button" at bounding box center [569, 139] width 200 height 40
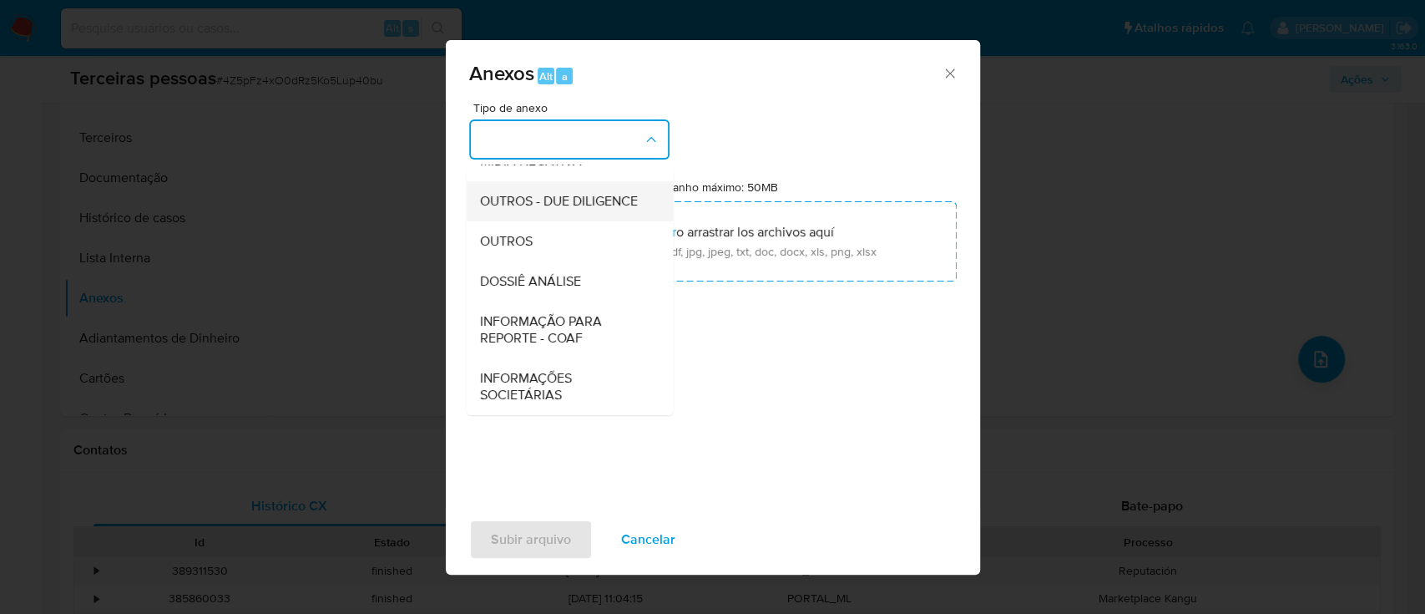
click at [574, 214] on div "OUTROS - DUE DILIGENCE" at bounding box center [564, 201] width 170 height 40
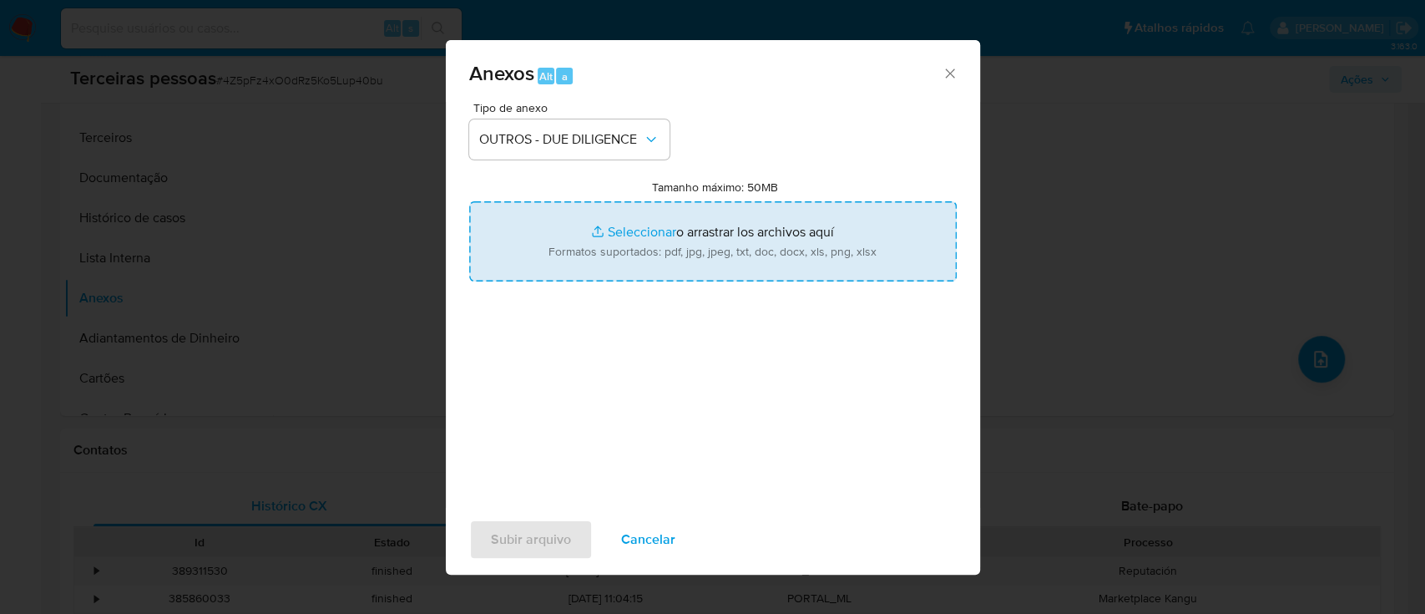
click at [723, 240] on input "Tamanho máximo: 50MB Seleccionar archivos" at bounding box center [713, 241] width 488 height 80
type input "C:\fakepath\SIMONTEX COMERCIO DE TECIDOS E PENAS ARTIFICIAIS LTDA maps.png"
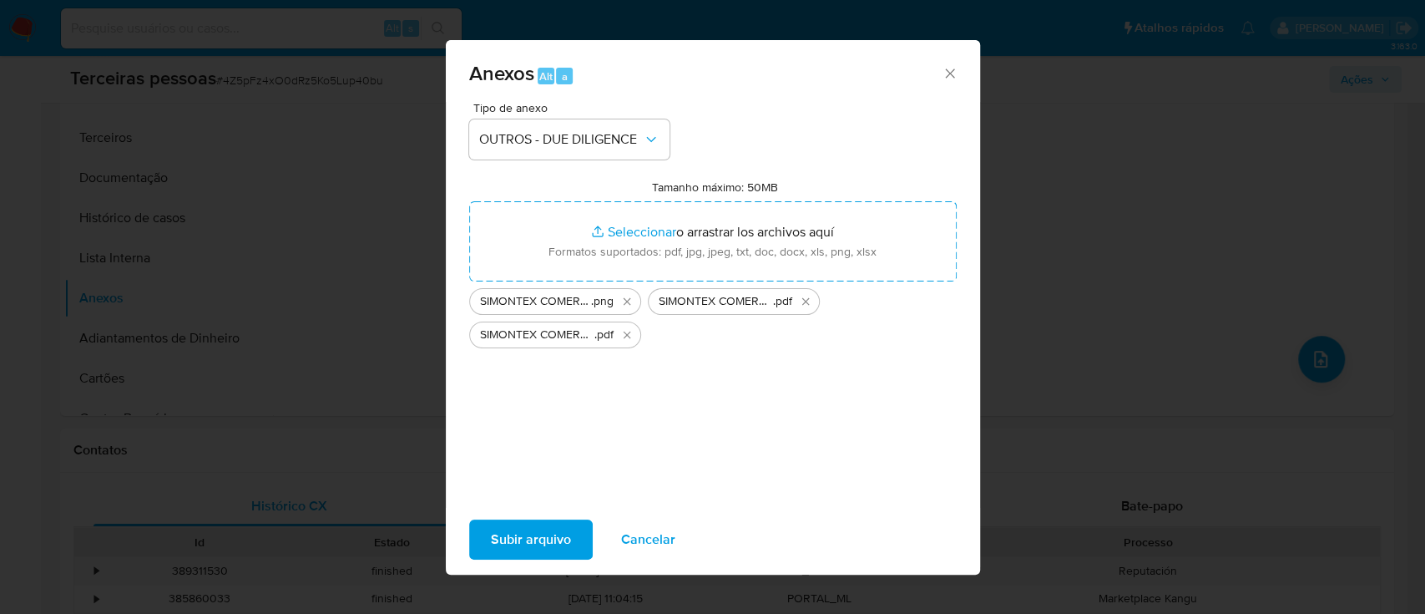
click at [491, 524] on span "Subir arquivo" at bounding box center [531, 539] width 80 height 37
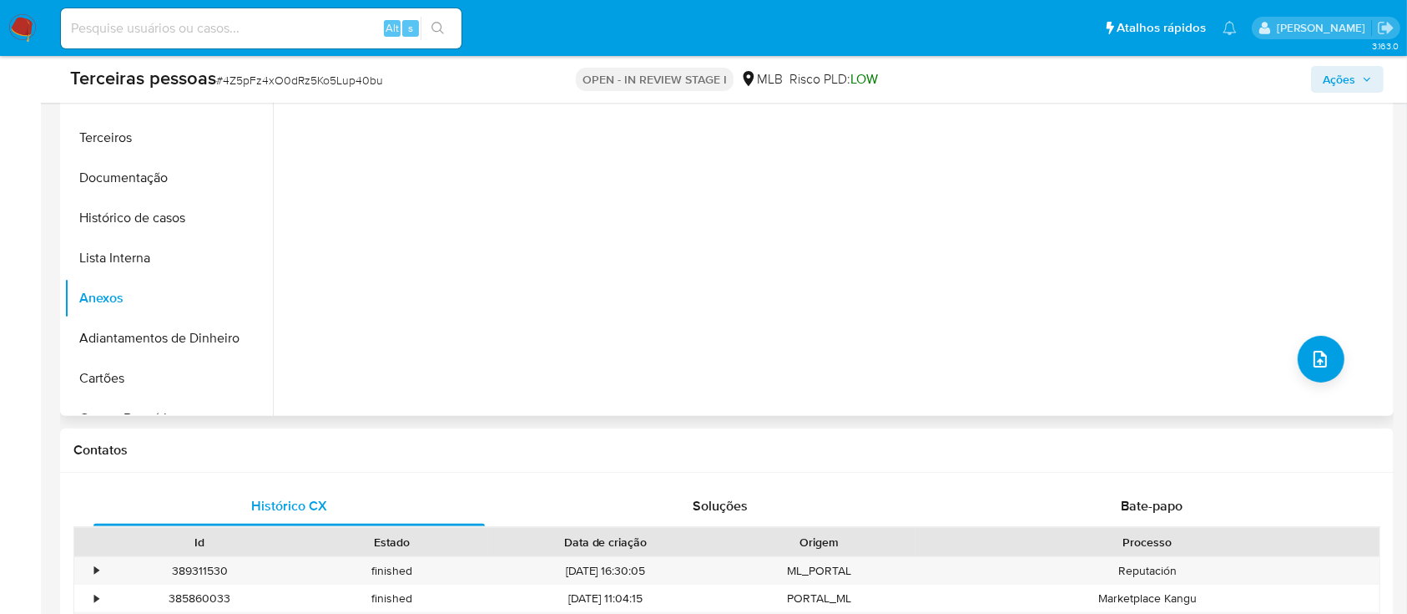
click at [697, 275] on div "Nenhum dado disponível" at bounding box center [831, 201] width 1117 height 427
click at [94, 248] on button "Lista Interna" at bounding box center [161, 258] width 195 height 40
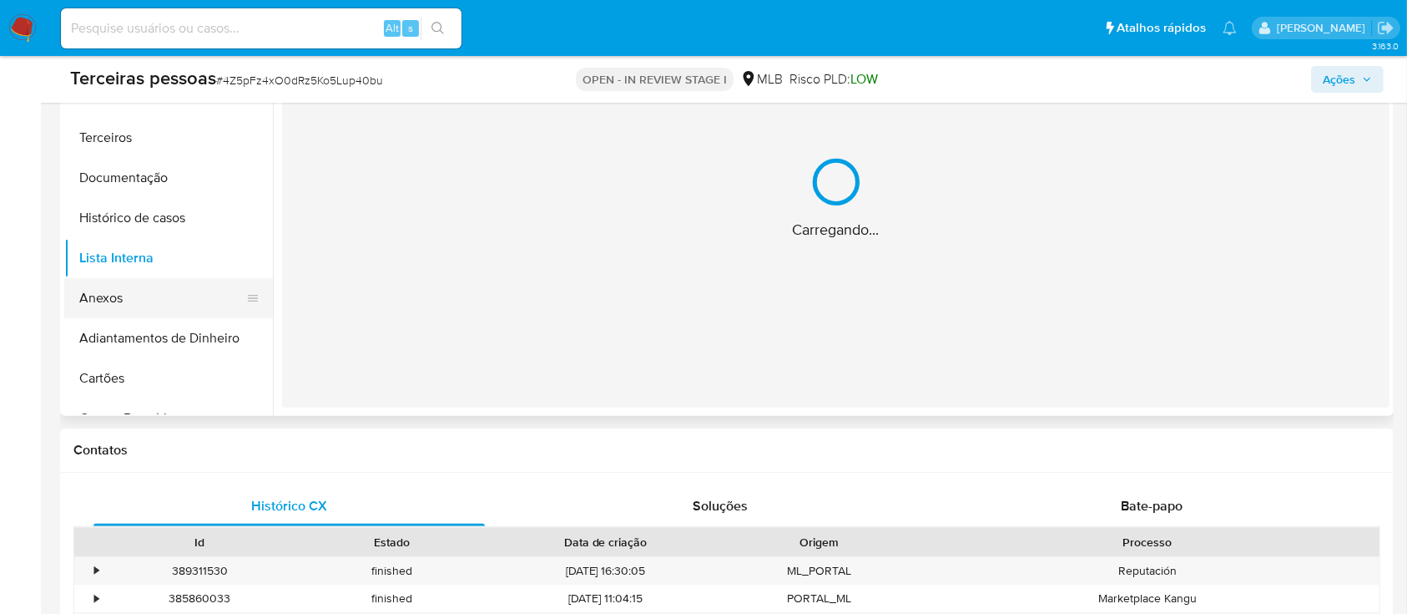
click at [127, 286] on button "Anexos" at bounding box center [161, 298] width 195 height 40
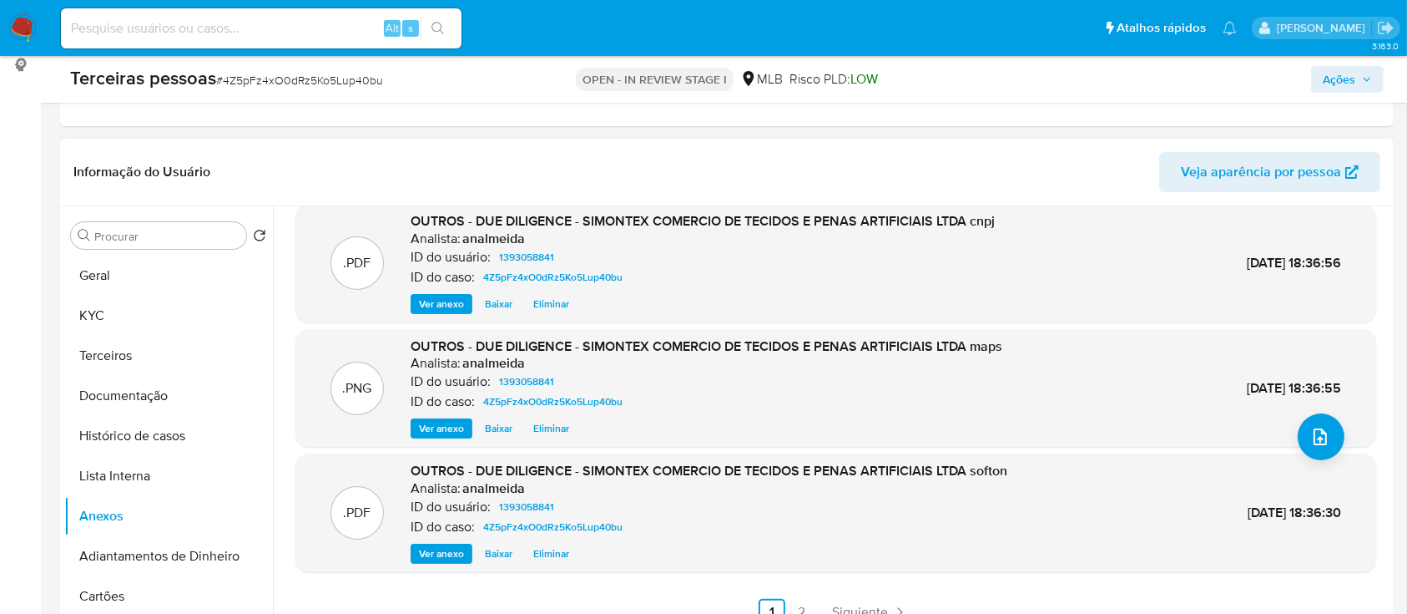
scroll to position [334, 0]
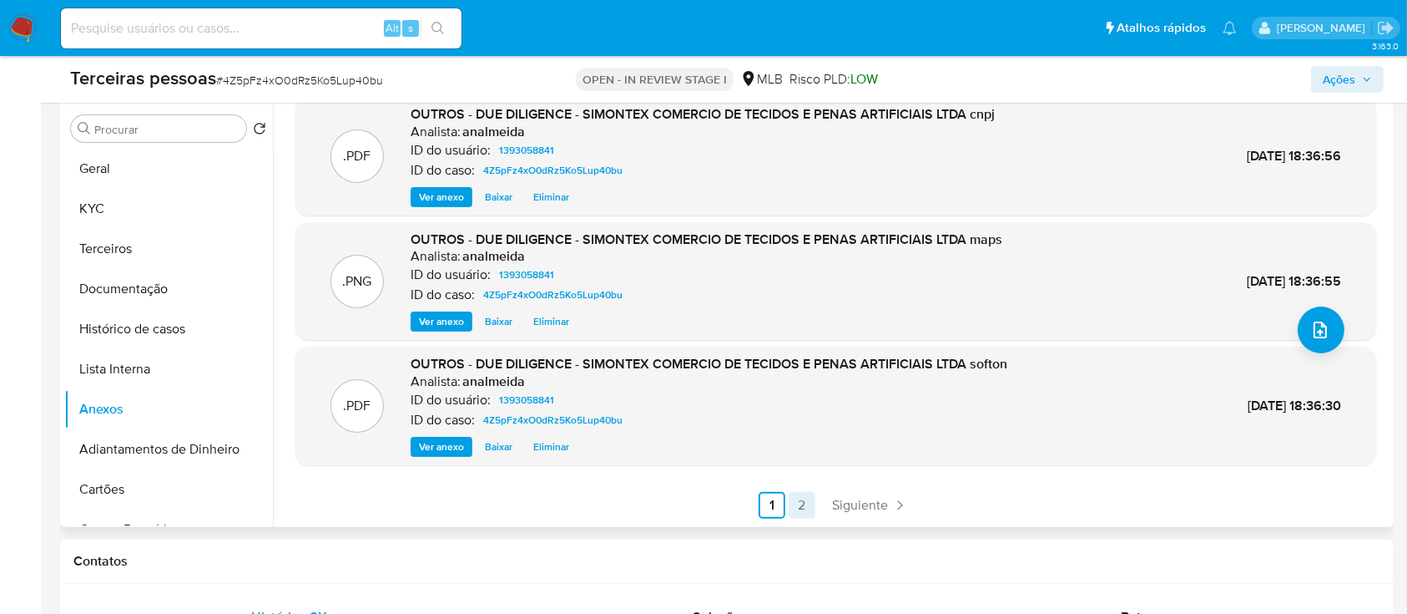
click at [807, 511] on link "2" at bounding box center [802, 505] width 27 height 27
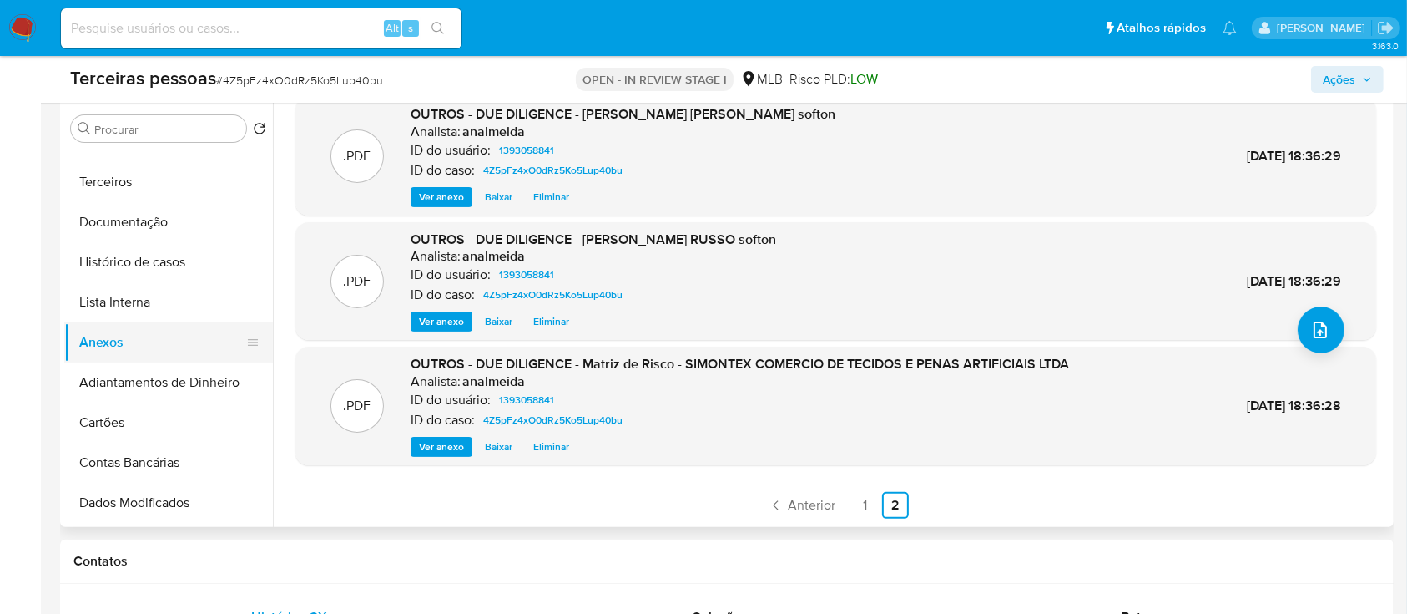
scroll to position [111, 0]
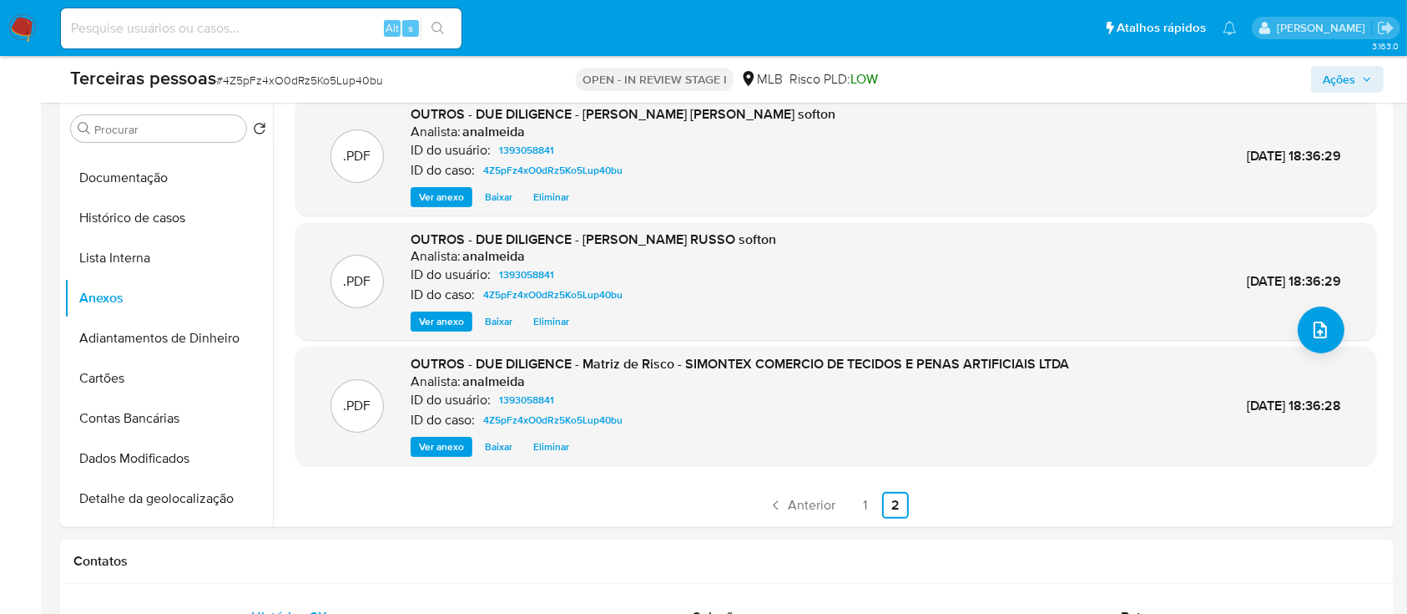
click at [1356, 78] on span "Ações" at bounding box center [1347, 79] width 49 height 23
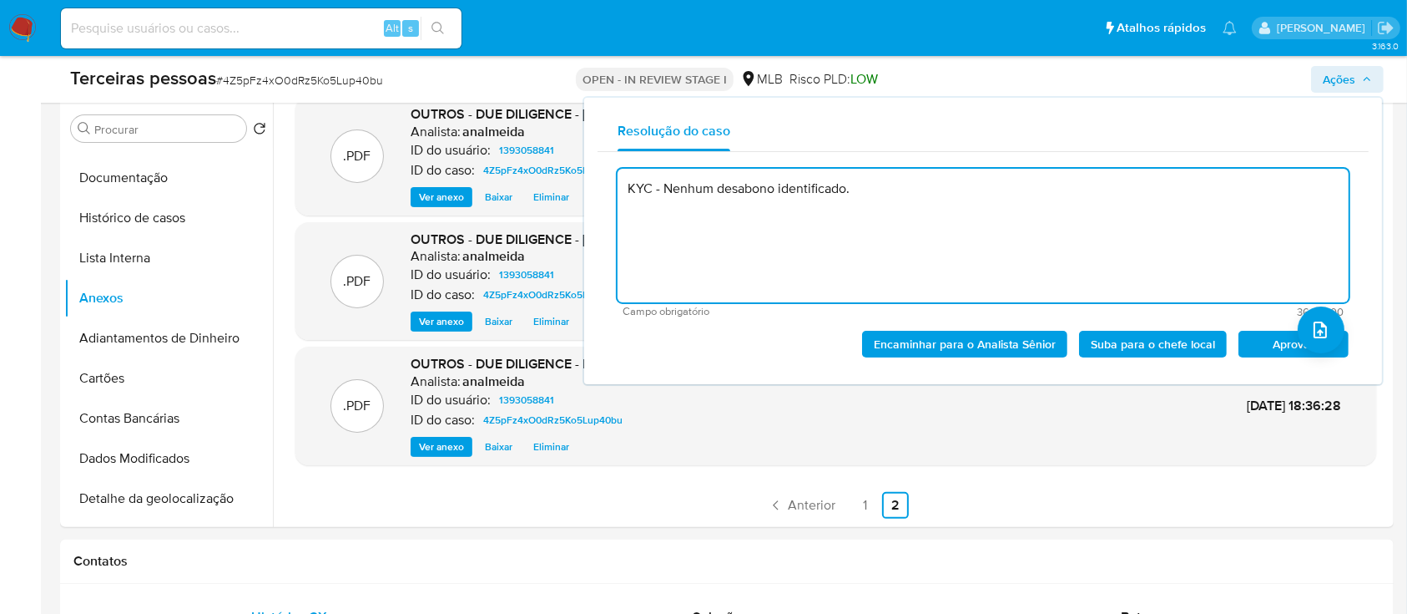
click at [1264, 350] on span "Aprovar" at bounding box center [1294, 343] width 87 height 23
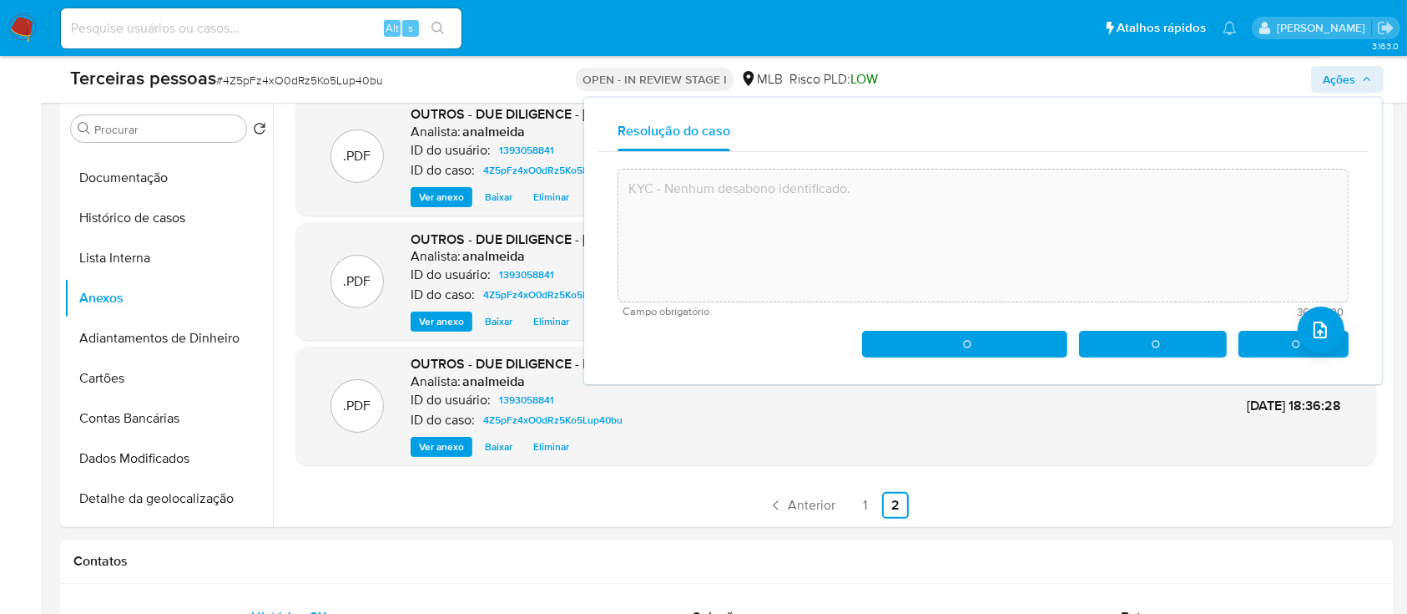
type textarea "KYC - Nenhum desabono identificado."
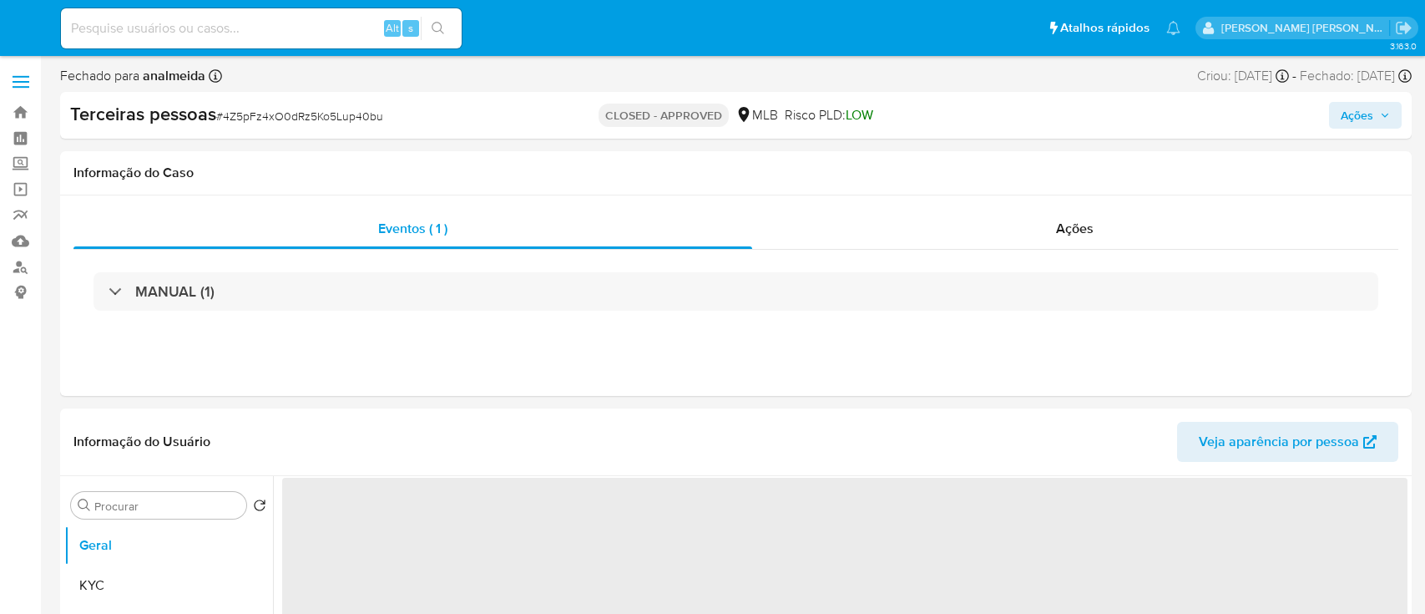
select select "10"
